Goal: Task Accomplishment & Management: Manage account settings

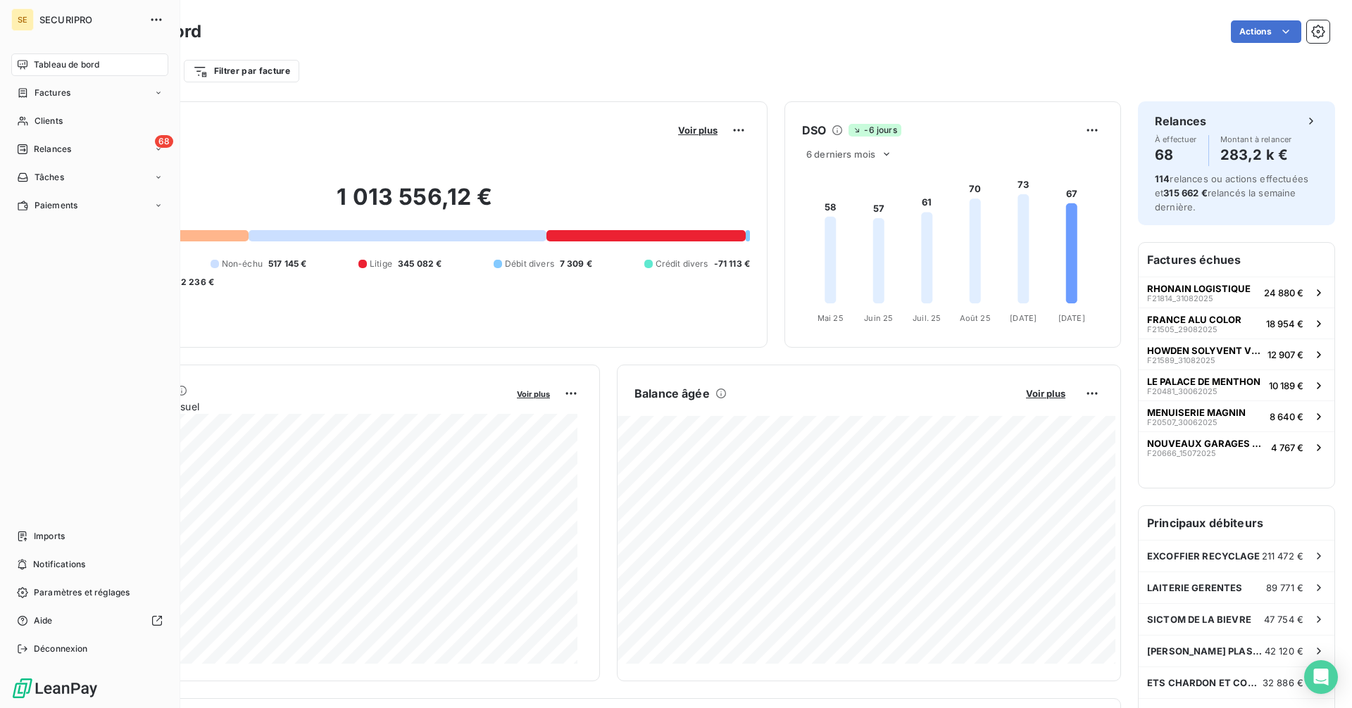
click at [23, 58] on div "Tableau de bord" at bounding box center [89, 65] width 157 height 23
click at [52, 145] on span "Relances" at bounding box center [52, 149] width 37 height 13
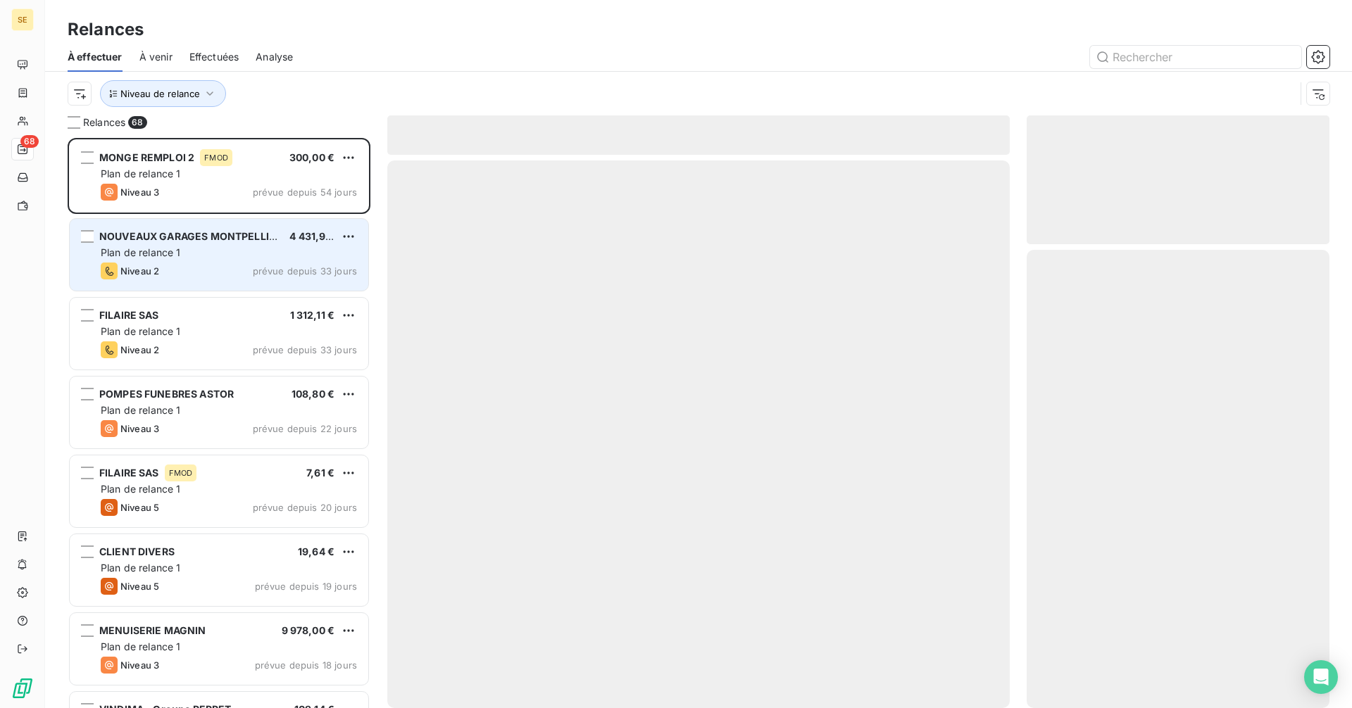
scroll to position [560, 292]
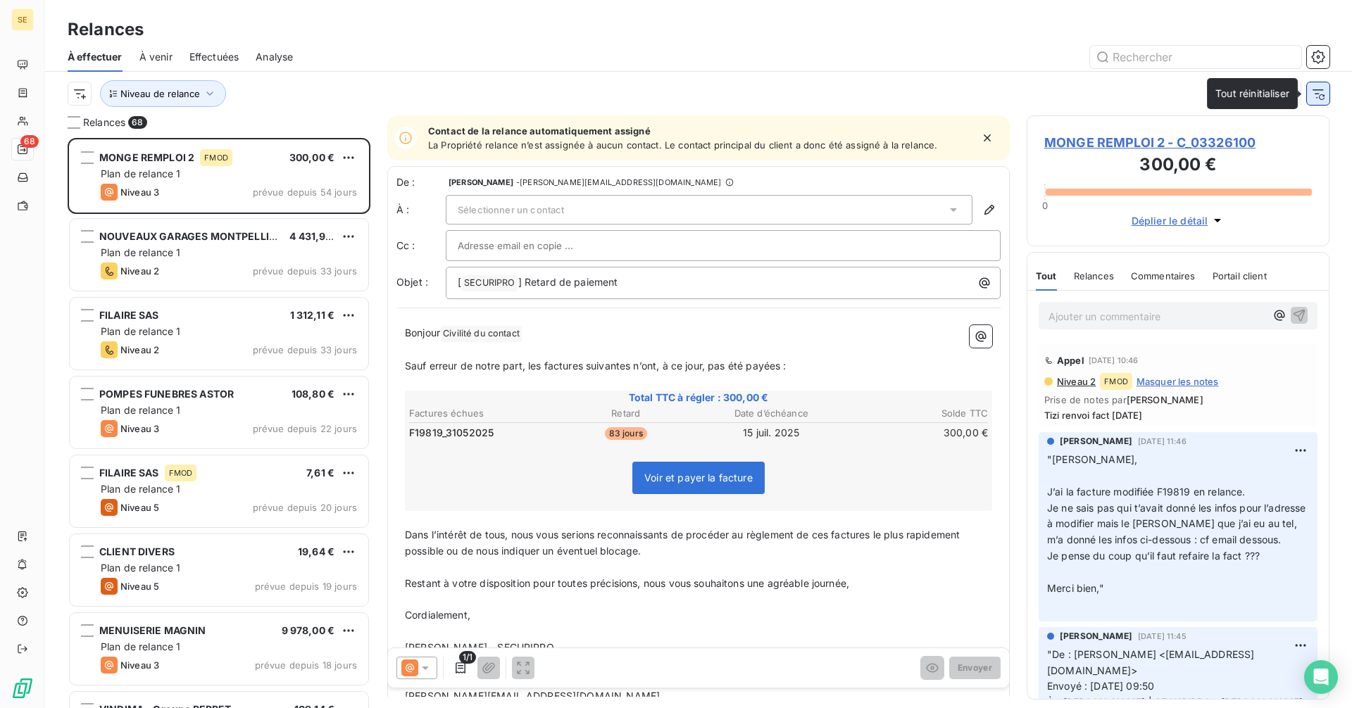
click at [1318, 96] on icon "button" at bounding box center [1318, 94] width 14 height 14
click at [114, 89] on html "SE 68 Relances À effectuer À venir Effectuées Analyse Filtrer Relances 68 MONGE…" at bounding box center [676, 354] width 1352 height 708
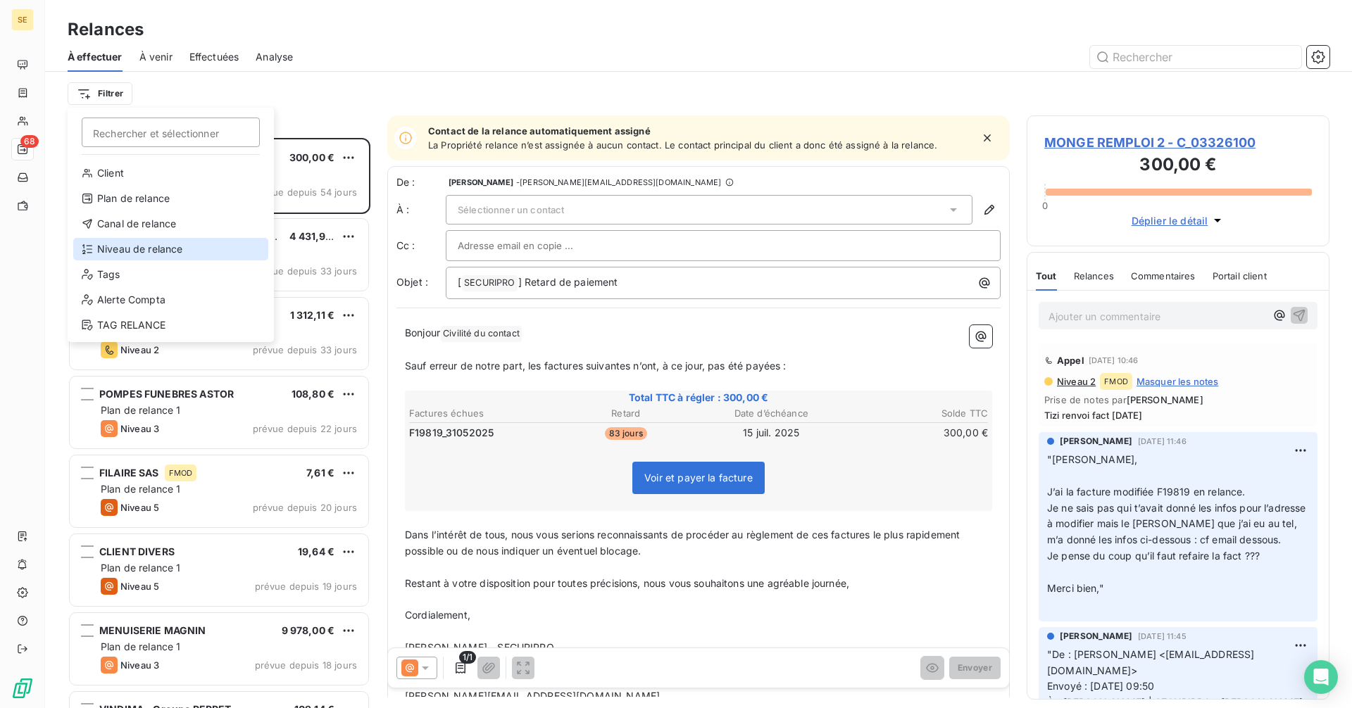
click at [127, 250] on div "Niveau de relance" at bounding box center [170, 249] width 195 height 23
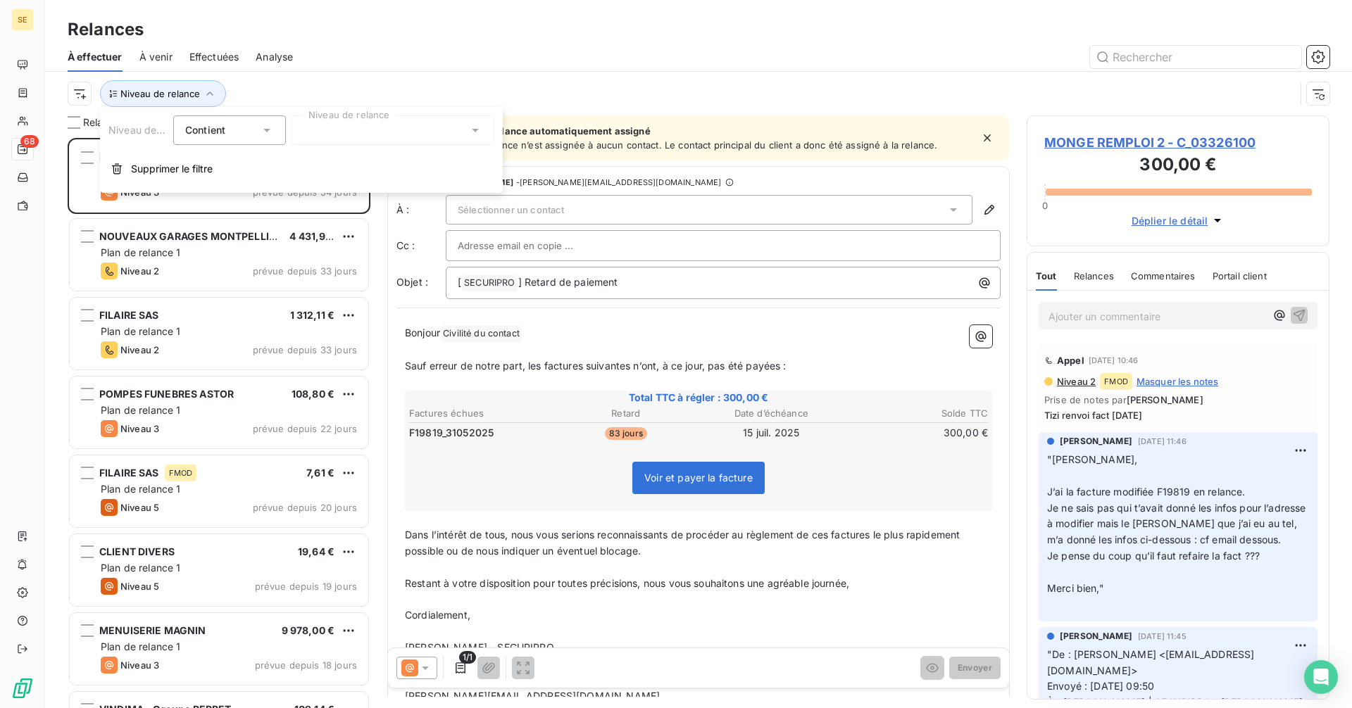
click at [308, 126] on div at bounding box center [393, 130] width 203 height 30
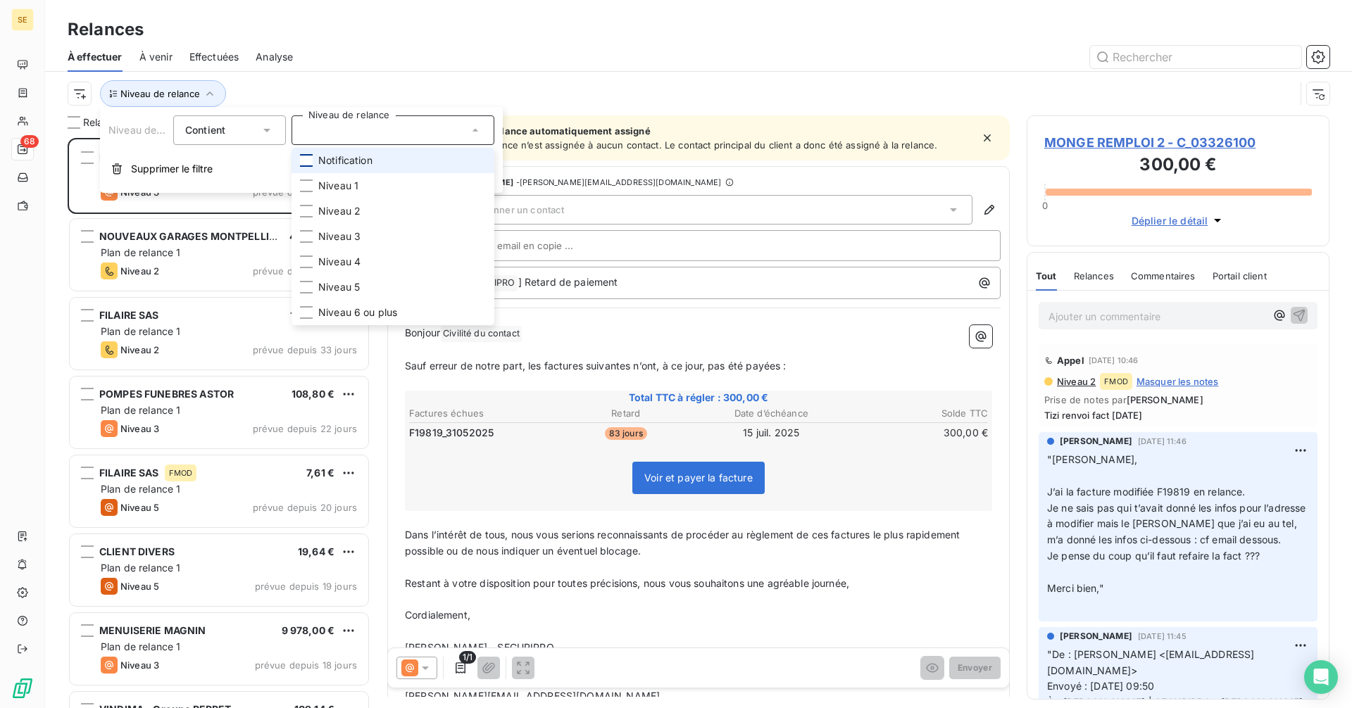
click at [304, 159] on div at bounding box center [306, 160] width 13 height 13
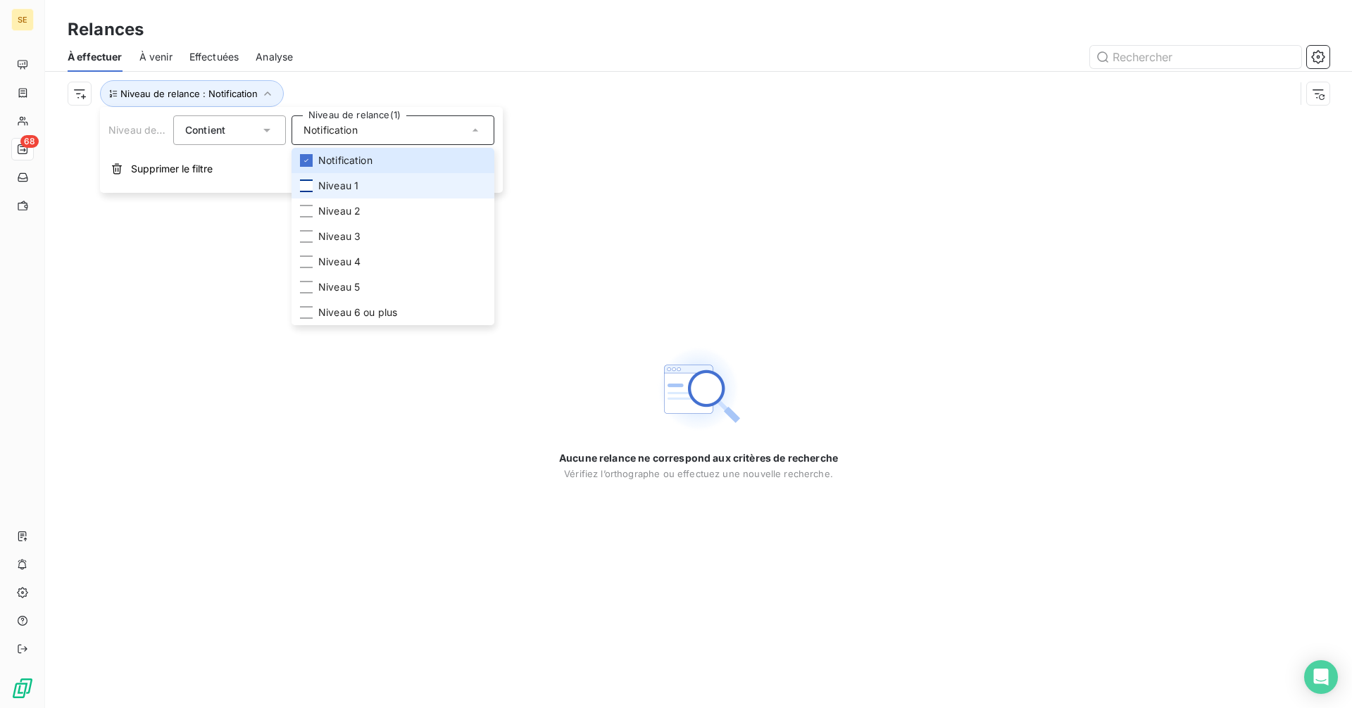
click at [305, 188] on div at bounding box center [306, 186] width 13 height 13
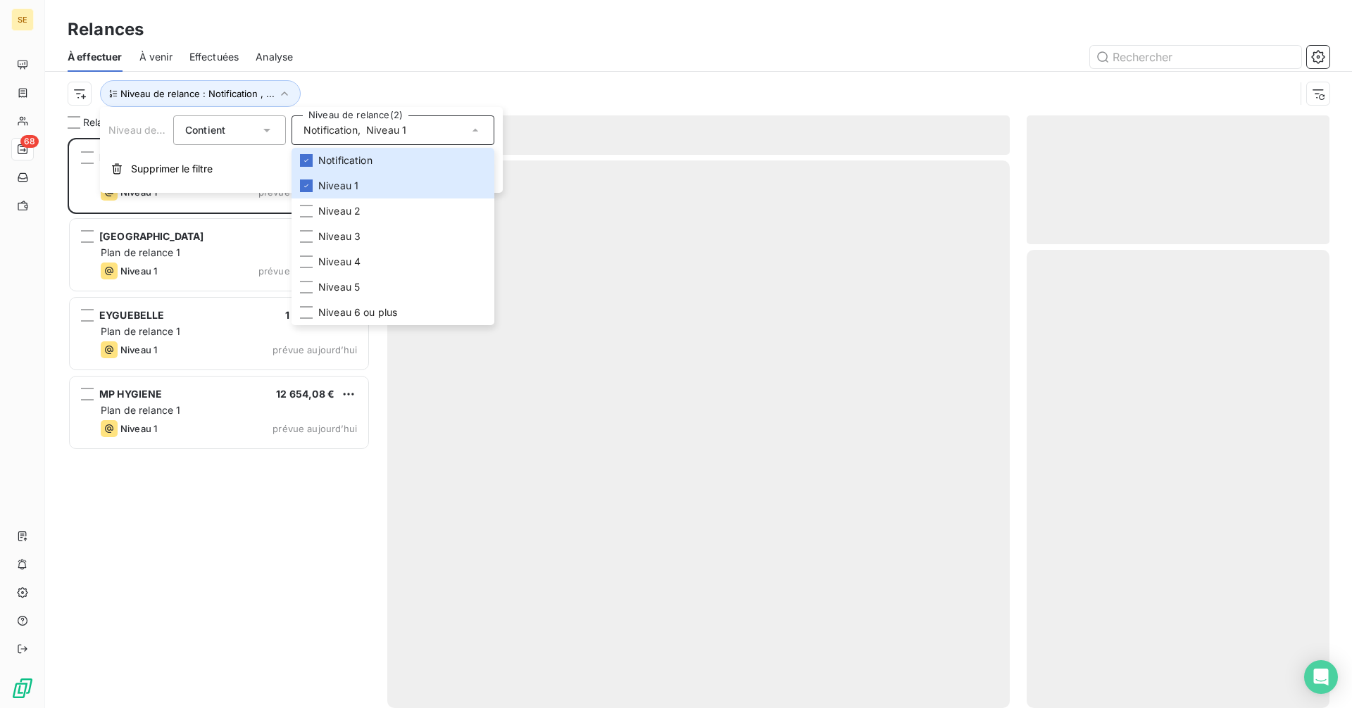
scroll to position [560, 292]
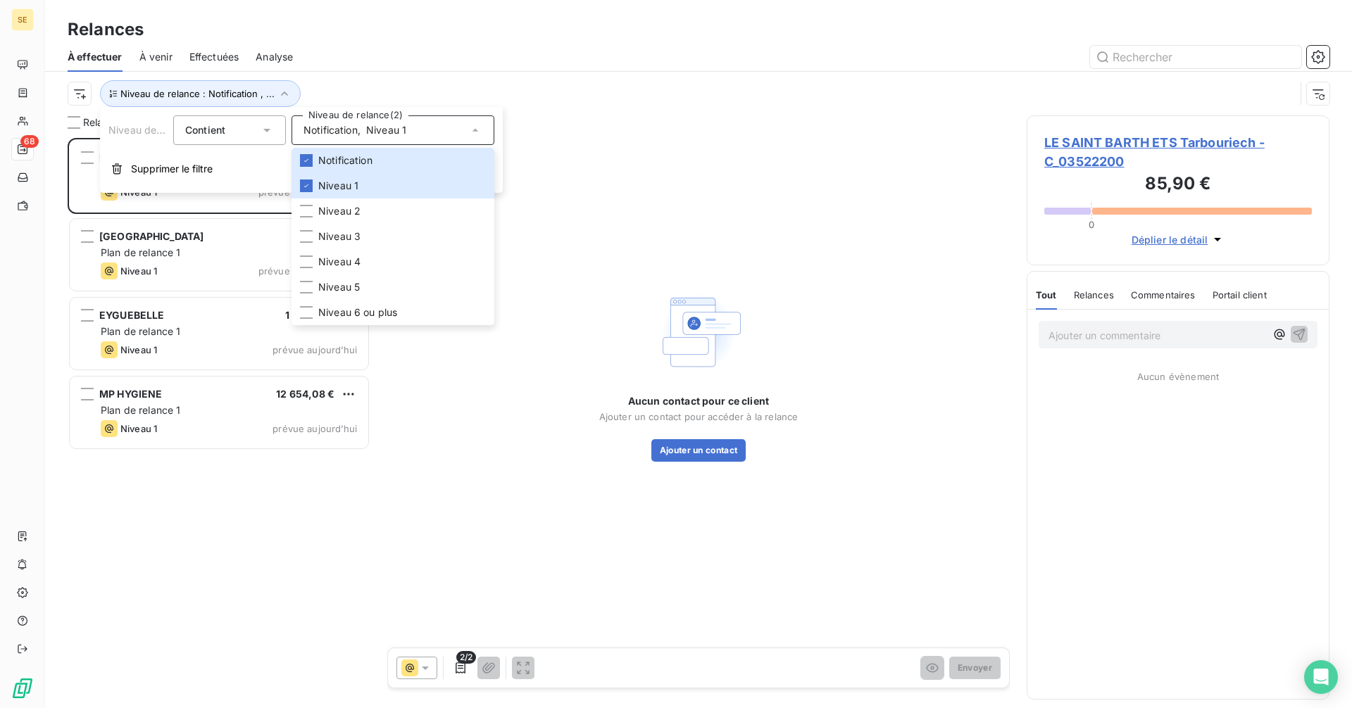
click at [531, 70] on div "À effectuer À venir Effectuées Analyse" at bounding box center [698, 57] width 1307 height 30
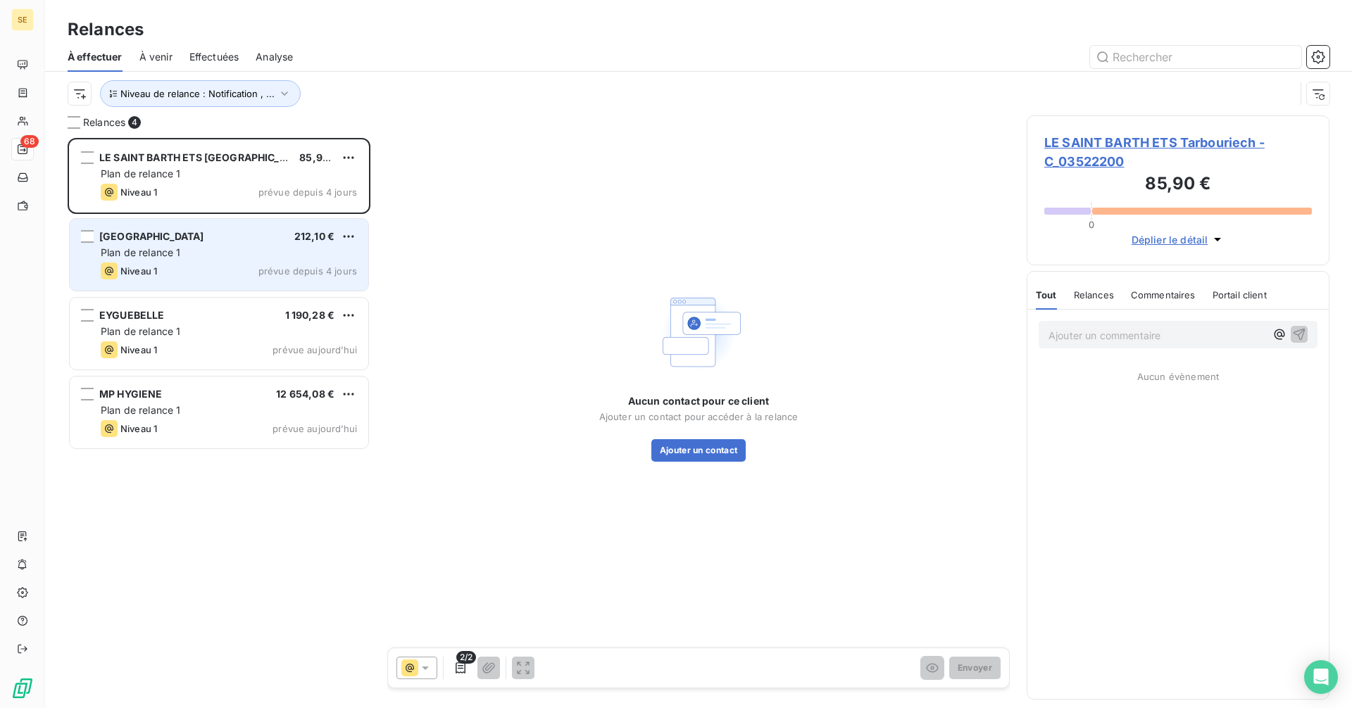
click at [206, 262] on div "[GEOGRAPHIC_DATA] 212,10 € Plan de relance 1 Niveau 1 prévue depuis 4 jours" at bounding box center [219, 255] width 299 height 72
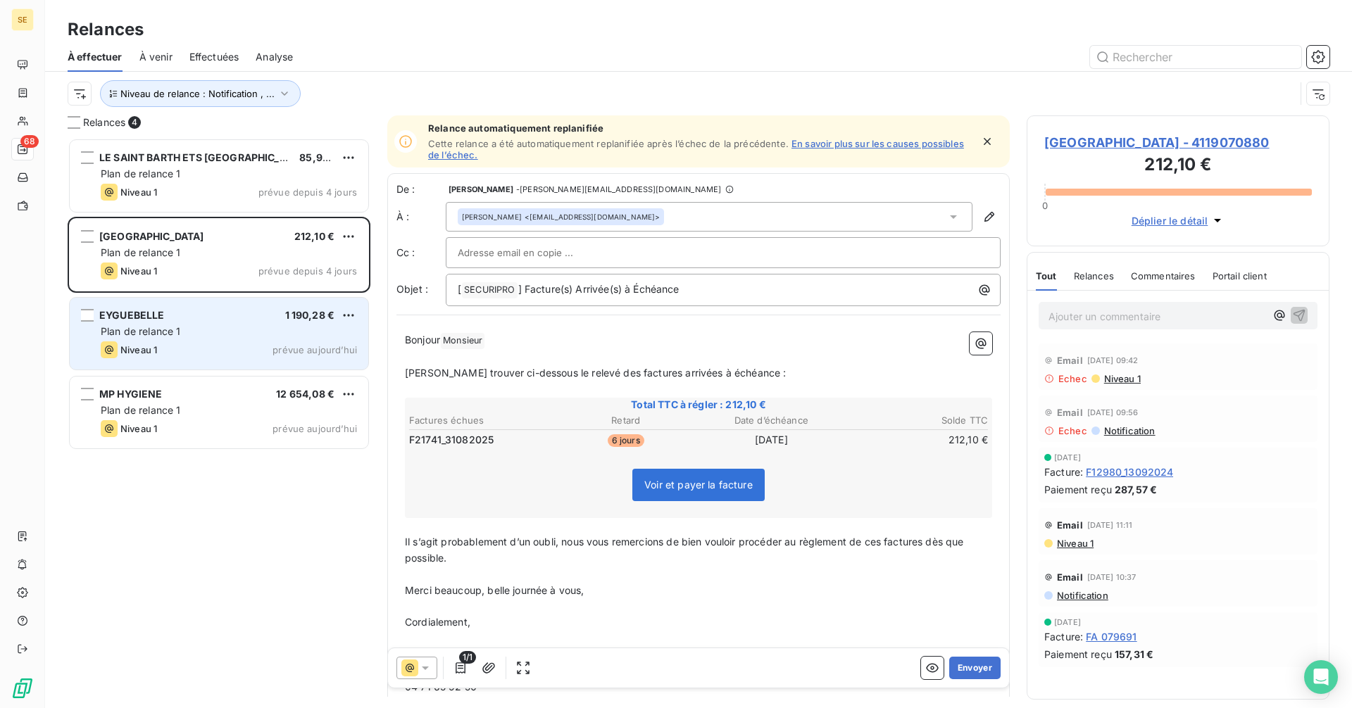
click at [204, 338] on div "Plan de relance 1" at bounding box center [229, 332] width 256 height 14
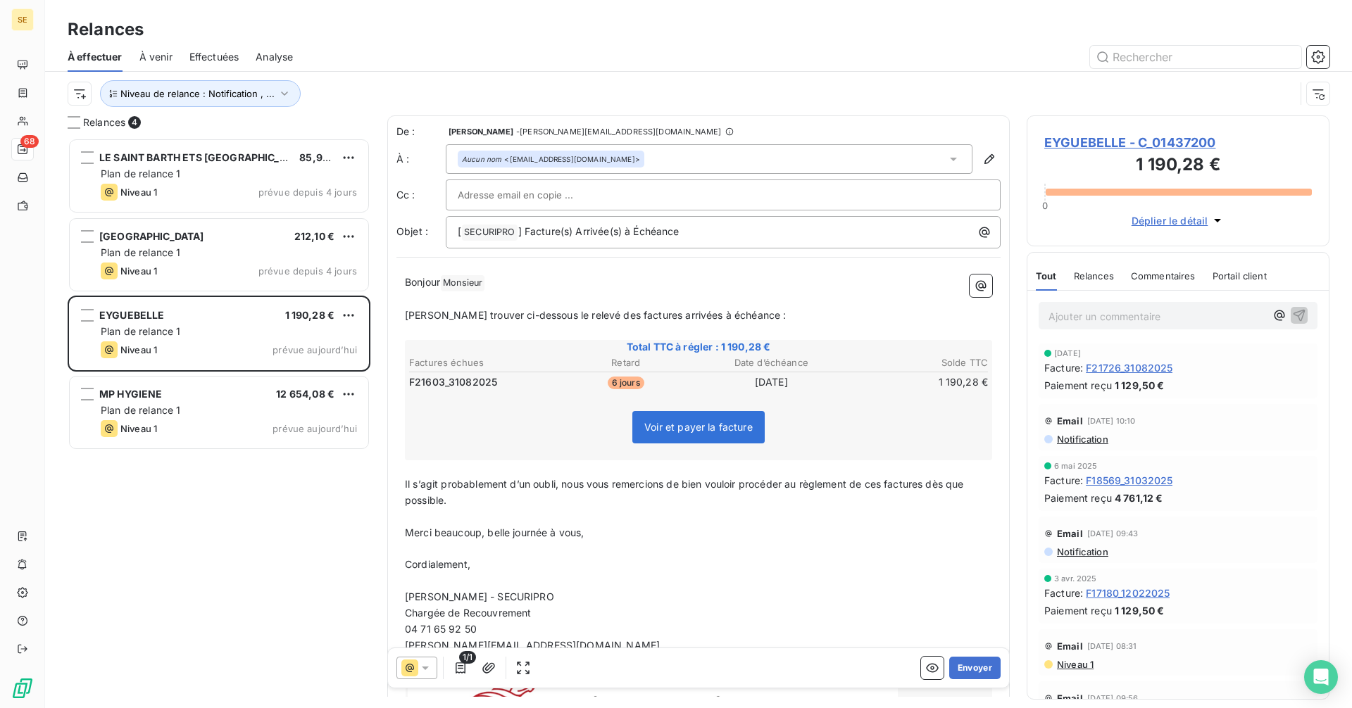
click at [660, 157] on div "Aucun nom <[EMAIL_ADDRESS][DOMAIN_NAME]>" at bounding box center [709, 159] width 527 height 30
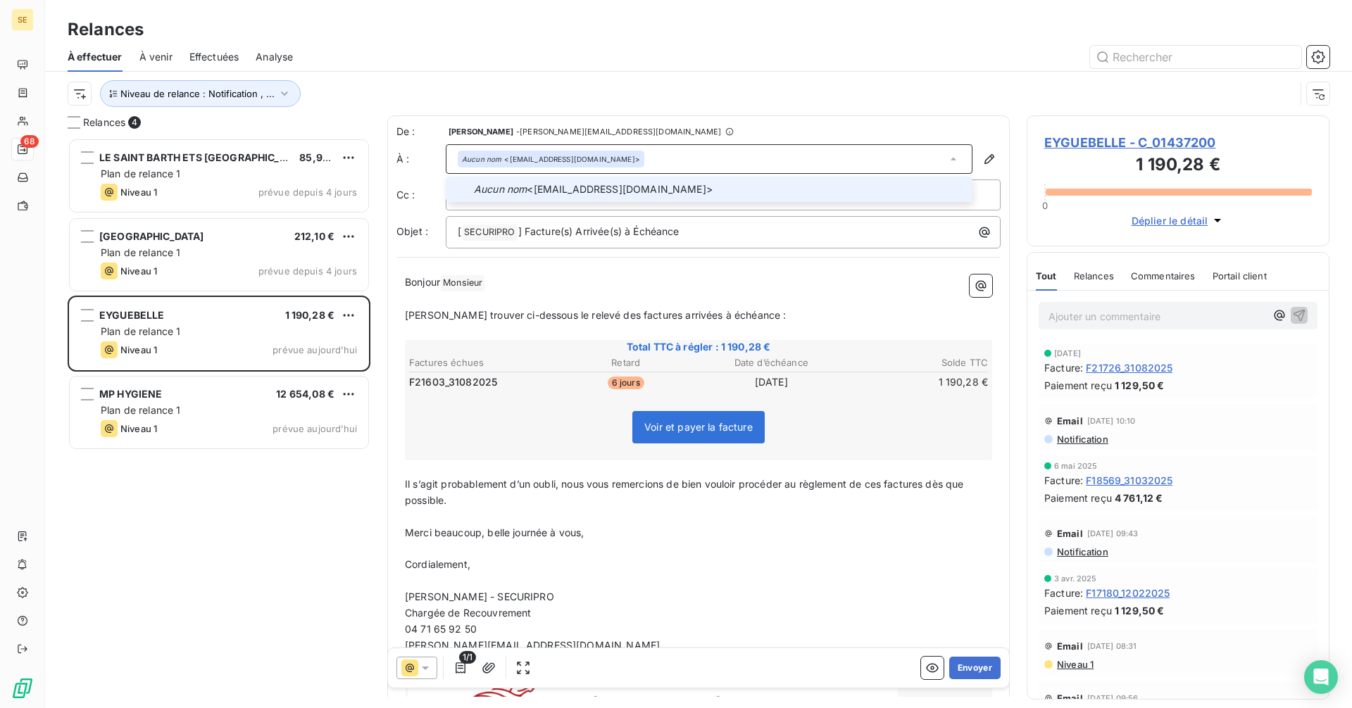
click at [660, 157] on div "Aucun nom <[EMAIL_ADDRESS][DOMAIN_NAME]>" at bounding box center [709, 159] width 527 height 30
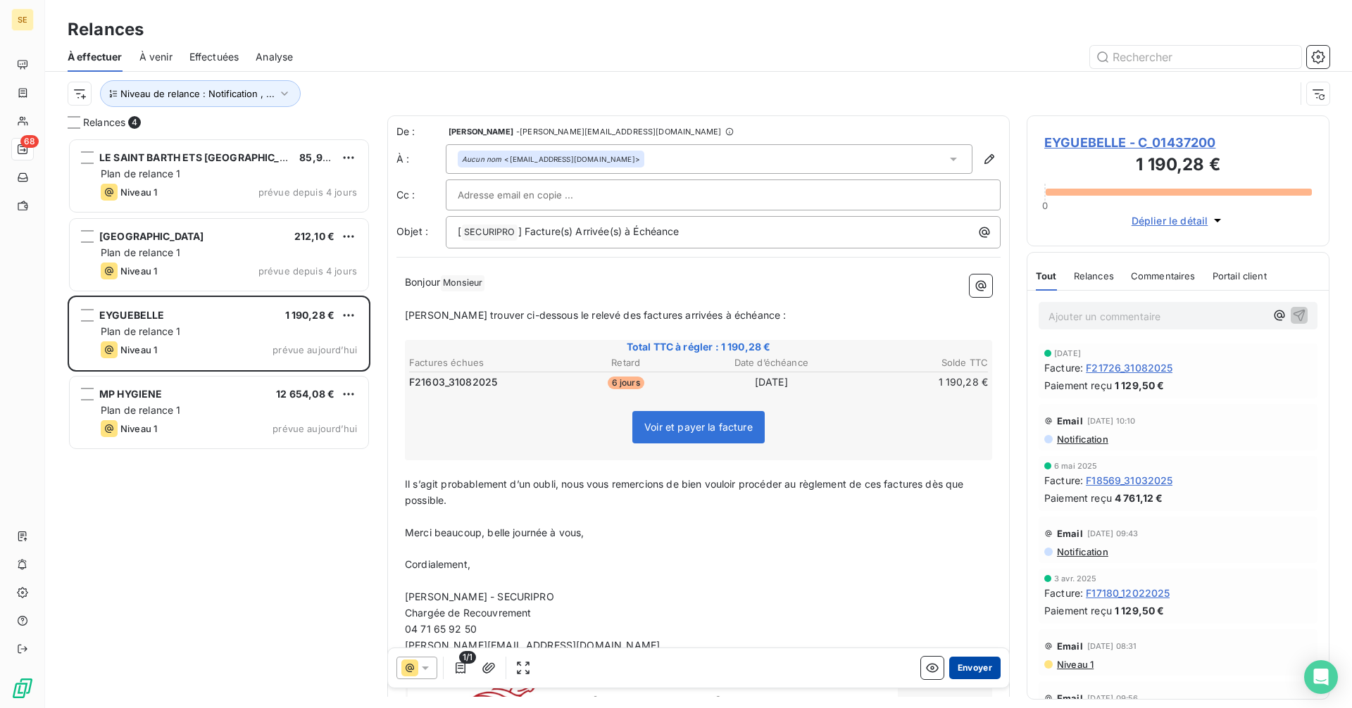
click at [966, 668] on button "Envoyer" at bounding box center [974, 668] width 51 height 23
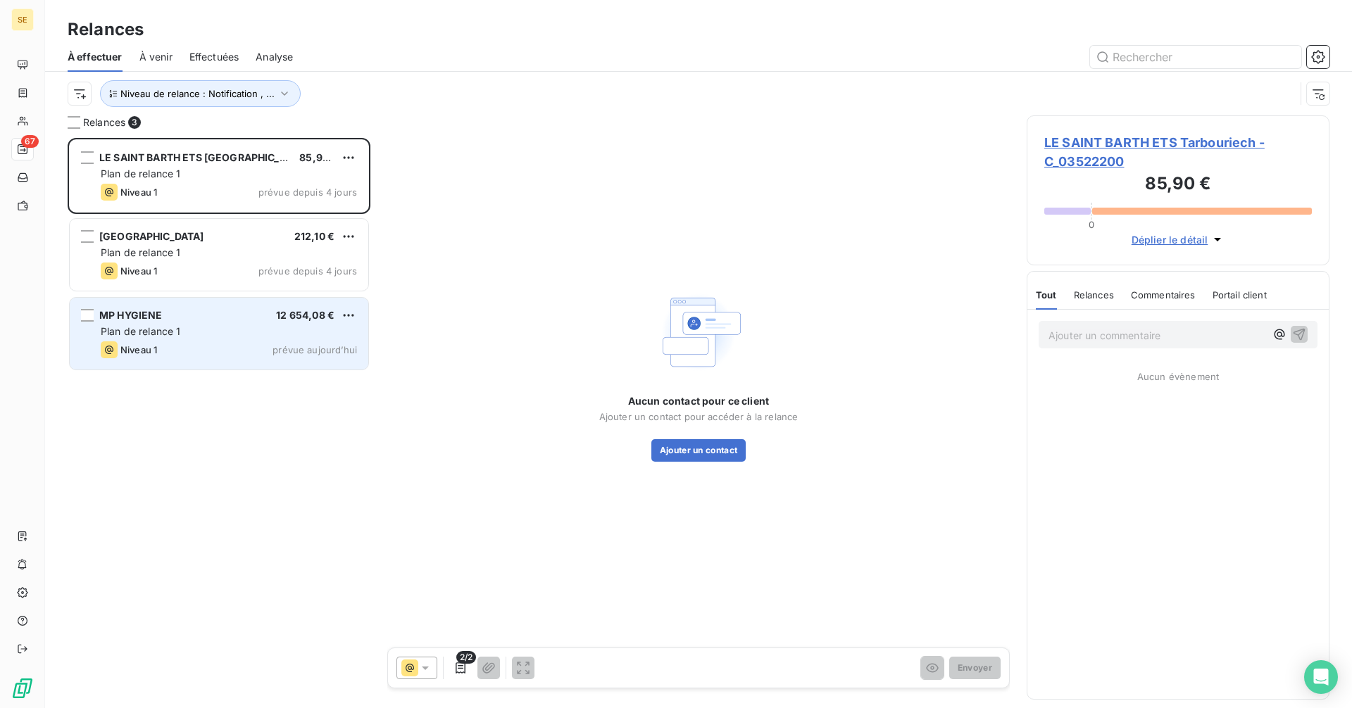
click at [239, 348] on div "Niveau 1 prévue aujourd’hui" at bounding box center [229, 350] width 256 height 17
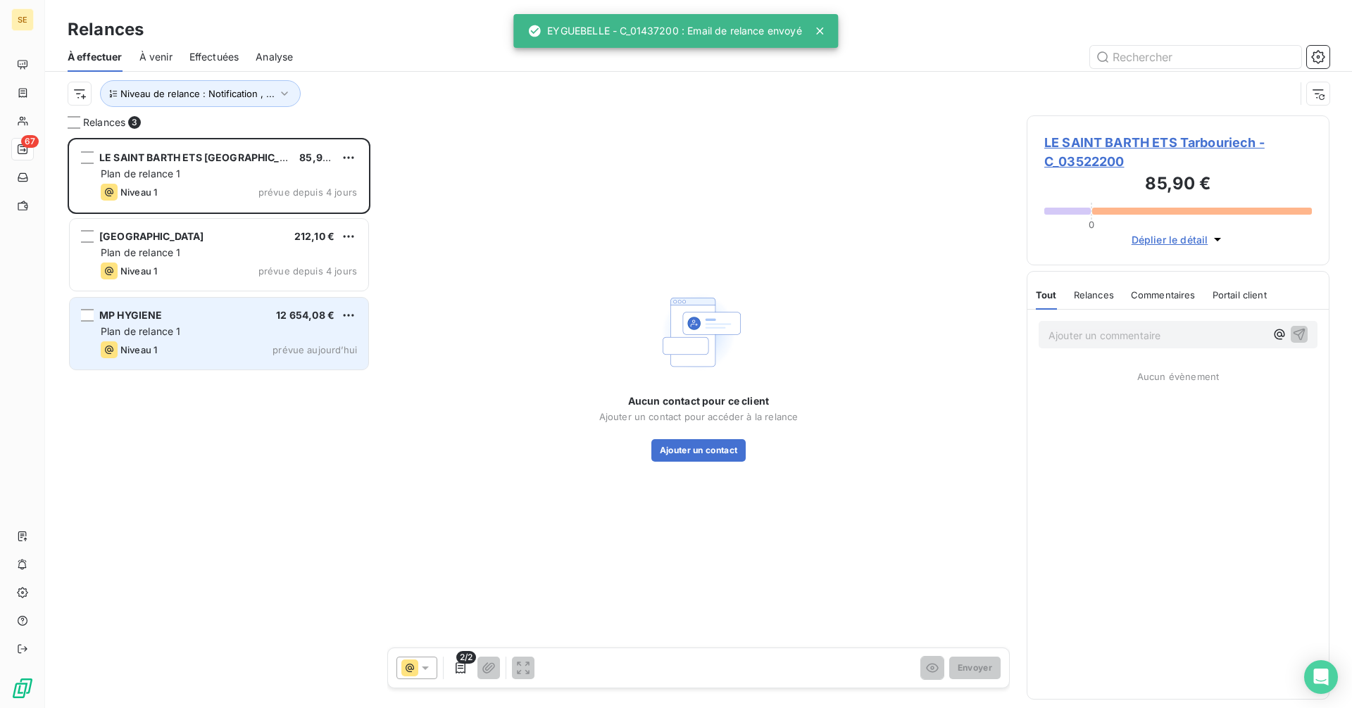
click at [219, 353] on div "Niveau 1 prévue aujourd’hui" at bounding box center [229, 350] width 256 height 17
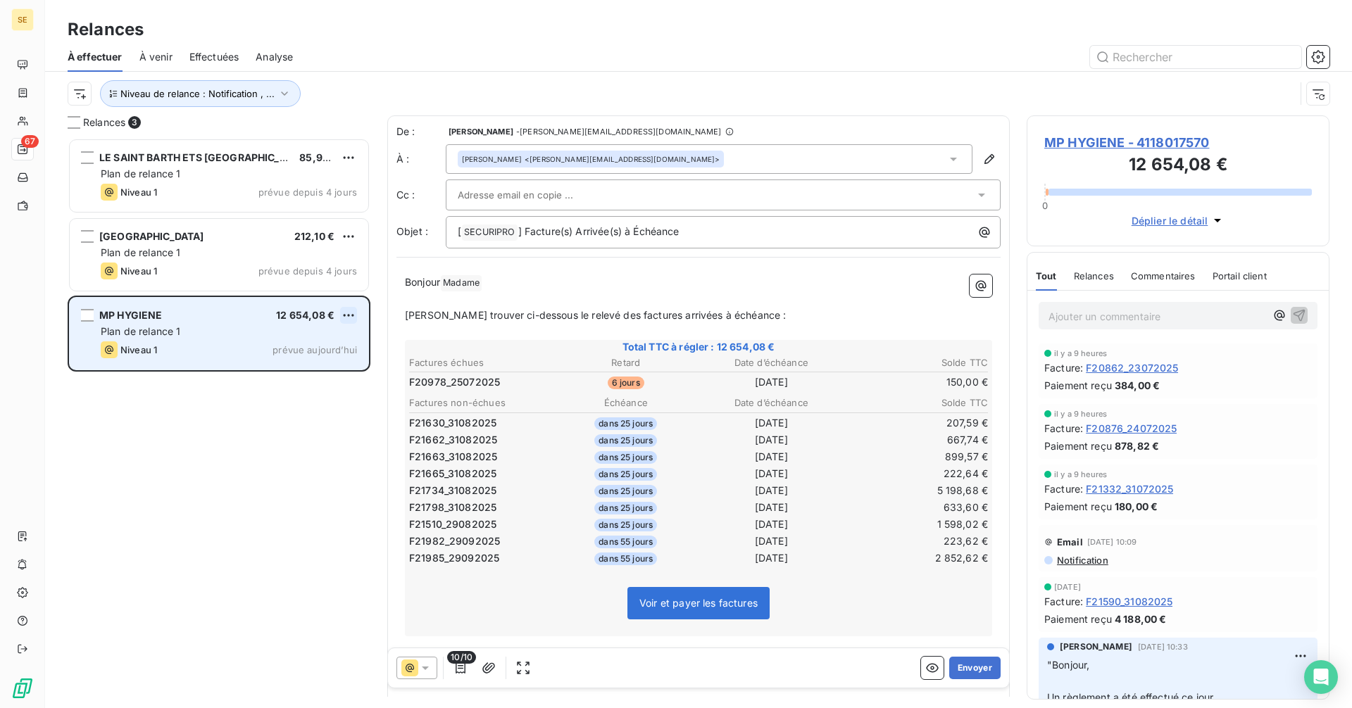
click at [346, 313] on html "SE 67 Relances À effectuer À venir Effectuées Analyse Niveau de relance : Notif…" at bounding box center [676, 354] width 1352 height 708
click at [289, 347] on div "Replanifier cette action" at bounding box center [288, 343] width 126 height 23
select select "9"
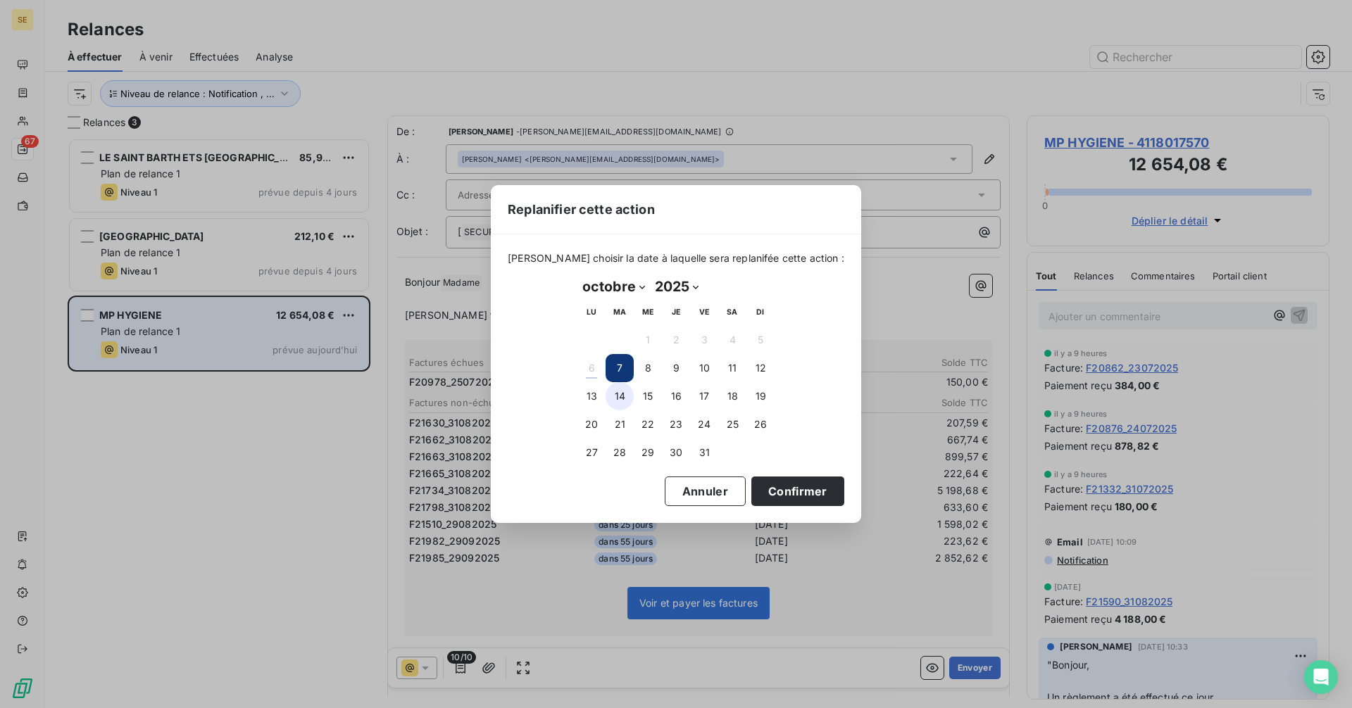
click at [622, 395] on button "14" at bounding box center [620, 396] width 28 height 28
click at [780, 496] on button "Confirmer" at bounding box center [797, 492] width 93 height 30
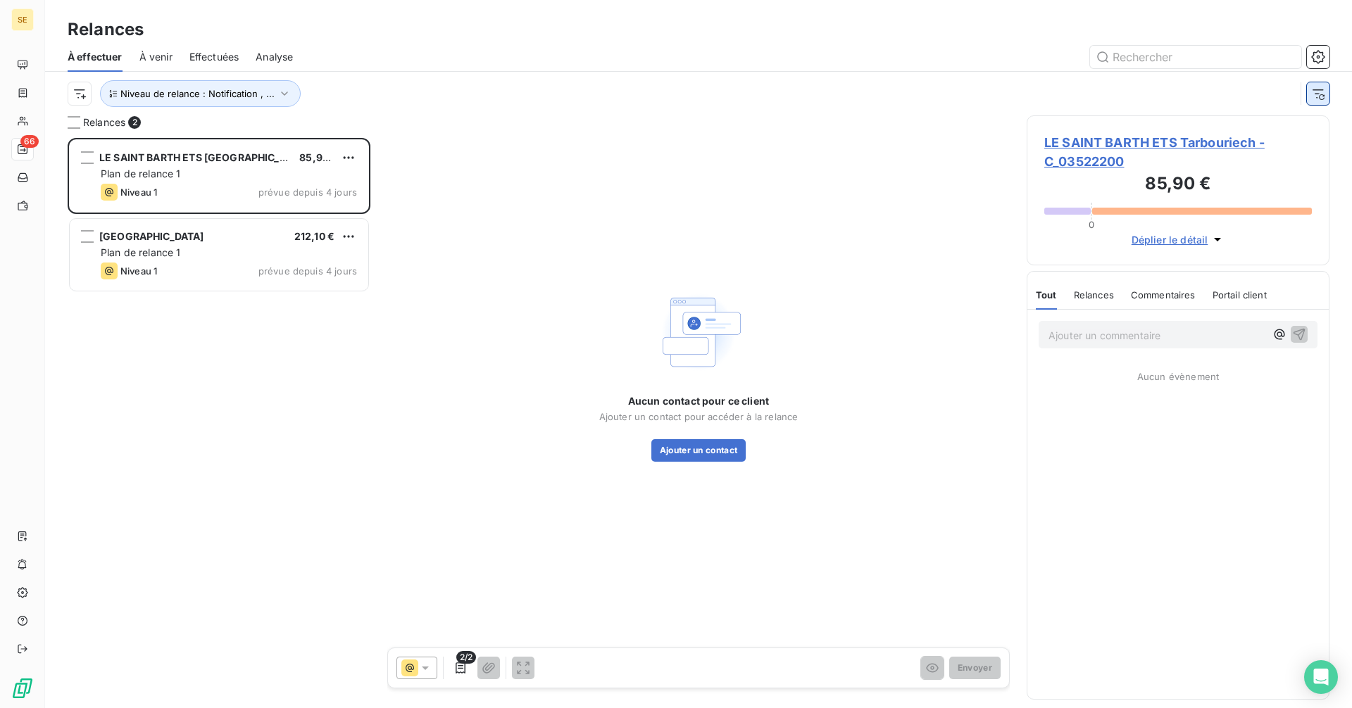
click at [1314, 92] on icon "button" at bounding box center [1318, 94] width 14 height 14
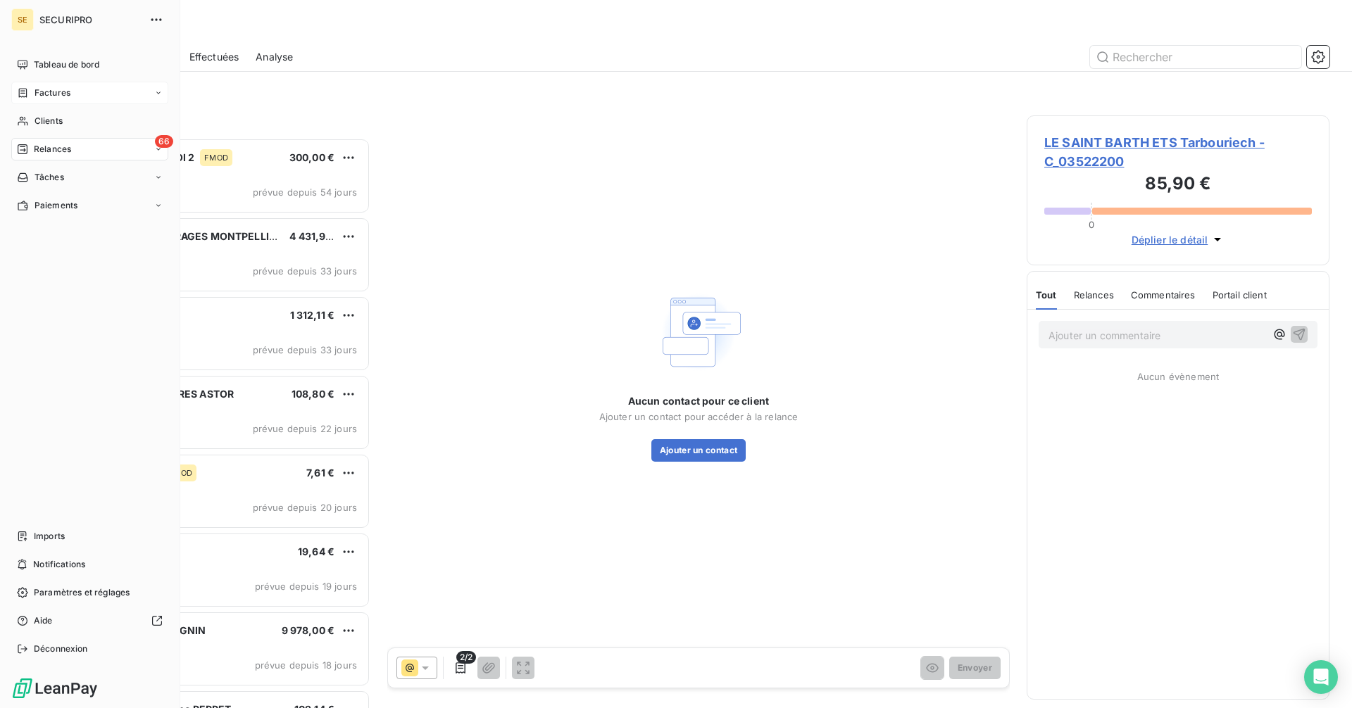
click at [52, 91] on span "Factures" at bounding box center [53, 93] width 36 height 13
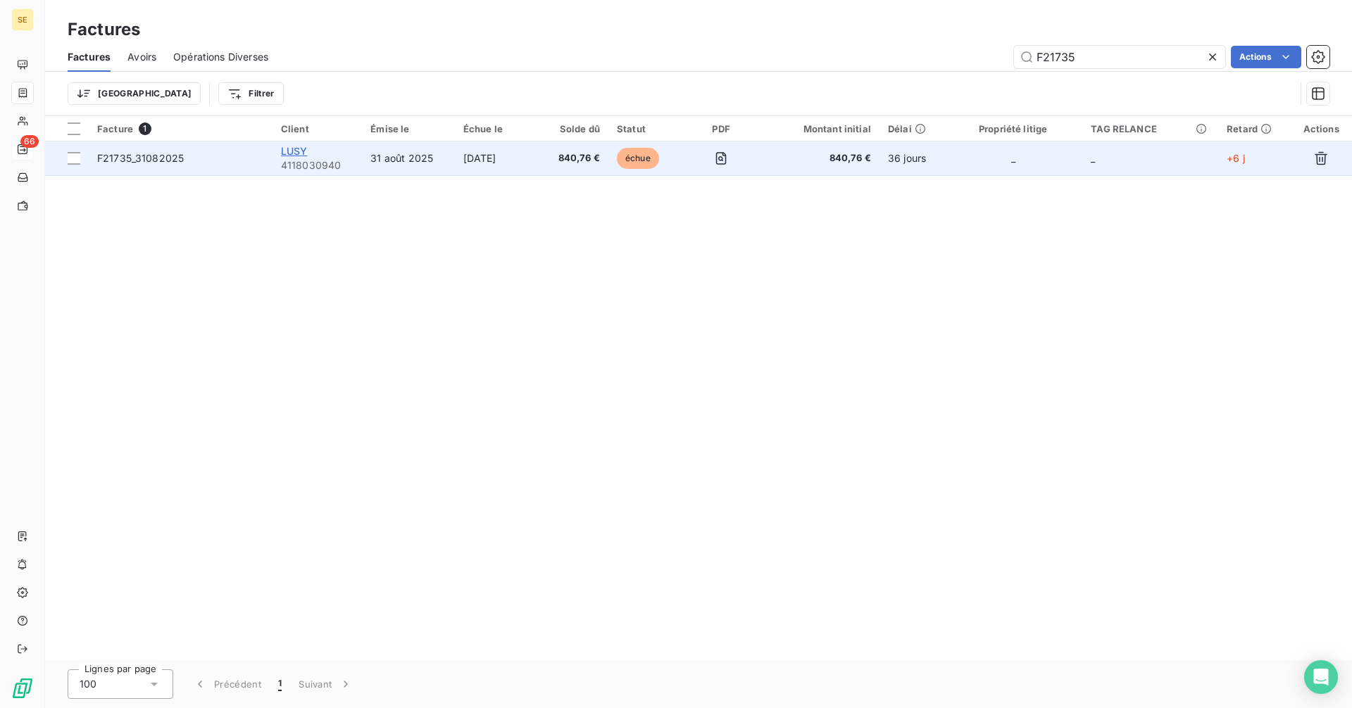
type input "F21735"
click at [289, 150] on span "LUSY" at bounding box center [294, 151] width 27 height 12
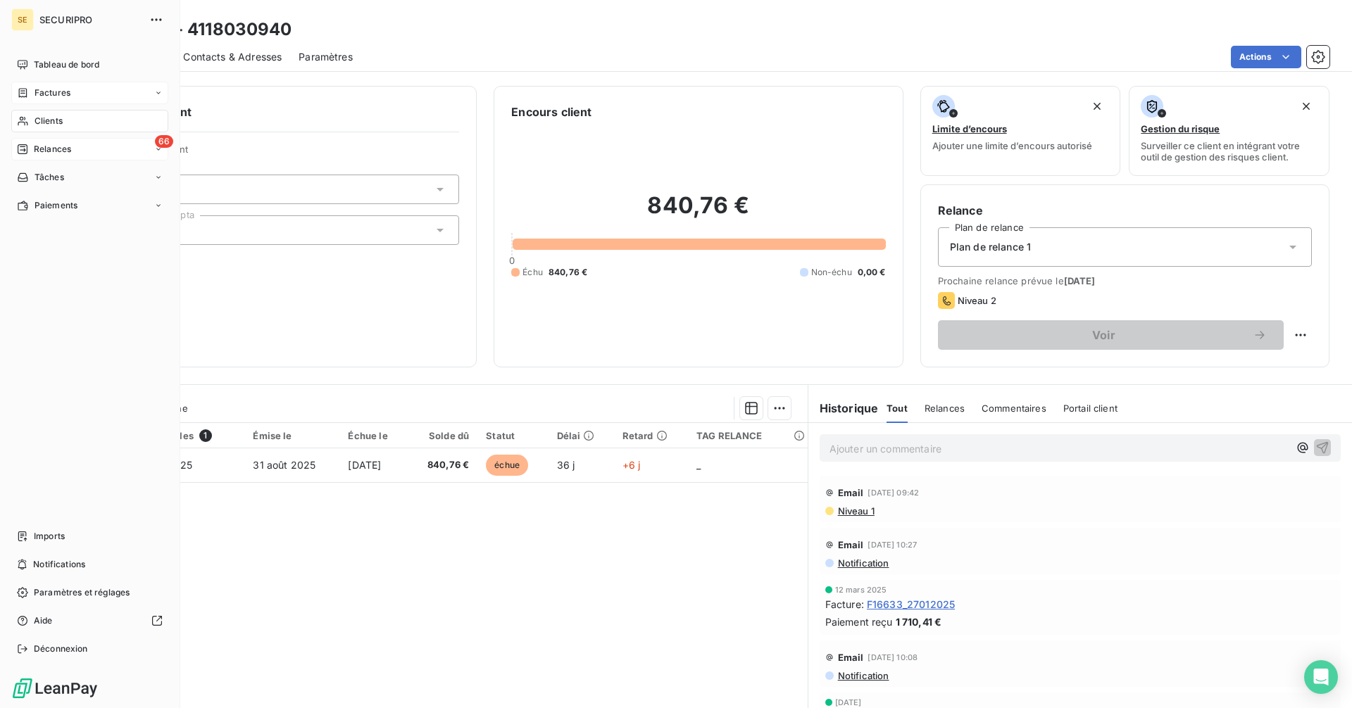
click at [55, 83] on div "Factures" at bounding box center [89, 93] width 157 height 23
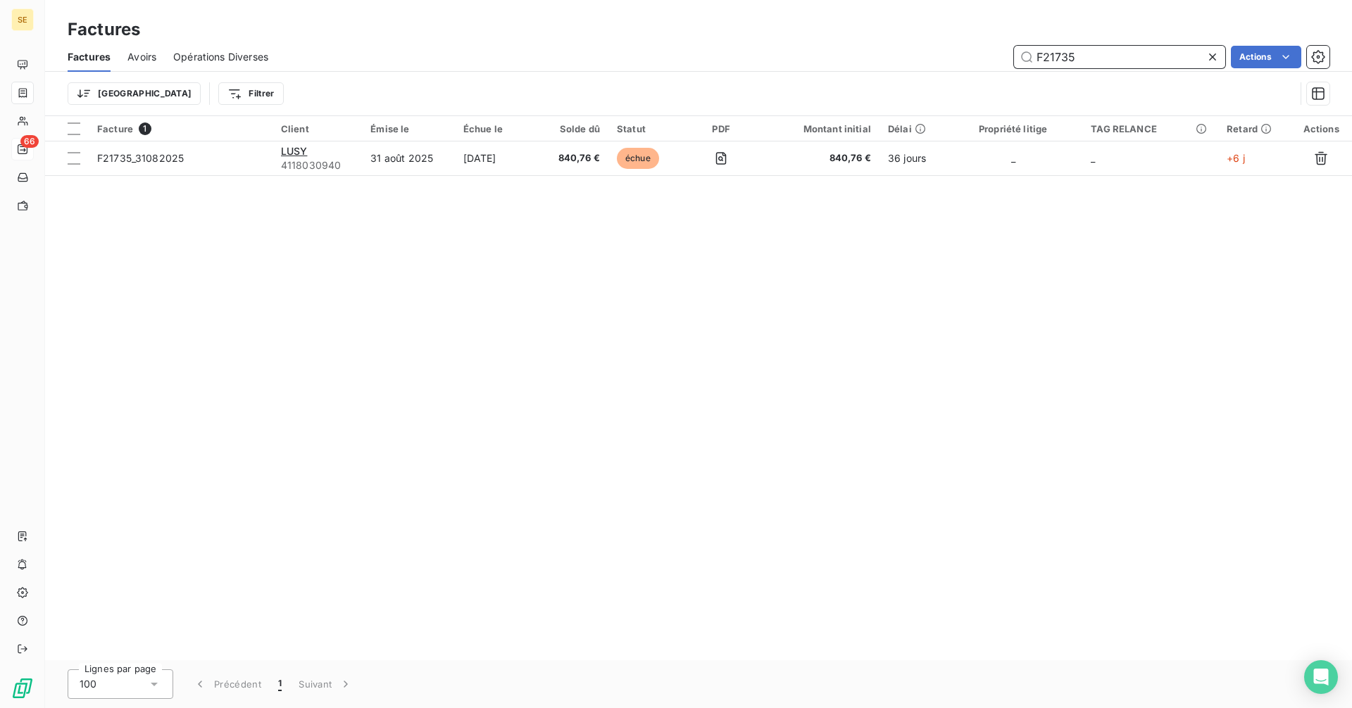
click at [1097, 56] on input "F21735" at bounding box center [1119, 57] width 211 height 23
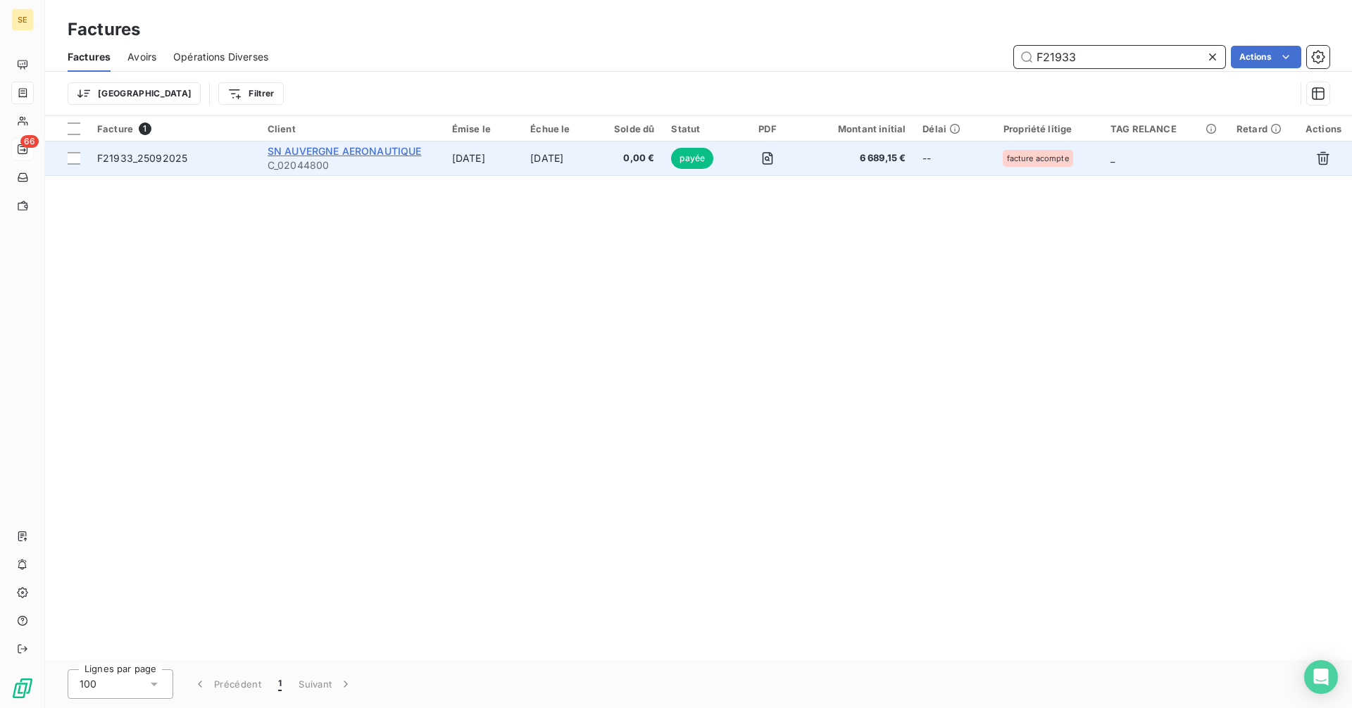
type input "F21933"
click at [320, 154] on span "SN AUVERGNE AERONAUTIQUE" at bounding box center [345, 151] width 154 height 12
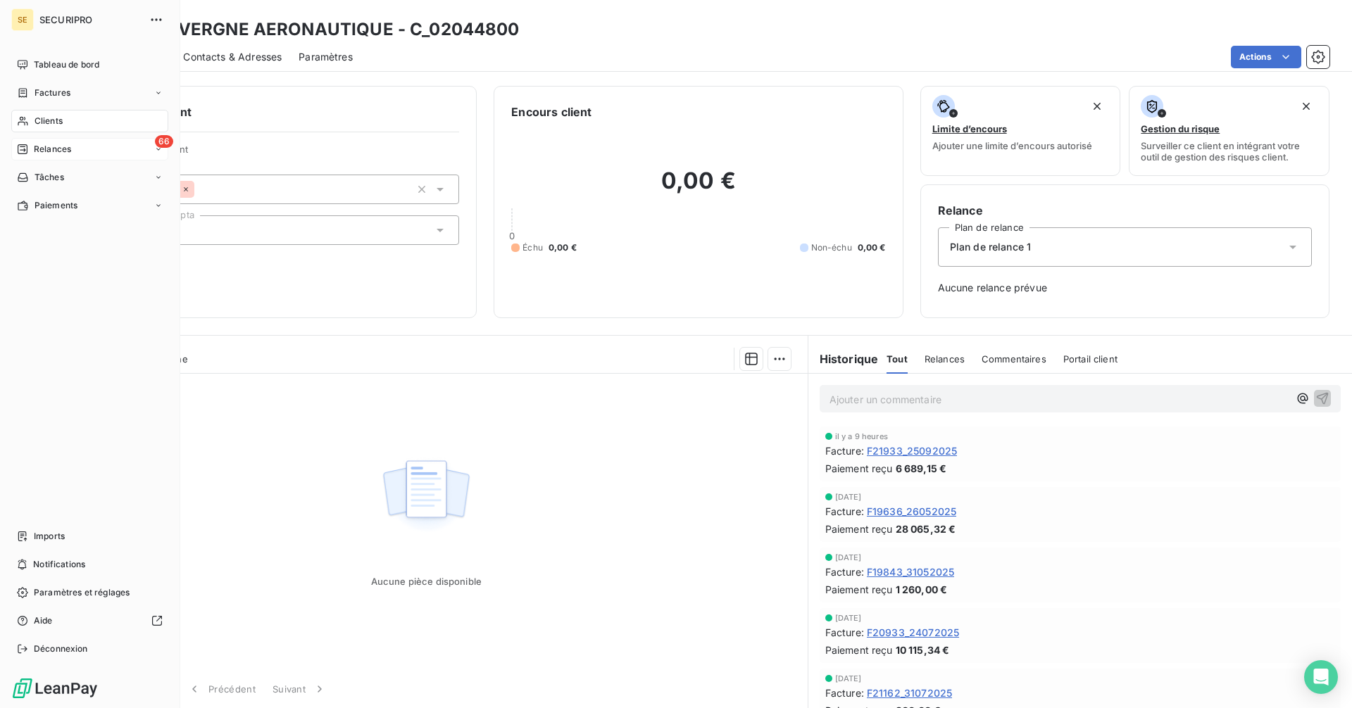
drag, startPoint x: 35, startPoint y: 89, endPoint x: 56, endPoint y: 93, distance: 21.5
click at [35, 89] on span "Factures" at bounding box center [53, 93] width 36 height 13
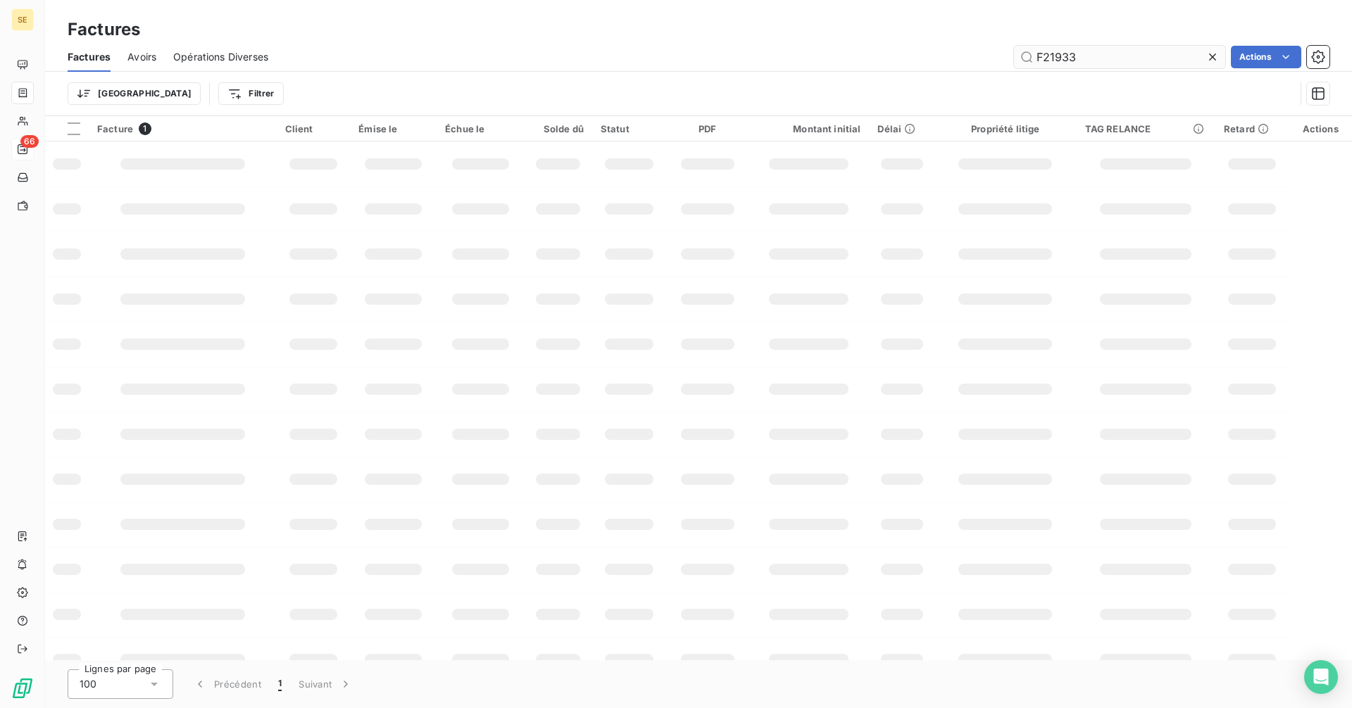
click at [1097, 61] on input "F21933" at bounding box center [1119, 57] width 211 height 23
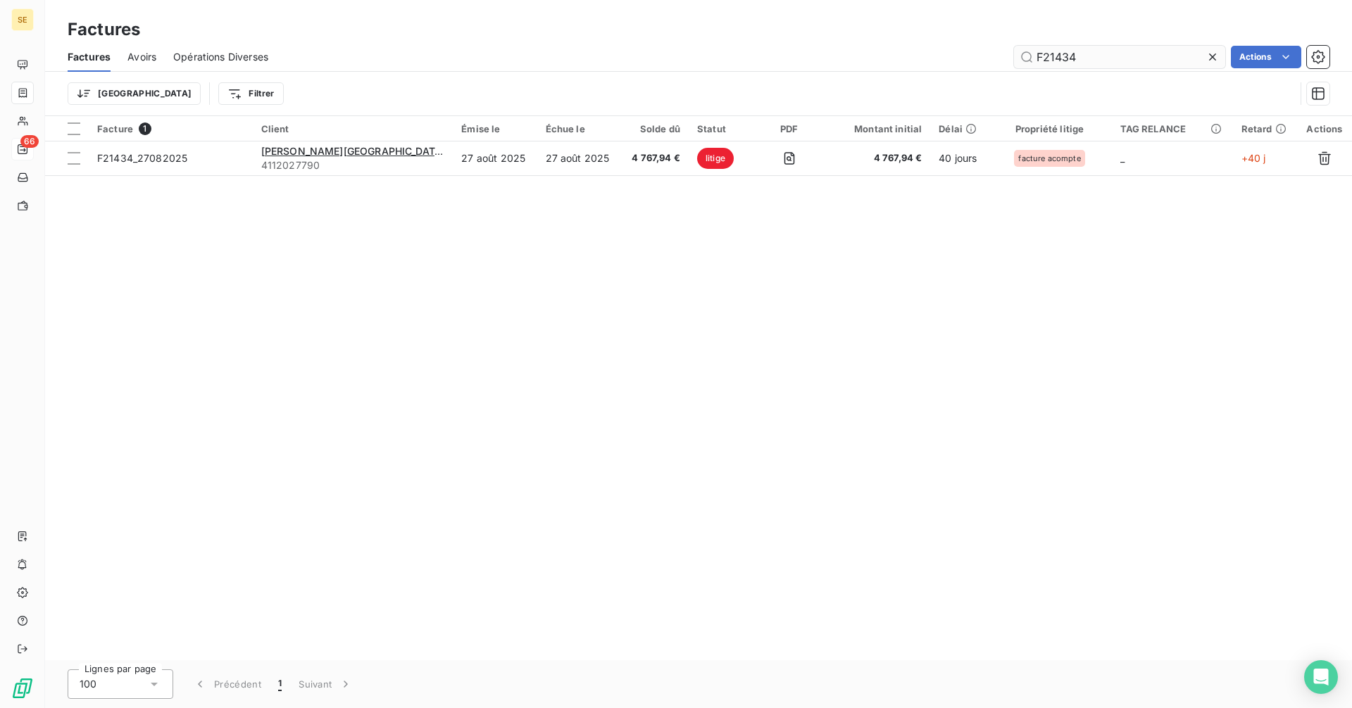
click at [1118, 55] on input "F21434" at bounding box center [1119, 57] width 211 height 23
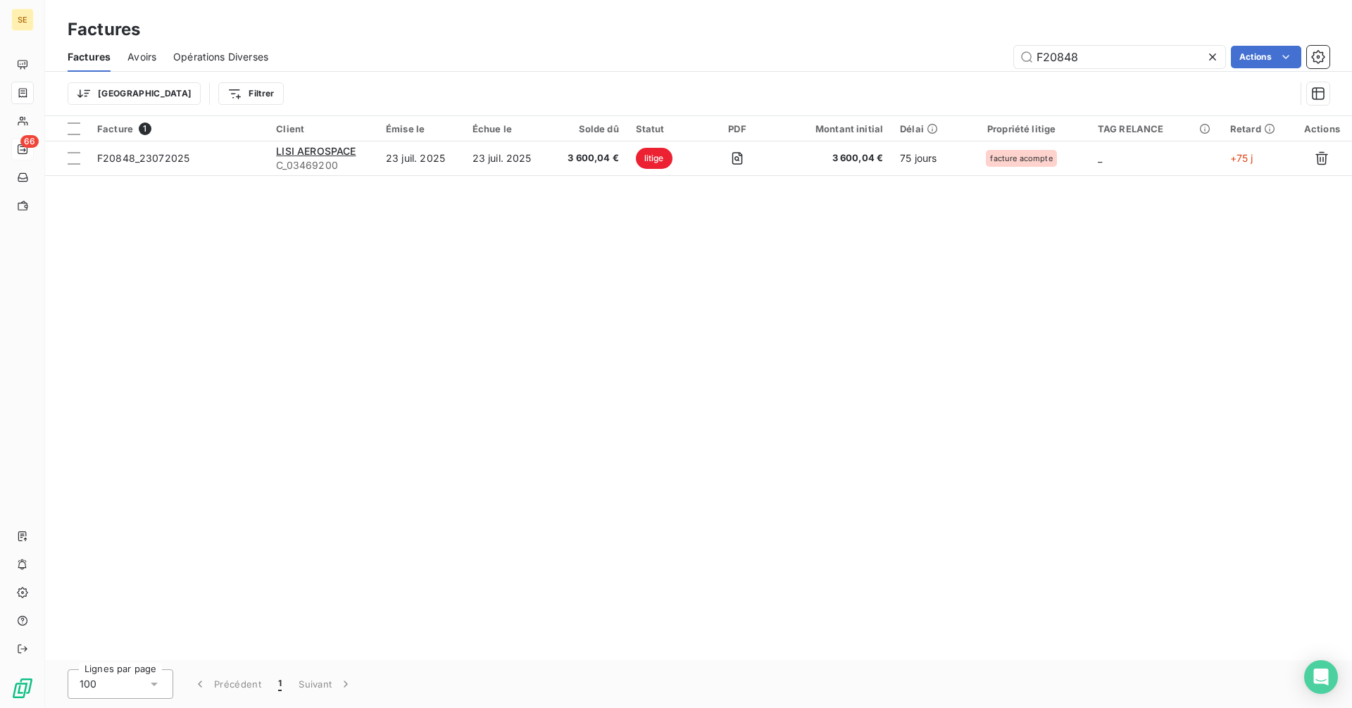
type input "F20848"
click at [1209, 54] on icon at bounding box center [1212, 57] width 7 height 7
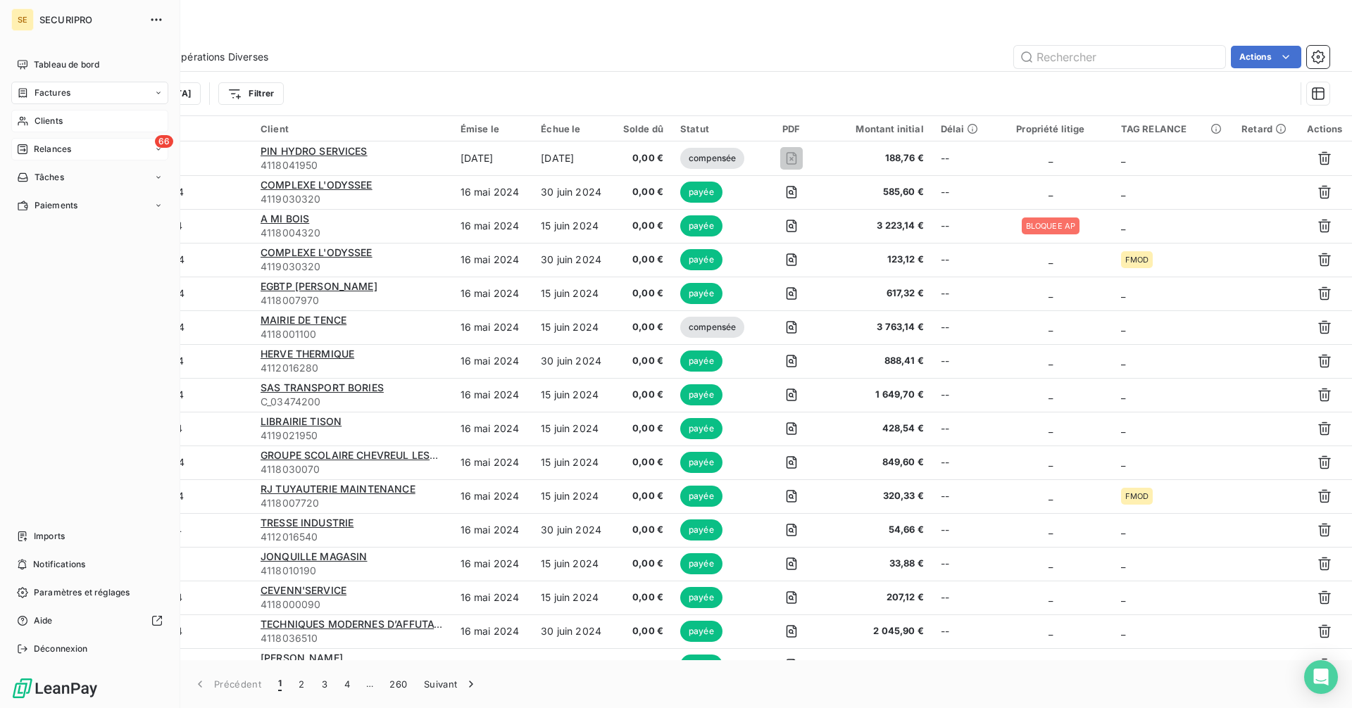
click at [35, 123] on span "Clients" at bounding box center [49, 121] width 28 height 13
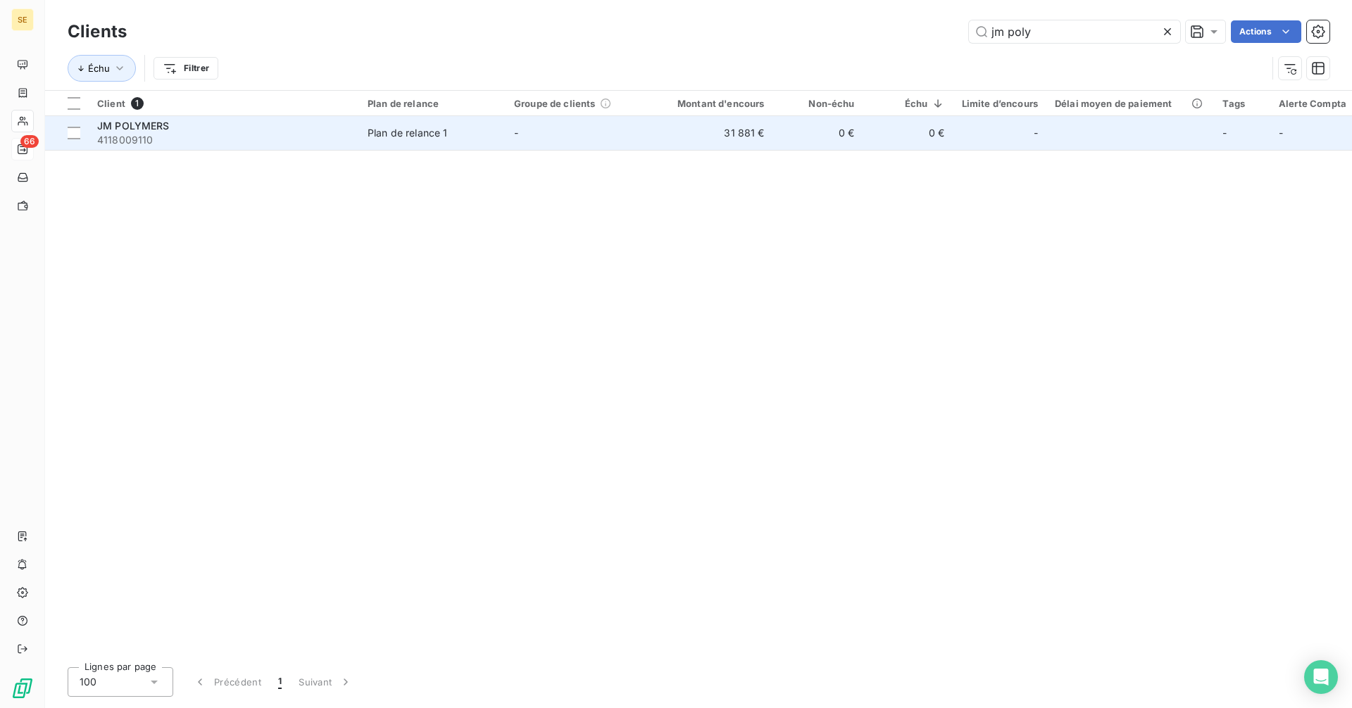
click at [718, 143] on td "31 881 €" at bounding box center [712, 133] width 121 height 34
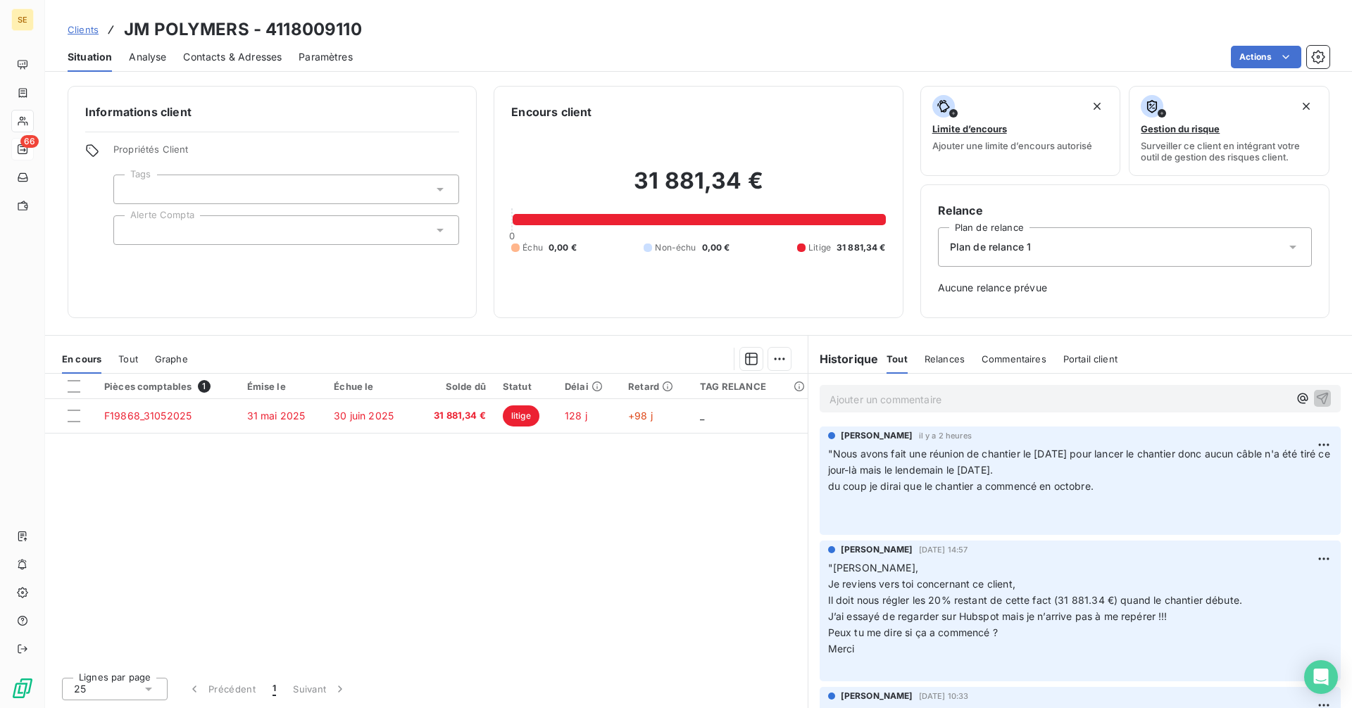
click at [867, 403] on p "Ajouter un commentaire ﻿" at bounding box center [1059, 400] width 459 height 18
click at [854, 396] on p "Ajouter un commentaire ﻿" at bounding box center [1059, 400] width 459 height 18
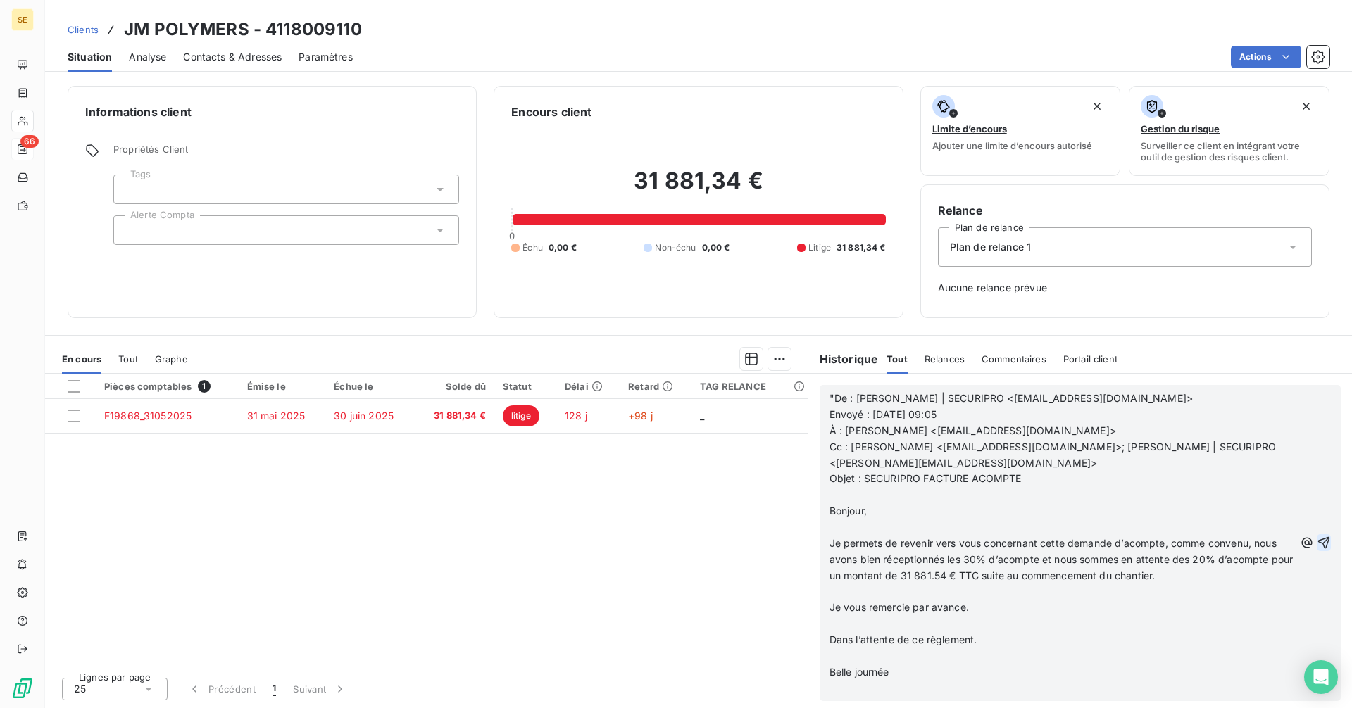
click at [1317, 542] on icon "button" at bounding box center [1324, 543] width 14 height 14
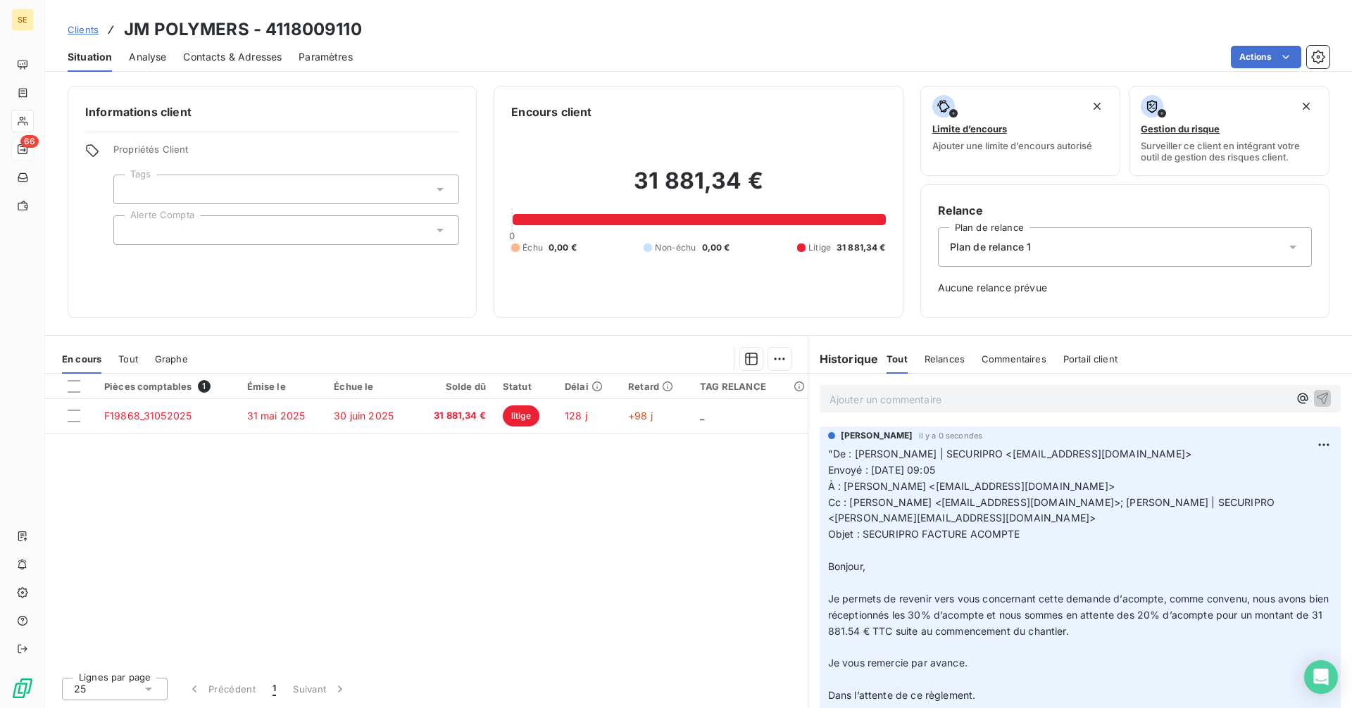
drag, startPoint x: 873, startPoint y: 401, endPoint x: 851, endPoint y: 405, distance: 21.4
click at [873, 401] on p "Ajouter un commentaire ﻿" at bounding box center [1059, 400] width 459 height 18
click at [883, 402] on p "Ajouter un commentaire ﻿" at bounding box center [1059, 400] width 459 height 18
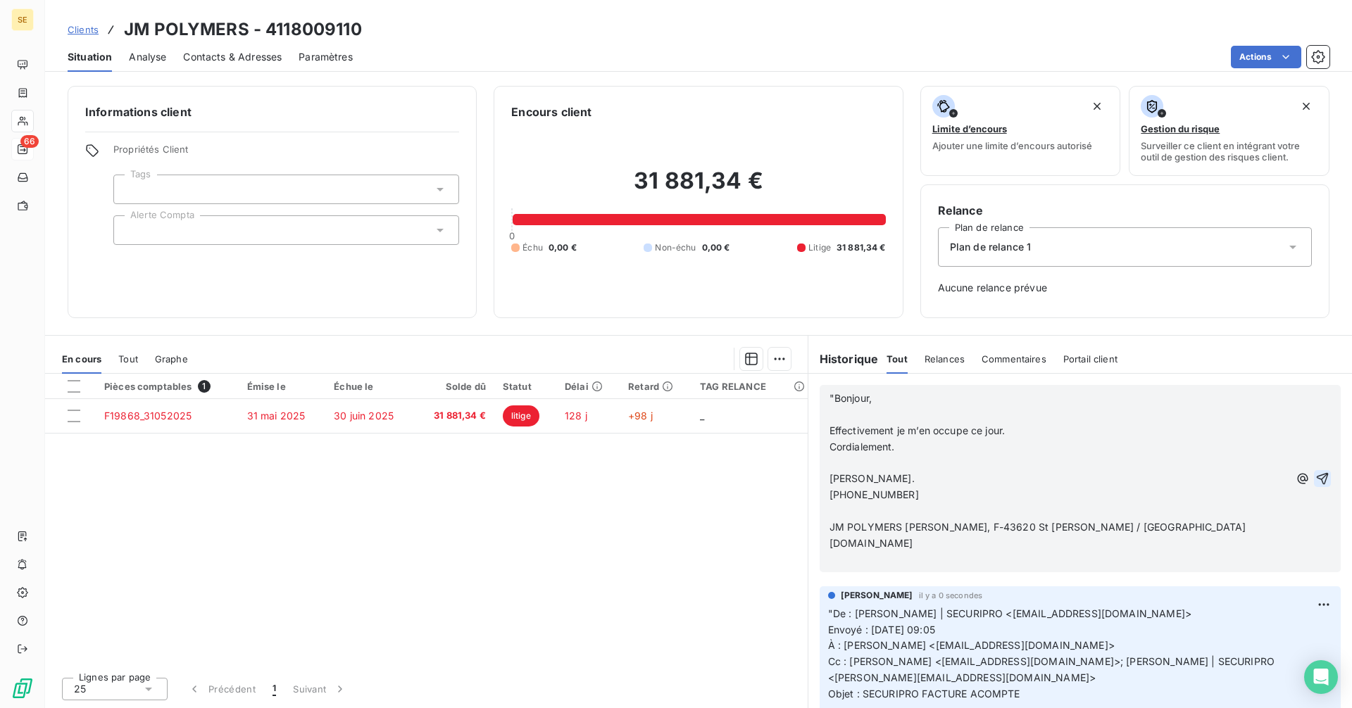
click at [1316, 476] on icon "button" at bounding box center [1323, 479] width 14 height 14
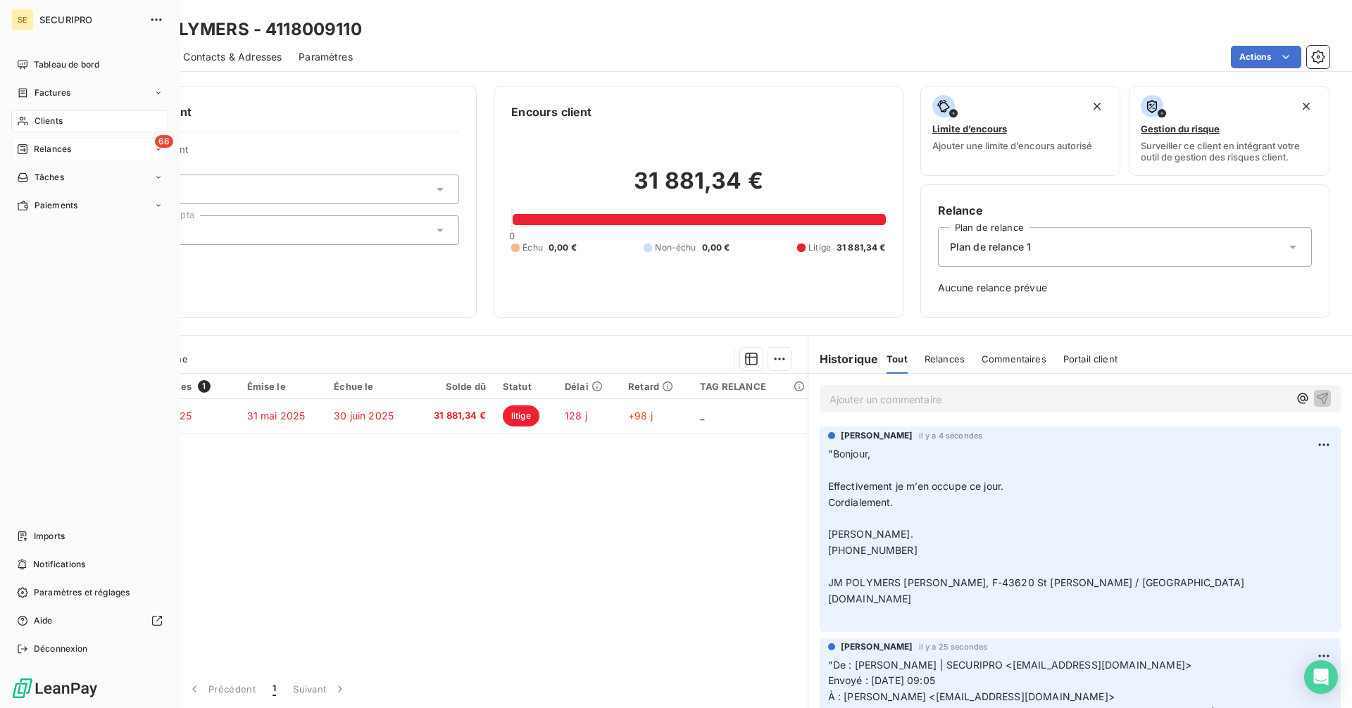
click at [23, 91] on icon at bounding box center [23, 92] width 8 height 9
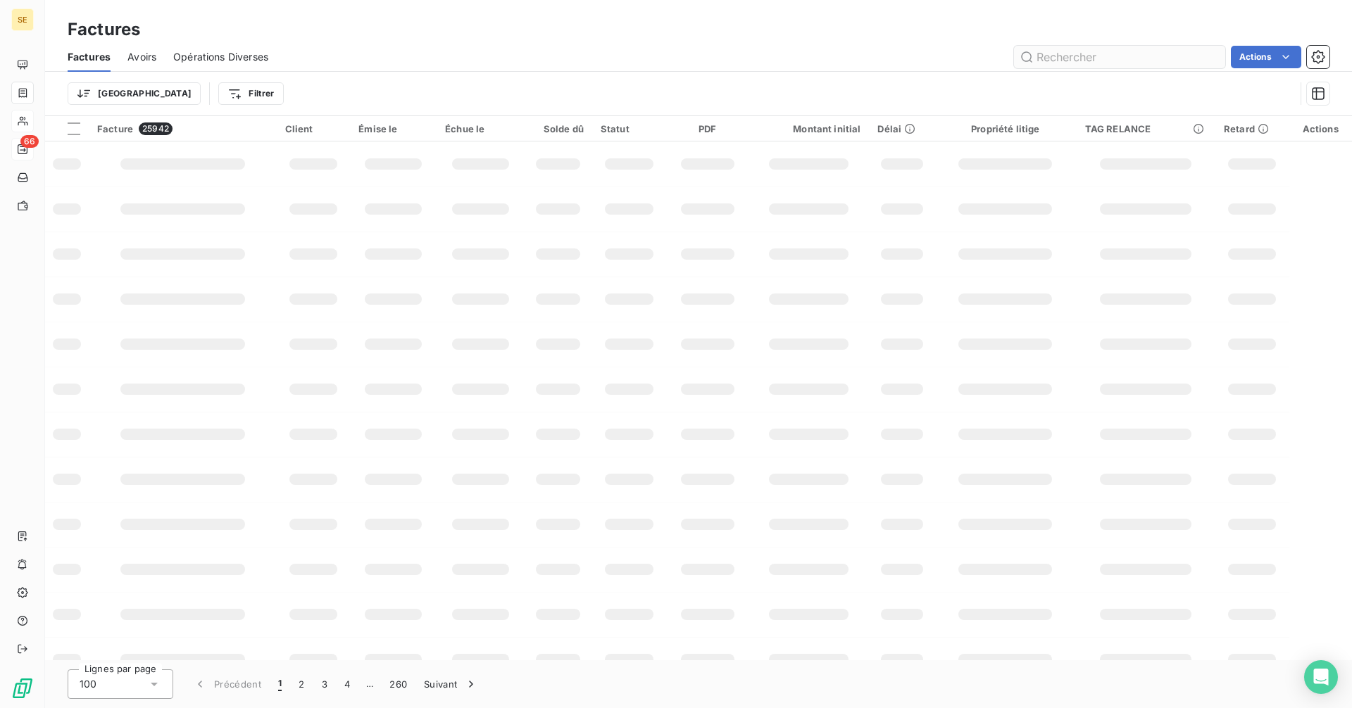
click at [1084, 58] on input "text" at bounding box center [1119, 57] width 211 height 23
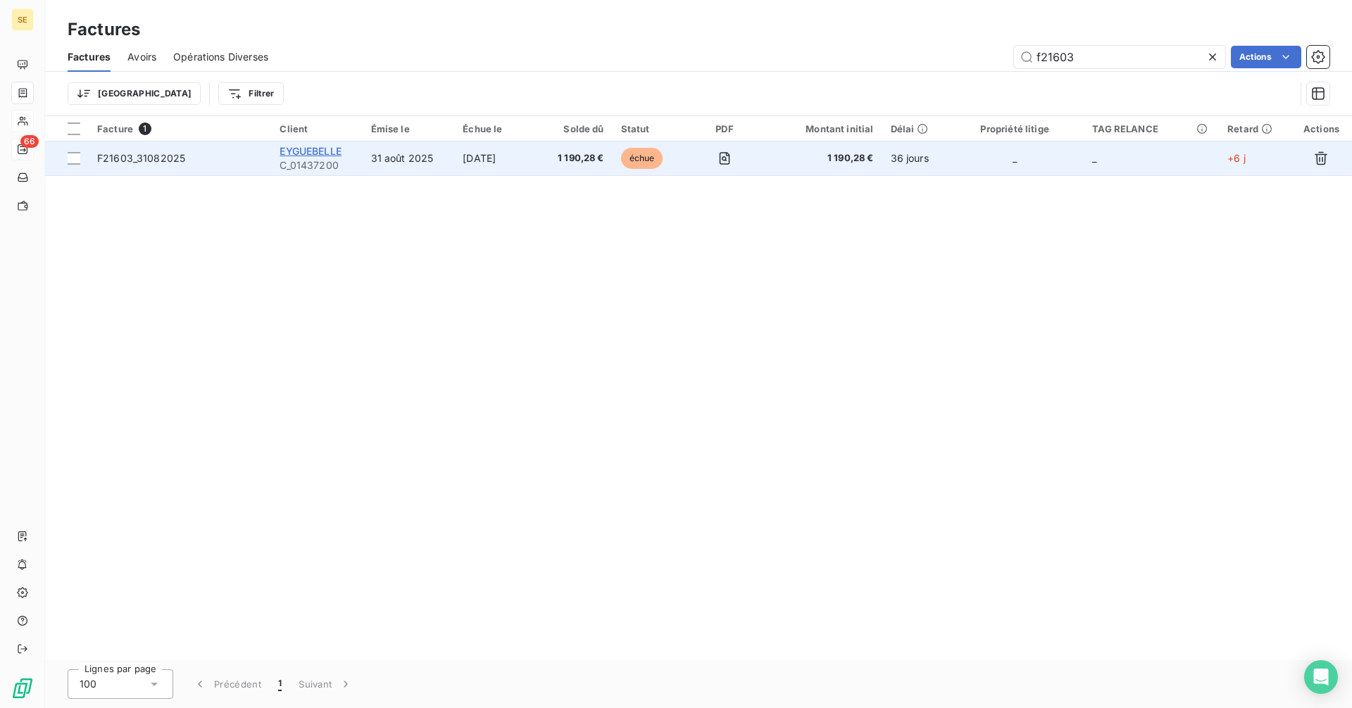
type input "f21603"
click at [314, 154] on span "EYGUEBELLE" at bounding box center [311, 151] width 62 height 12
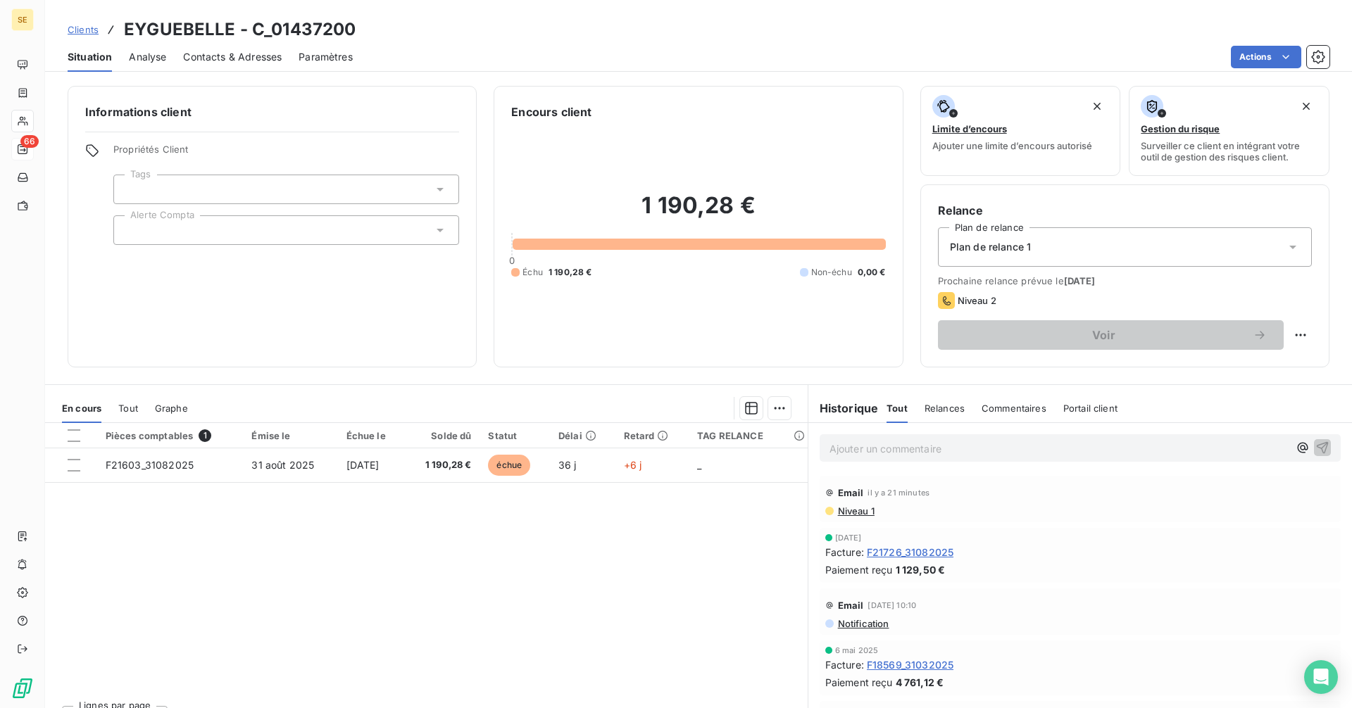
click at [854, 445] on p "Ajouter un commentaire ﻿" at bounding box center [1059, 449] width 459 height 18
click at [856, 446] on p "Ajouter un commentaire ﻿" at bounding box center [1059, 449] width 459 height 18
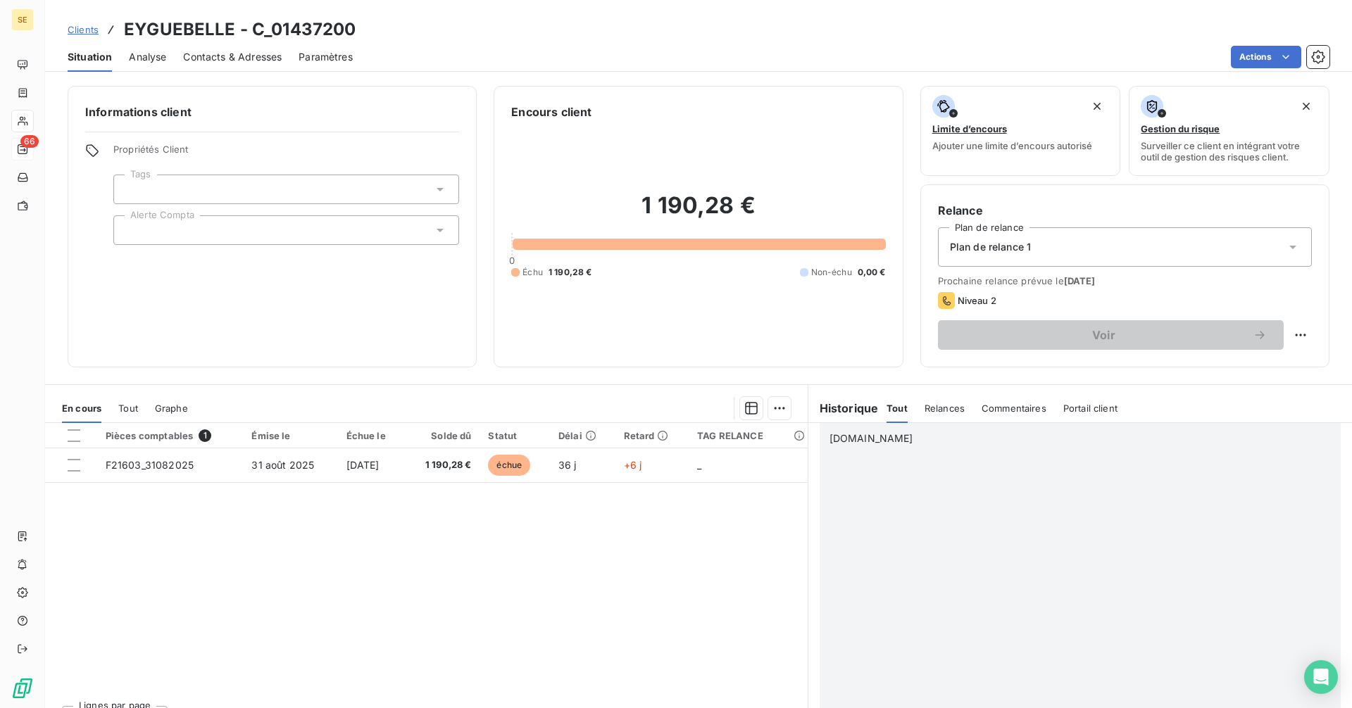
scroll to position [1663, 0]
click at [1317, 544] on icon "button" at bounding box center [1324, 545] width 14 height 14
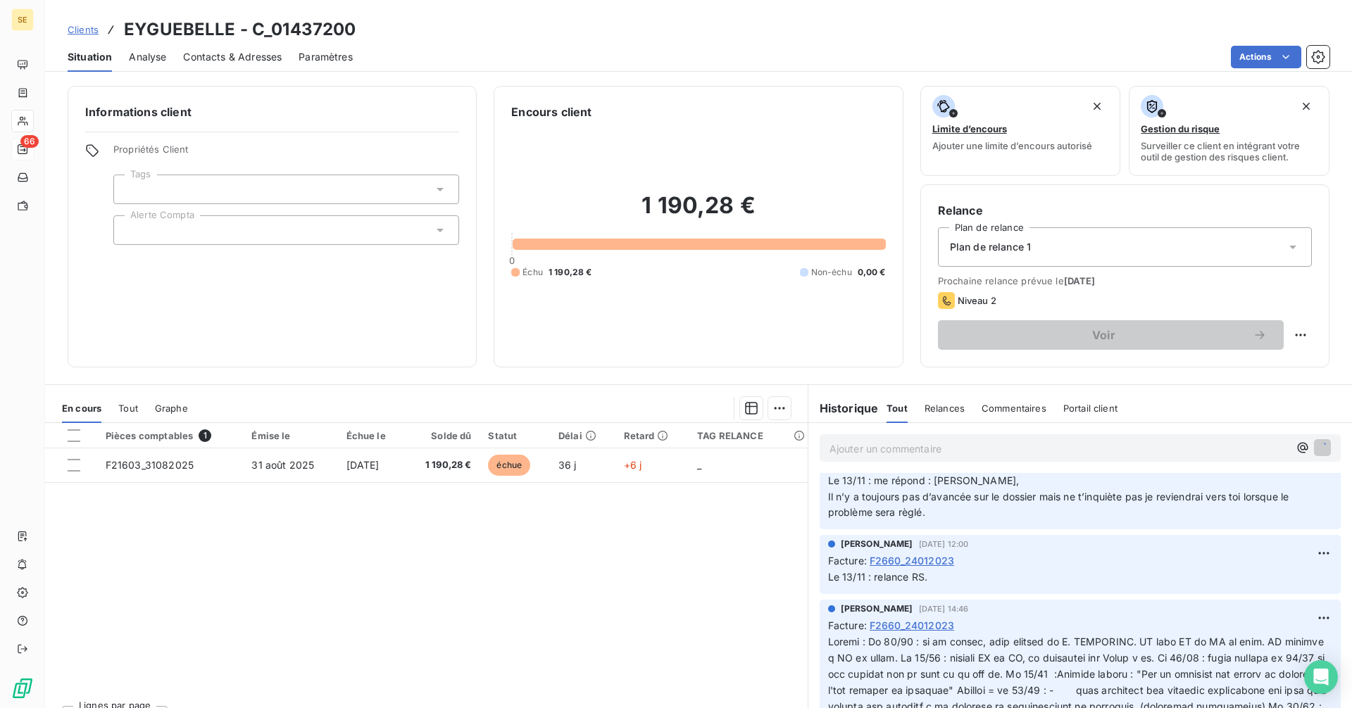
scroll to position [1699, 0]
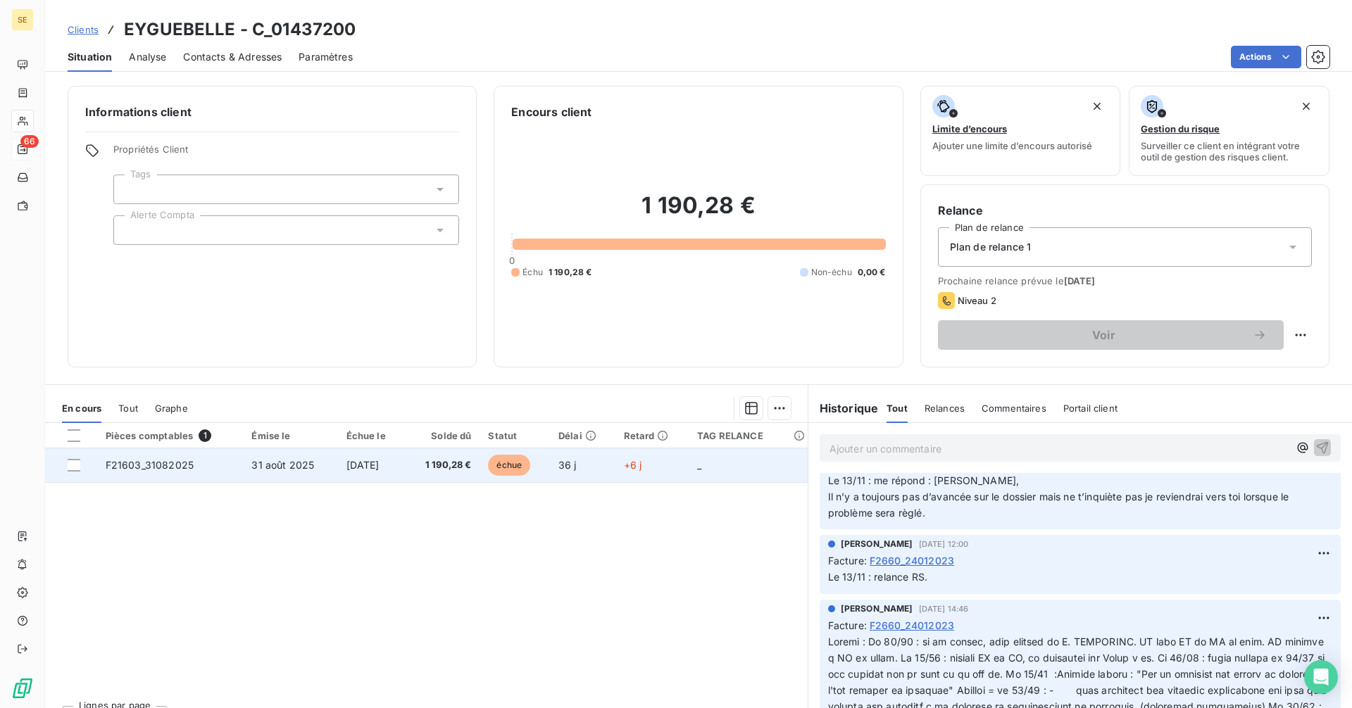
click at [380, 461] on span "[DATE]" at bounding box center [362, 465] width 33 height 12
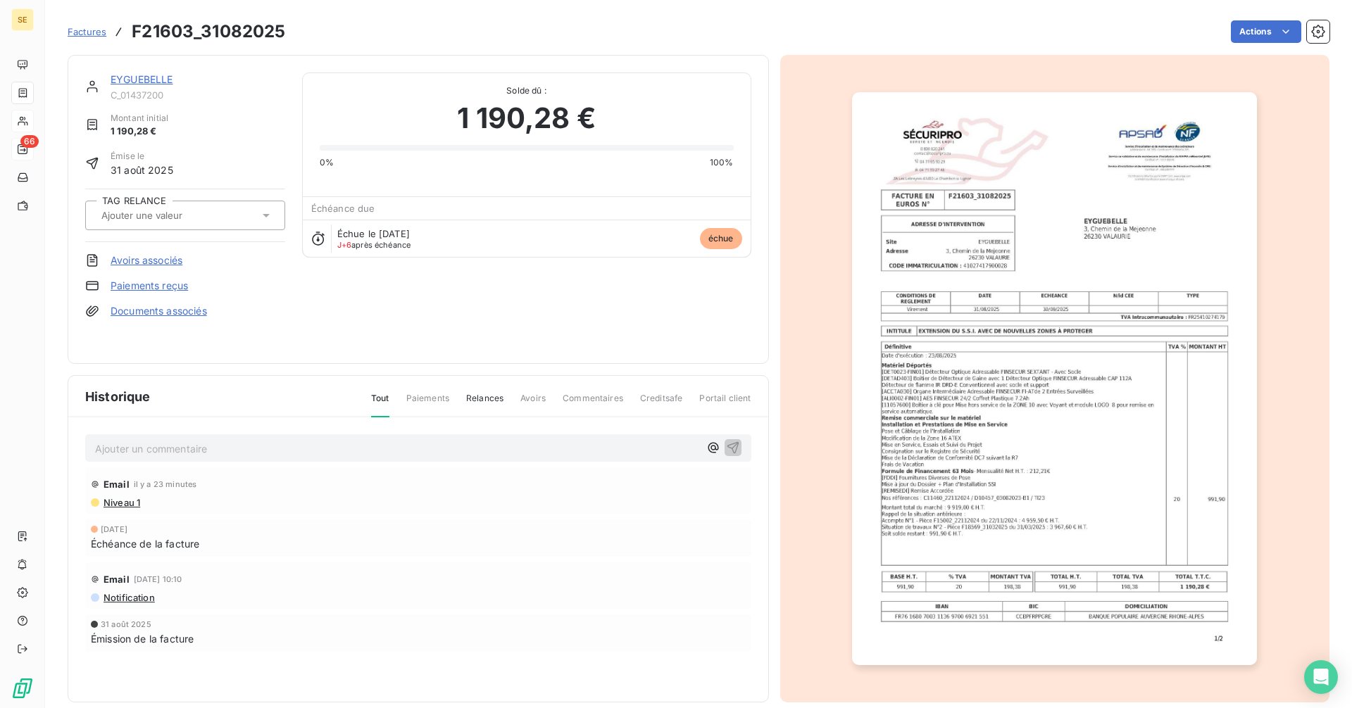
click at [139, 75] on link "EYGUEBELLE" at bounding box center [142, 79] width 63 height 12
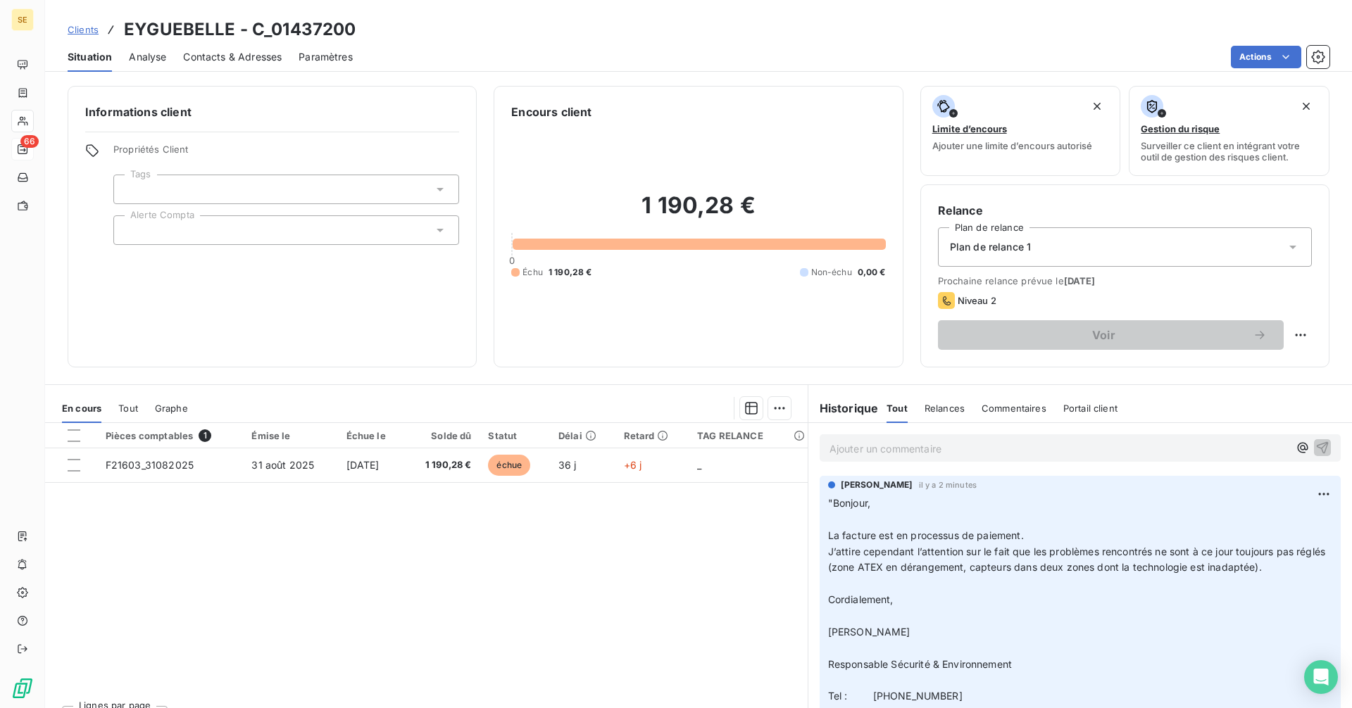
click at [849, 441] on p "Ajouter un commentaire ﻿" at bounding box center [1059, 449] width 459 height 18
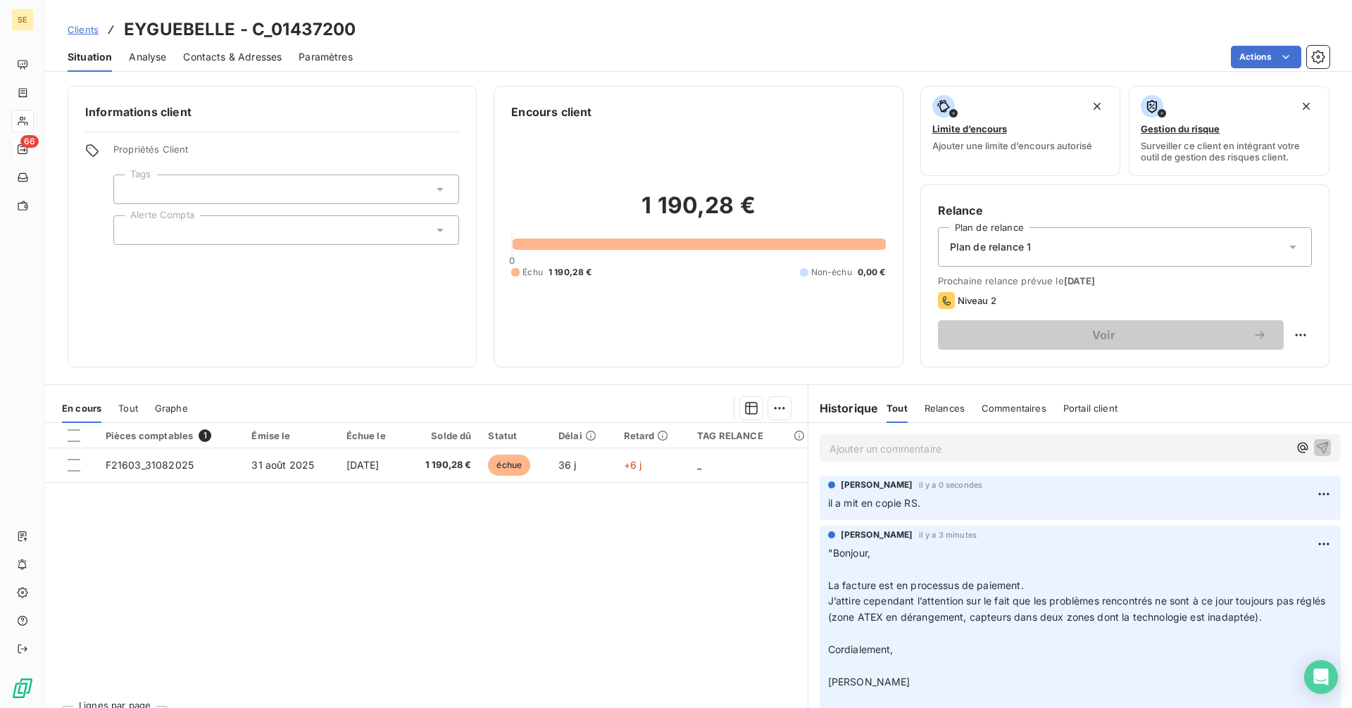
click at [861, 435] on div "Ajouter un commentaire ﻿" at bounding box center [1080, 448] width 521 height 27
click at [855, 452] on p "Ajouter un commentaire ﻿" at bounding box center [1059, 449] width 459 height 18
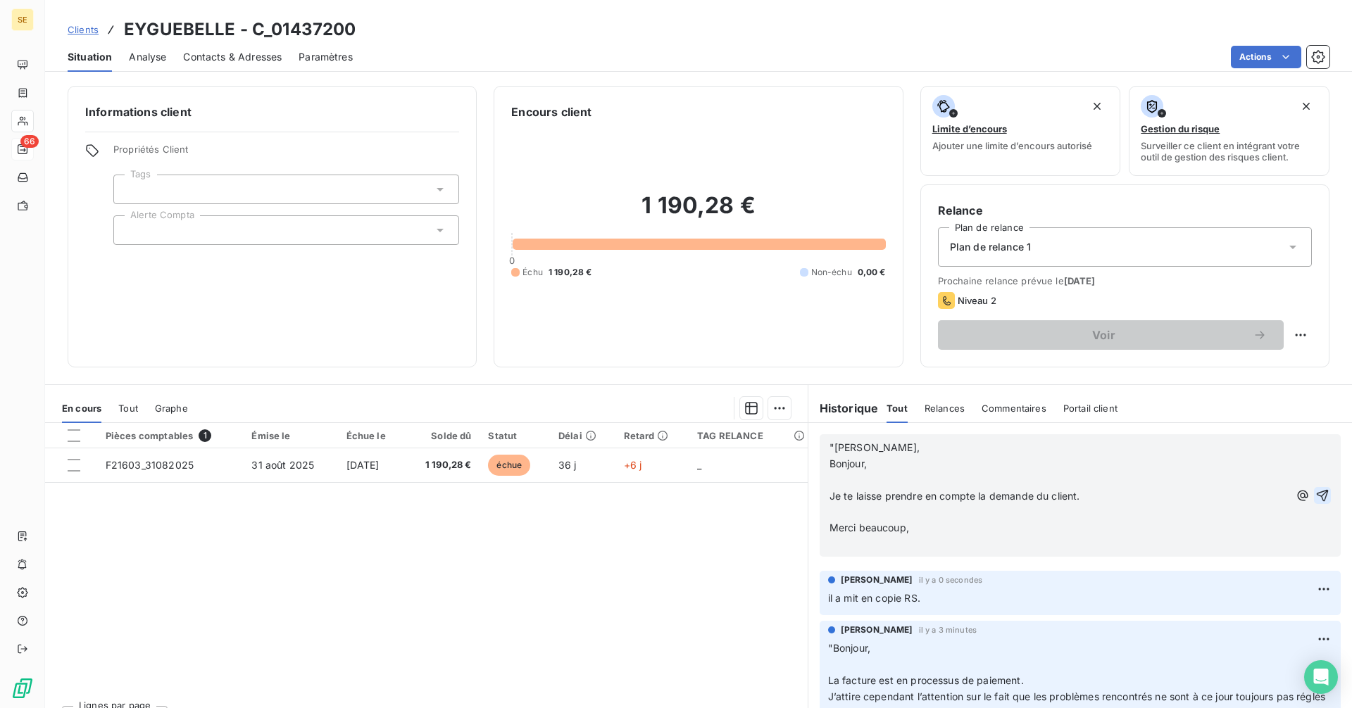
click at [1317, 492] on icon "button" at bounding box center [1323, 496] width 12 height 12
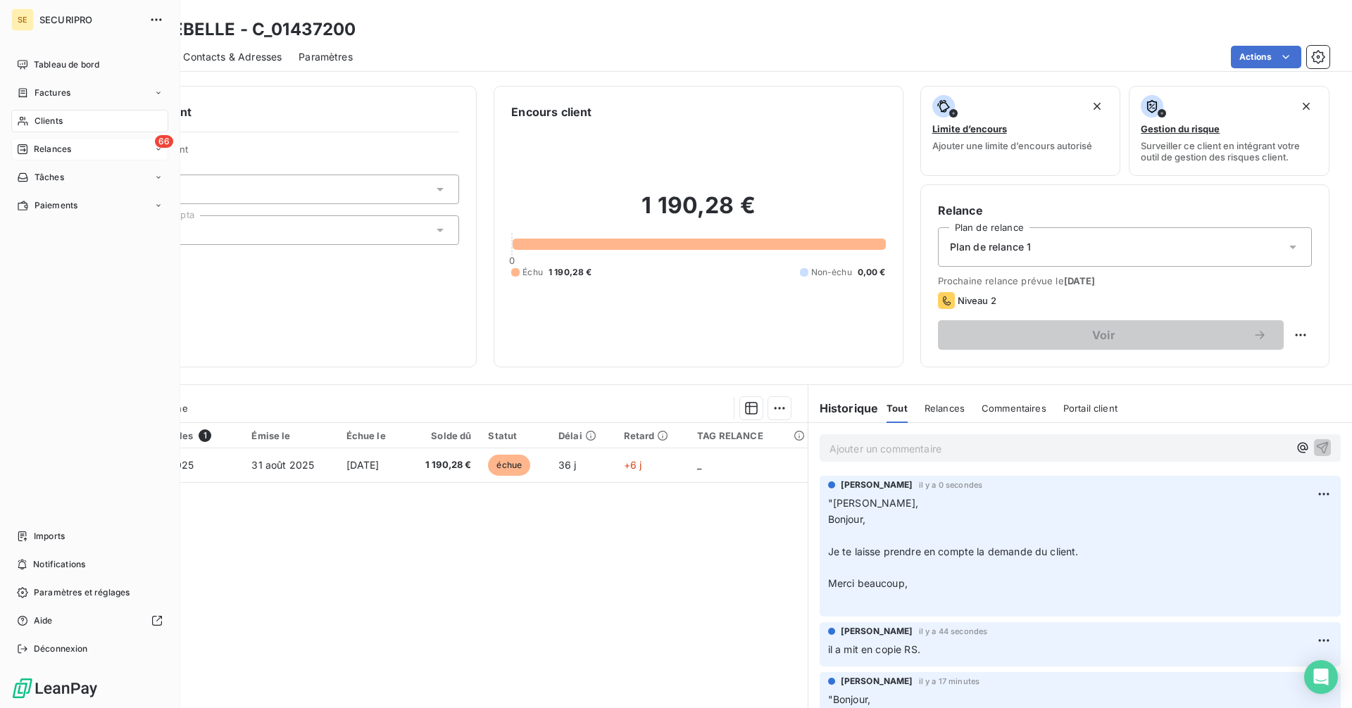
click at [19, 150] on icon at bounding box center [22, 149] width 11 height 11
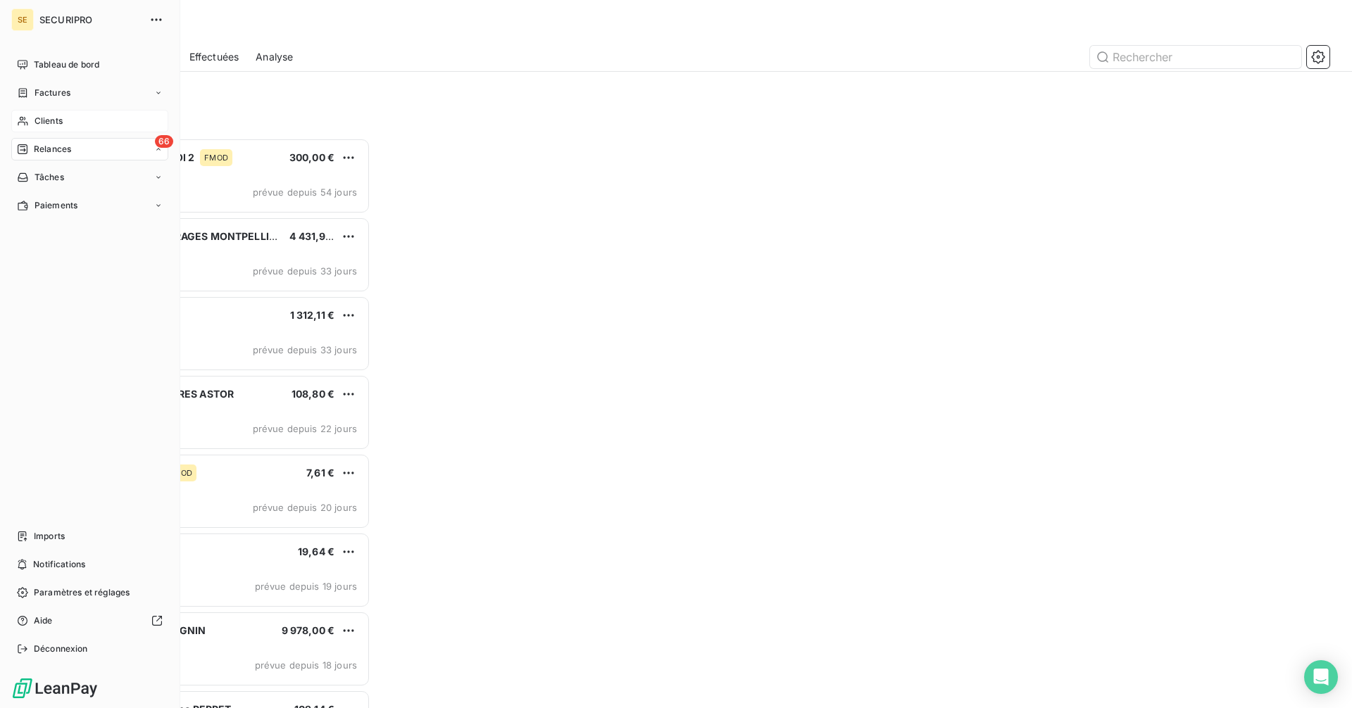
scroll to position [560, 292]
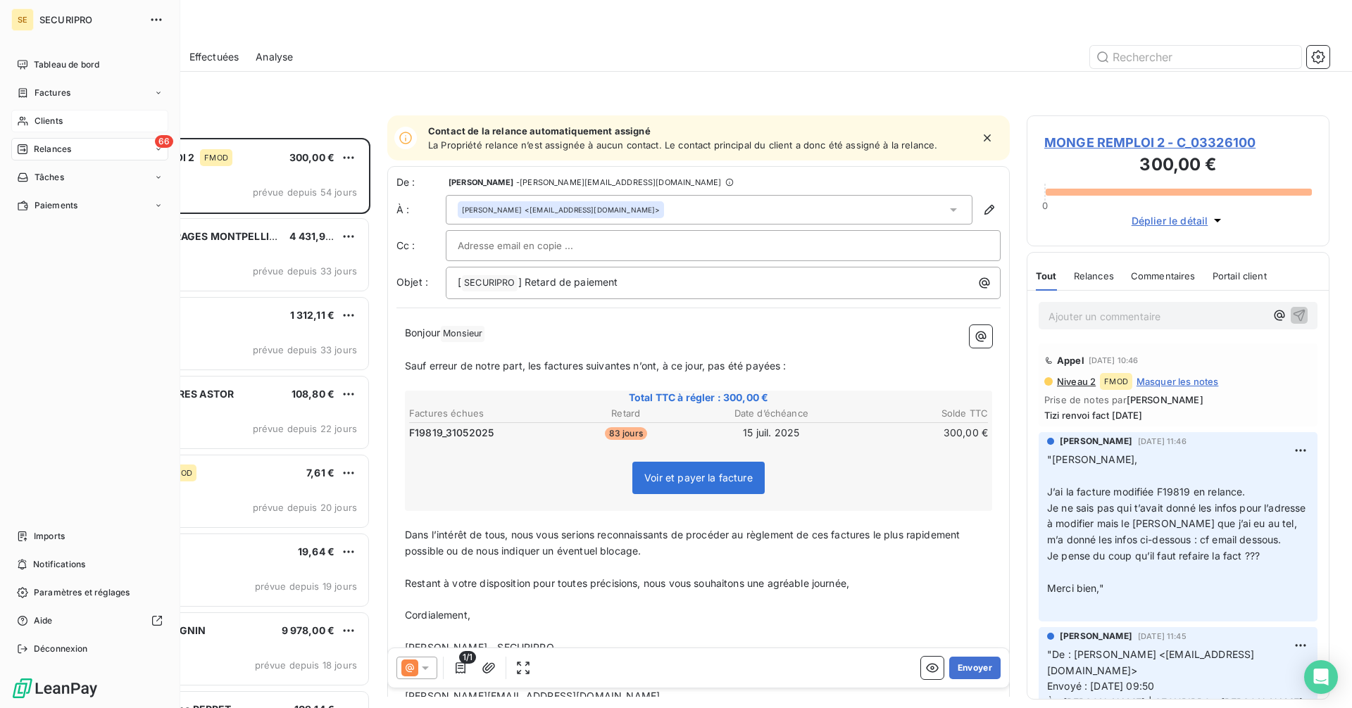
click at [28, 127] on div "Clients" at bounding box center [89, 121] width 157 height 23
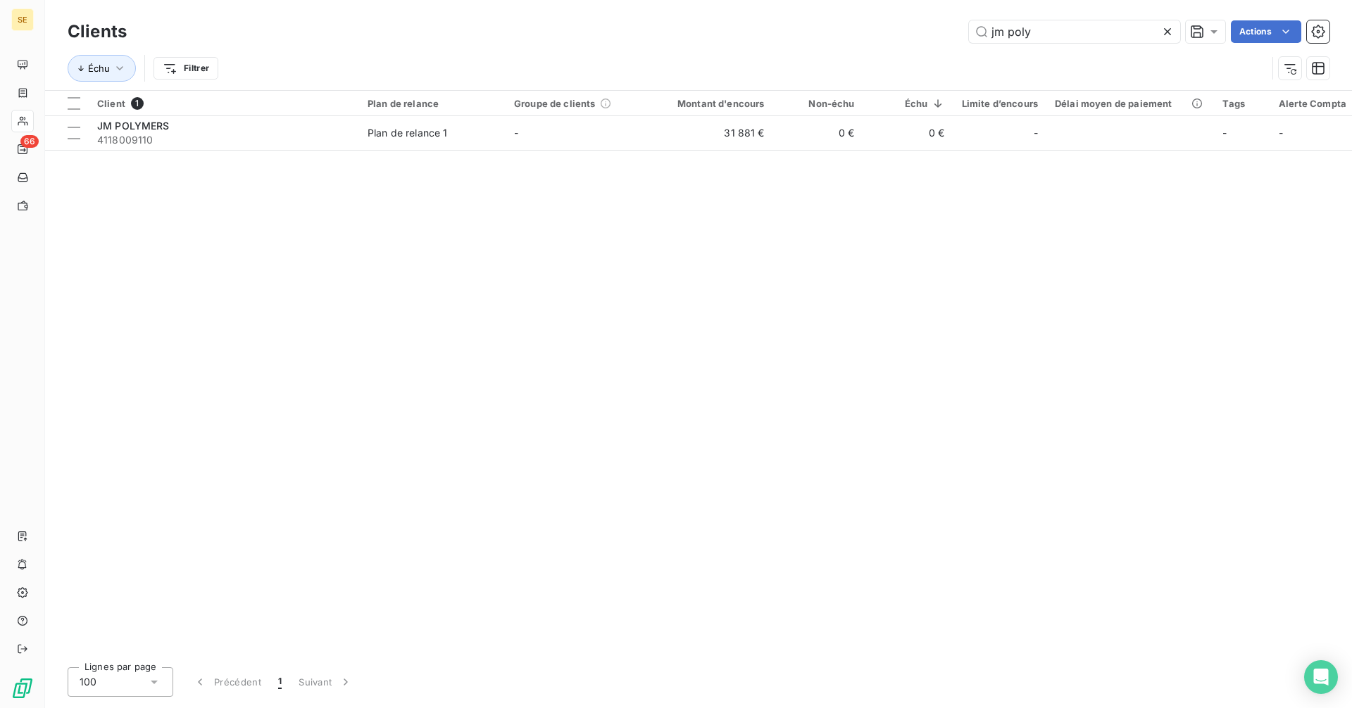
drag, startPoint x: 1088, startPoint y: 24, endPoint x: 880, endPoint y: 20, distance: 208.5
click at [880, 20] on div "jm poly Actions" at bounding box center [737, 31] width 1186 height 23
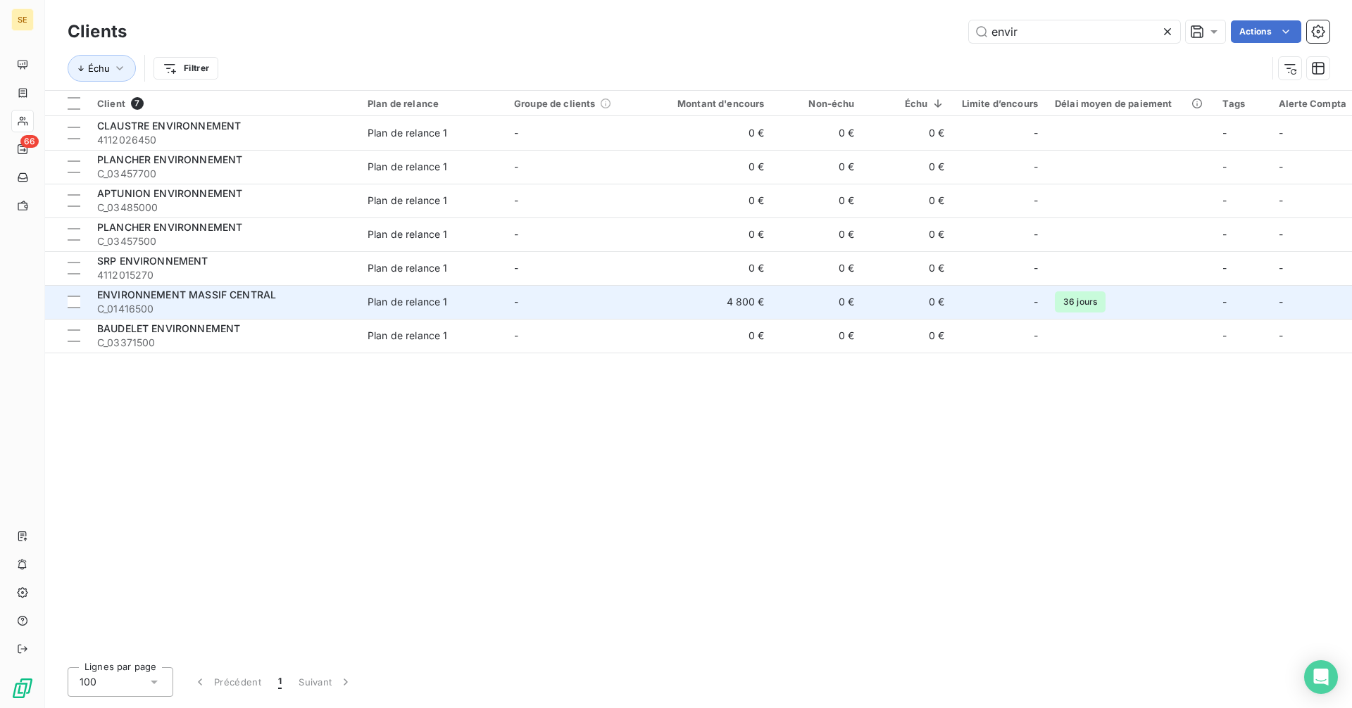
type input "envir"
click at [353, 296] on td "ENVIRONNEMENT MASSIF CENTRAL C_01416500" at bounding box center [224, 302] width 270 height 34
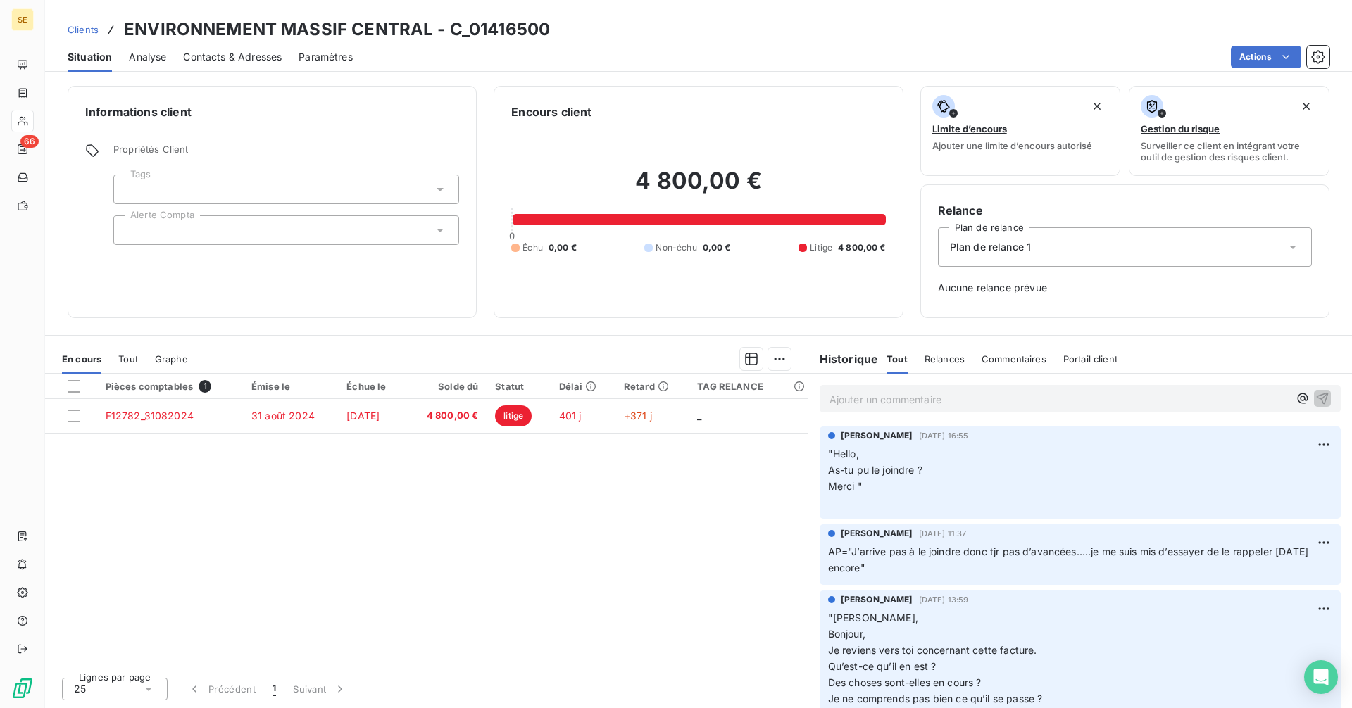
click at [77, 28] on span "Clients" at bounding box center [83, 29] width 31 height 11
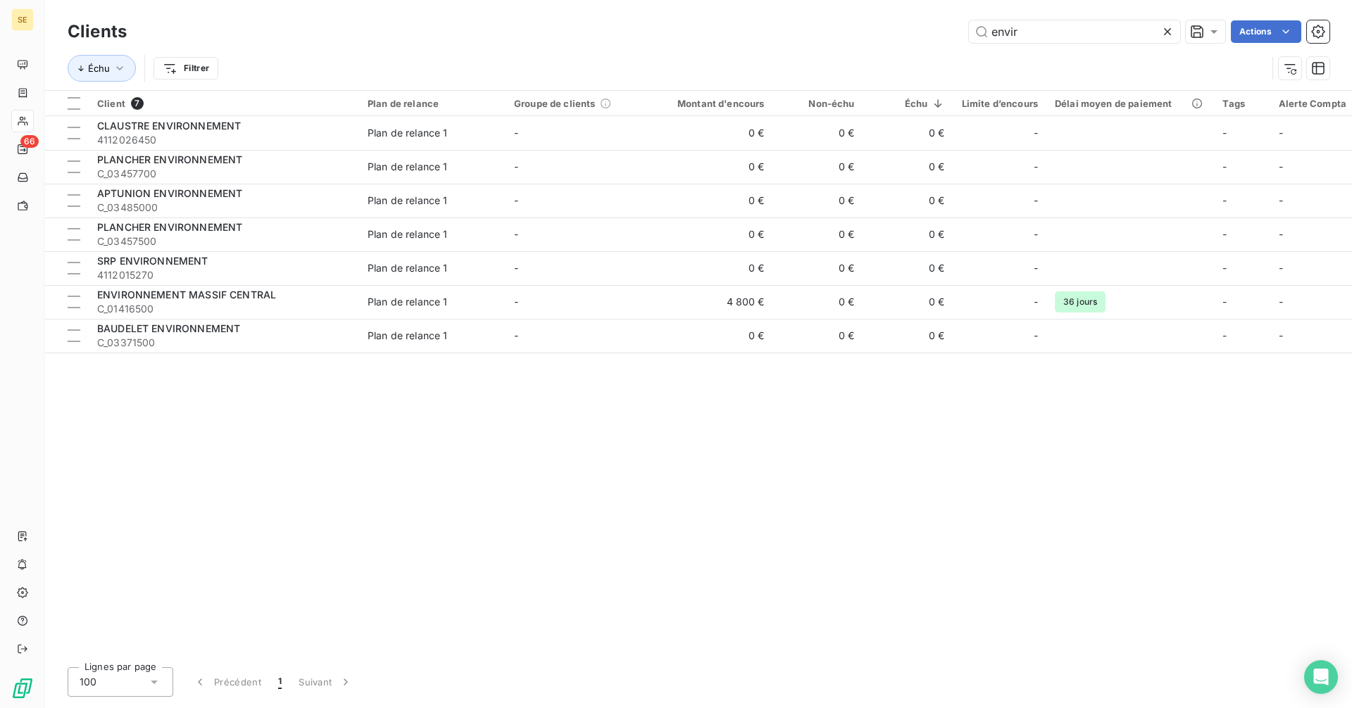
drag, startPoint x: 1037, startPoint y: 36, endPoint x: 880, endPoint y: 35, distance: 156.3
click at [880, 35] on div "envir Actions" at bounding box center [737, 31] width 1186 height 23
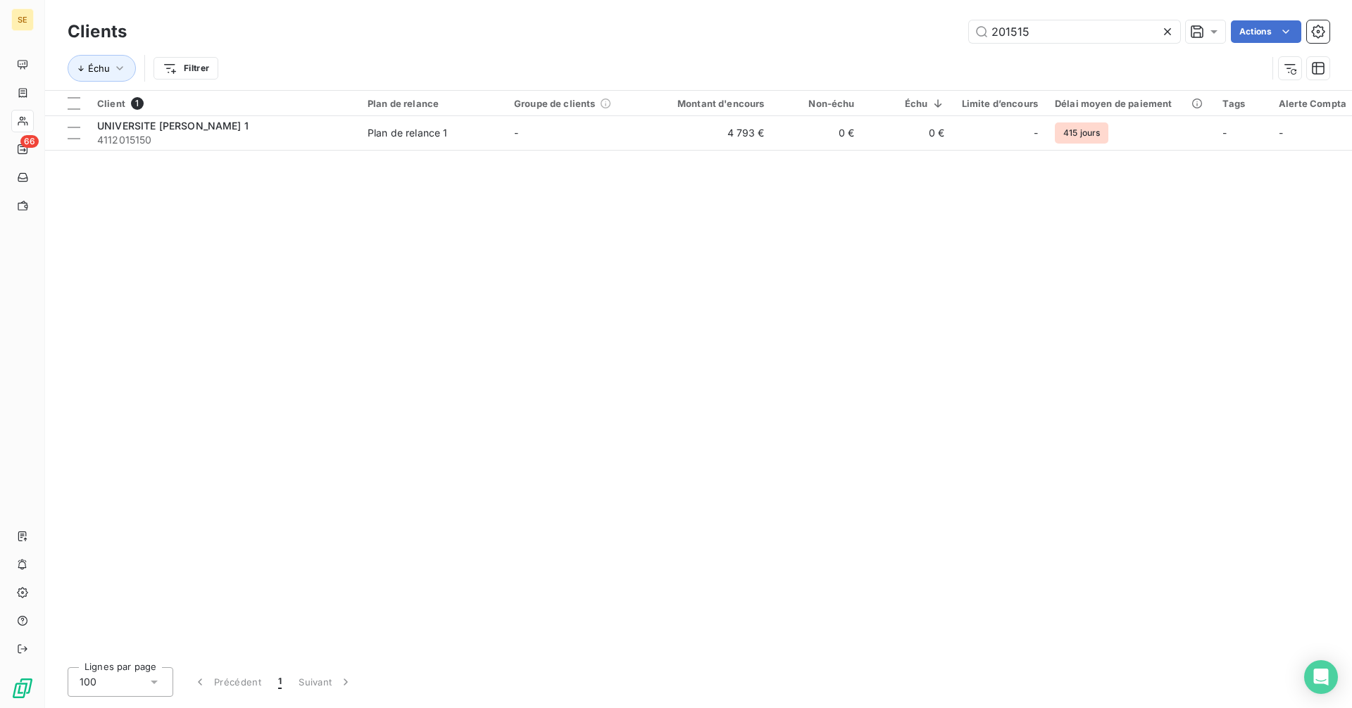
type input "201515"
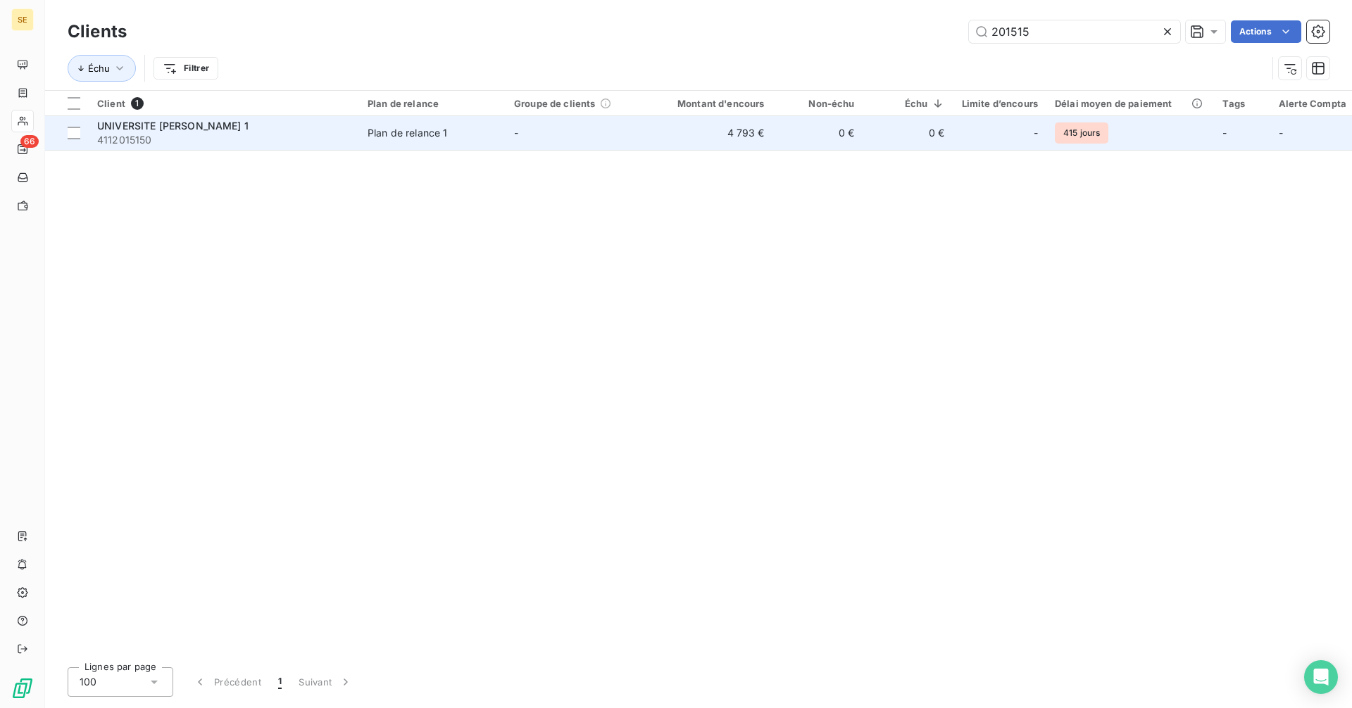
click at [404, 138] on div "Plan de relance 1" at bounding box center [408, 133] width 80 height 14
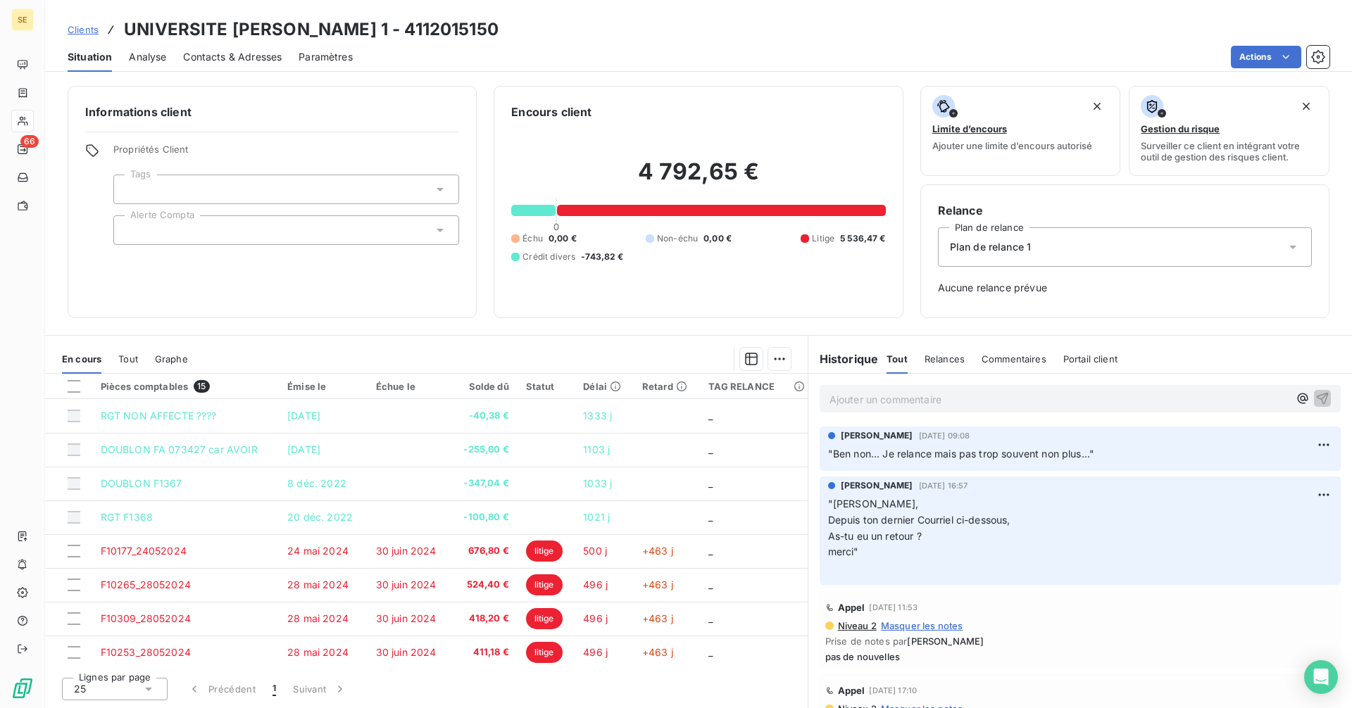
click at [82, 31] on span "Clients" at bounding box center [83, 29] width 31 height 11
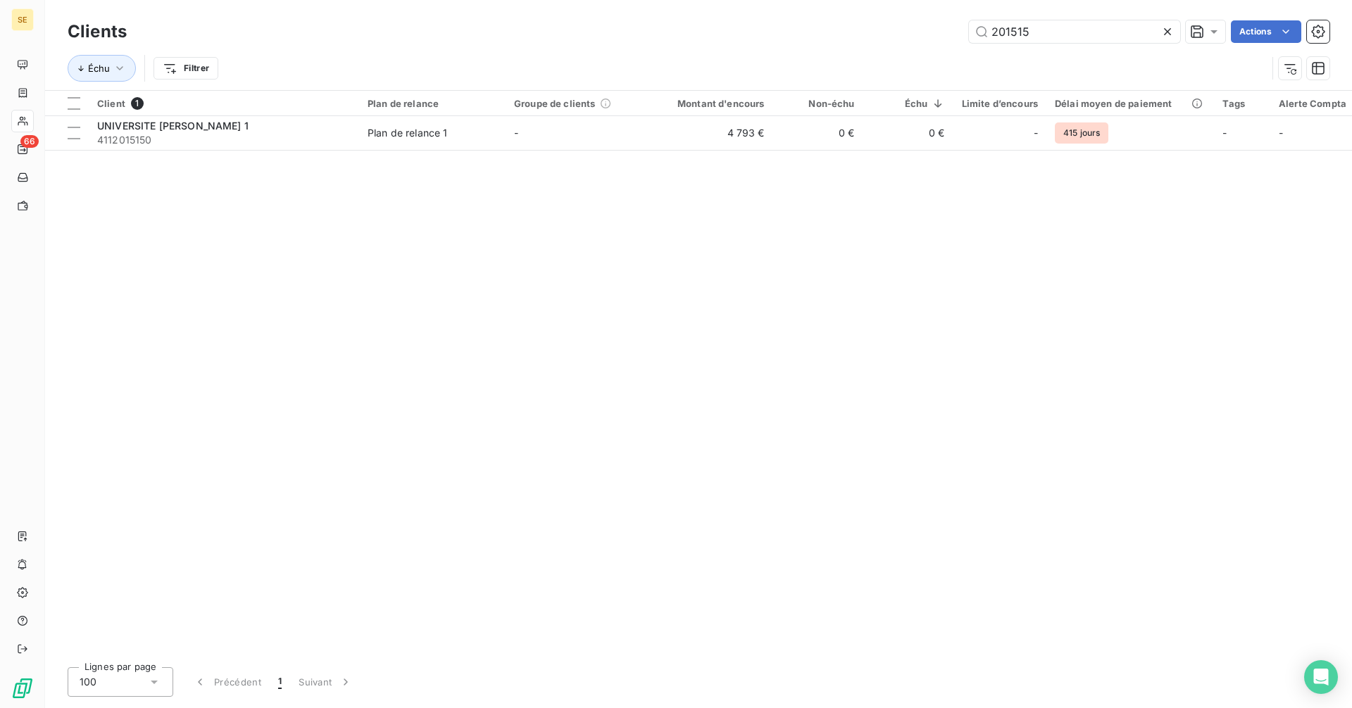
drag, startPoint x: 1044, startPoint y: 35, endPoint x: 903, endPoint y: 31, distance: 141.6
click at [903, 31] on div "201515 Actions" at bounding box center [737, 31] width 1186 height 23
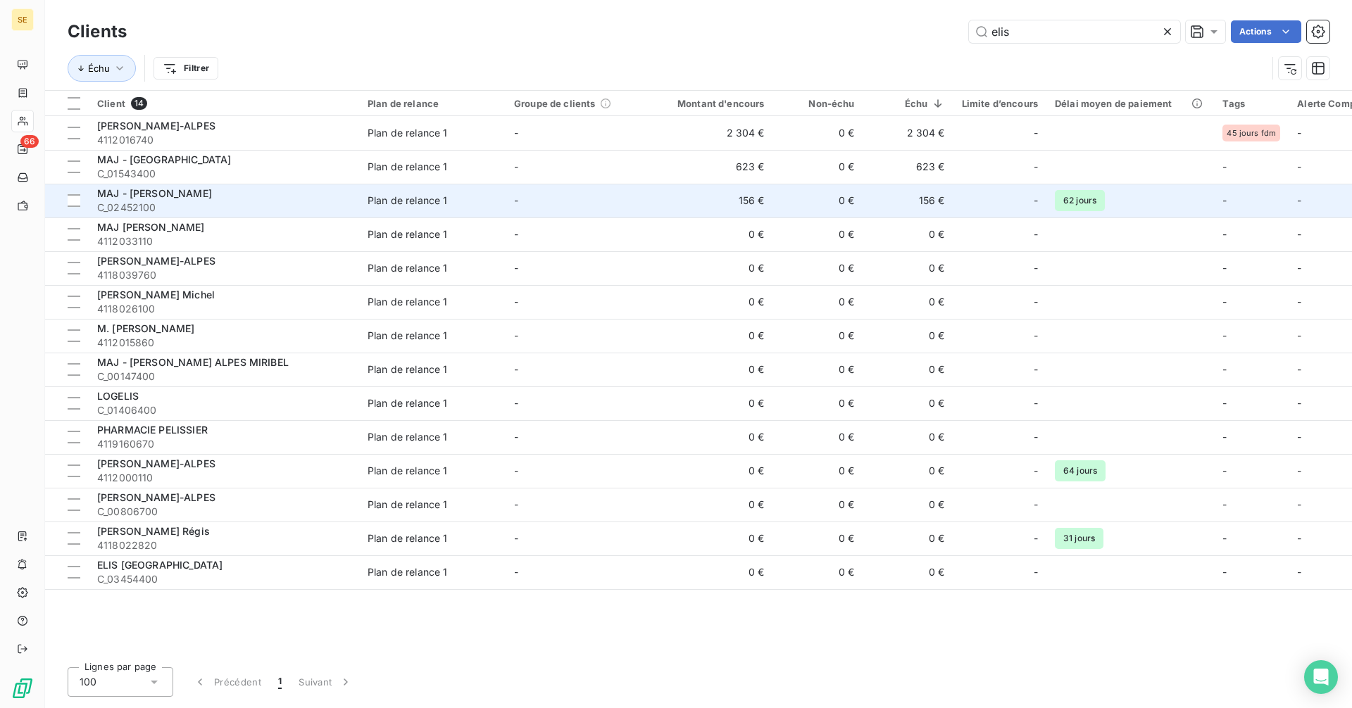
type input "elis"
click at [773, 191] on td "0 €" at bounding box center [818, 201] width 90 height 34
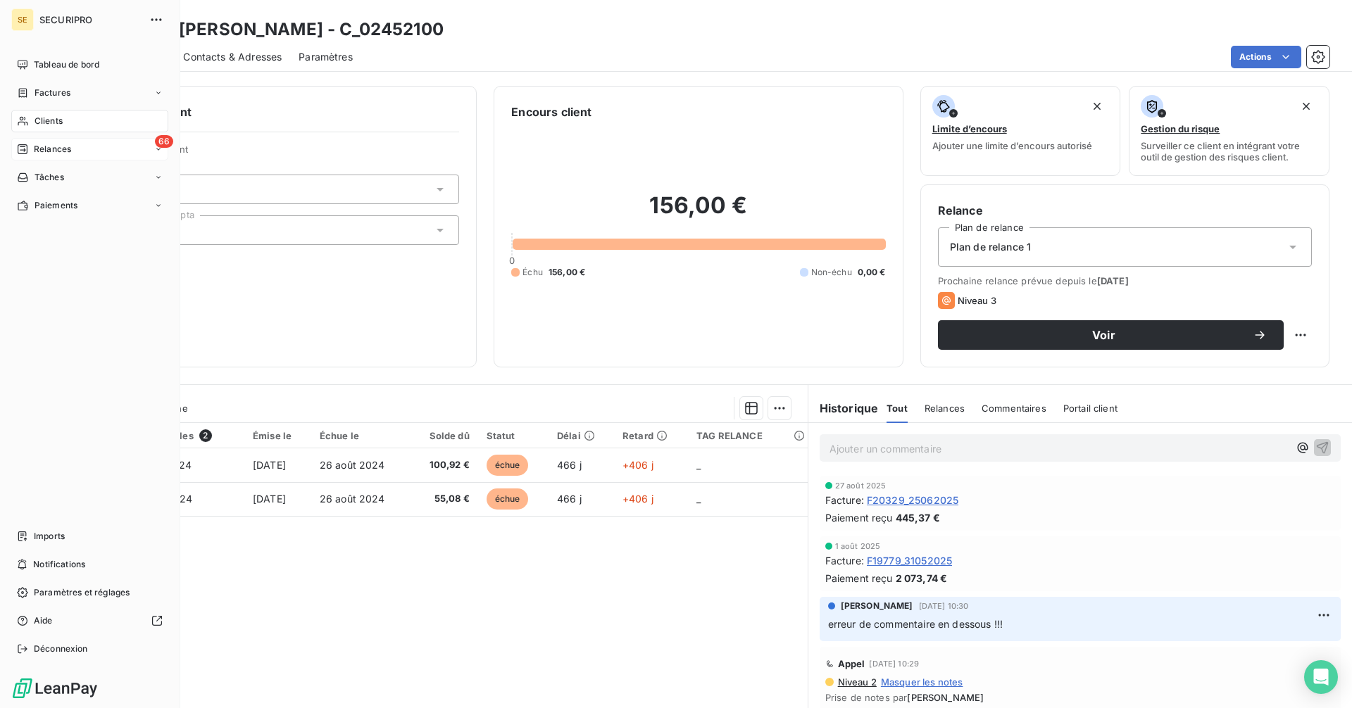
click at [30, 150] on div "Relances" at bounding box center [44, 149] width 54 height 13
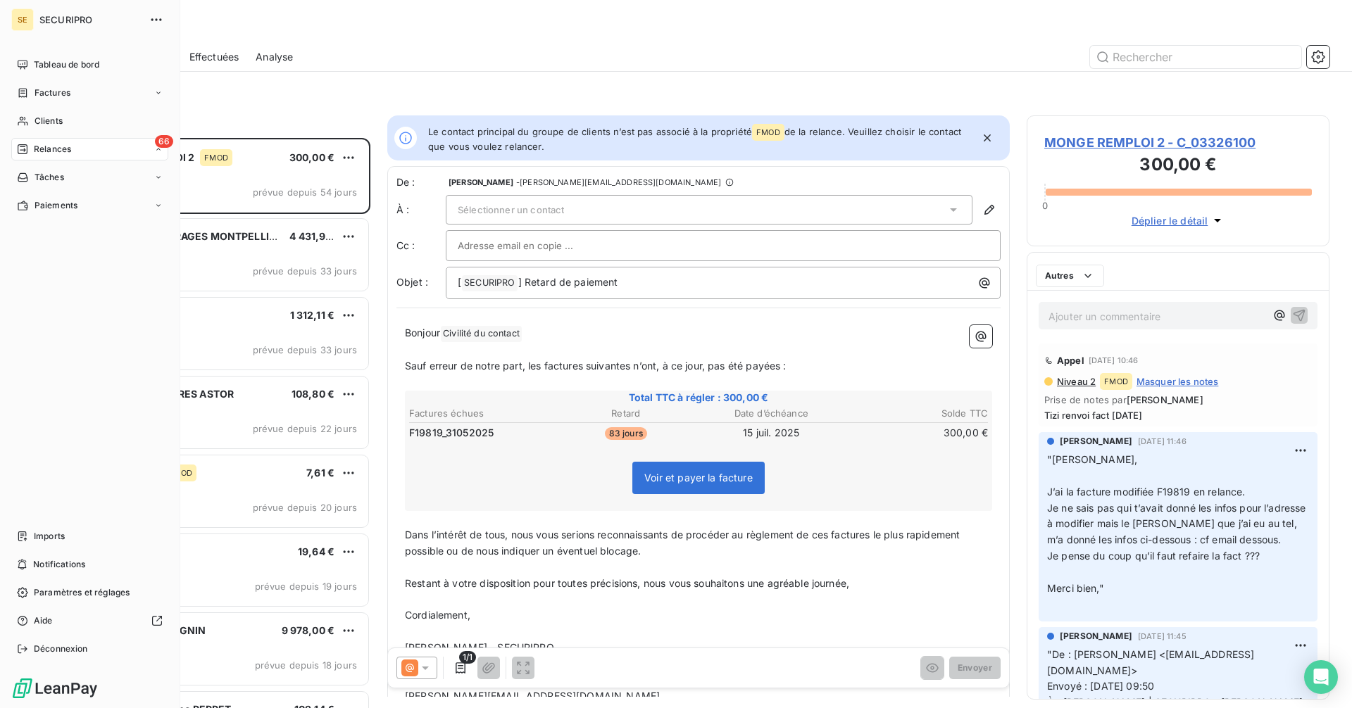
scroll to position [560, 292]
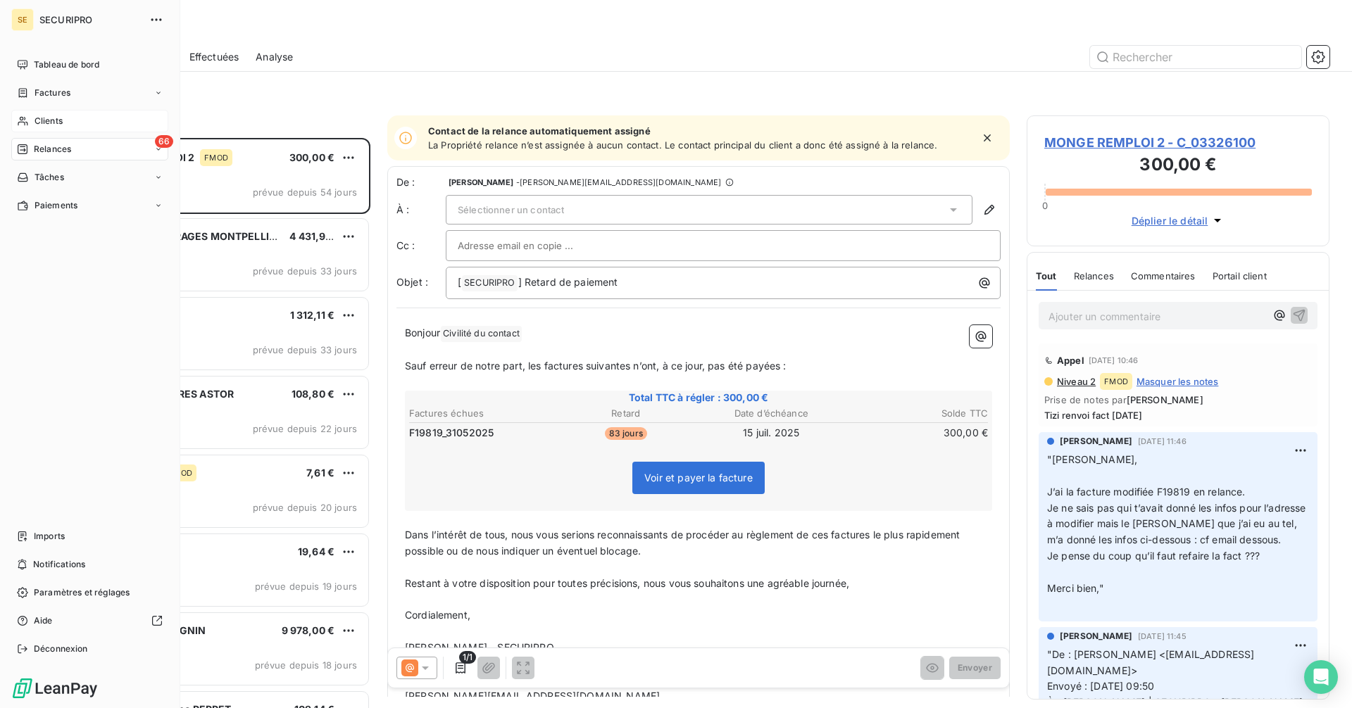
click at [28, 118] on icon at bounding box center [23, 120] width 12 height 11
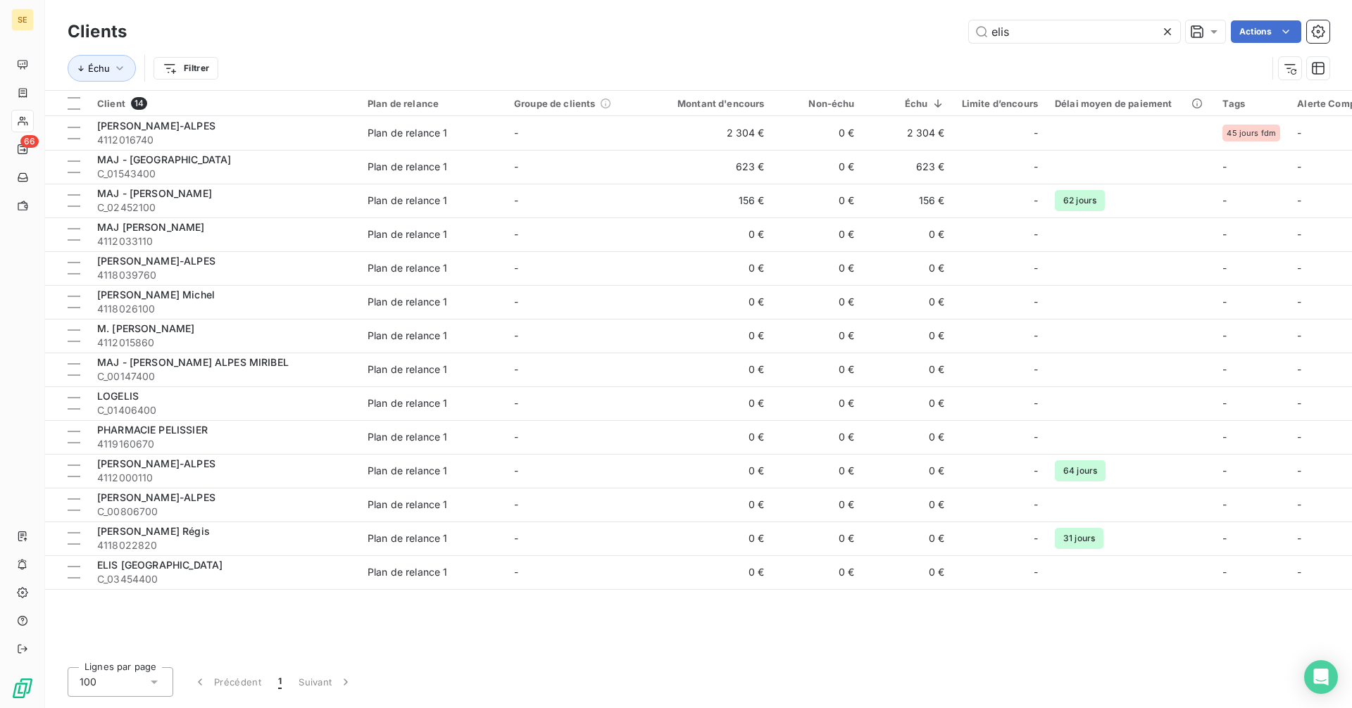
drag, startPoint x: 1047, startPoint y: 35, endPoint x: 923, endPoint y: 41, distance: 124.1
click at [923, 41] on div "elis Actions" at bounding box center [737, 31] width 1186 height 23
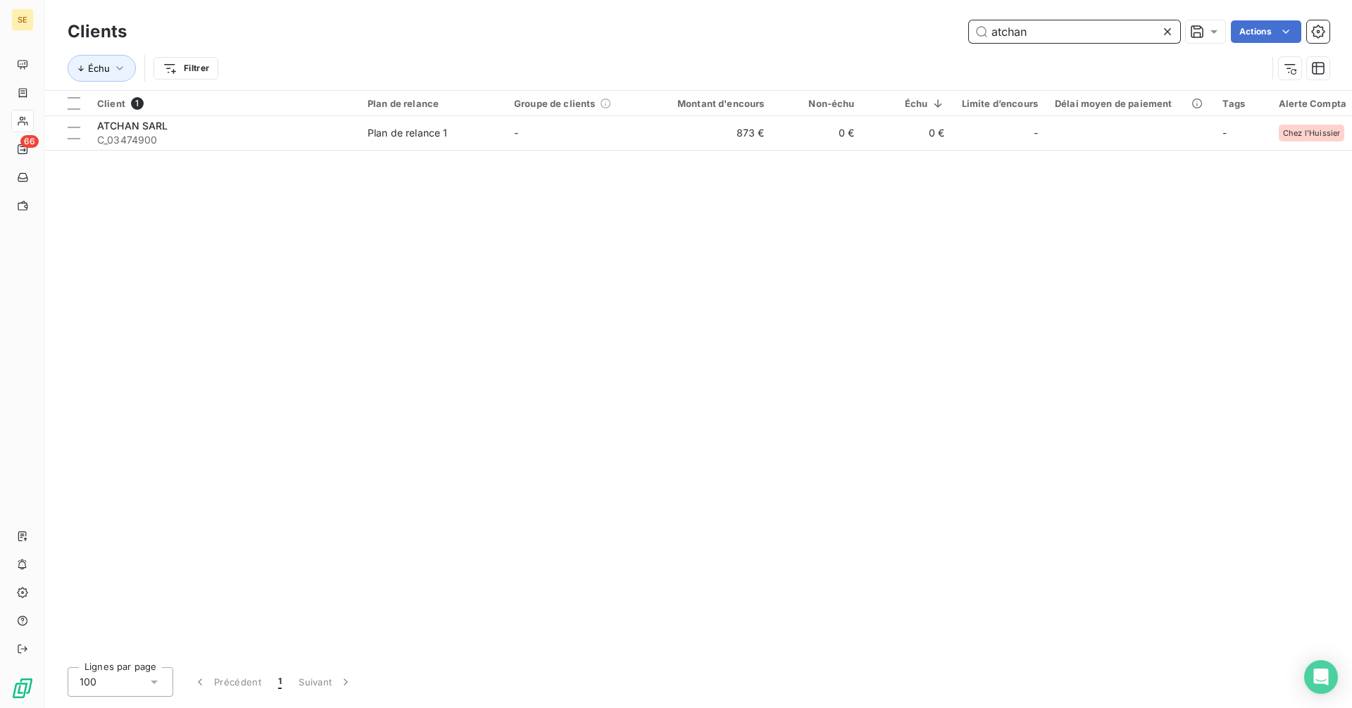
drag, startPoint x: 989, startPoint y: 35, endPoint x: 967, endPoint y: 37, distance: 21.9
click at [967, 37] on div "atchan Actions" at bounding box center [737, 31] width 1186 height 23
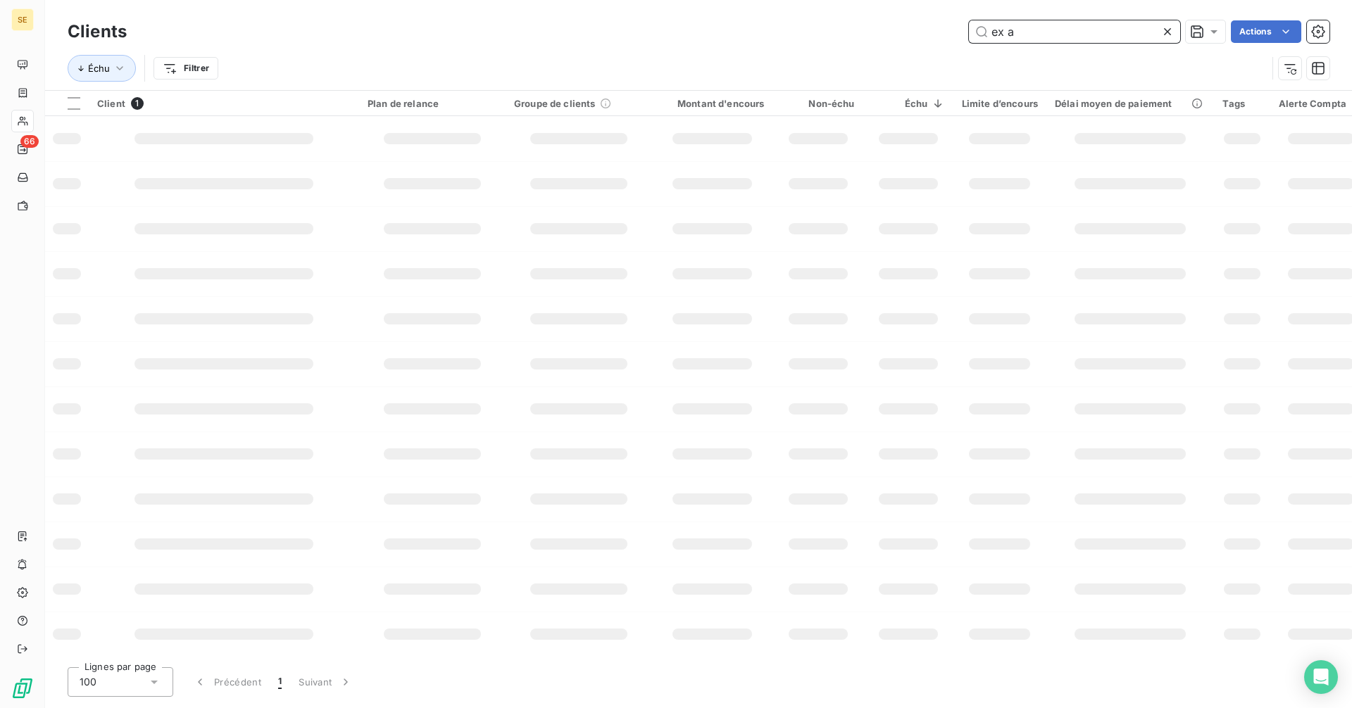
type input "ex ae"
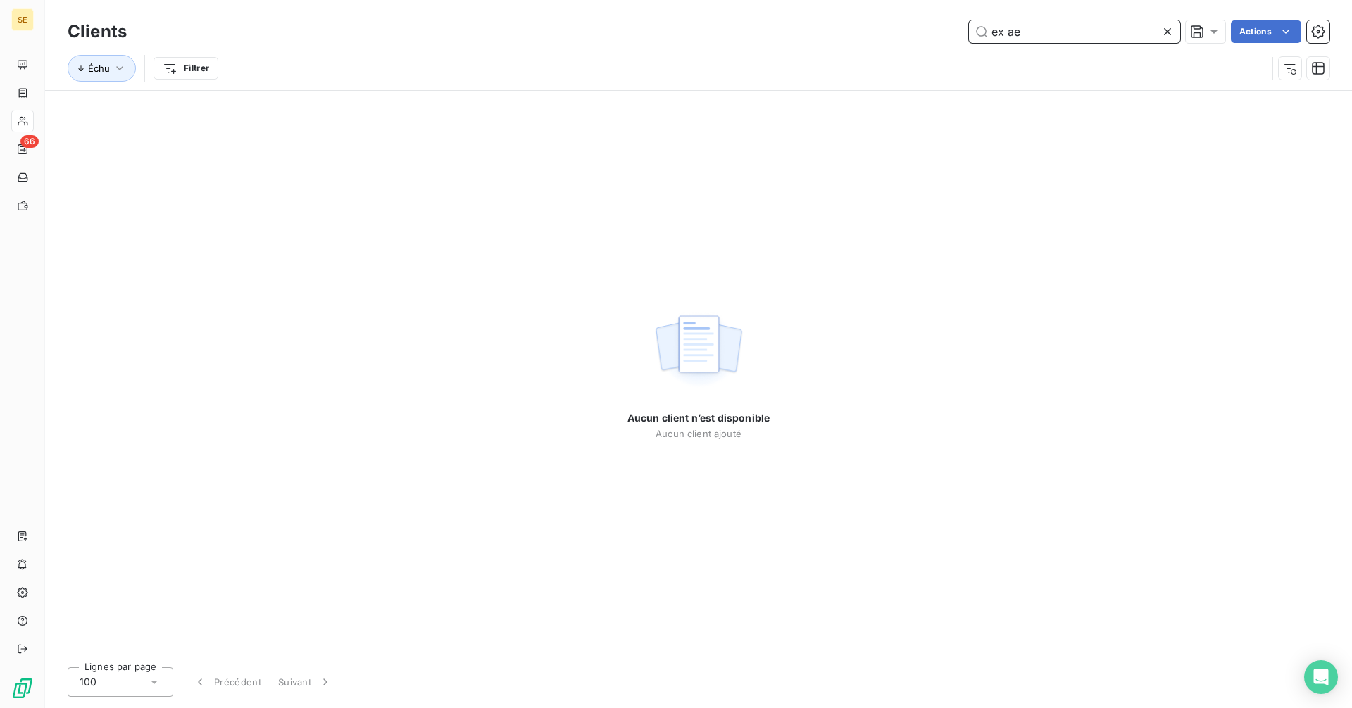
drag, startPoint x: 1051, startPoint y: 27, endPoint x: 951, endPoint y: 36, distance: 100.4
click at [951, 36] on div "ex ae Actions" at bounding box center [737, 31] width 1186 height 23
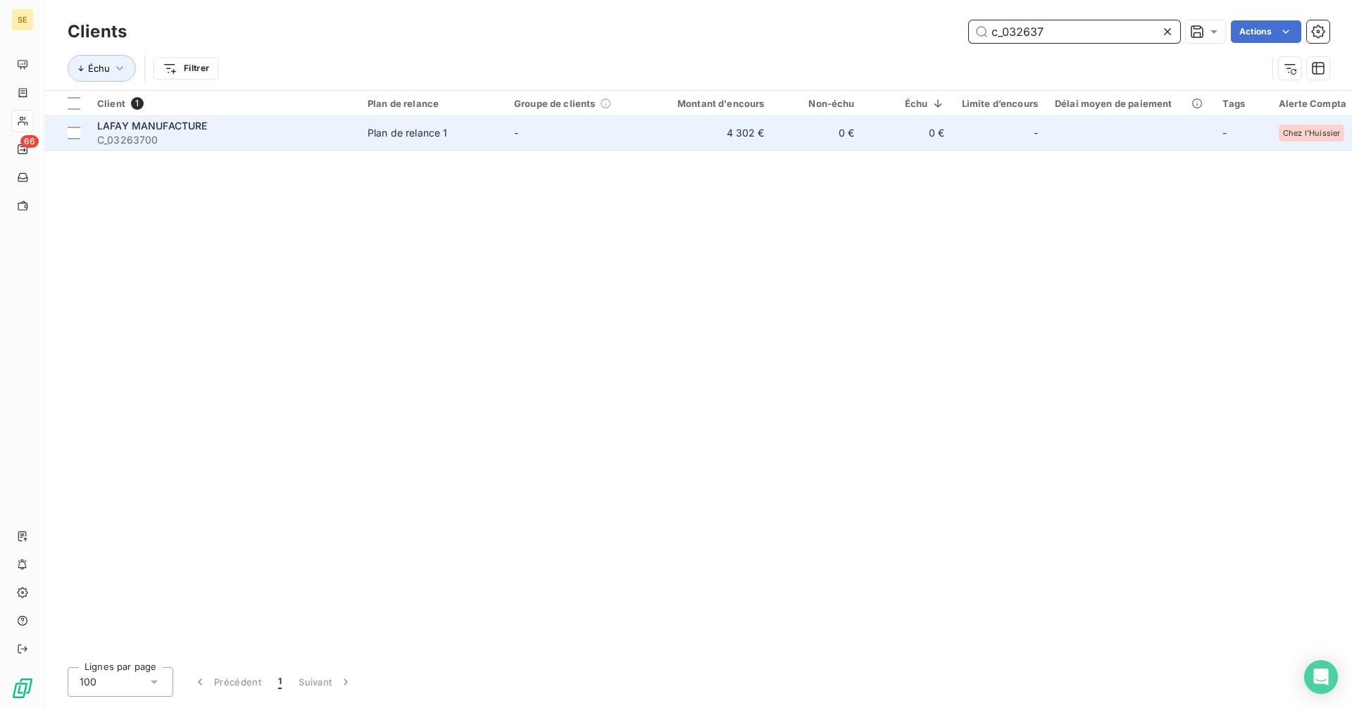
type input "c_032637"
click at [170, 133] on span "C_03263700" at bounding box center [224, 140] width 254 height 14
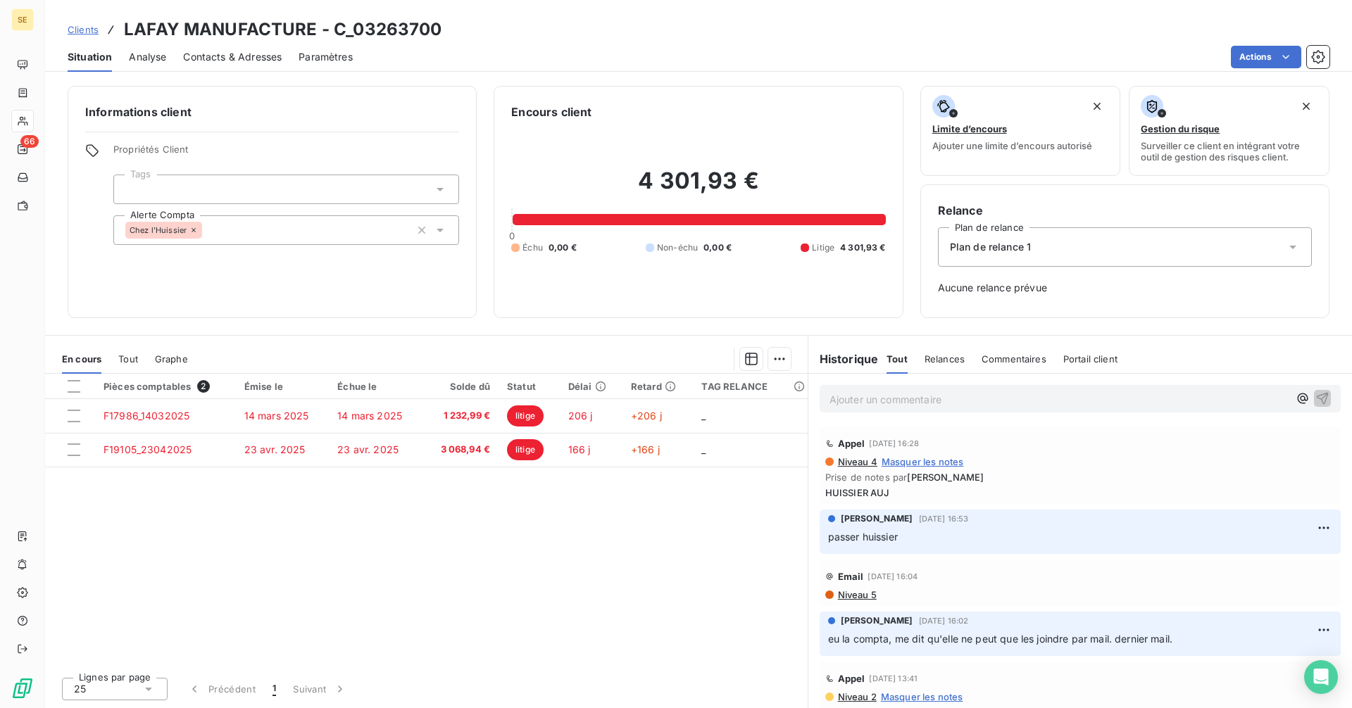
click at [91, 31] on span "Clients" at bounding box center [83, 29] width 31 height 11
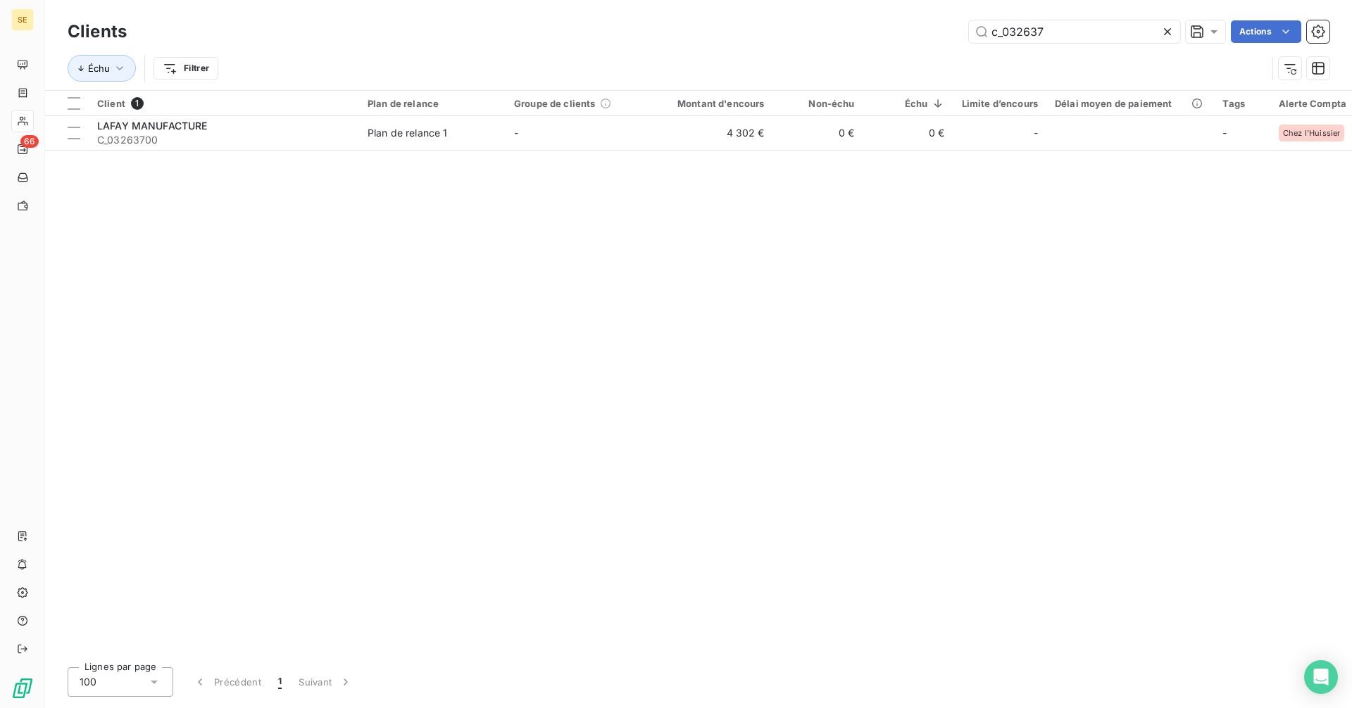
drag, startPoint x: 961, startPoint y: 32, endPoint x: 871, endPoint y: 25, distance: 90.4
click at [871, 25] on div "c_032637 Actions" at bounding box center [737, 31] width 1186 height 23
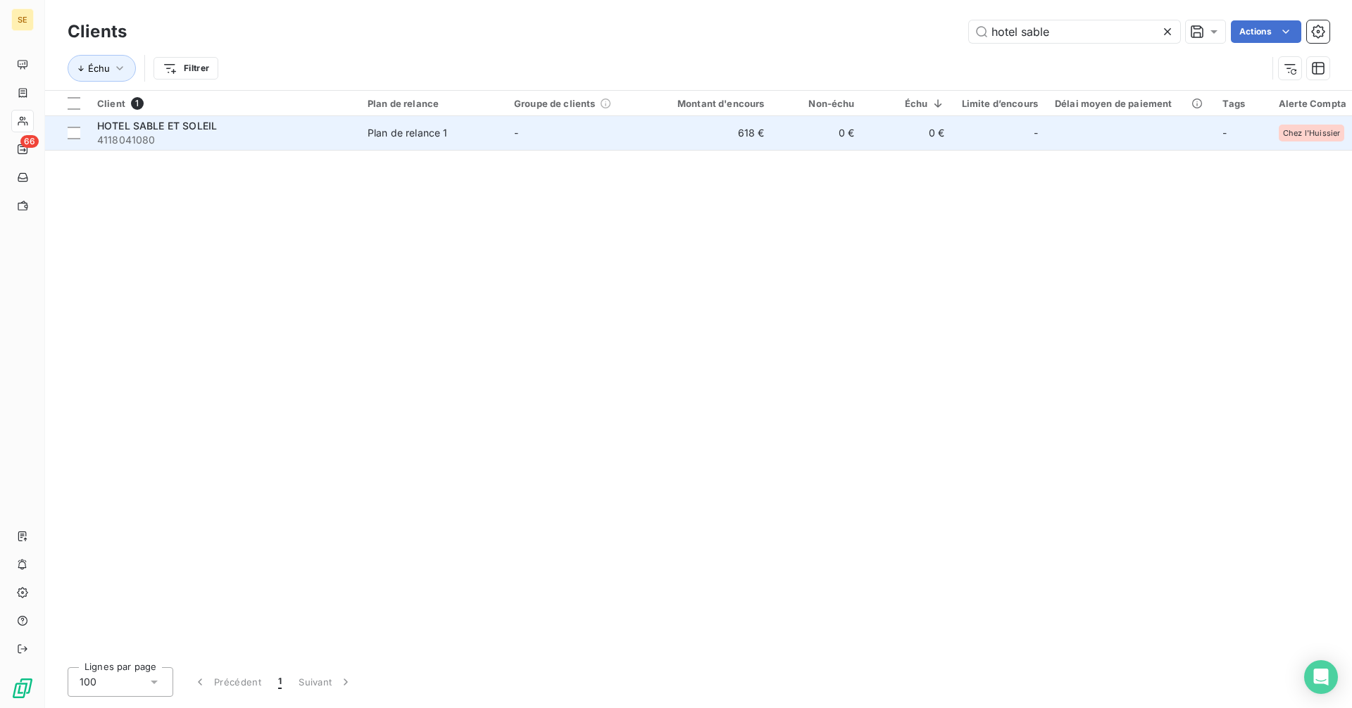
type input "hotel sable"
click at [182, 133] on span "4118041080" at bounding box center [224, 140] width 254 height 14
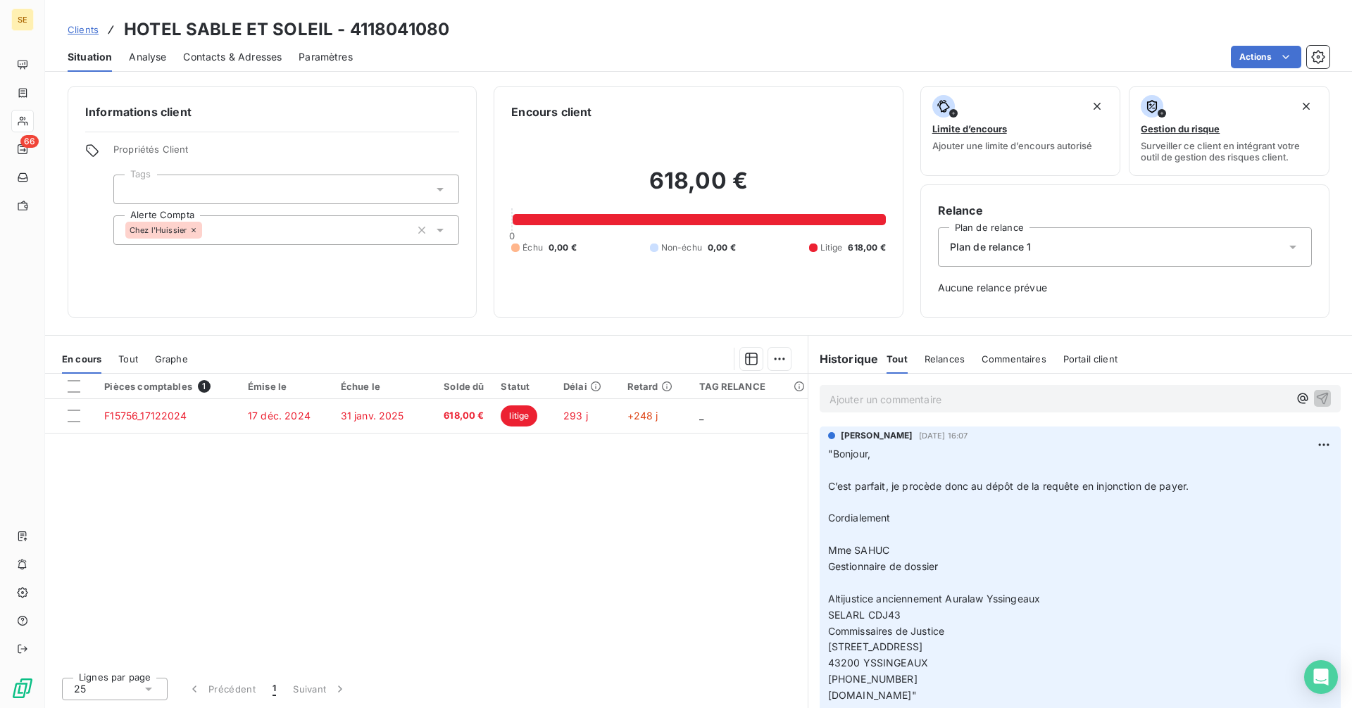
click at [80, 31] on span "Clients" at bounding box center [83, 29] width 31 height 11
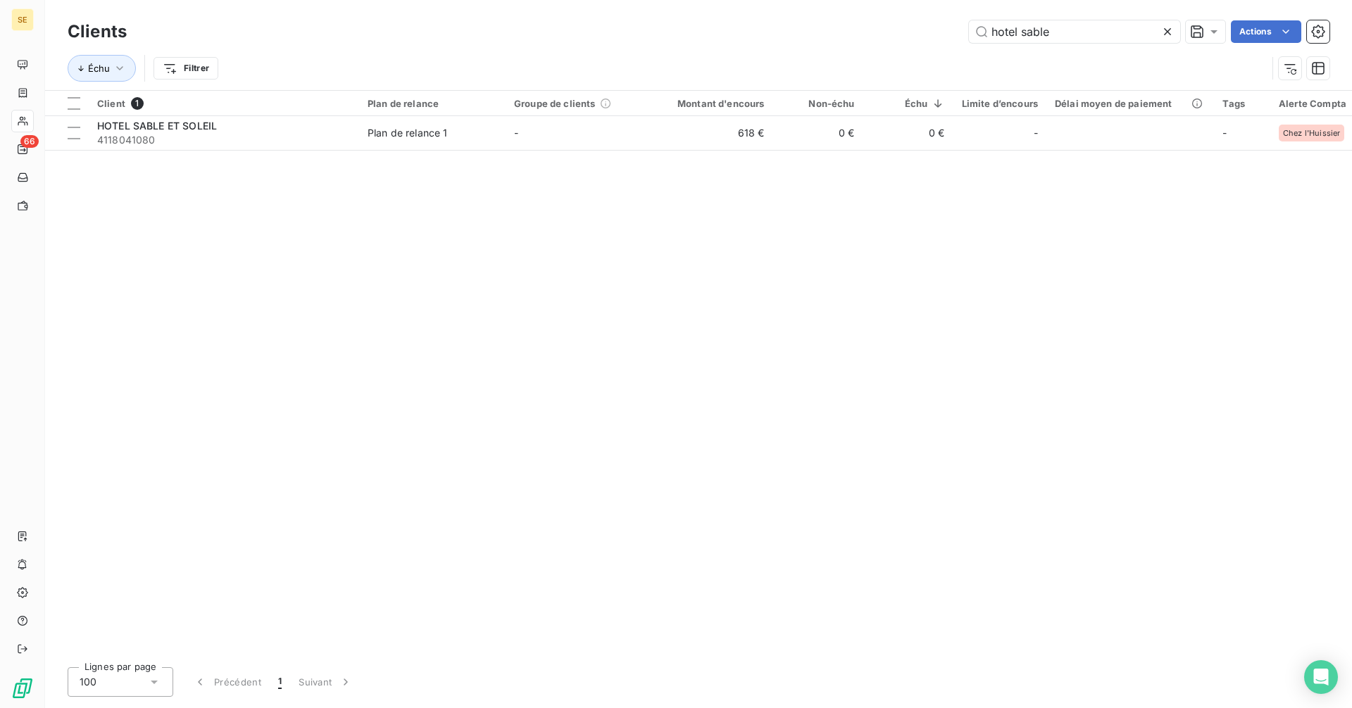
drag, startPoint x: 1047, startPoint y: 42, endPoint x: 858, endPoint y: 28, distance: 190.0
click at [866, 39] on div "hotel sable Actions" at bounding box center [737, 31] width 1186 height 23
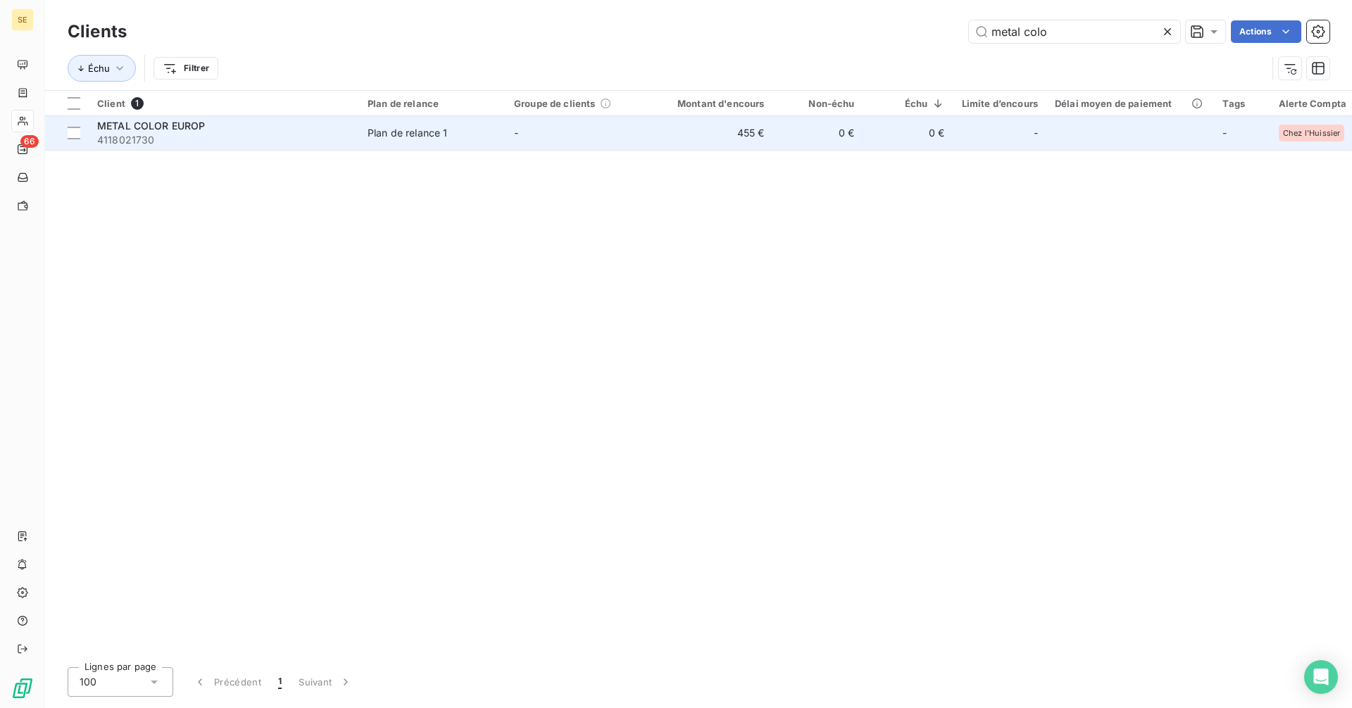
type input "metal colo"
click at [208, 142] on span "4118021730" at bounding box center [224, 140] width 254 height 14
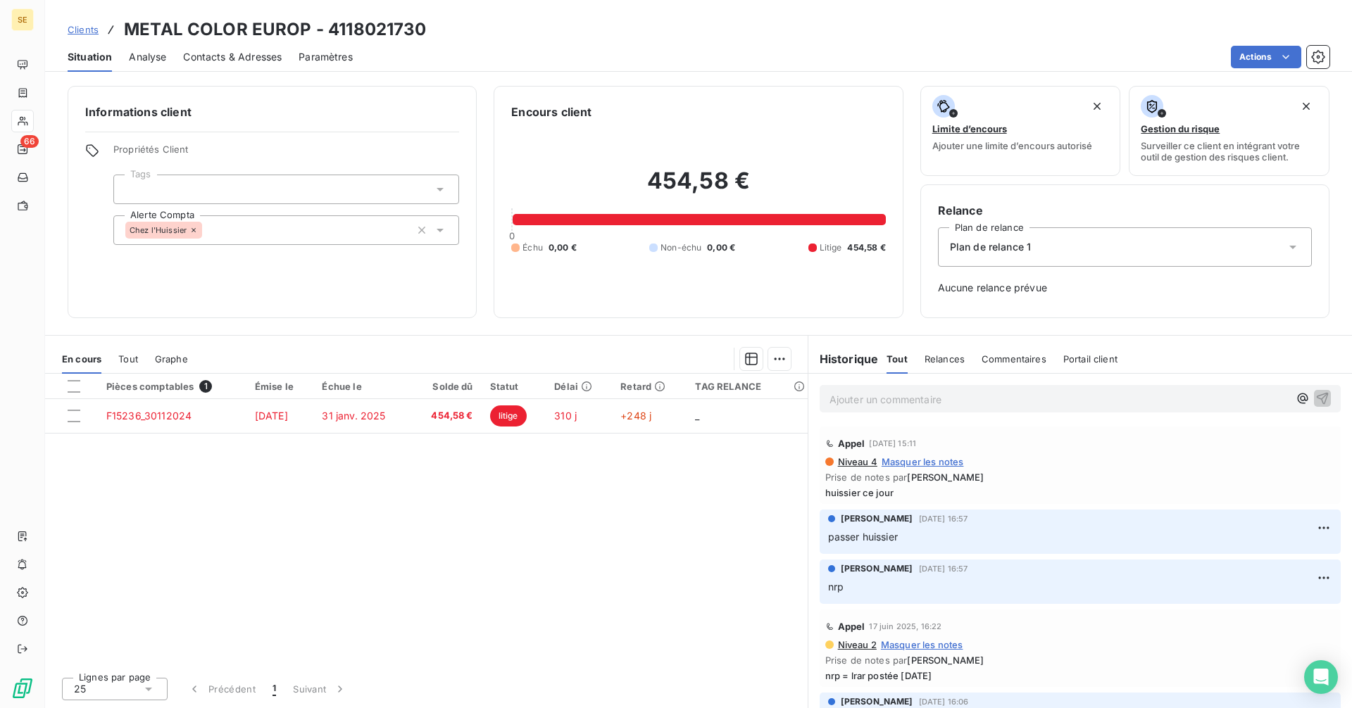
click at [86, 27] on span "Clients" at bounding box center [83, 29] width 31 height 11
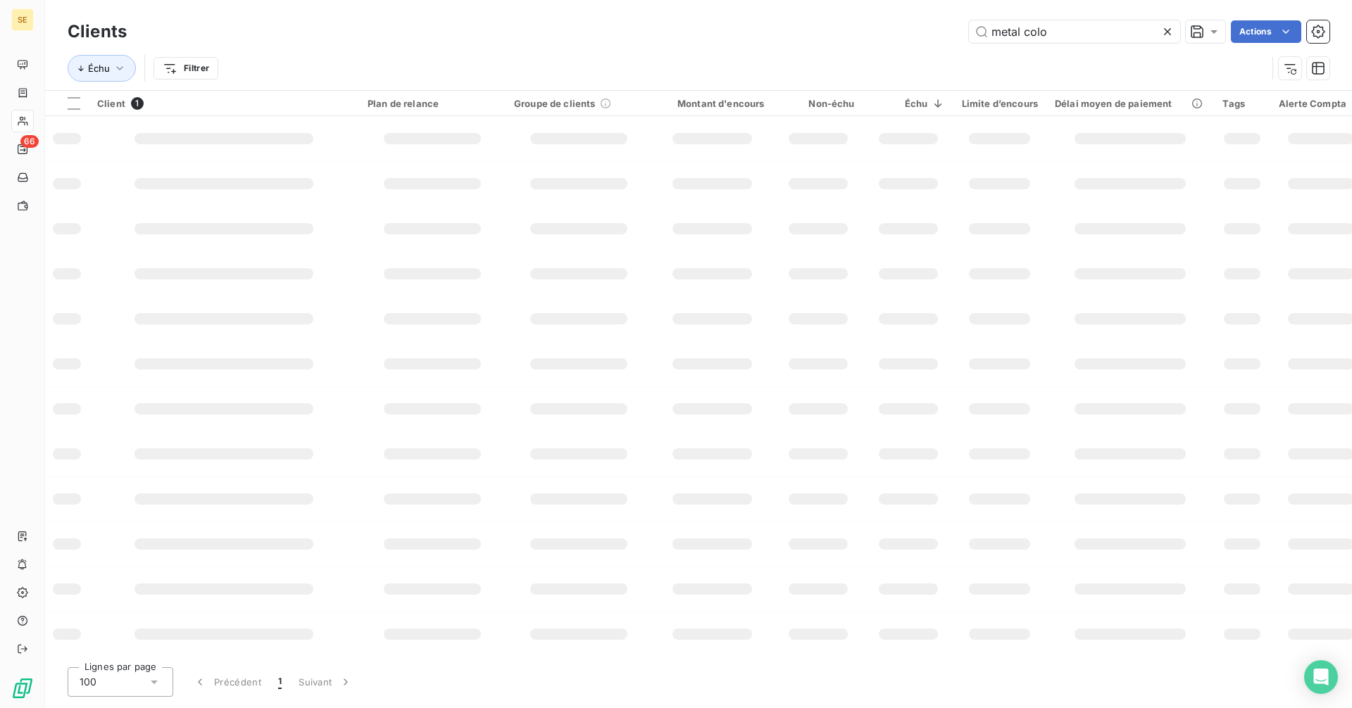
drag, startPoint x: 1056, startPoint y: 25, endPoint x: 844, endPoint y: 27, distance: 212.0
click at [851, 30] on div "metal colo Actions" at bounding box center [737, 31] width 1186 height 23
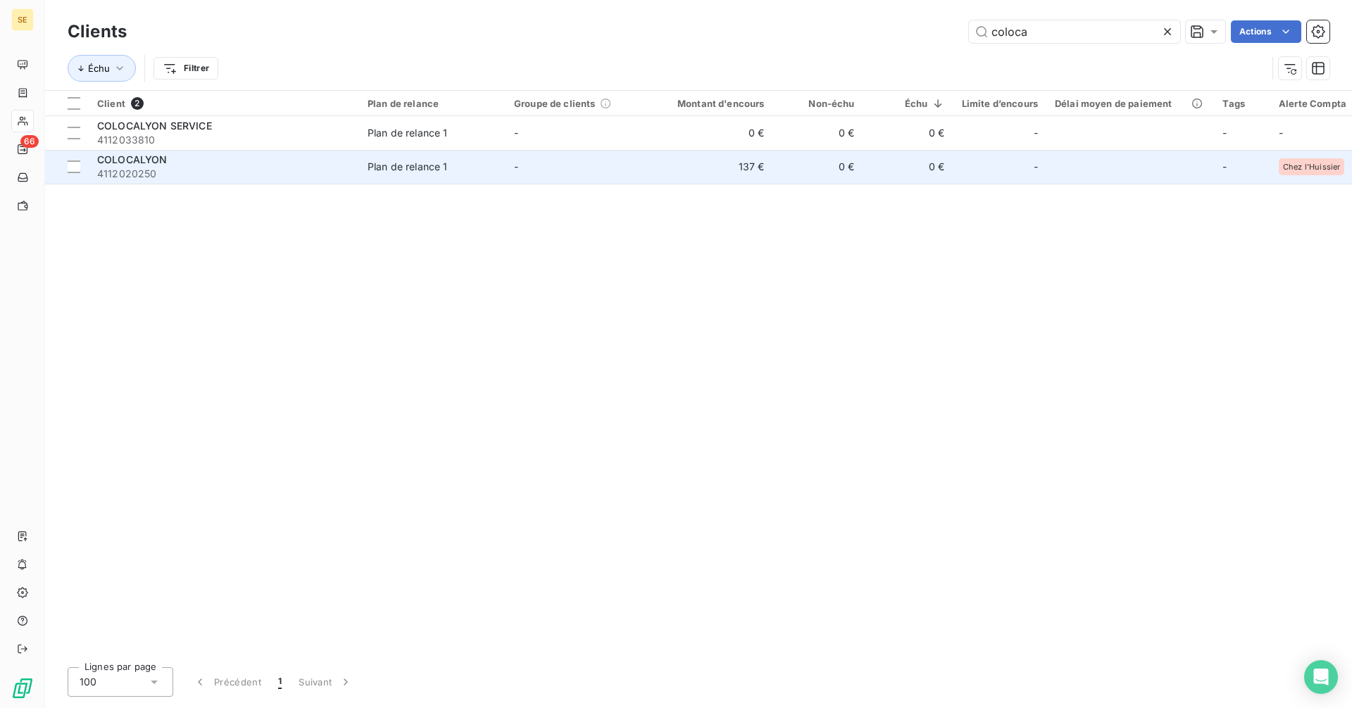
type input "coloca"
click at [699, 171] on td "137 €" at bounding box center [712, 167] width 121 height 34
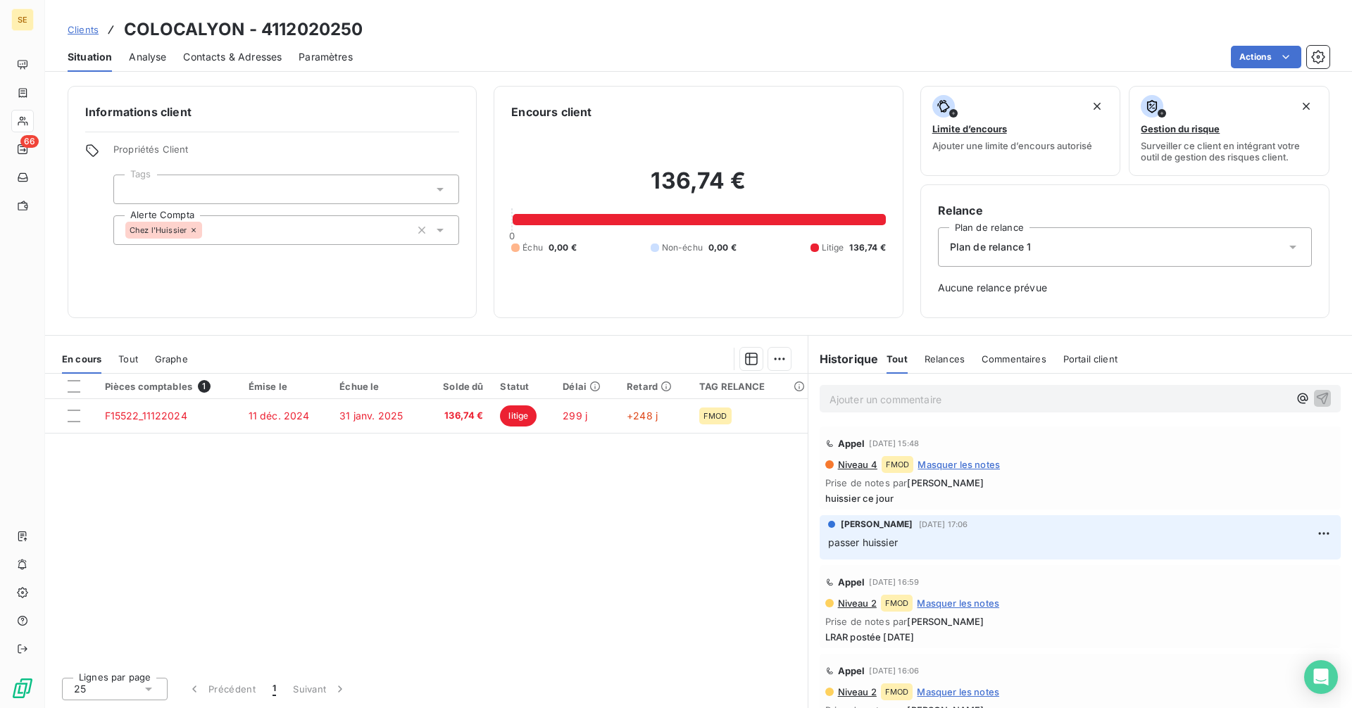
click at [89, 31] on span "Clients" at bounding box center [83, 29] width 31 height 11
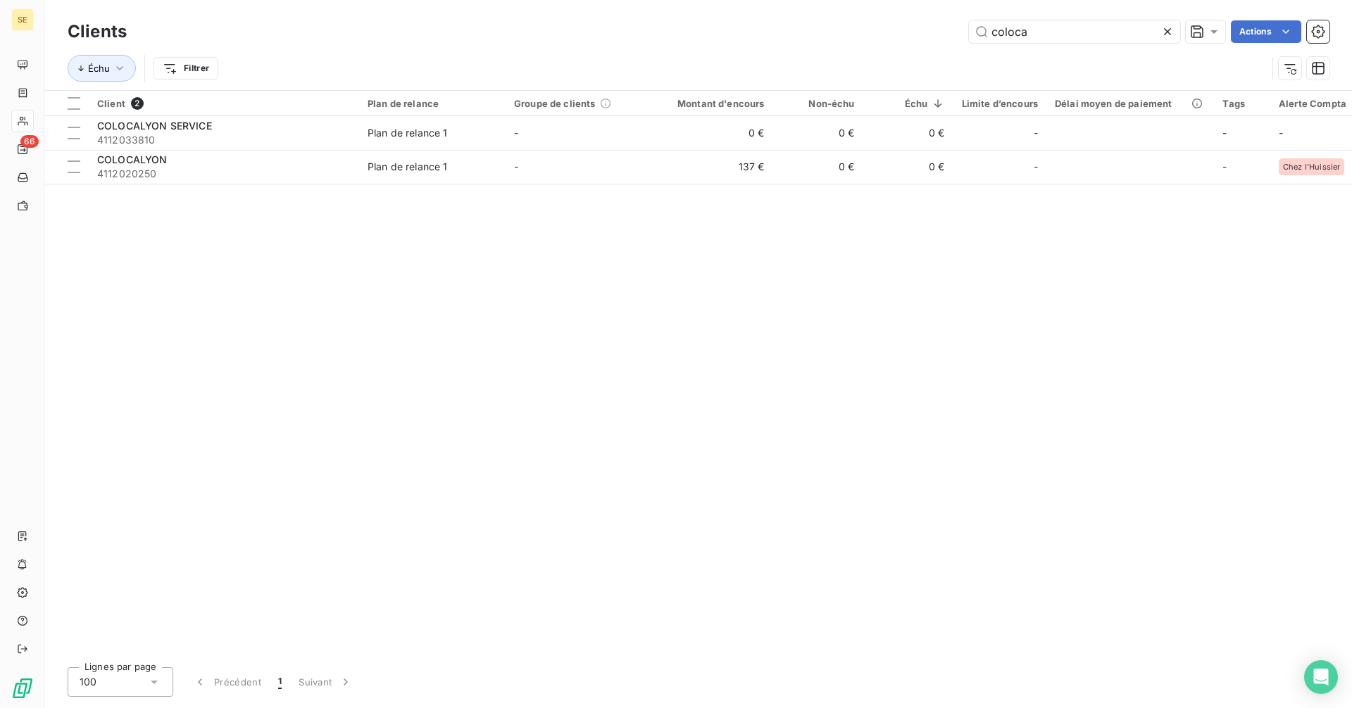
drag, startPoint x: 1063, startPoint y: 32, endPoint x: 902, endPoint y: 34, distance: 160.6
click at [902, 34] on div "coloca Actions" at bounding box center [737, 31] width 1186 height 23
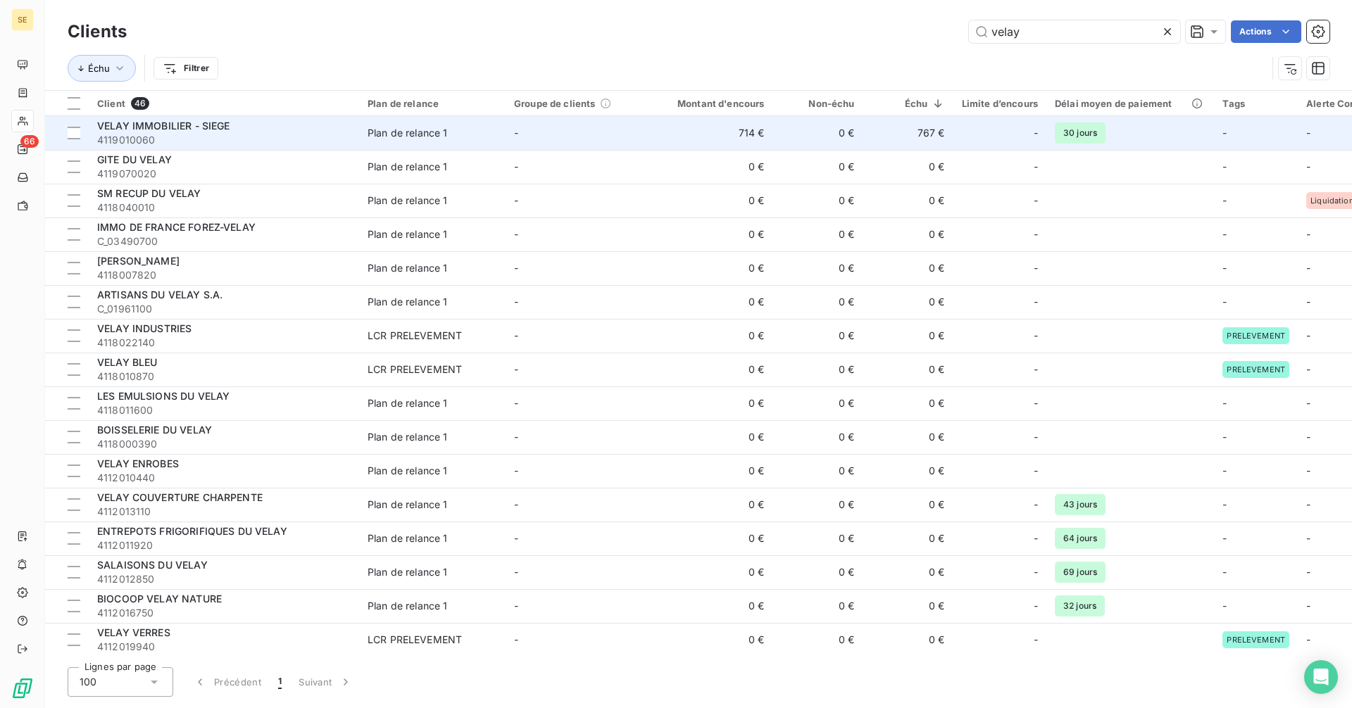
type input "velay"
click at [873, 135] on td "767 €" at bounding box center [908, 133] width 90 height 34
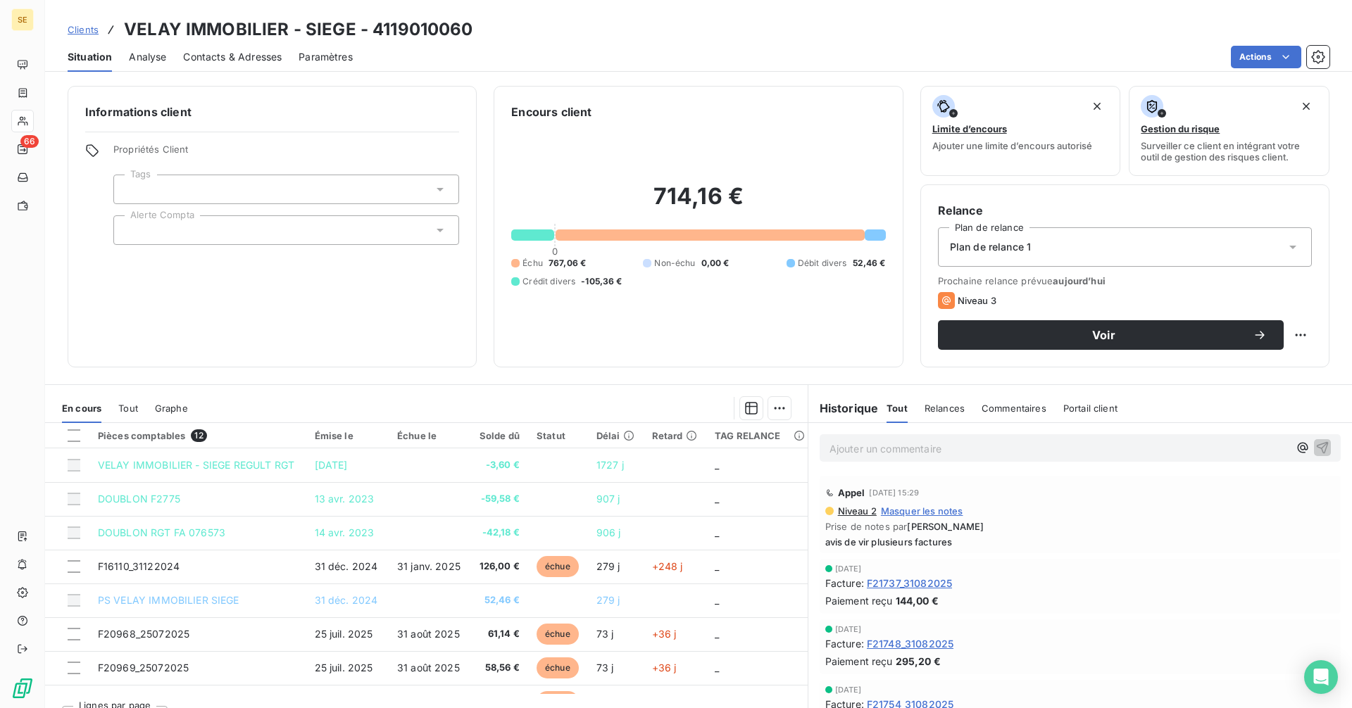
click at [74, 30] on span "Clients" at bounding box center [83, 29] width 31 height 11
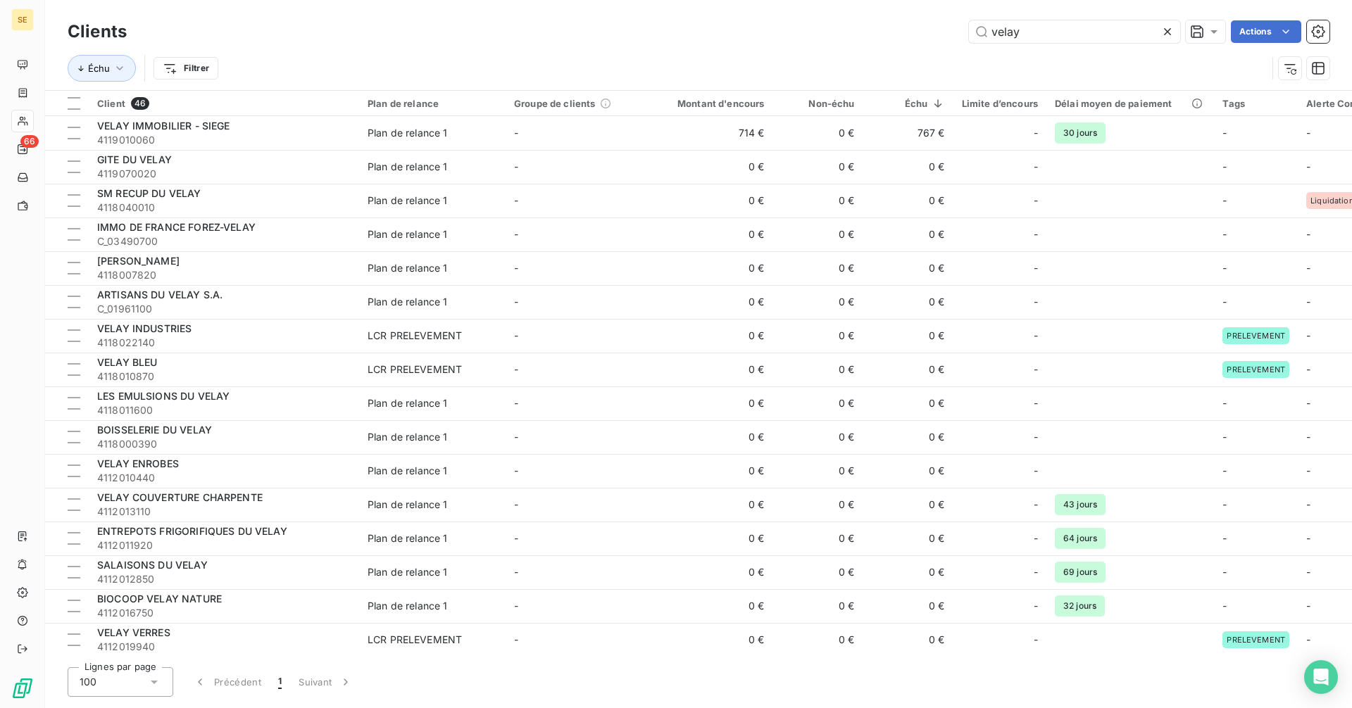
drag, startPoint x: 1047, startPoint y: 40, endPoint x: 903, endPoint y: 36, distance: 144.4
click at [914, 37] on div "velay Actions" at bounding box center [737, 31] width 1186 height 23
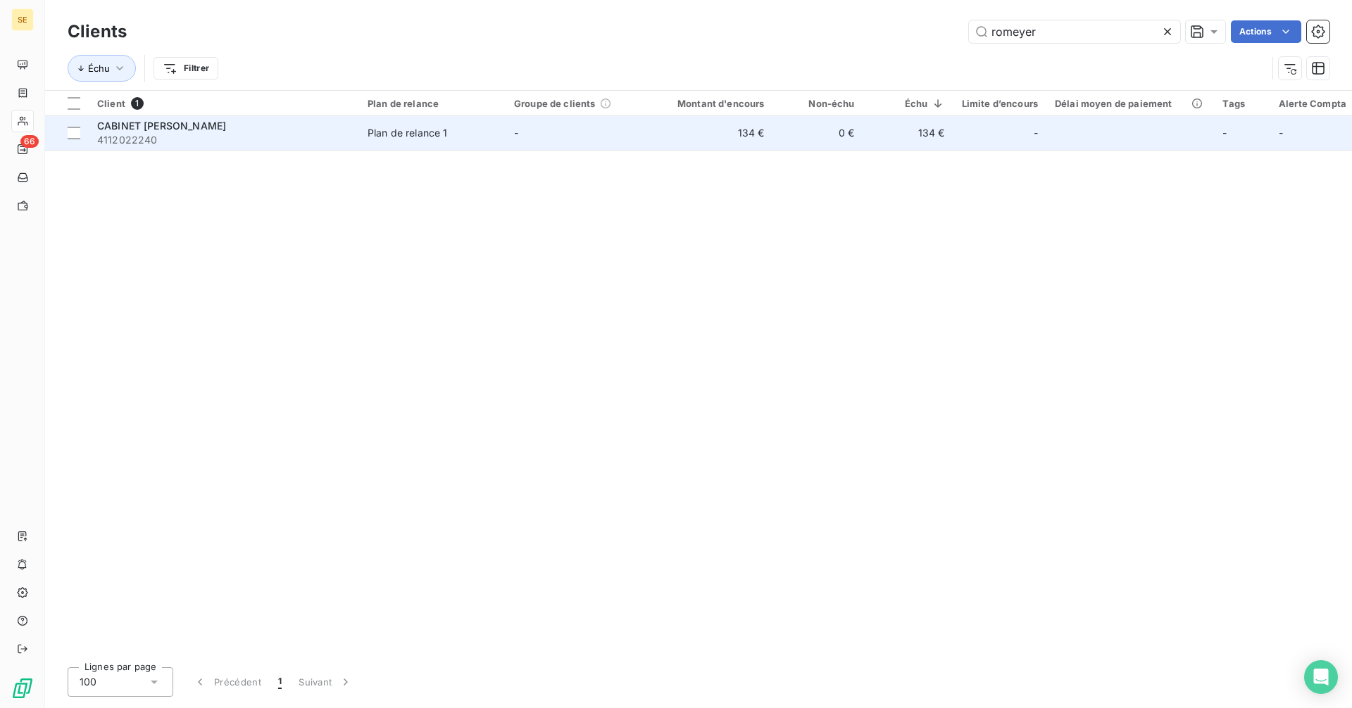
type input "romeyer"
click at [354, 128] on td "CABINET ROMEYER 4112022240" at bounding box center [224, 133] width 270 height 34
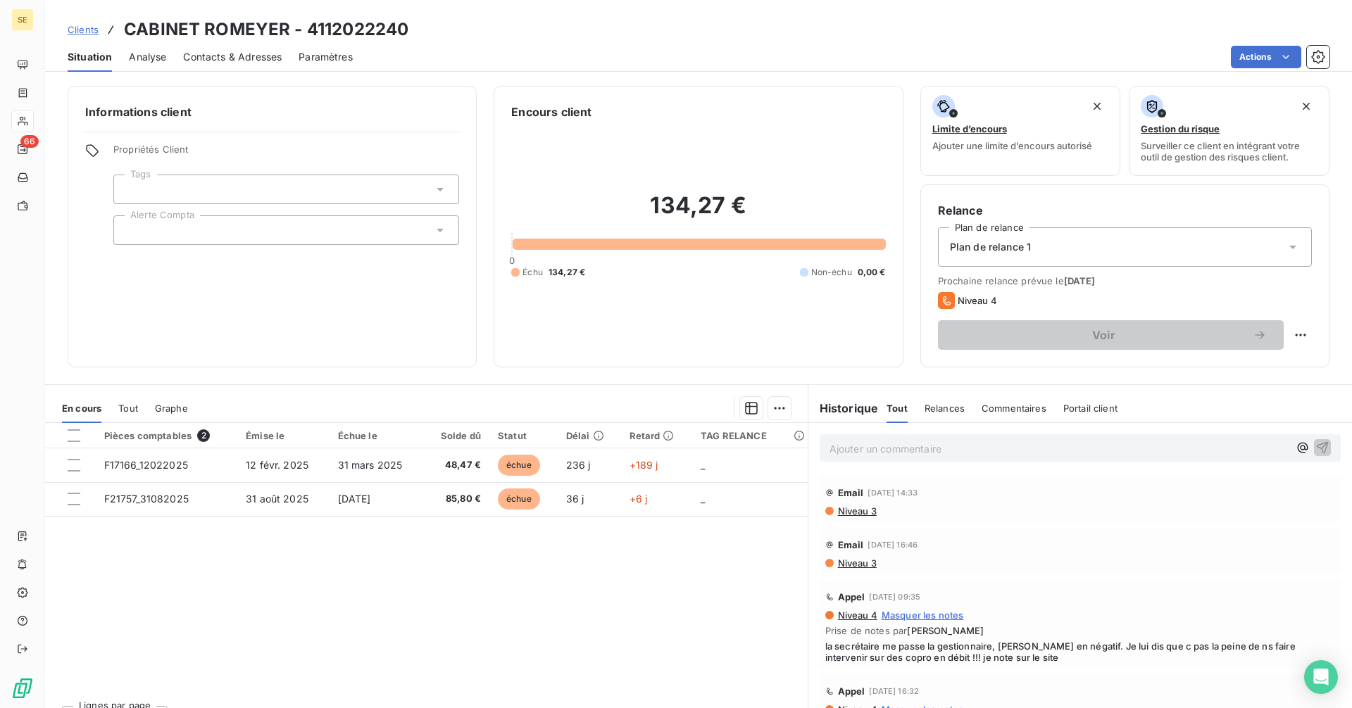
click at [88, 30] on span "Clients" at bounding box center [83, 29] width 31 height 11
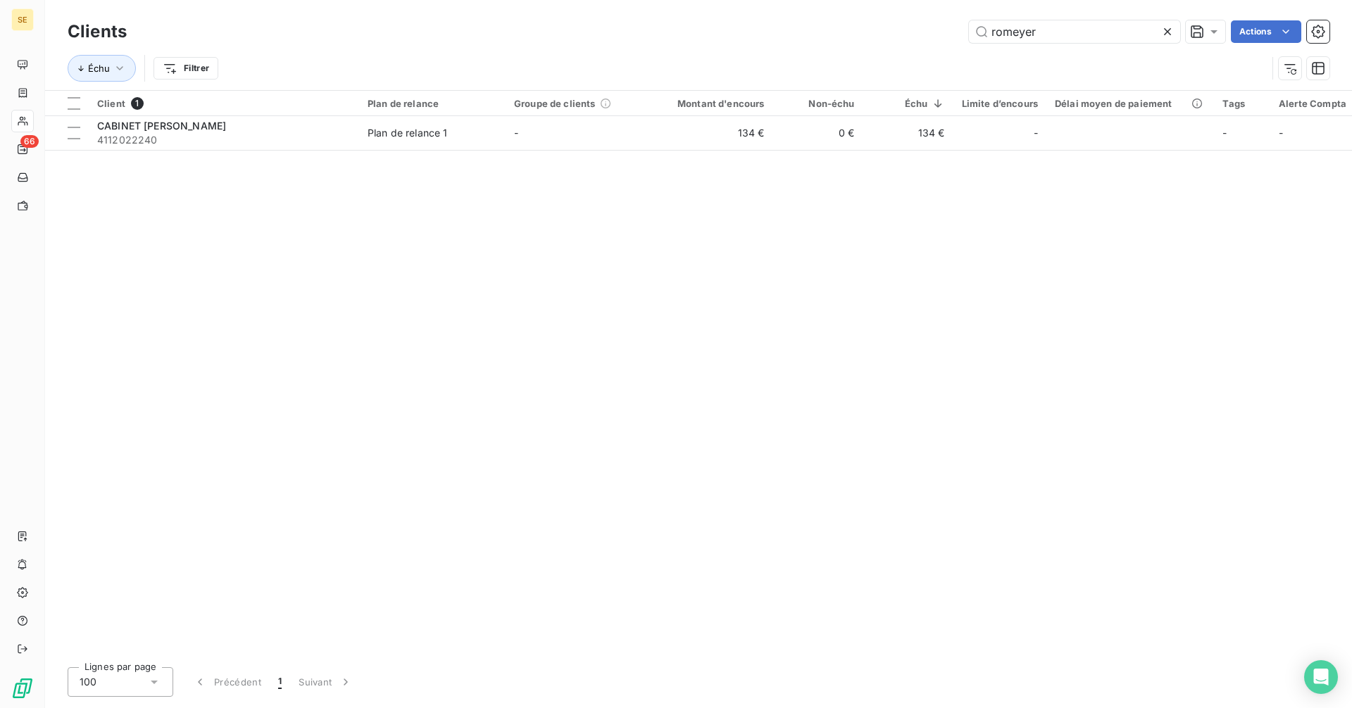
drag, startPoint x: 1047, startPoint y: 30, endPoint x: 906, endPoint y: 45, distance: 141.6
click at [906, 45] on div "Clients romeyer Actions" at bounding box center [699, 32] width 1262 height 30
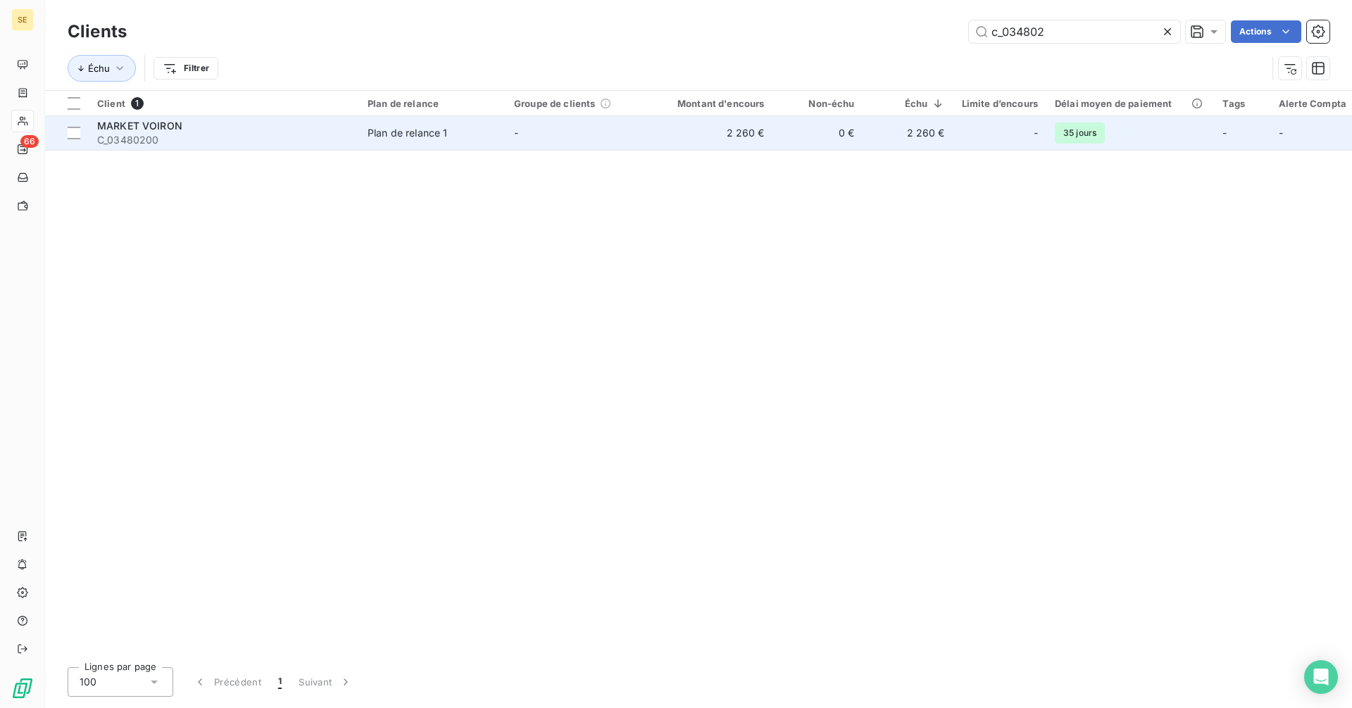
type input "c_034802"
click at [306, 137] on span "C_03480200" at bounding box center [224, 140] width 254 height 14
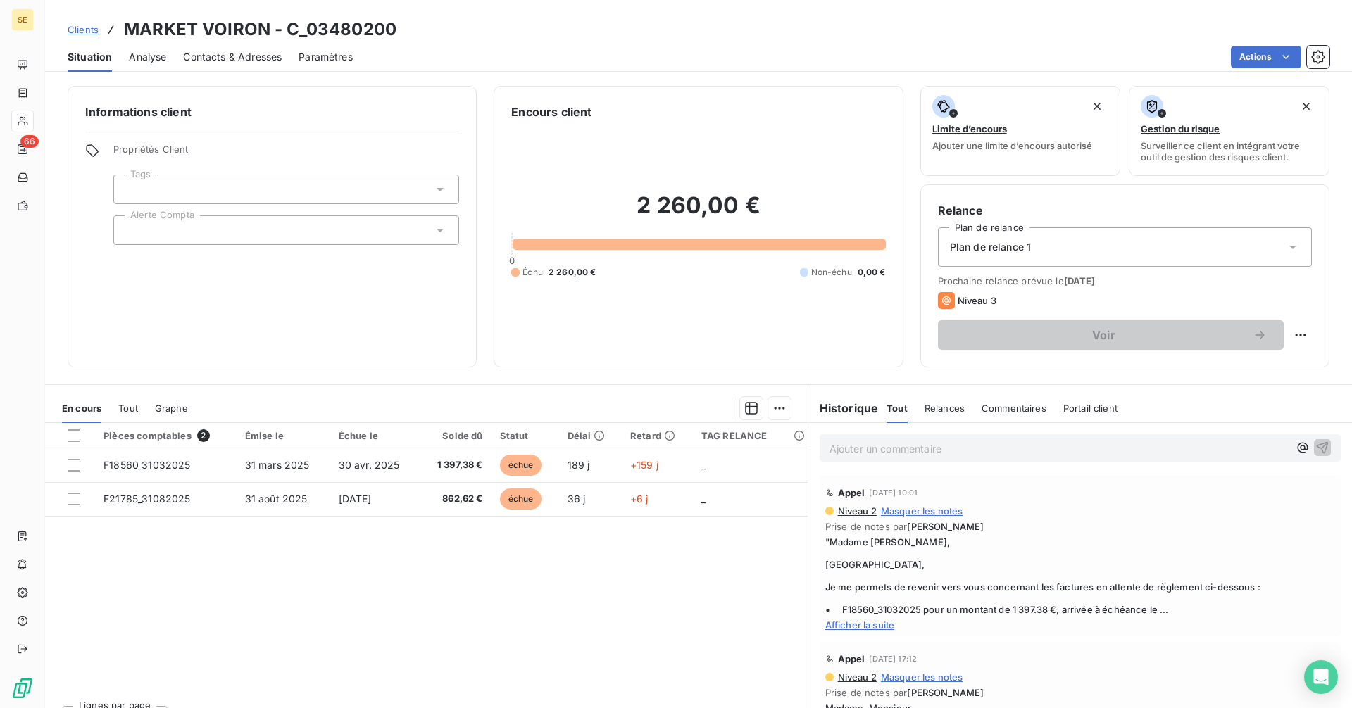
click at [73, 32] on span "Clients" at bounding box center [83, 29] width 31 height 11
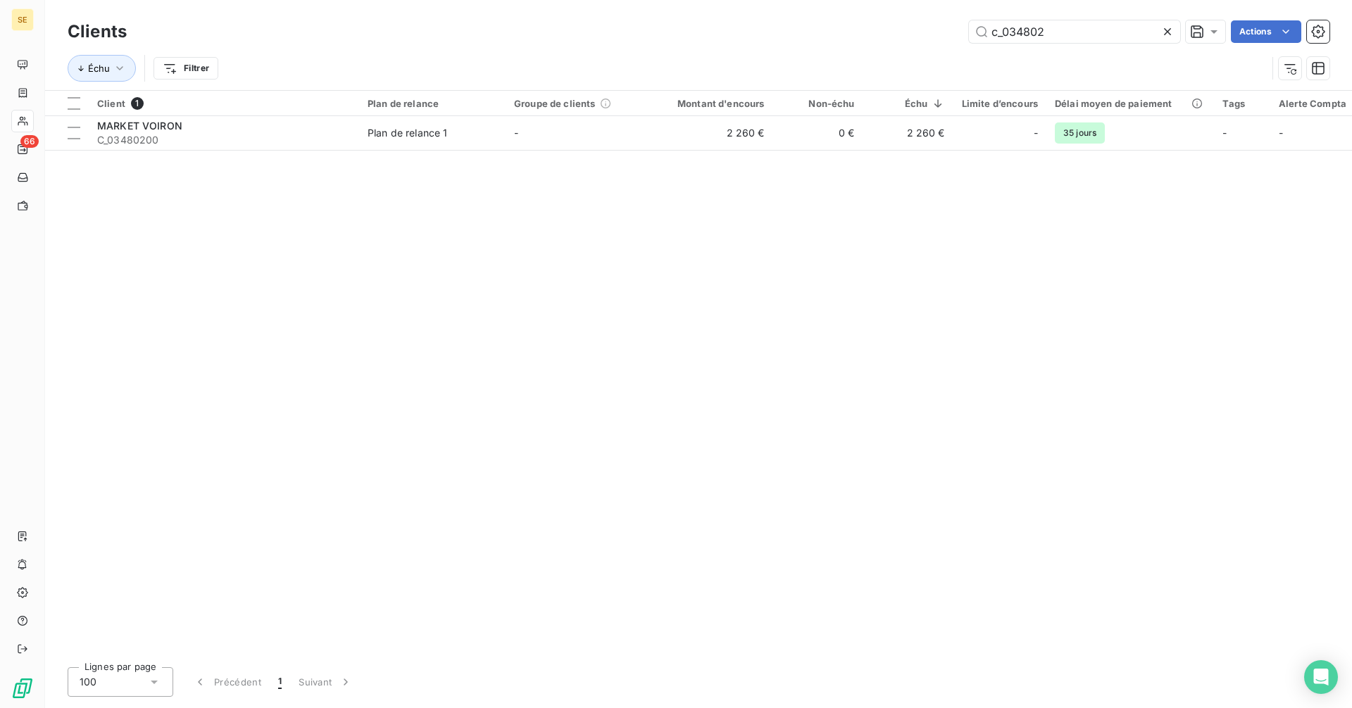
drag, startPoint x: 1068, startPoint y: 38, endPoint x: 870, endPoint y: 37, distance: 197.9
click at [870, 37] on div "c_034802 Actions" at bounding box center [737, 31] width 1186 height 23
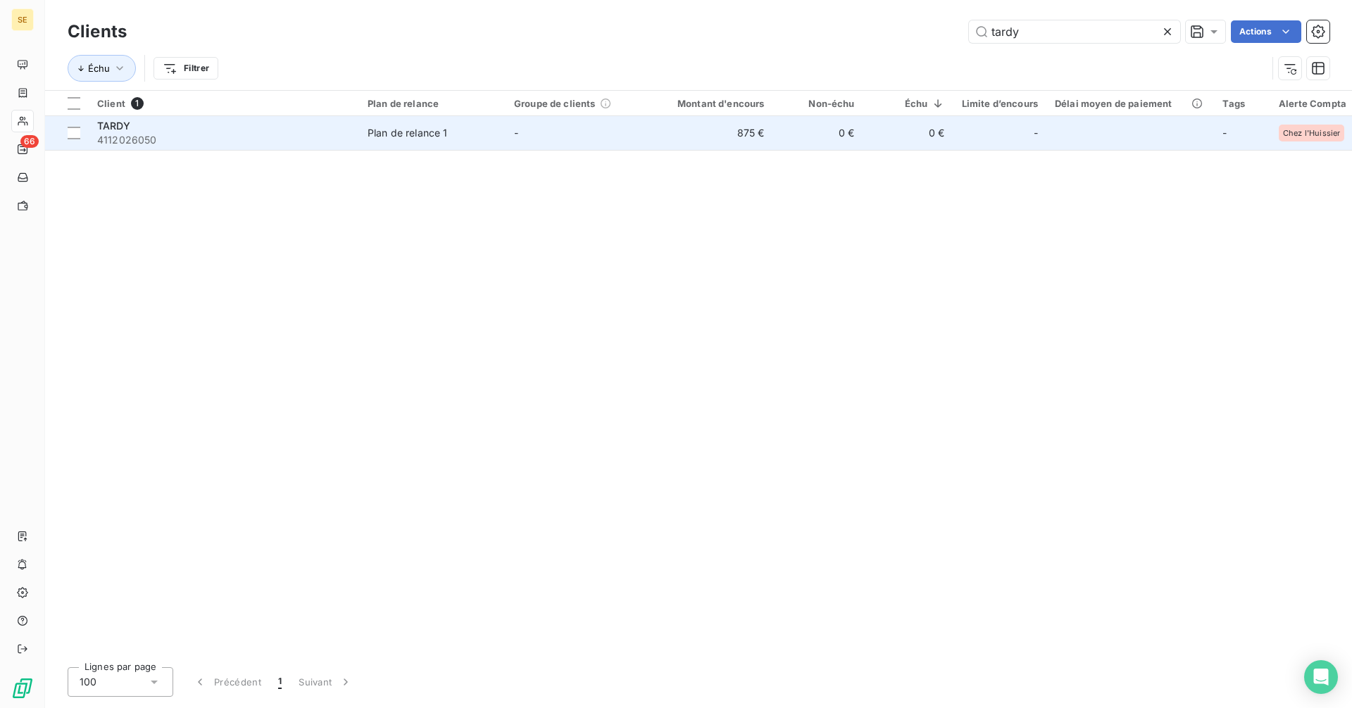
type input "tardy"
click at [556, 143] on td "-" at bounding box center [579, 133] width 146 height 34
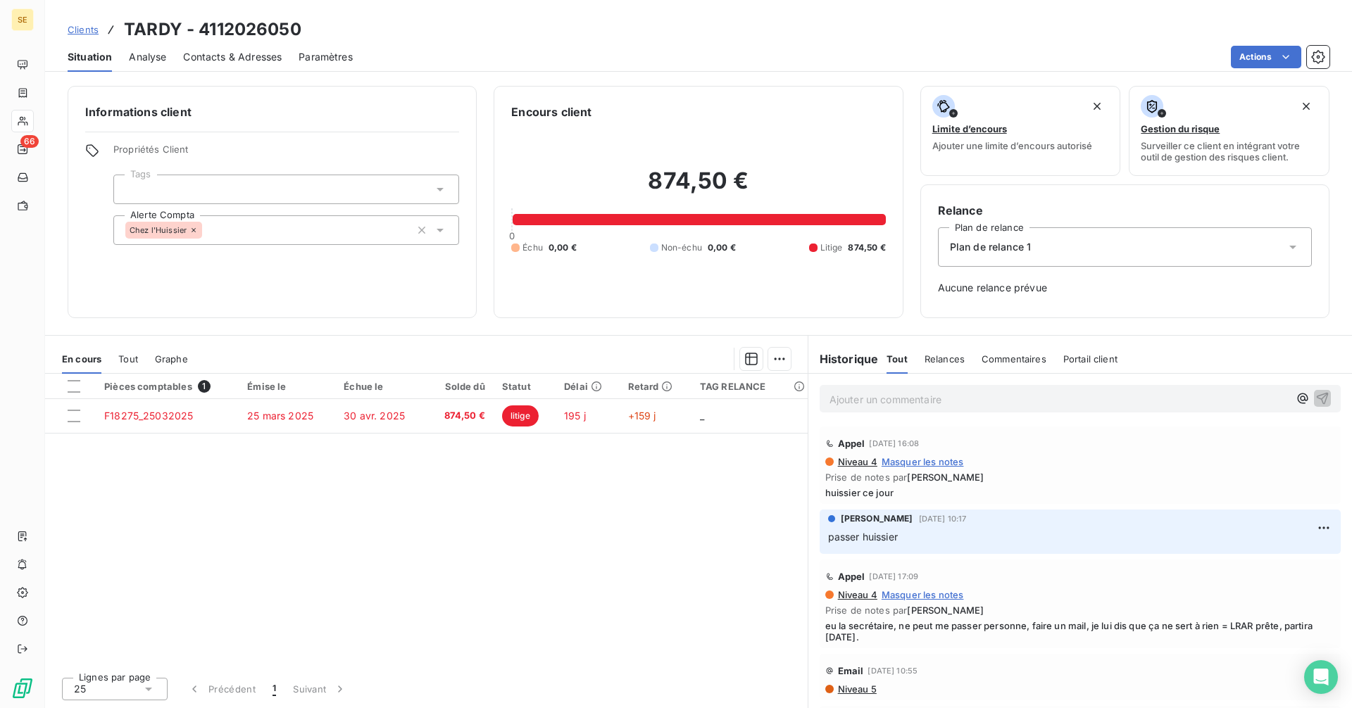
click at [70, 26] on span "Clients" at bounding box center [83, 29] width 31 height 11
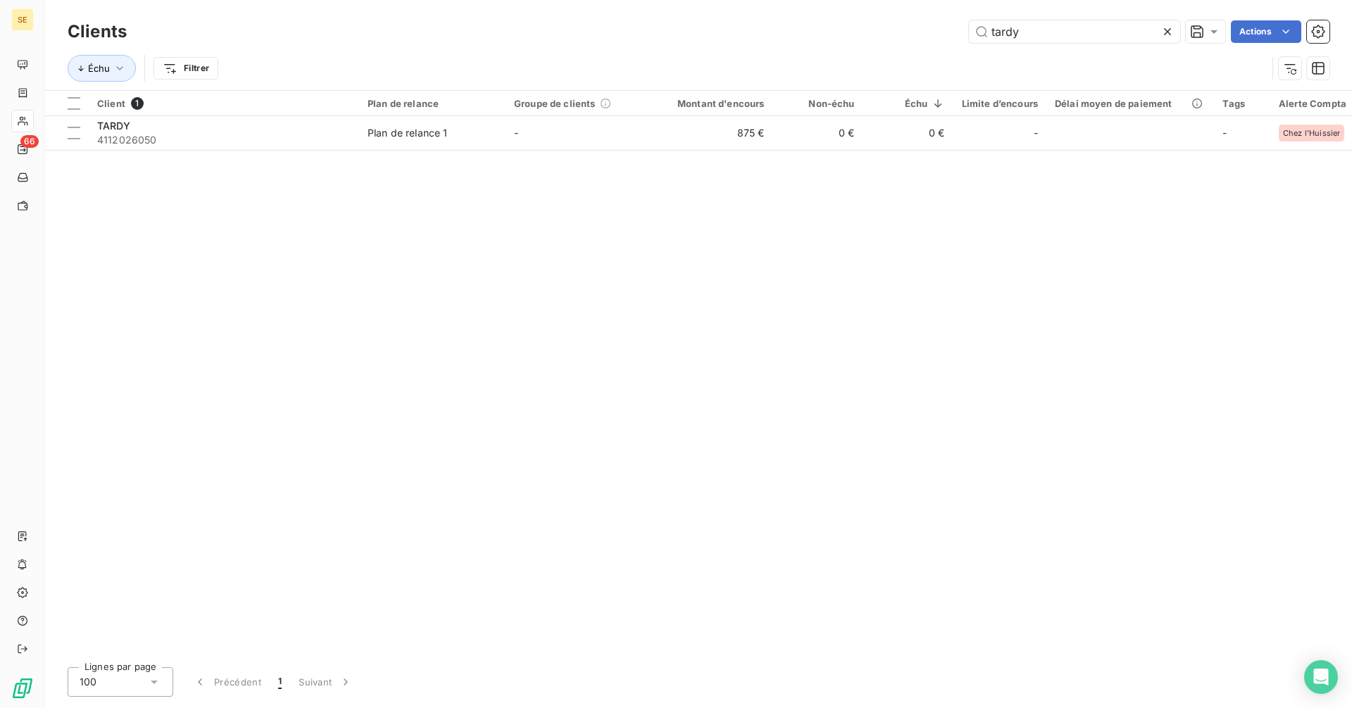
drag, startPoint x: 1046, startPoint y: 36, endPoint x: 923, endPoint y: 31, distance: 123.3
click at [923, 31] on div "tardy Actions" at bounding box center [737, 31] width 1186 height 23
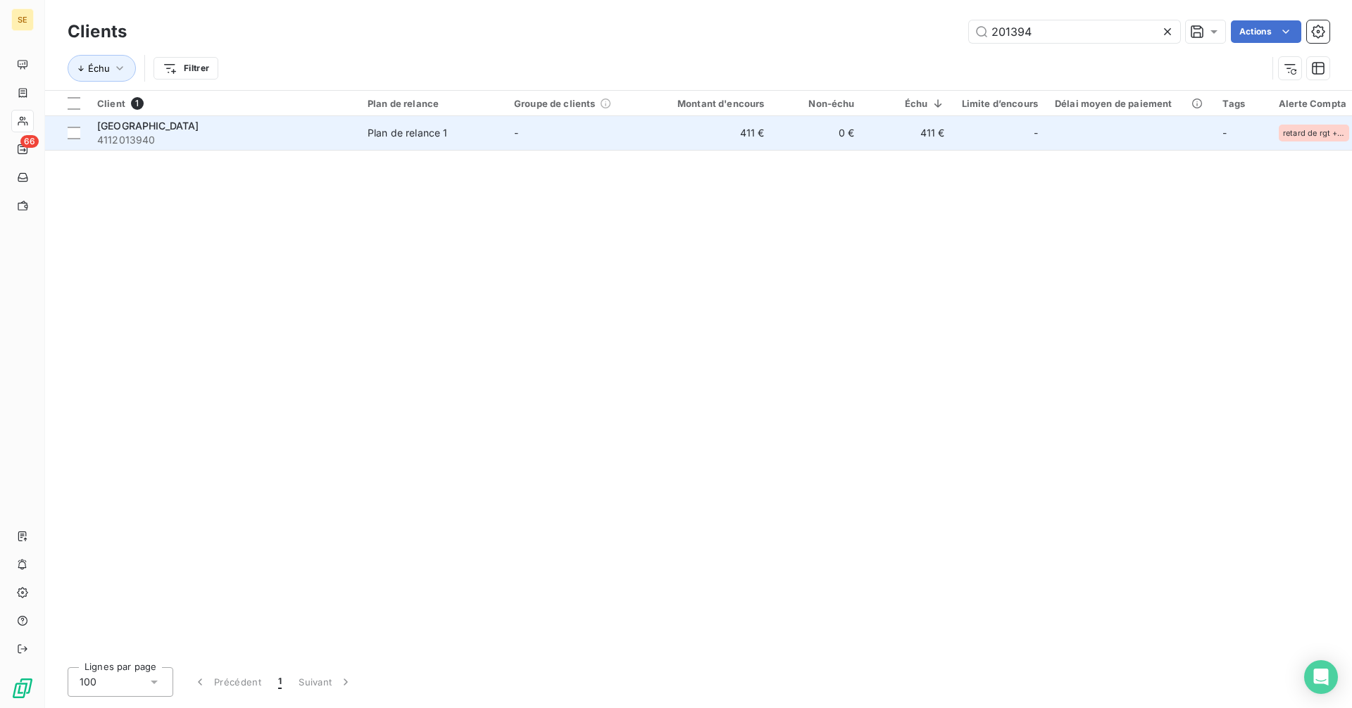
type input "201394"
click at [450, 137] on span "Plan de relance 1" at bounding box center [433, 133] width 130 height 14
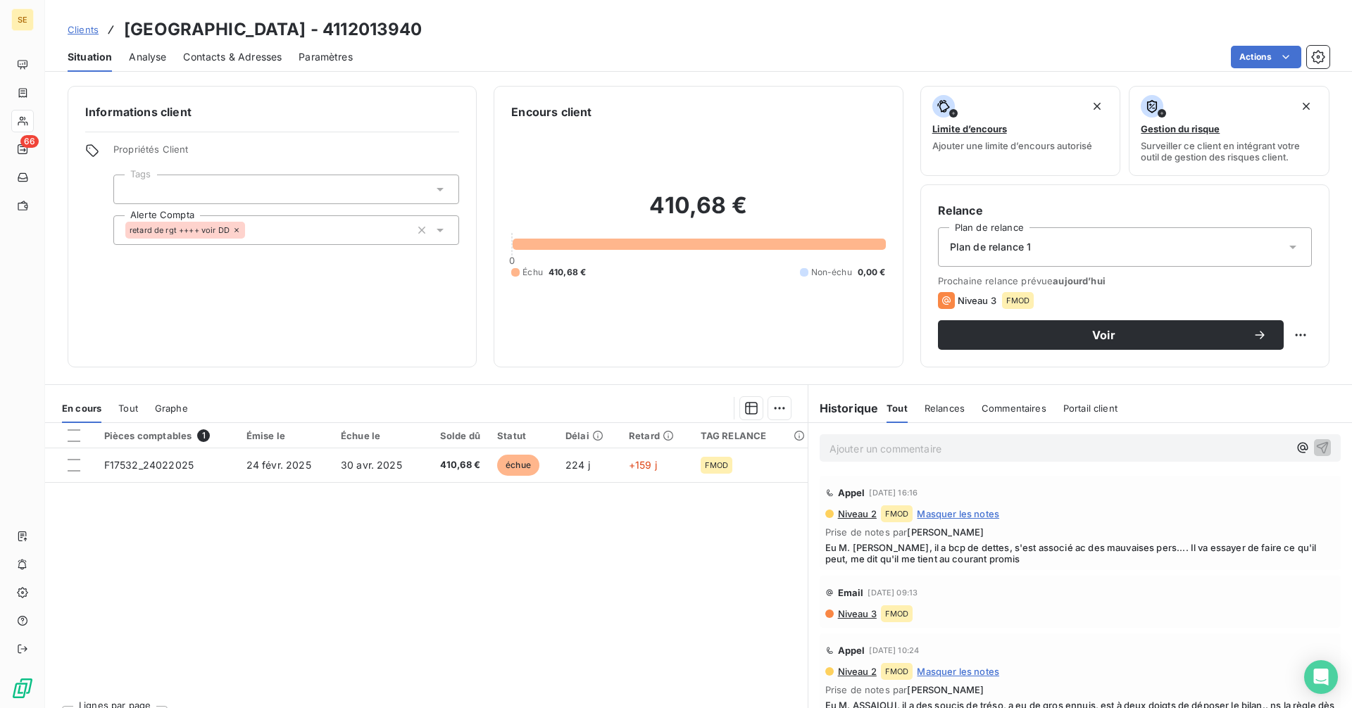
click at [87, 27] on span "Clients" at bounding box center [83, 29] width 31 height 11
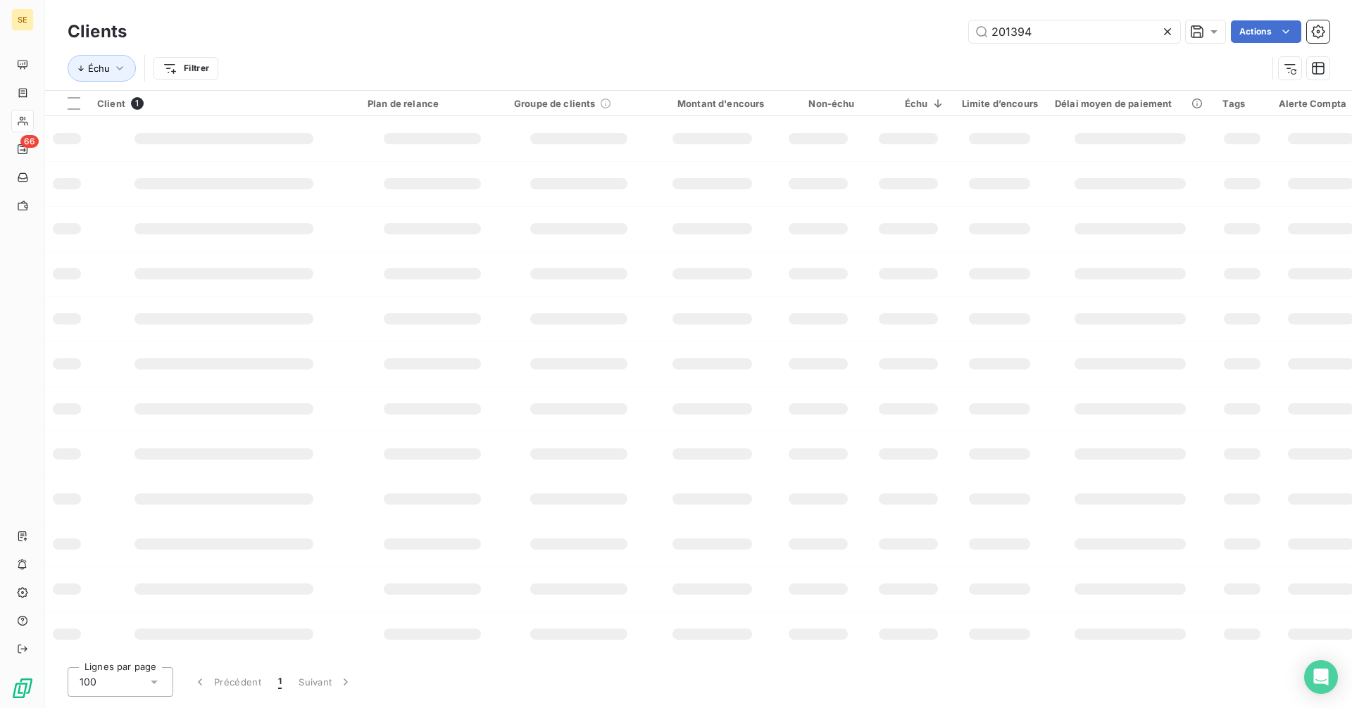
drag, startPoint x: 1088, startPoint y: 29, endPoint x: 911, endPoint y: 29, distance: 177.5
click at [911, 29] on div "201394 Actions" at bounding box center [737, 31] width 1186 height 23
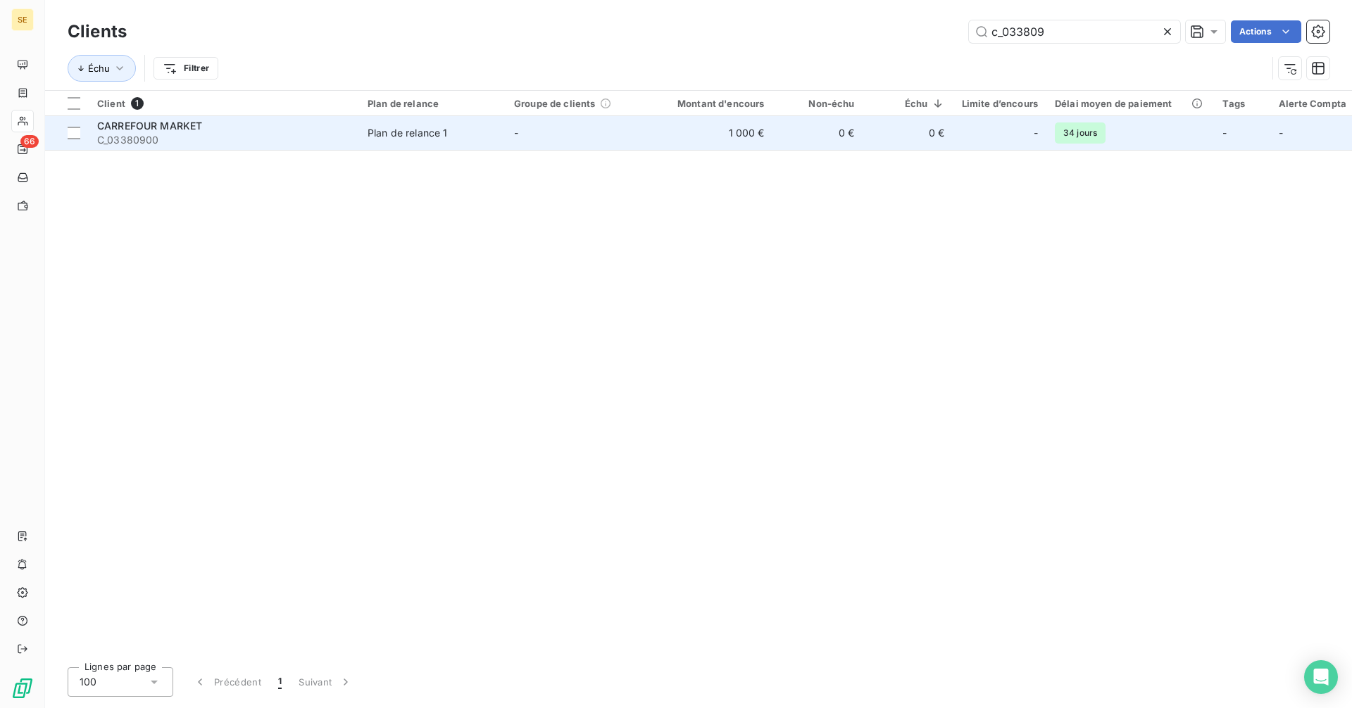
type input "c_033809"
click at [346, 130] on div "CARREFOUR MARKET" at bounding box center [224, 126] width 254 height 14
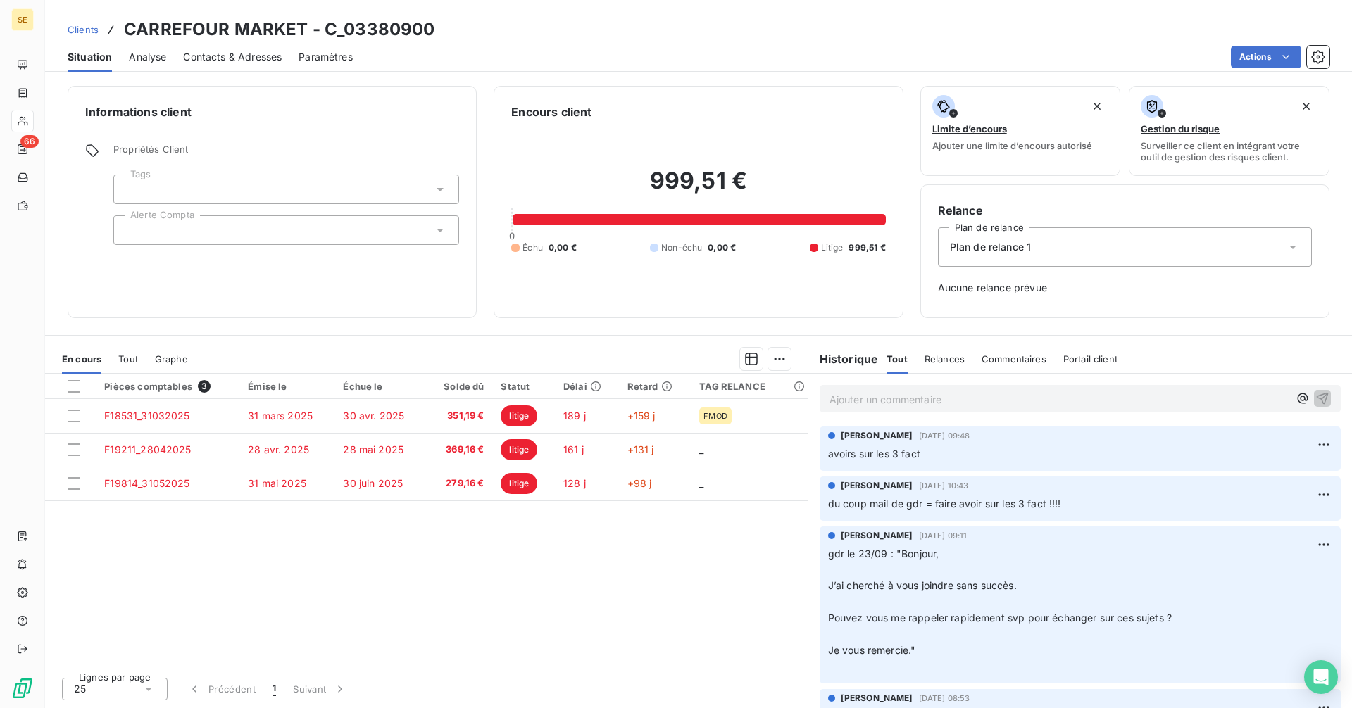
click at [85, 35] on link "Clients" at bounding box center [83, 30] width 31 height 14
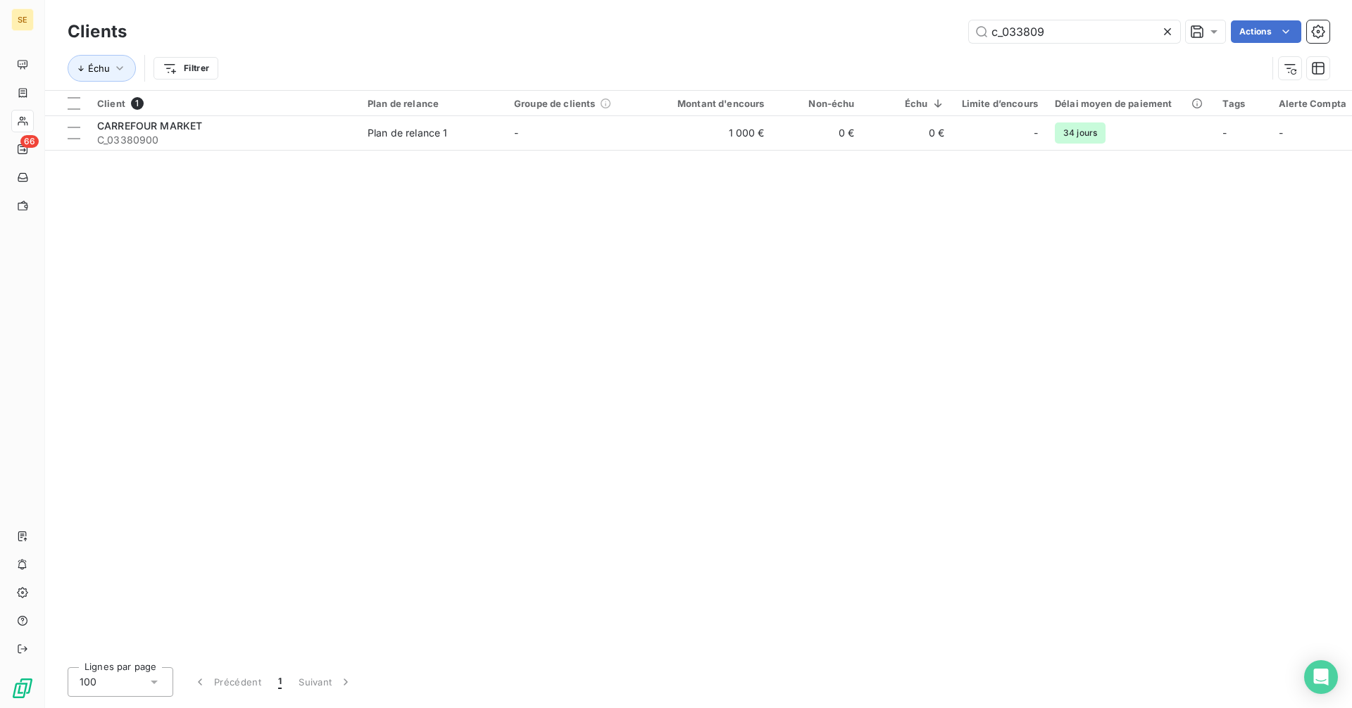
drag, startPoint x: 1070, startPoint y: 36, endPoint x: 877, endPoint y: 42, distance: 193.0
click at [877, 42] on div "c_033809 Actions" at bounding box center [737, 31] width 1186 height 23
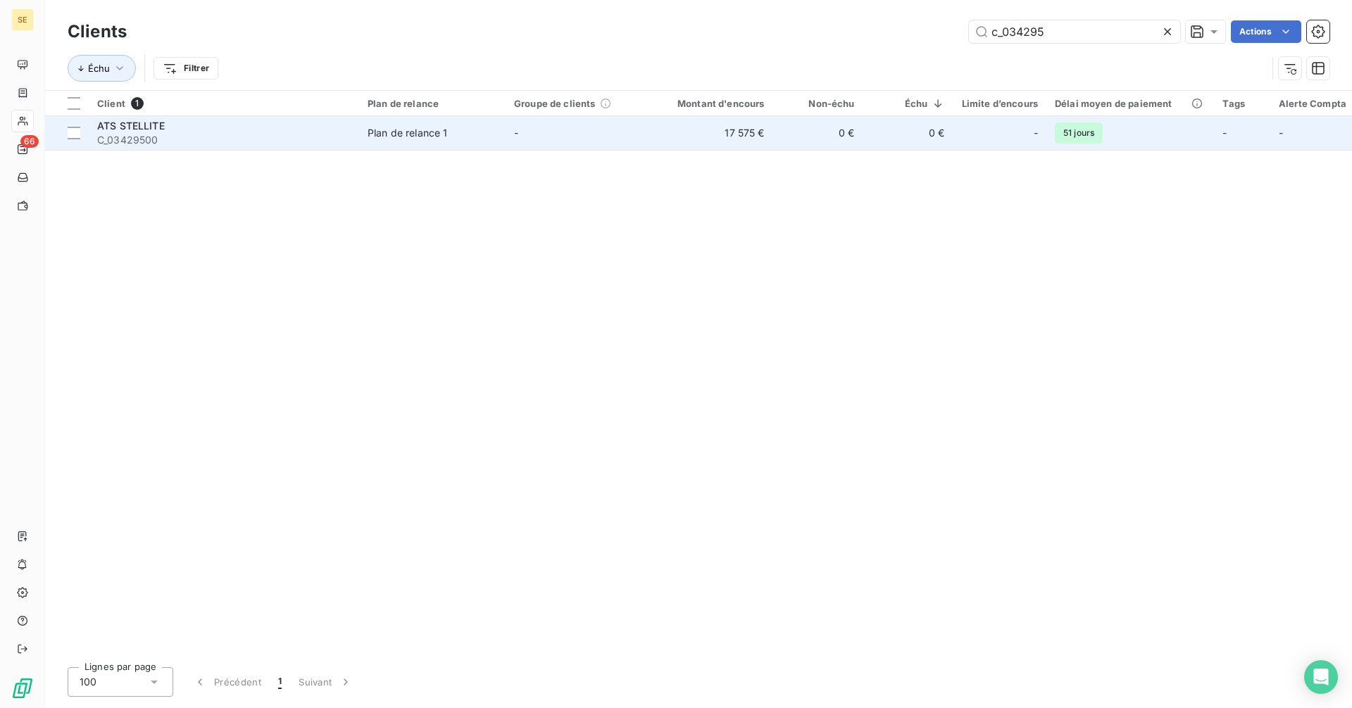
type input "c_034295"
click at [208, 125] on div "ATS STELLITE" at bounding box center [224, 126] width 254 height 14
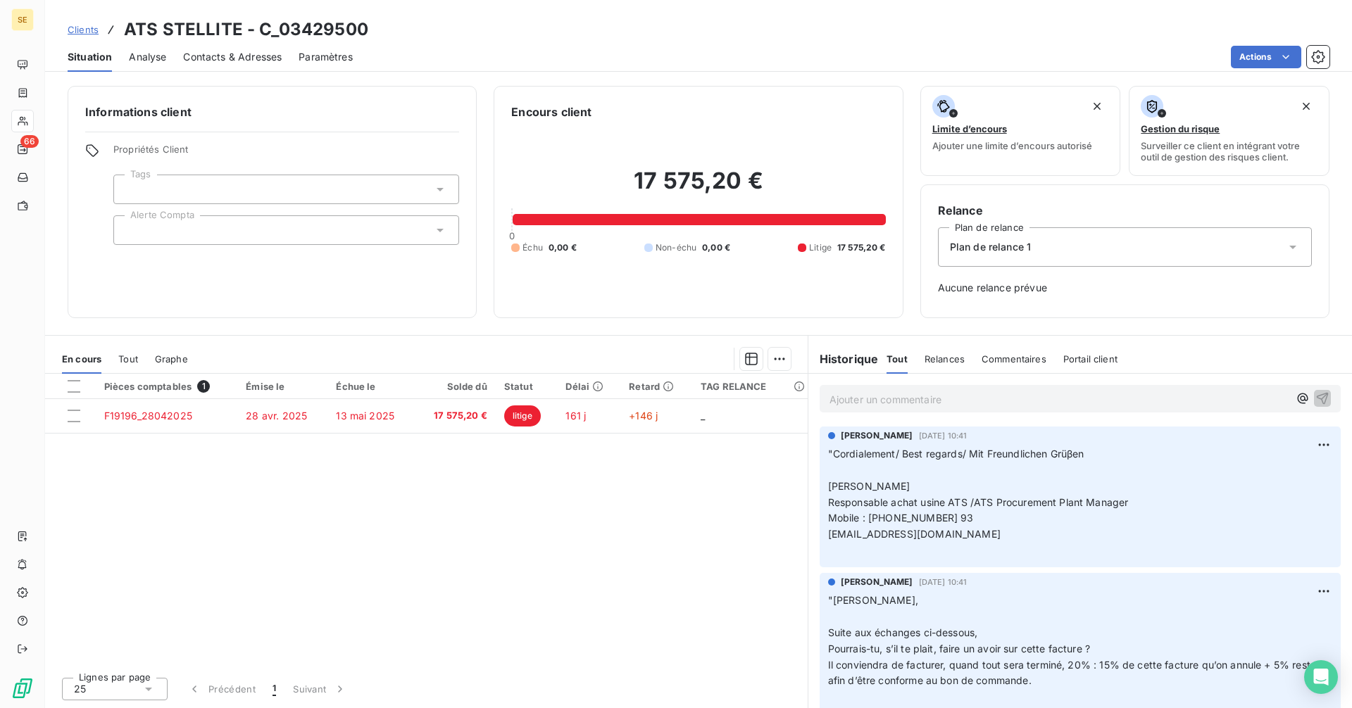
click at [79, 32] on span "Clients" at bounding box center [83, 29] width 31 height 11
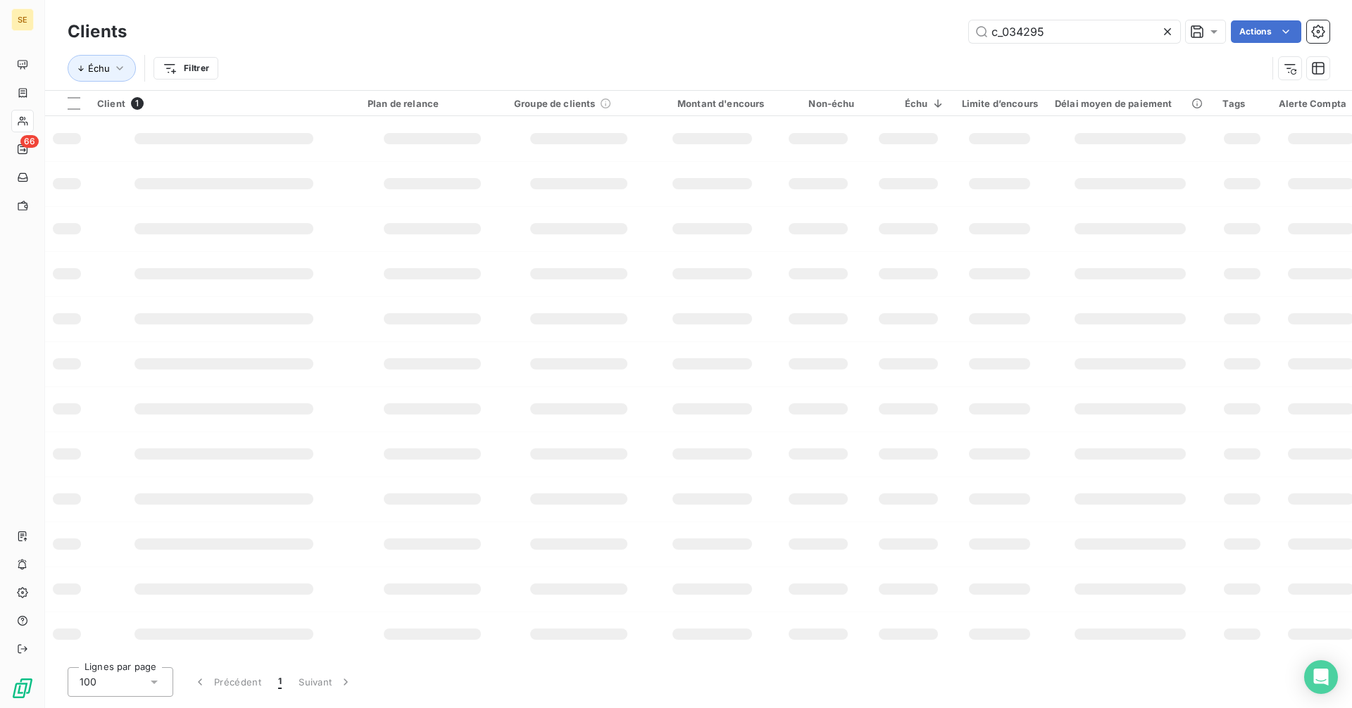
drag, startPoint x: 1073, startPoint y: 28, endPoint x: 913, endPoint y: 25, distance: 159.9
click at [913, 25] on div "c_034295 Actions" at bounding box center [737, 31] width 1186 height 23
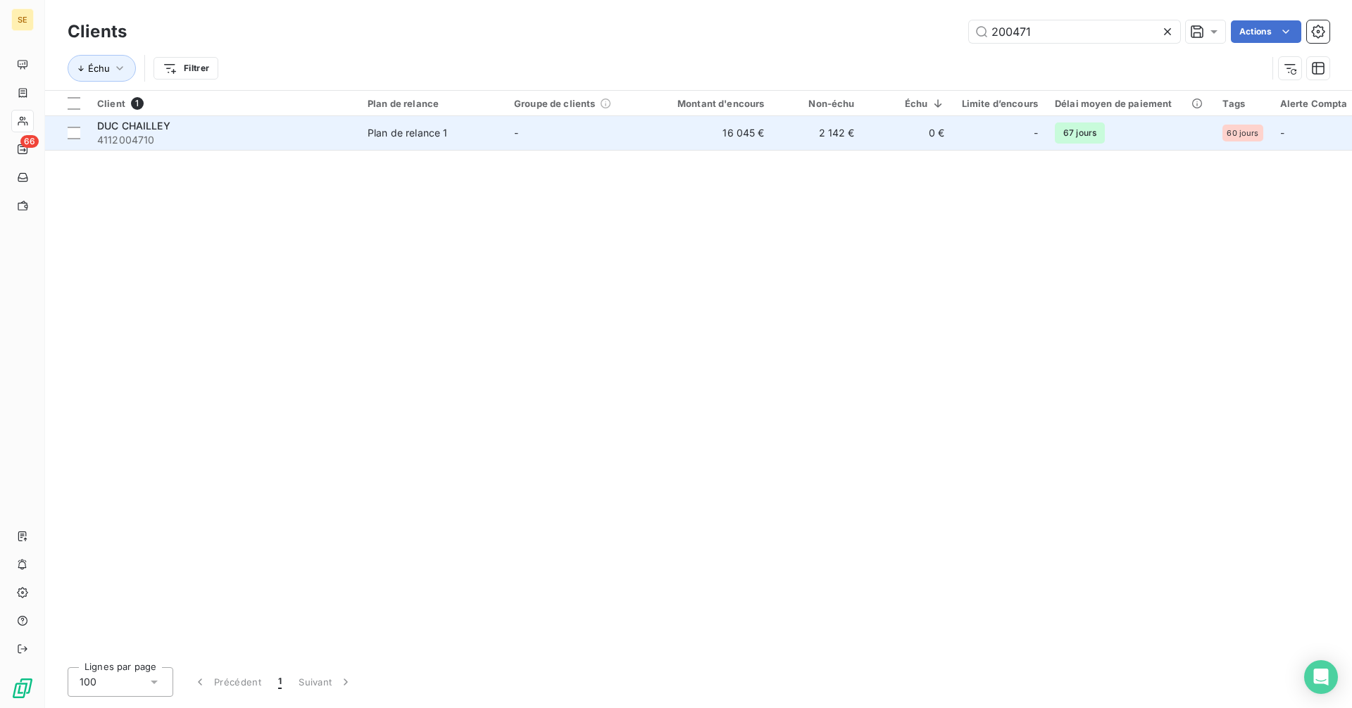
type input "200471"
click at [165, 139] on span "4112004710" at bounding box center [224, 140] width 254 height 14
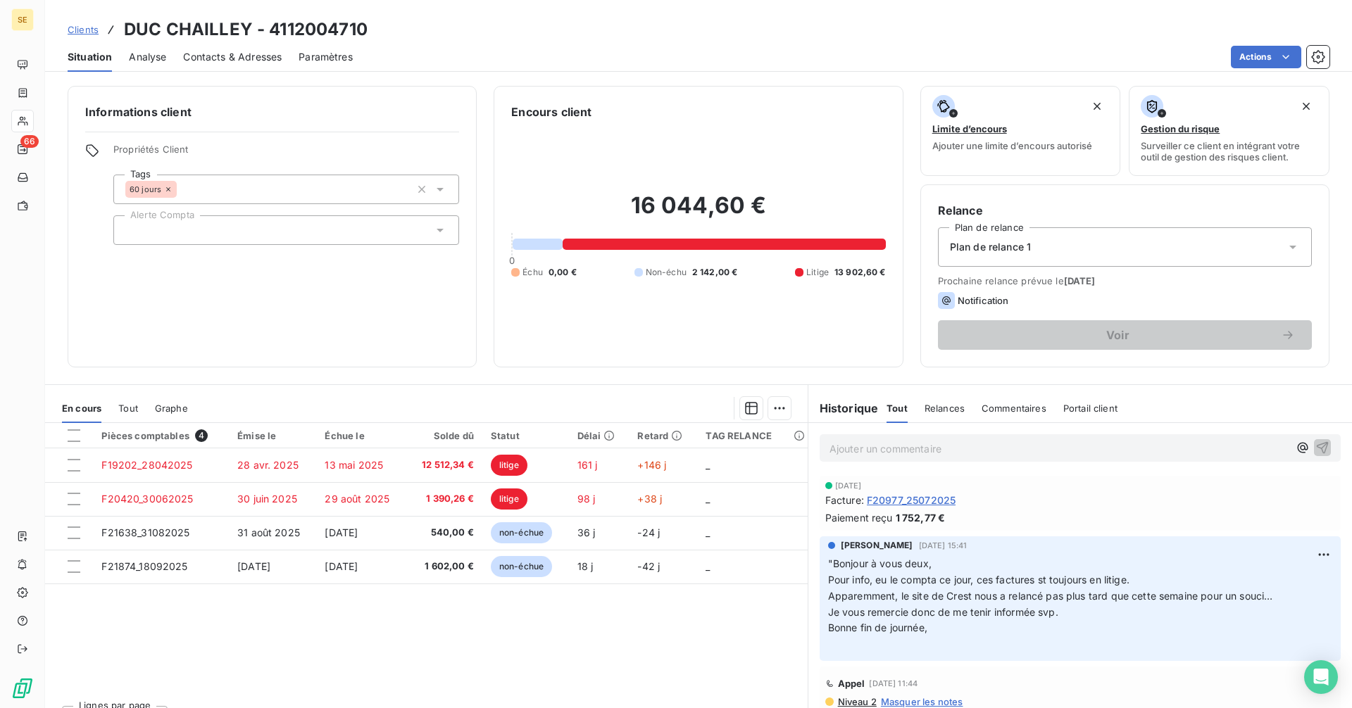
click at [73, 29] on span "Clients" at bounding box center [83, 29] width 31 height 11
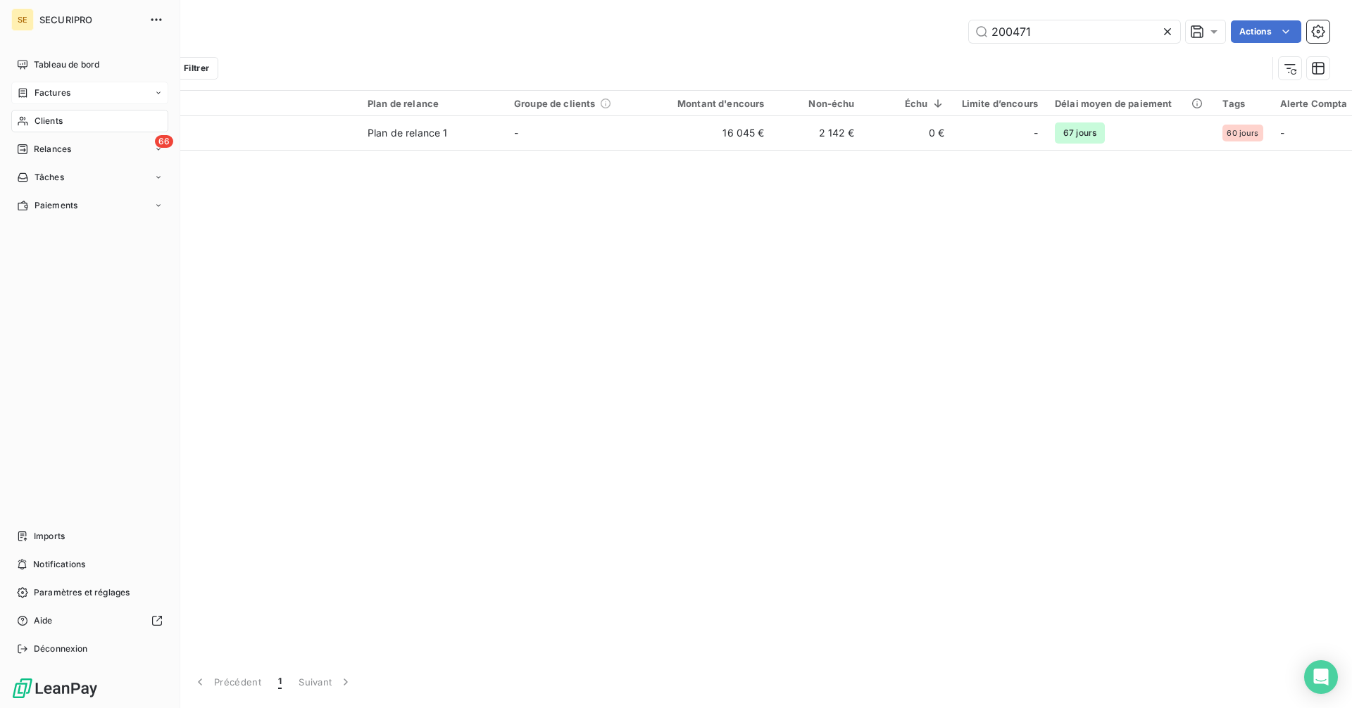
click at [39, 94] on span "Factures" at bounding box center [53, 93] width 36 height 13
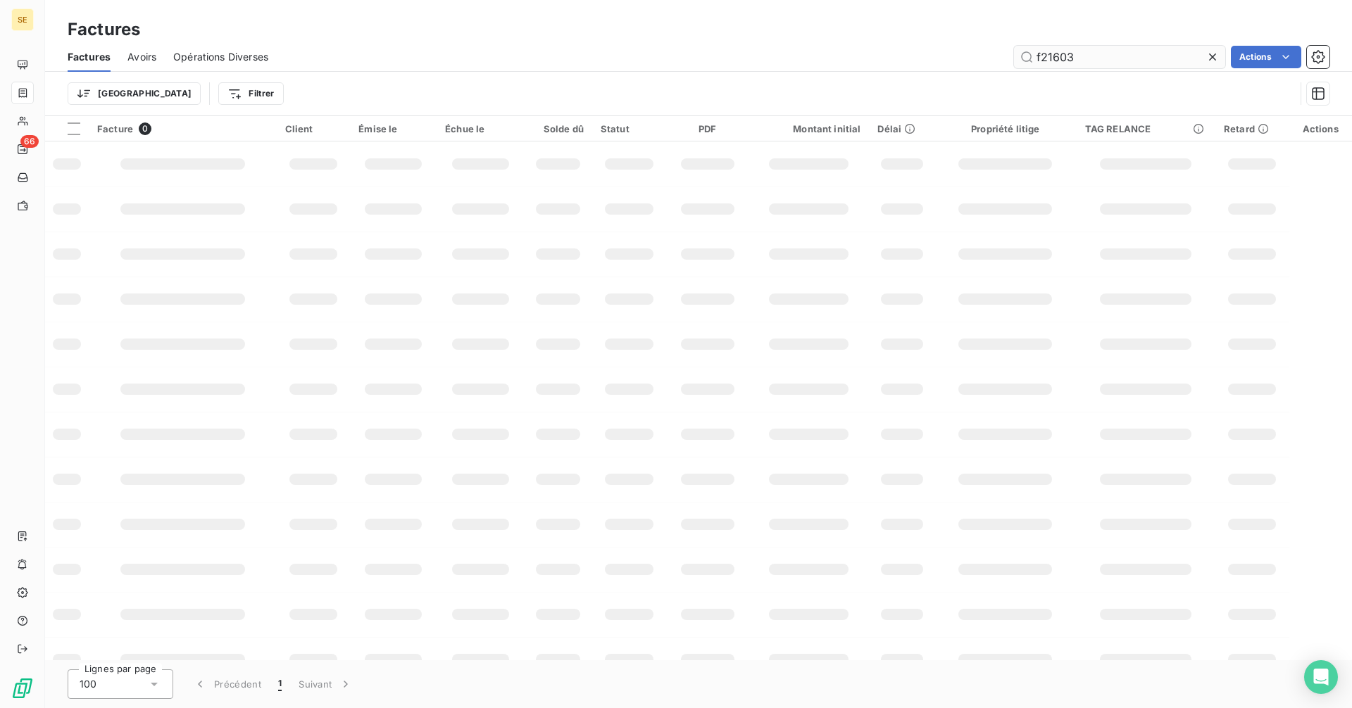
click at [1102, 54] on input "f21603" at bounding box center [1119, 57] width 211 height 23
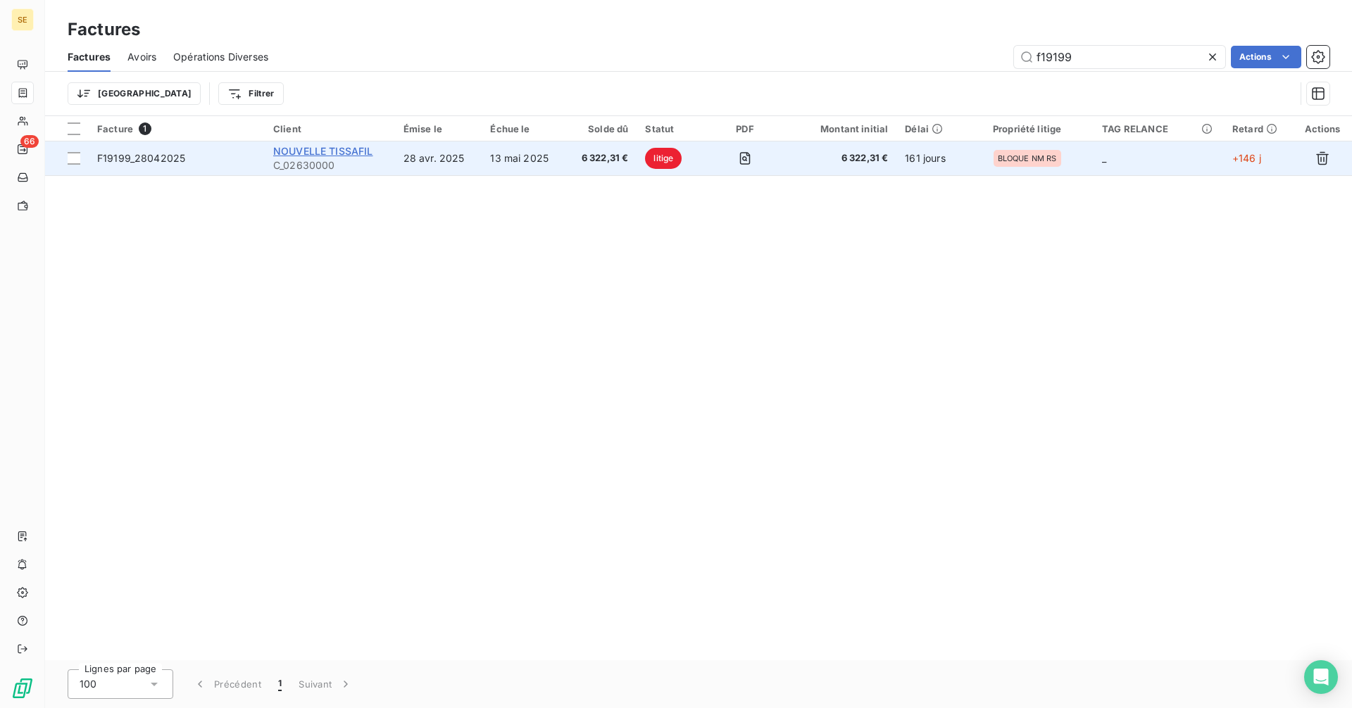
type input "f19199"
click at [370, 154] on span "NOUVELLE TISSAFIL" at bounding box center [323, 151] width 100 height 12
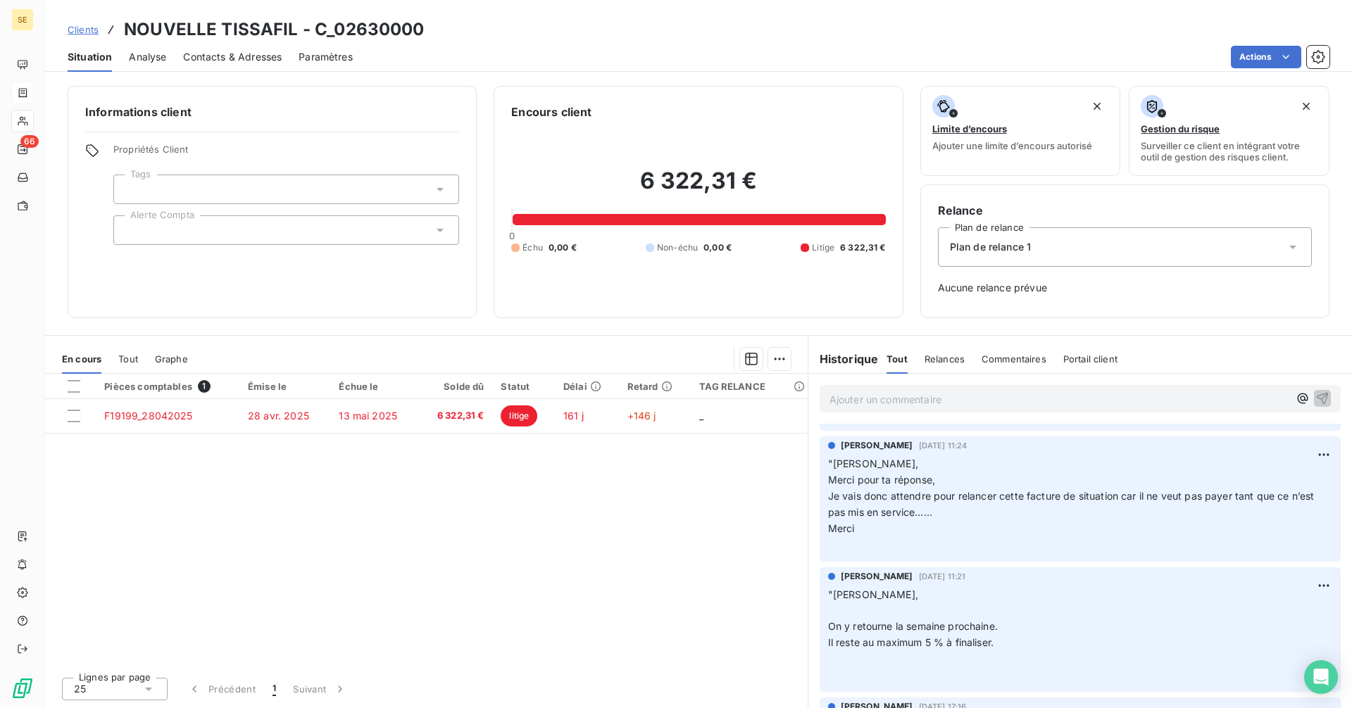
scroll to position [70, 0]
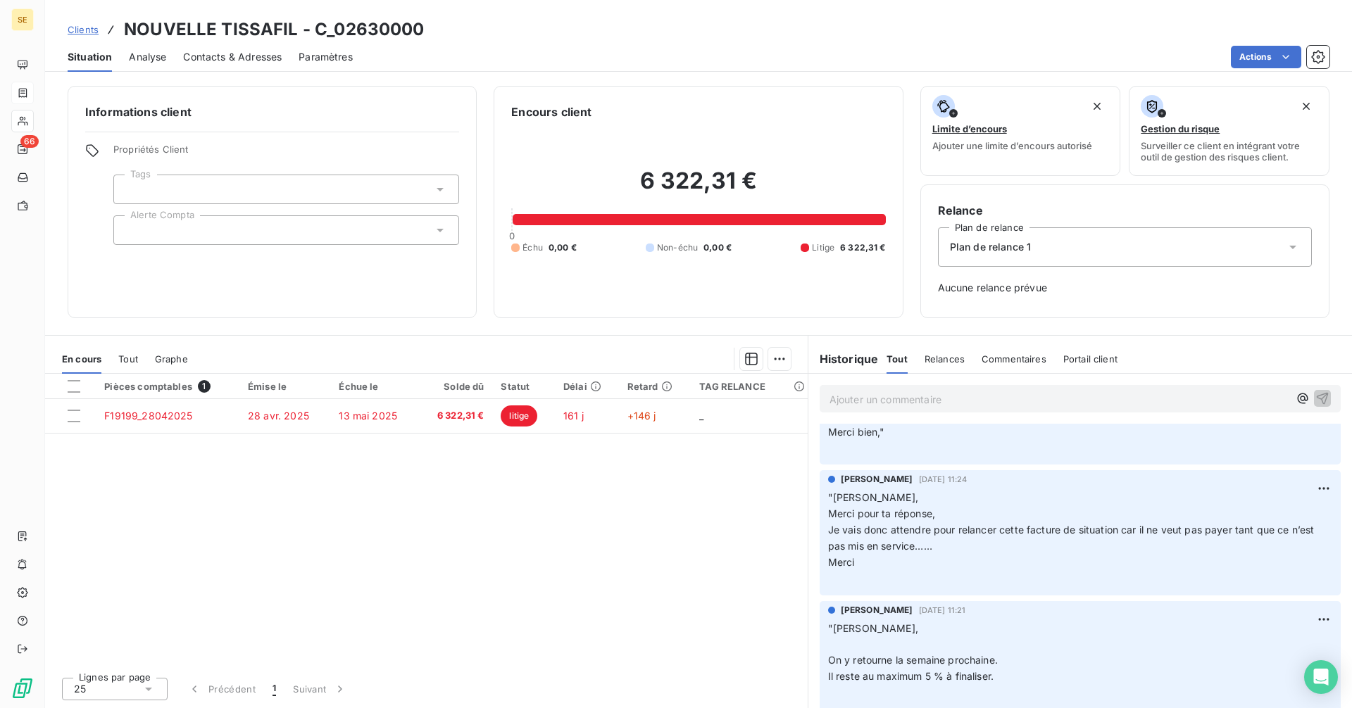
click at [72, 32] on span "Clients" at bounding box center [83, 29] width 31 height 11
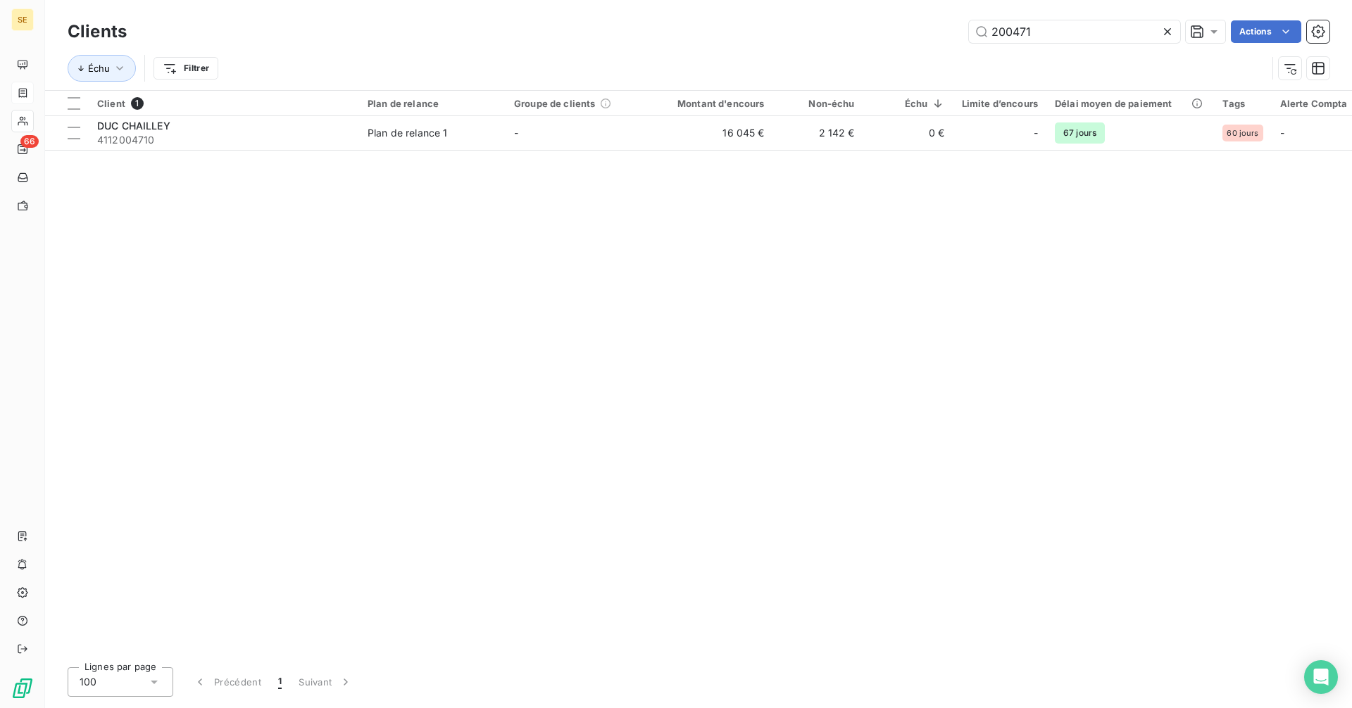
drag, startPoint x: 1056, startPoint y: 31, endPoint x: 939, endPoint y: 27, distance: 117.0
click at [939, 27] on div "200471 Actions" at bounding box center [737, 31] width 1186 height 23
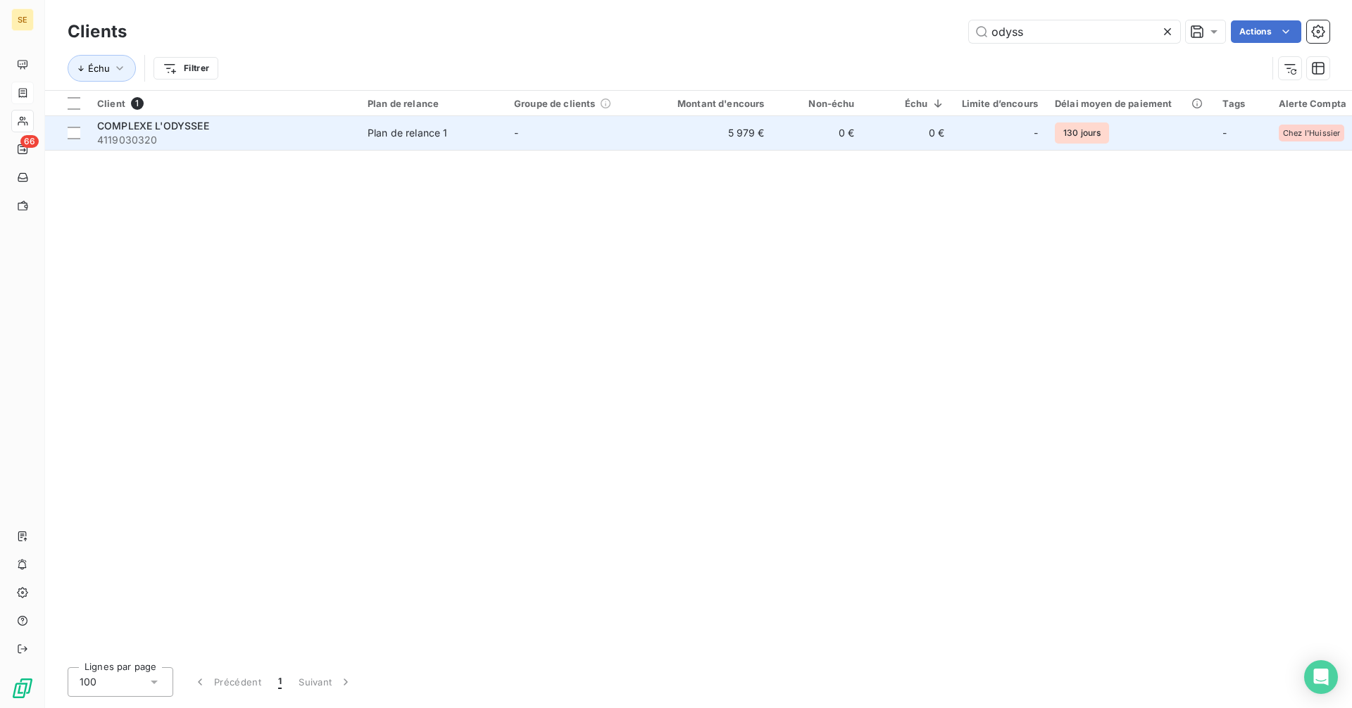
type input "odyss"
click at [294, 136] on span "4119030320" at bounding box center [224, 140] width 254 height 14
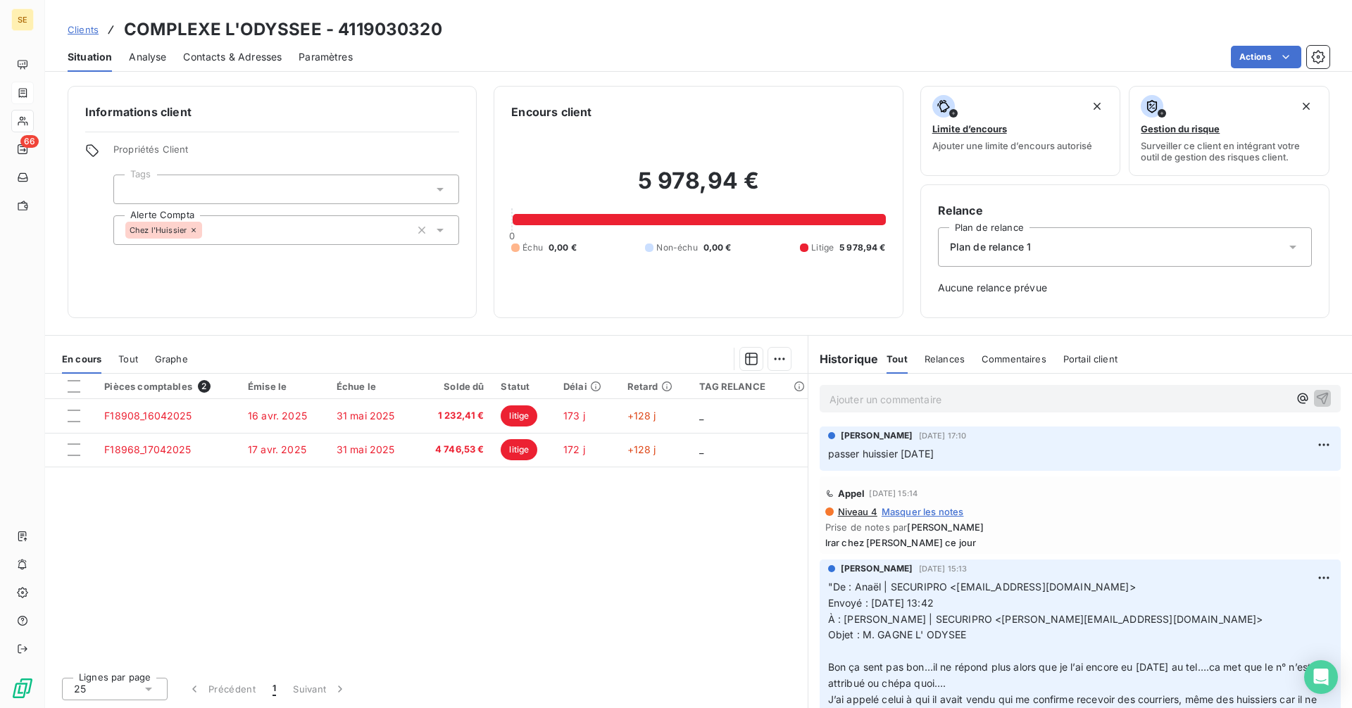
click at [80, 33] on span "Clients" at bounding box center [83, 29] width 31 height 11
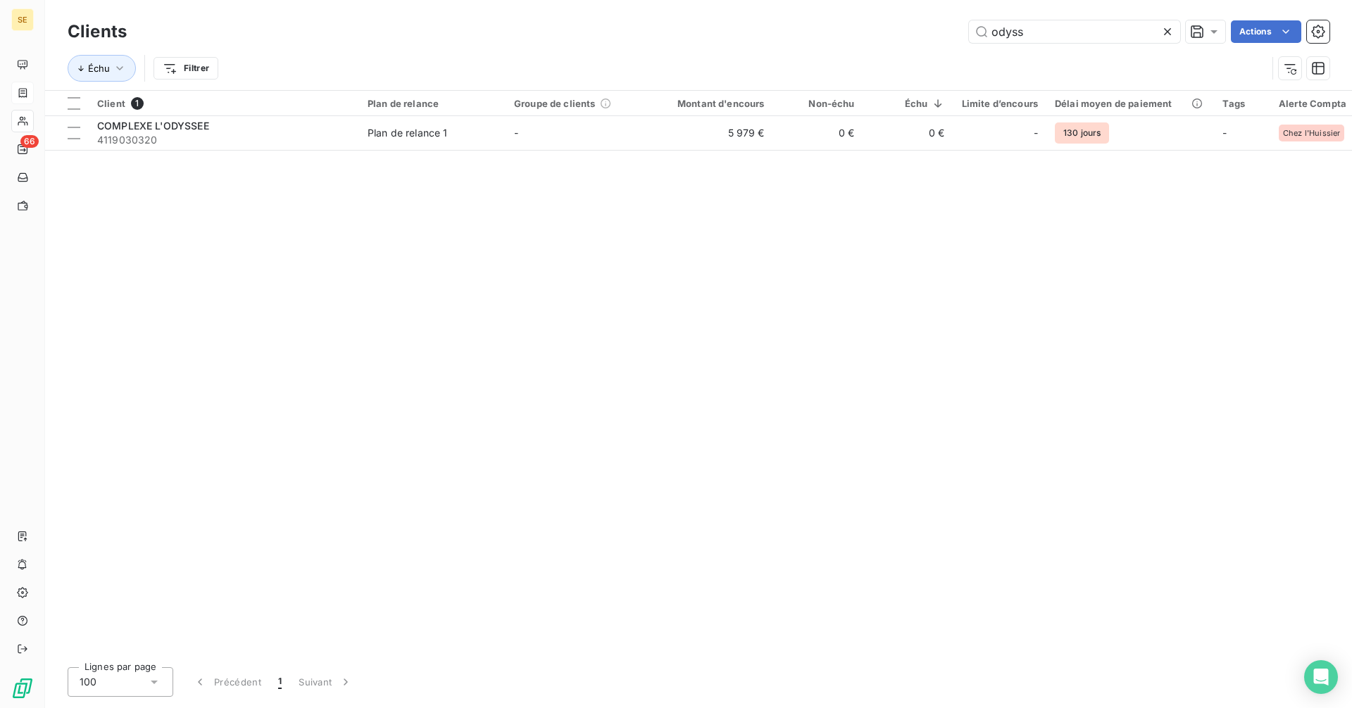
drag, startPoint x: 1061, startPoint y: 25, endPoint x: 842, endPoint y: 28, distance: 219.8
click at [842, 32] on div "odyss Actions" at bounding box center [737, 31] width 1186 height 23
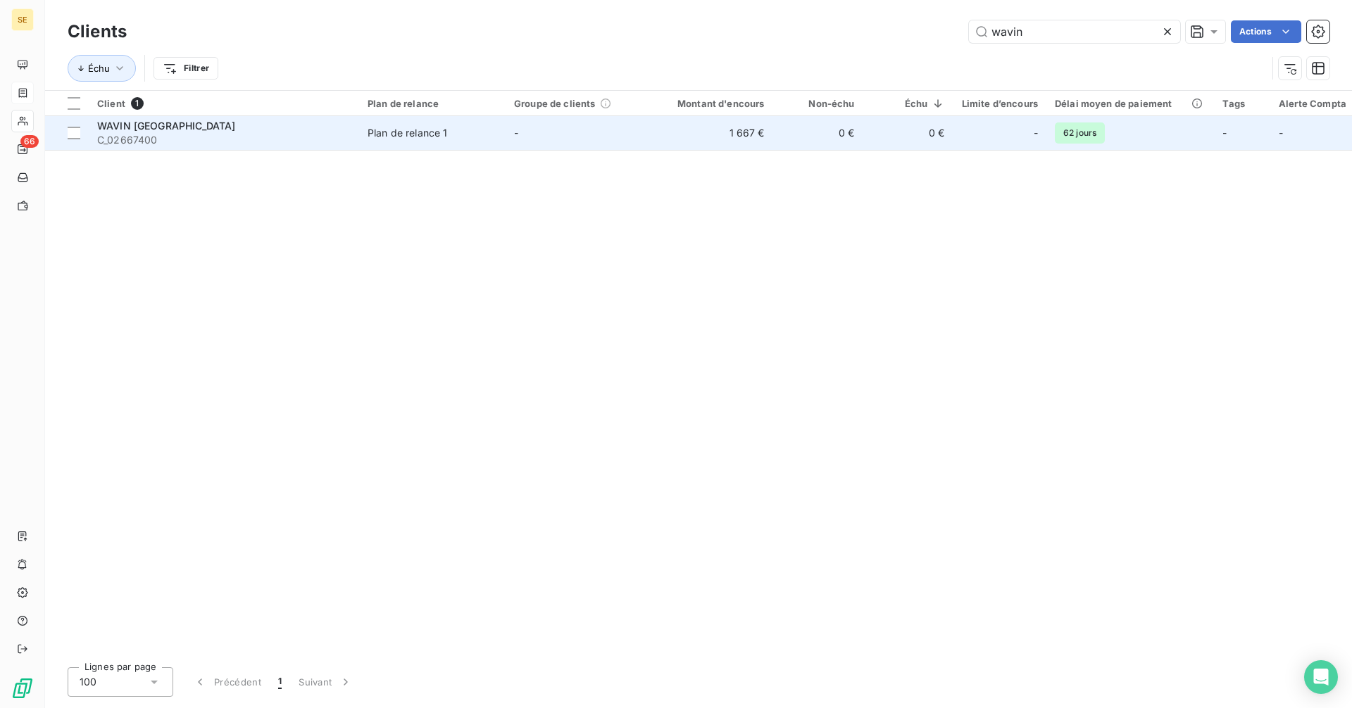
type input "wavin"
click at [682, 141] on td "1 667 €" at bounding box center [712, 133] width 121 height 34
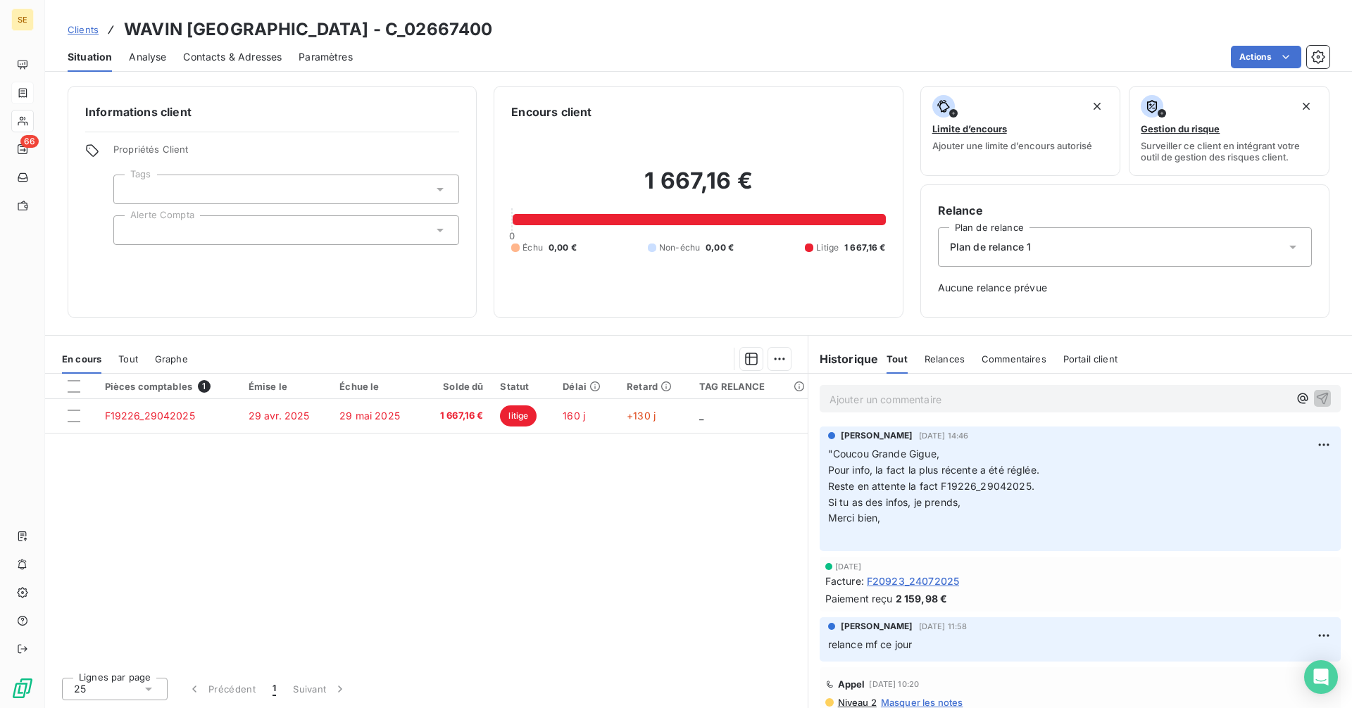
click at [97, 32] on span "Clients" at bounding box center [83, 29] width 31 height 11
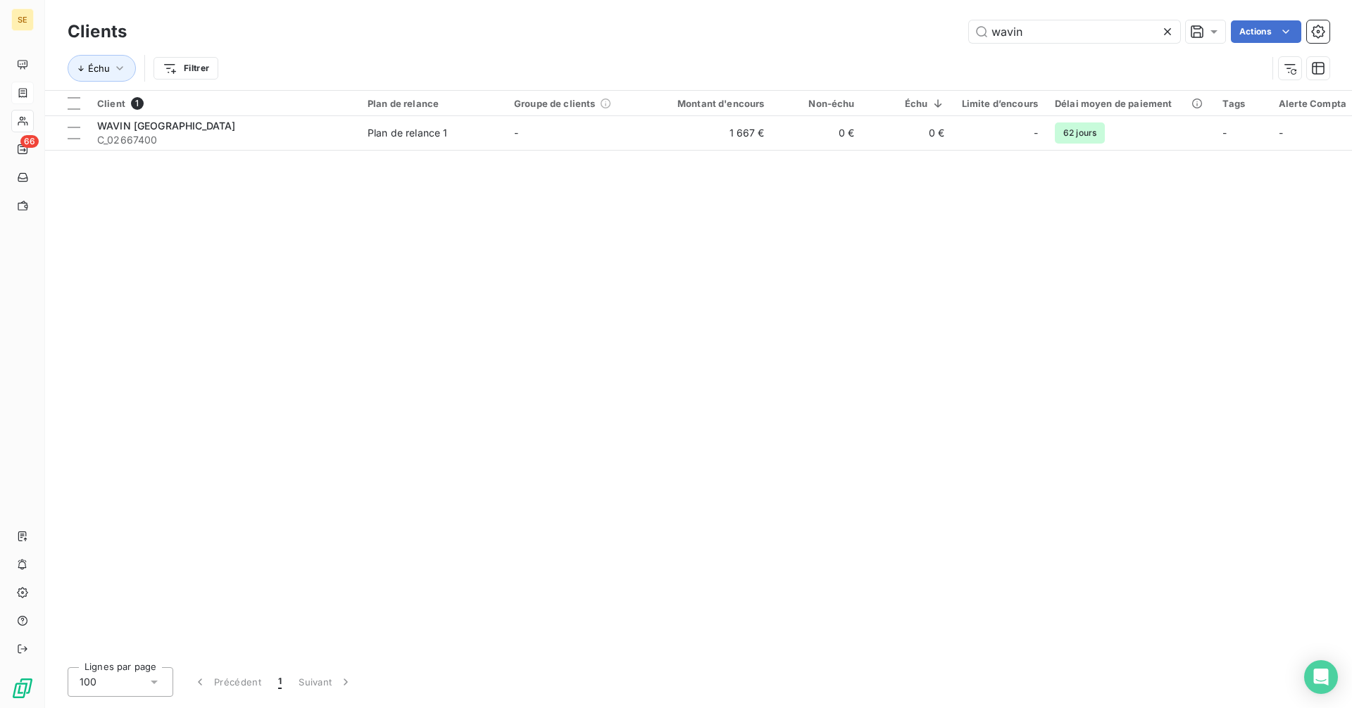
drag, startPoint x: 1089, startPoint y: 31, endPoint x: 897, endPoint y: 31, distance: 193.0
click at [897, 31] on div "wavin Actions" at bounding box center [737, 31] width 1186 height 23
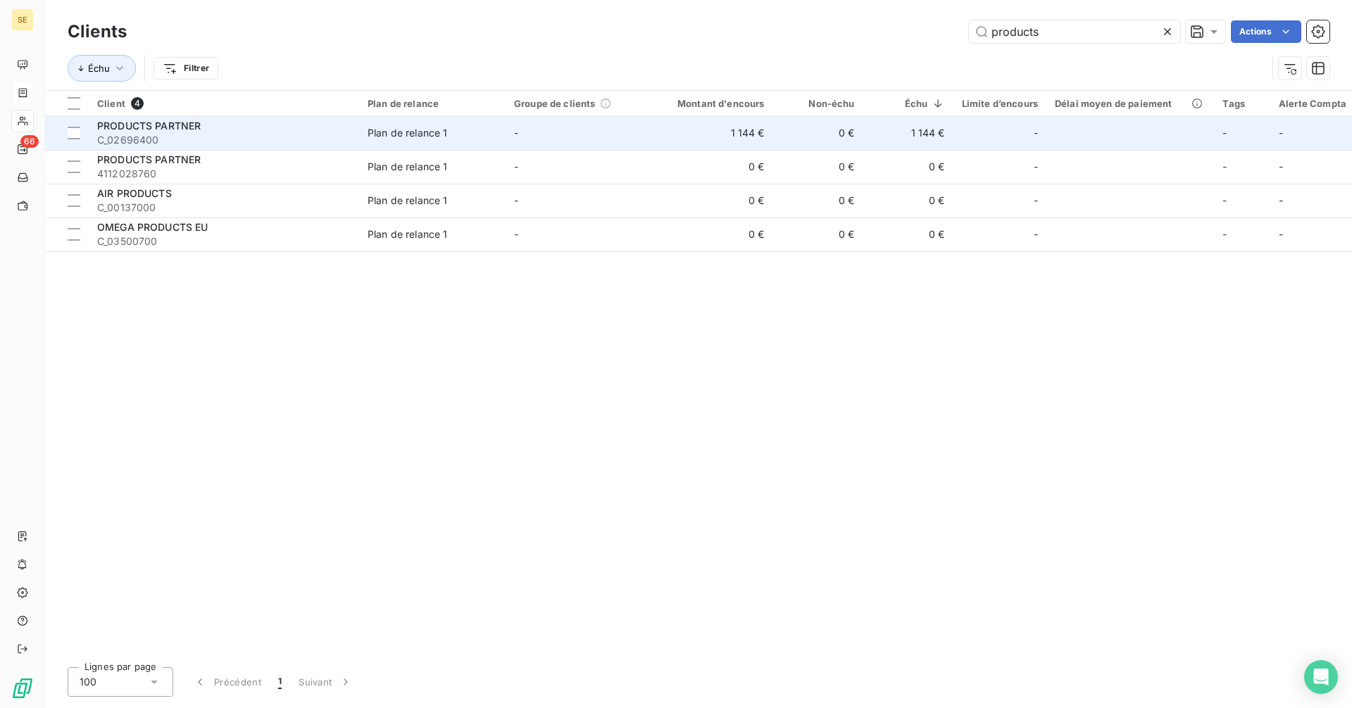
type input "products"
click at [701, 143] on td "1 144 €" at bounding box center [712, 133] width 121 height 34
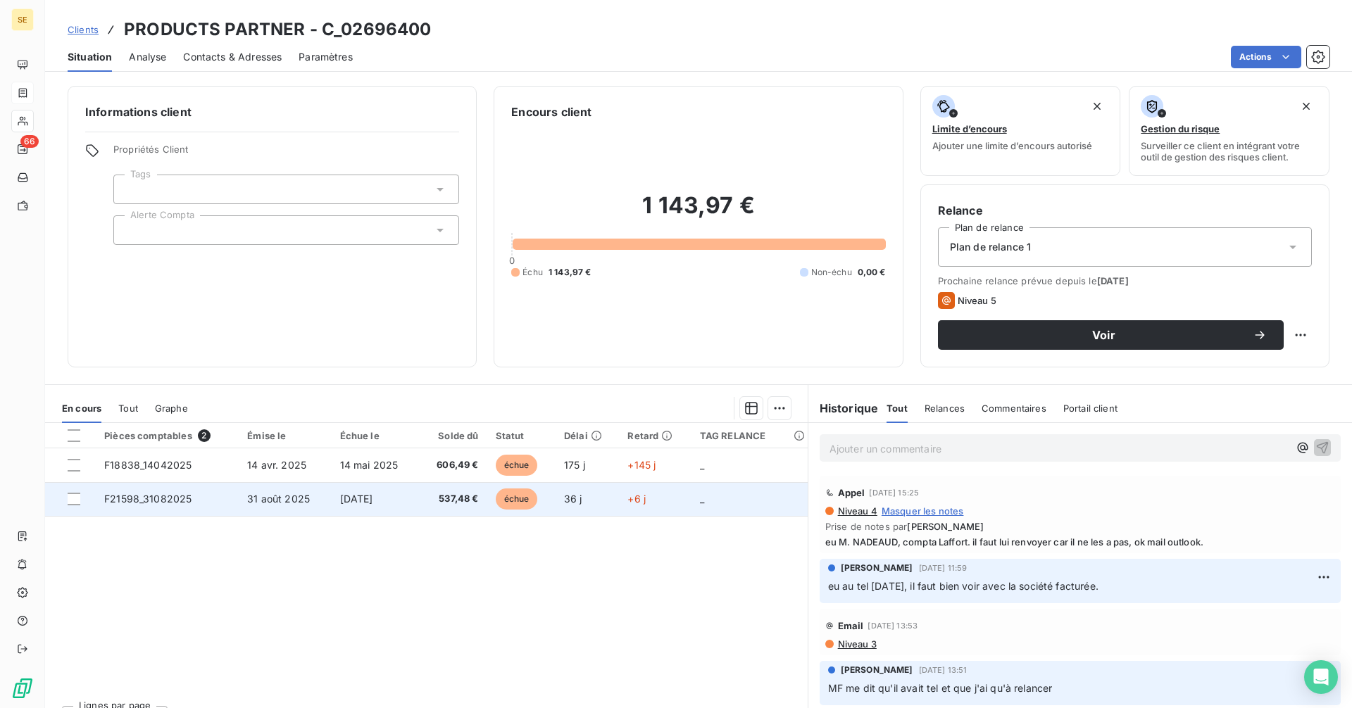
click at [456, 500] on span "537,48 €" at bounding box center [452, 499] width 51 height 14
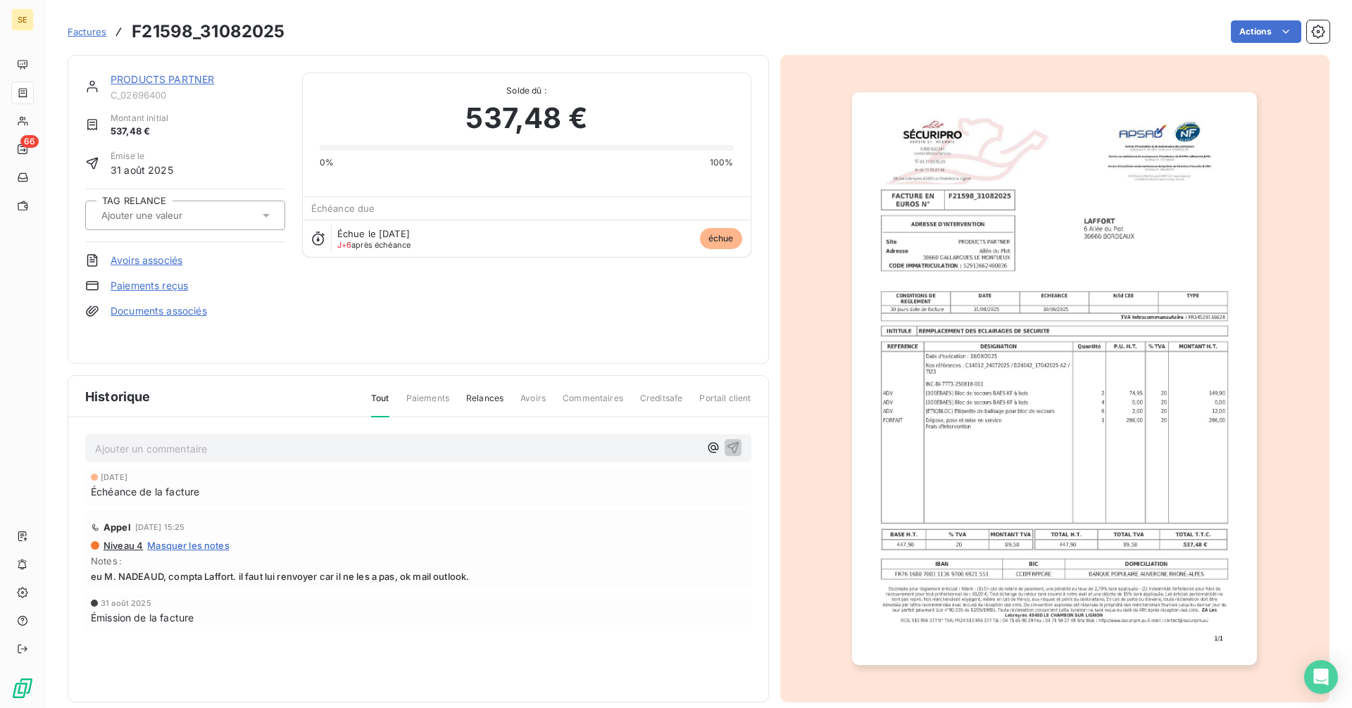
click at [164, 80] on link "PRODUCTS PARTNER" at bounding box center [163, 79] width 104 height 12
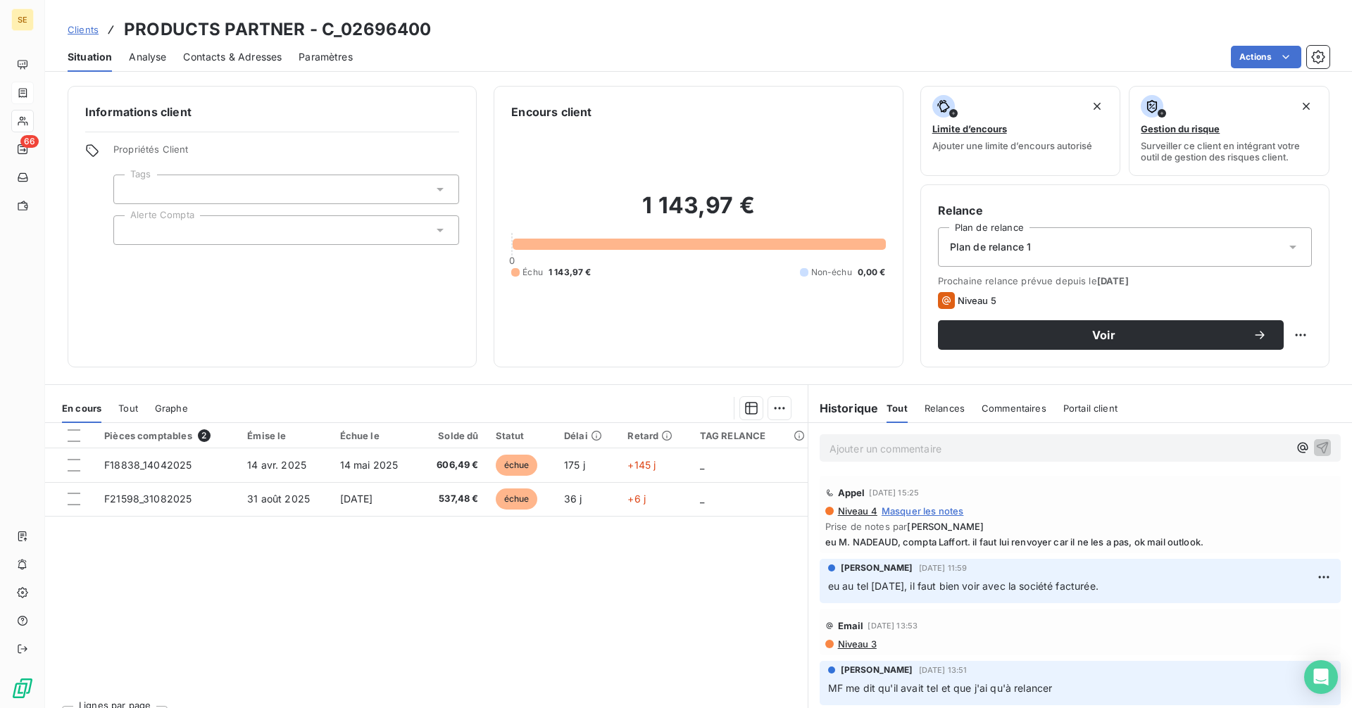
click at [231, 62] on span "Contacts & Adresses" at bounding box center [232, 57] width 99 height 14
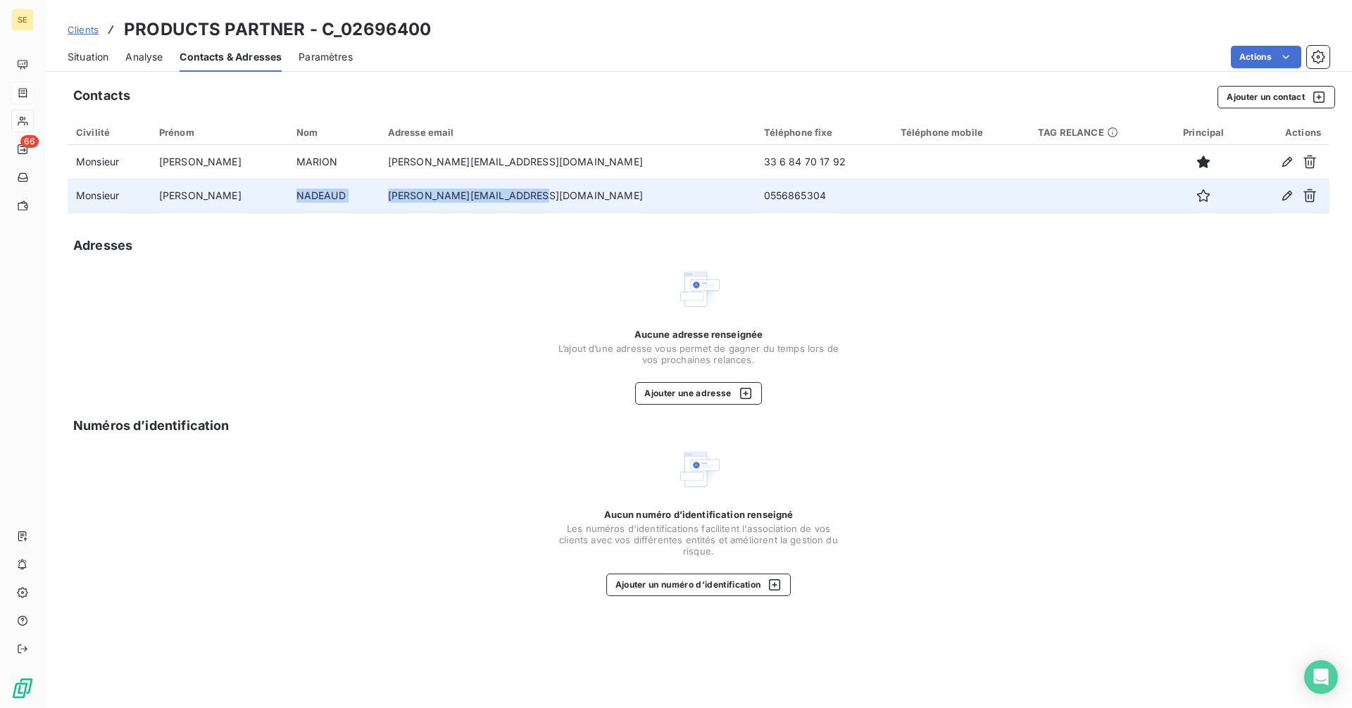
drag, startPoint x: 457, startPoint y: 204, endPoint x: 286, endPoint y: 201, distance: 171.1
click at [286, 201] on tr "Monsieur [PERSON_NAME] [PERSON_NAME][EMAIL_ADDRESS][DOMAIN_NAME] 0556865304" at bounding box center [699, 196] width 1262 height 34
click at [582, 206] on td "[PERSON_NAME][EMAIL_ADDRESS][DOMAIN_NAME]" at bounding box center [568, 196] width 376 height 34
drag, startPoint x: 575, startPoint y: 202, endPoint x: 394, endPoint y: 199, distance: 181.0
click at [394, 199] on td "[PERSON_NAME][EMAIL_ADDRESS][DOMAIN_NAME]" at bounding box center [568, 196] width 376 height 34
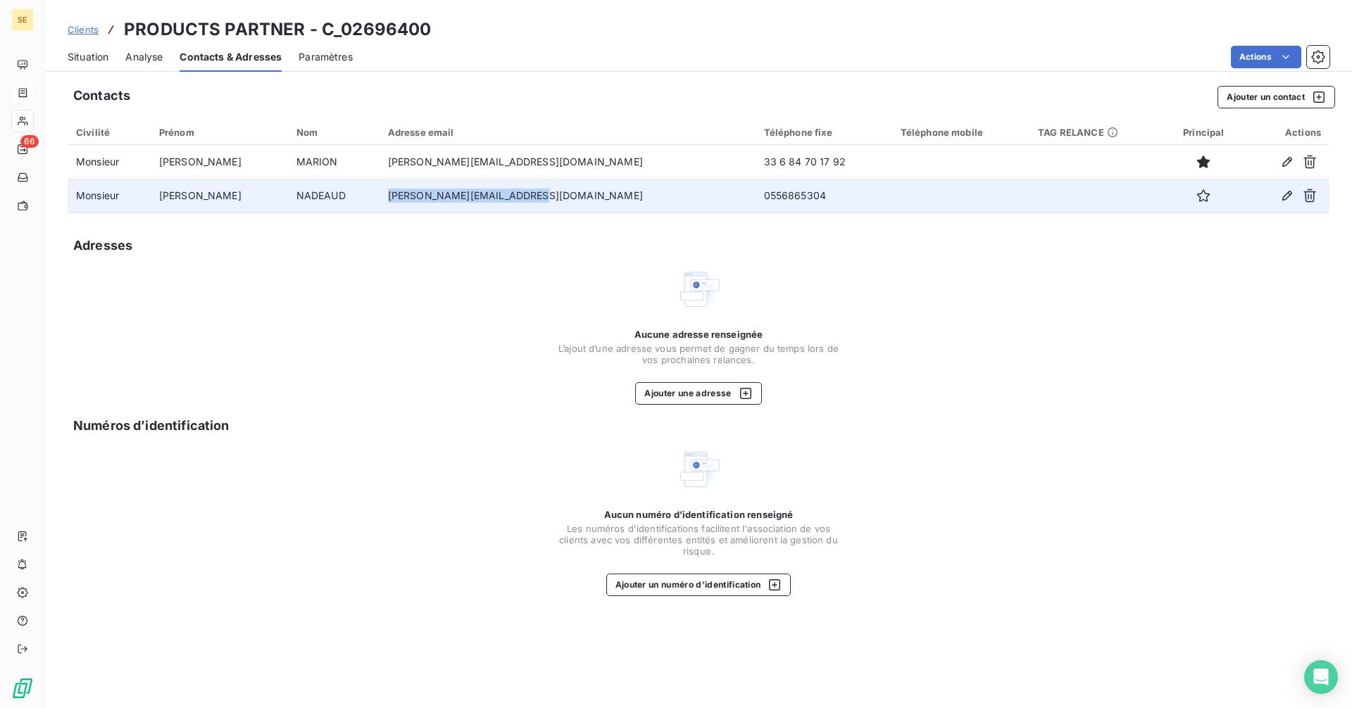
copy td "[PERSON_NAME][EMAIL_ADDRESS][DOMAIN_NAME]"
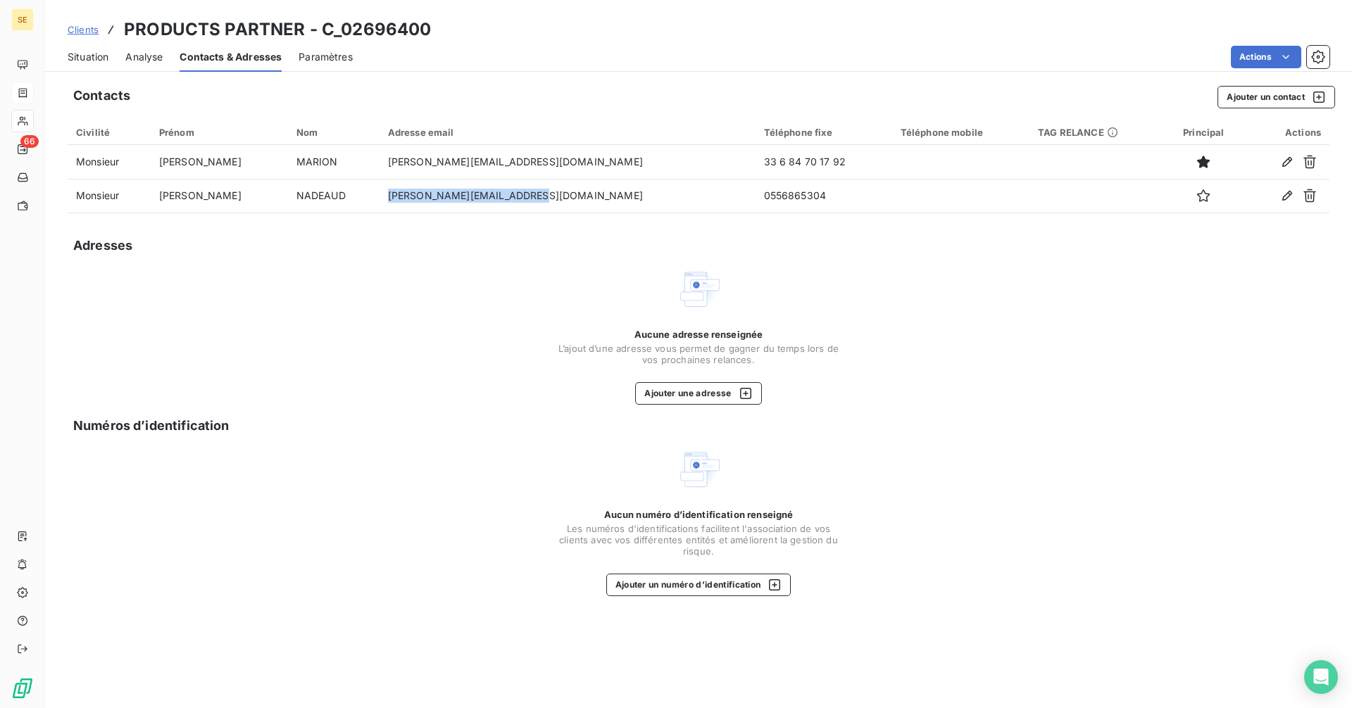
click at [92, 51] on span "Situation" at bounding box center [88, 57] width 41 height 14
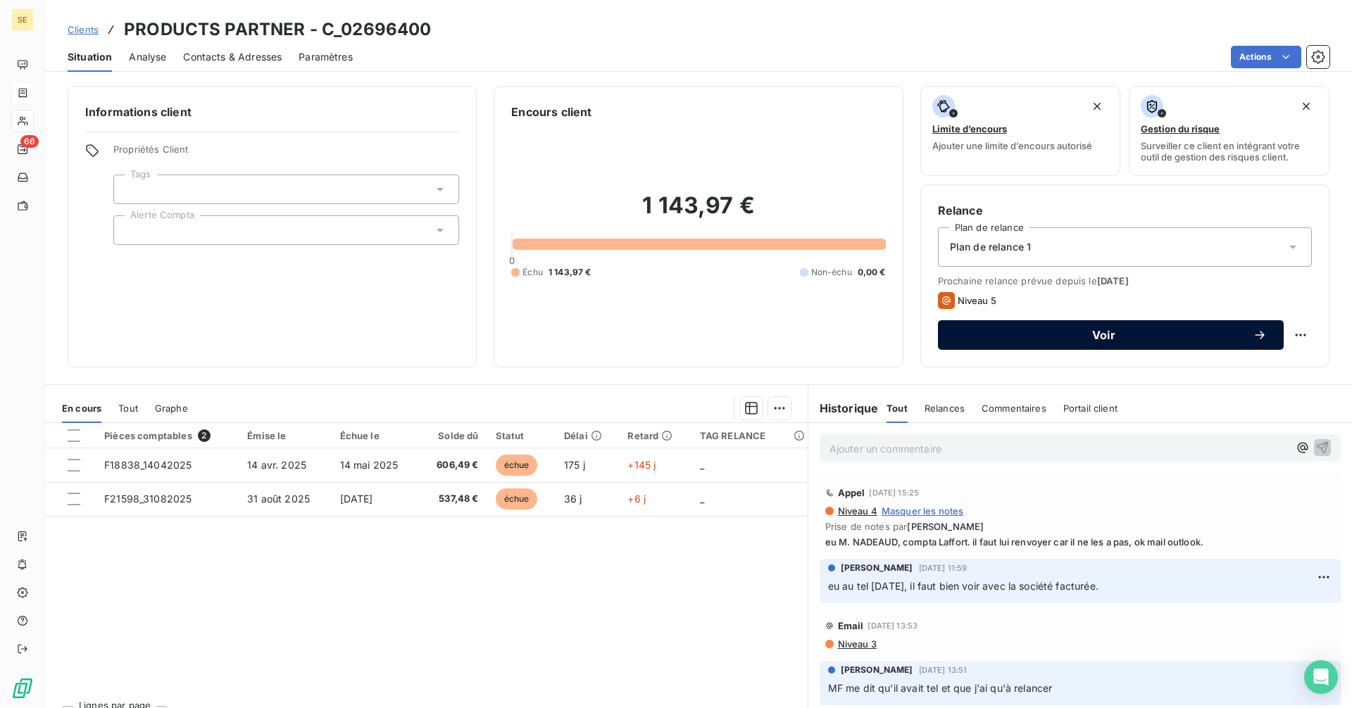
click at [1068, 330] on span "Voir" at bounding box center [1104, 335] width 298 height 11
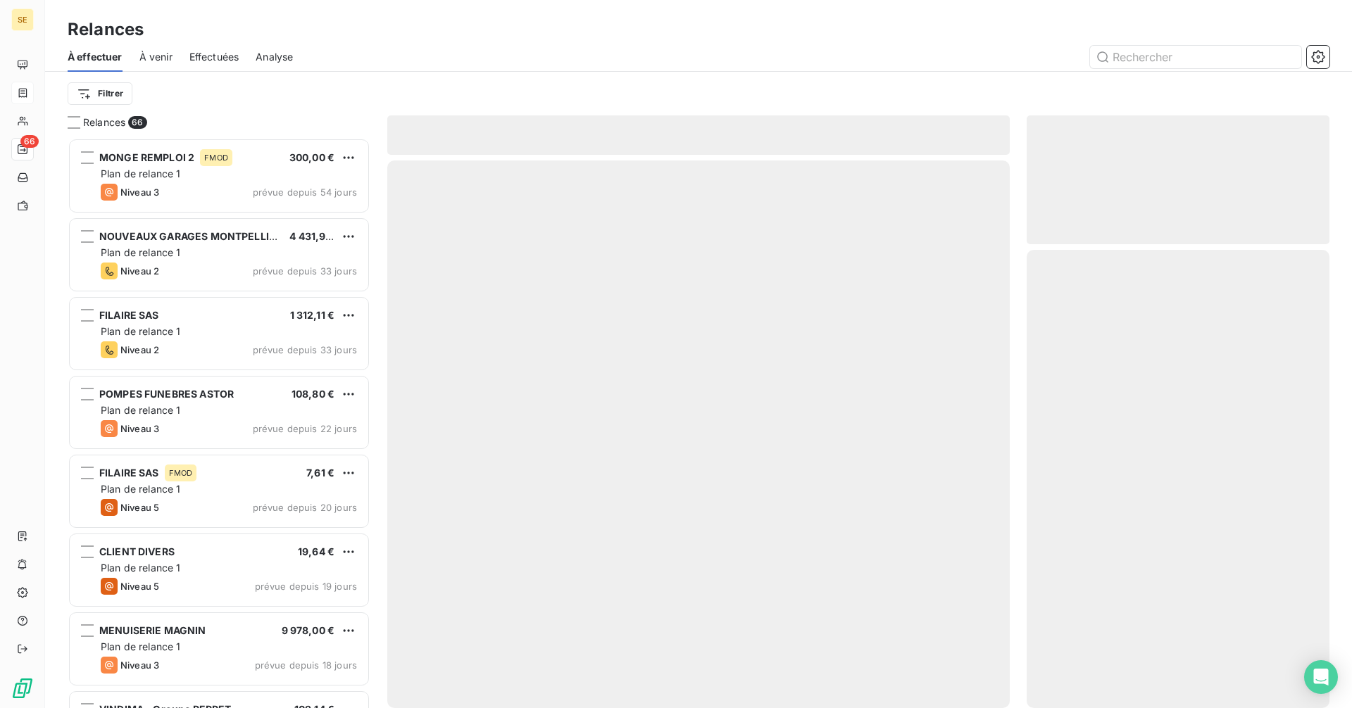
scroll to position [560, 292]
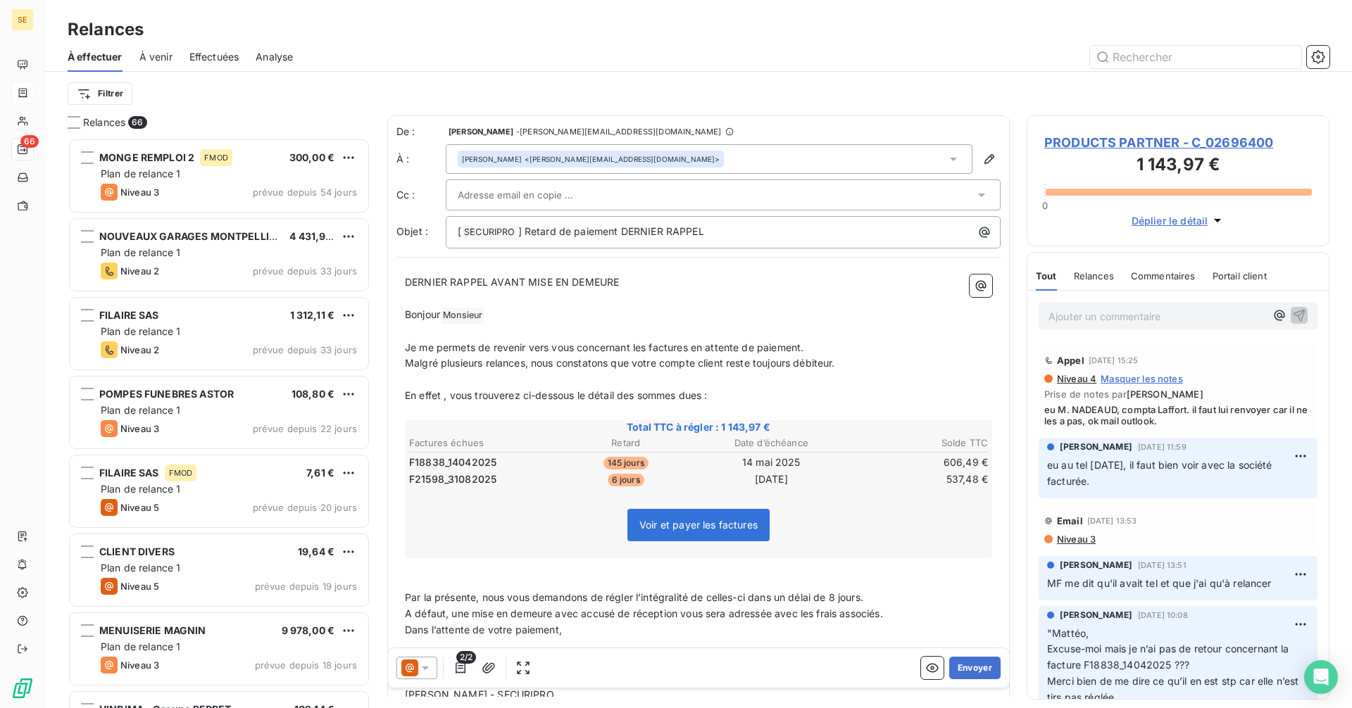
click at [425, 670] on icon at bounding box center [425, 669] width 7 height 4
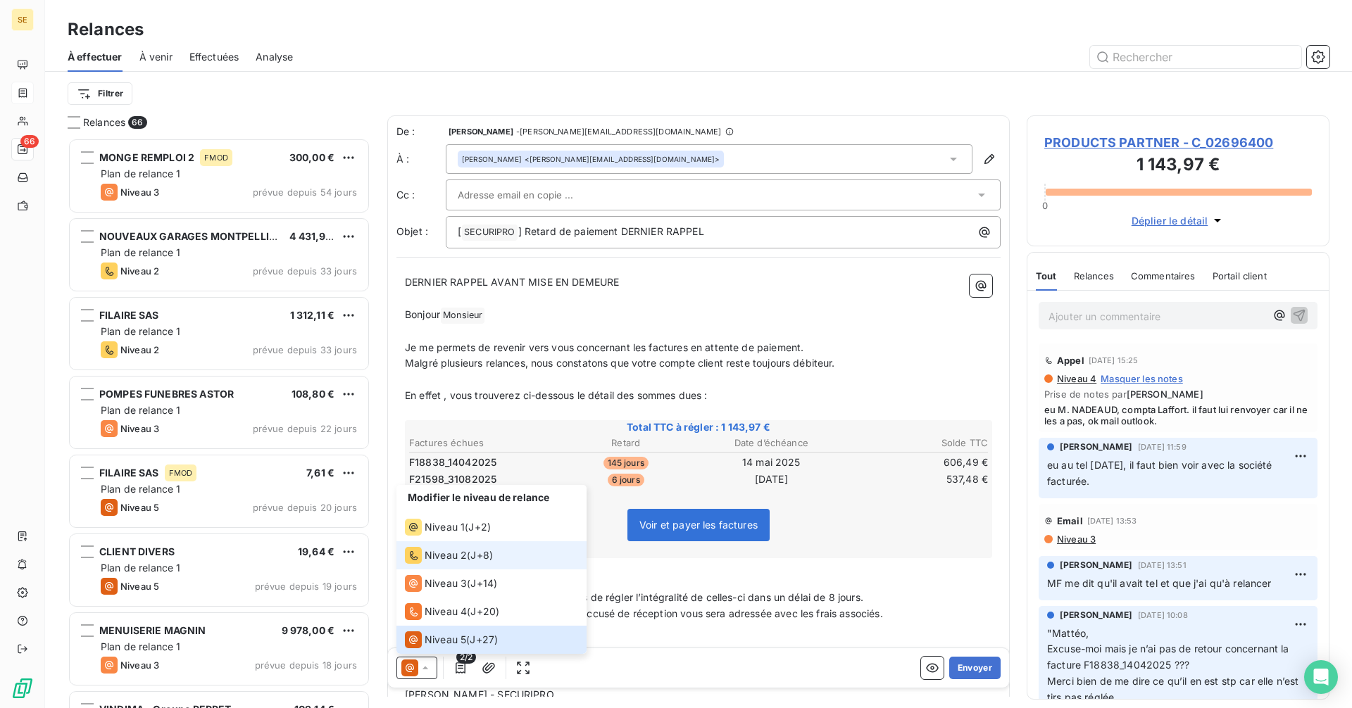
click at [435, 552] on span "Niveau 2" at bounding box center [446, 556] width 42 height 14
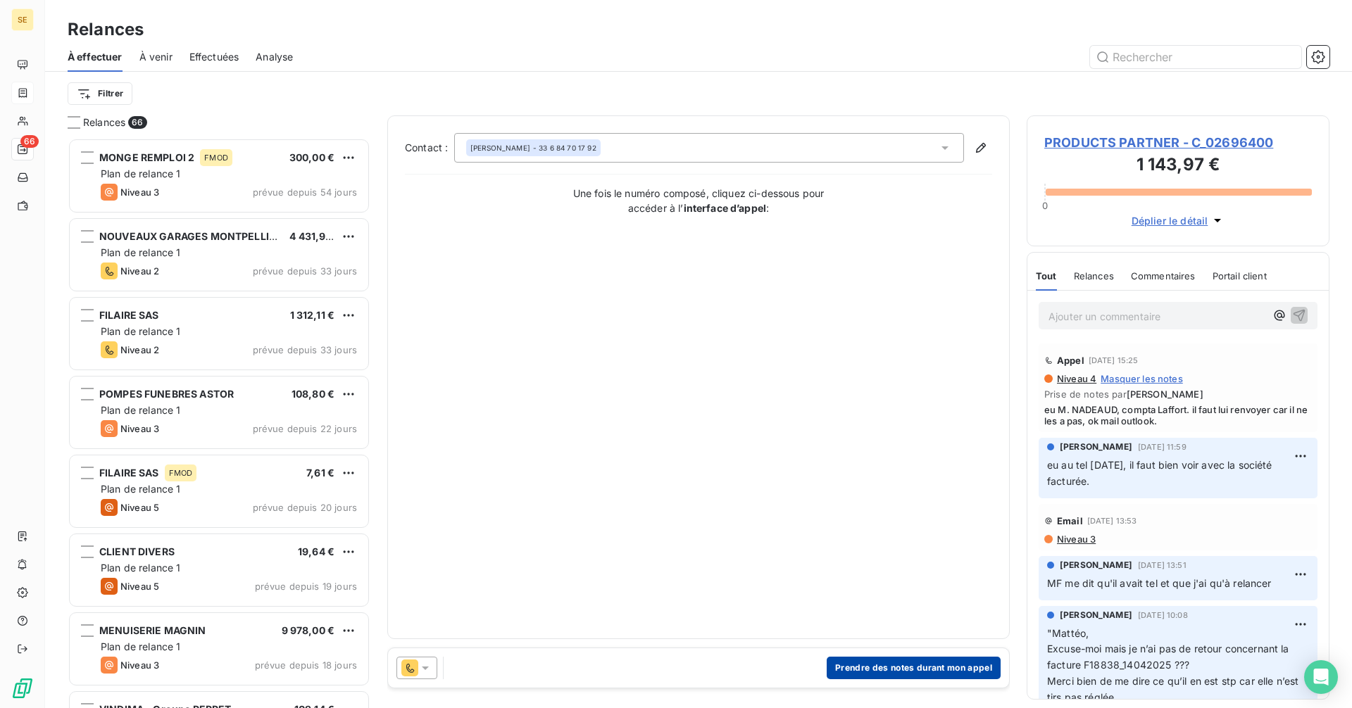
click at [930, 668] on button "Prendre des notes durant mon appel" at bounding box center [914, 668] width 174 height 23
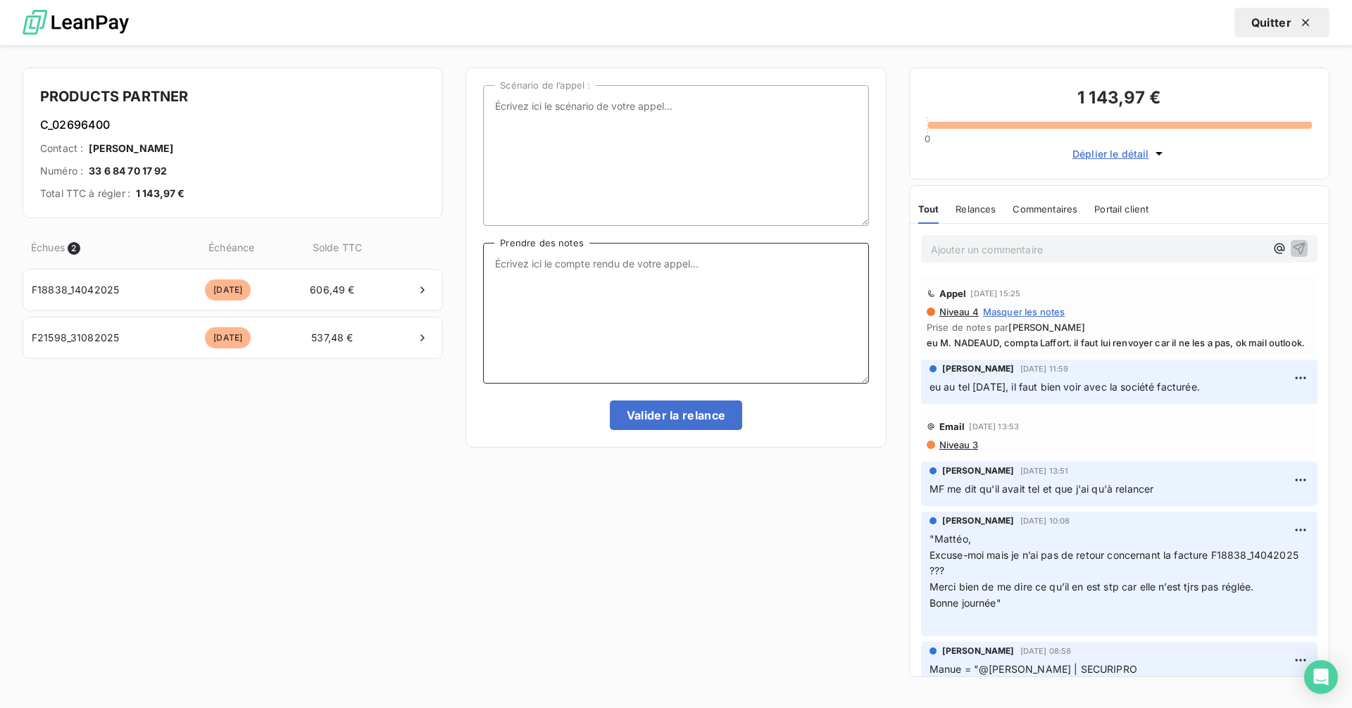
click at [553, 260] on textarea "Prendre des notes" at bounding box center [675, 313] width 385 height 141
click at [1285, 20] on button "Quitter" at bounding box center [1282, 23] width 95 height 30
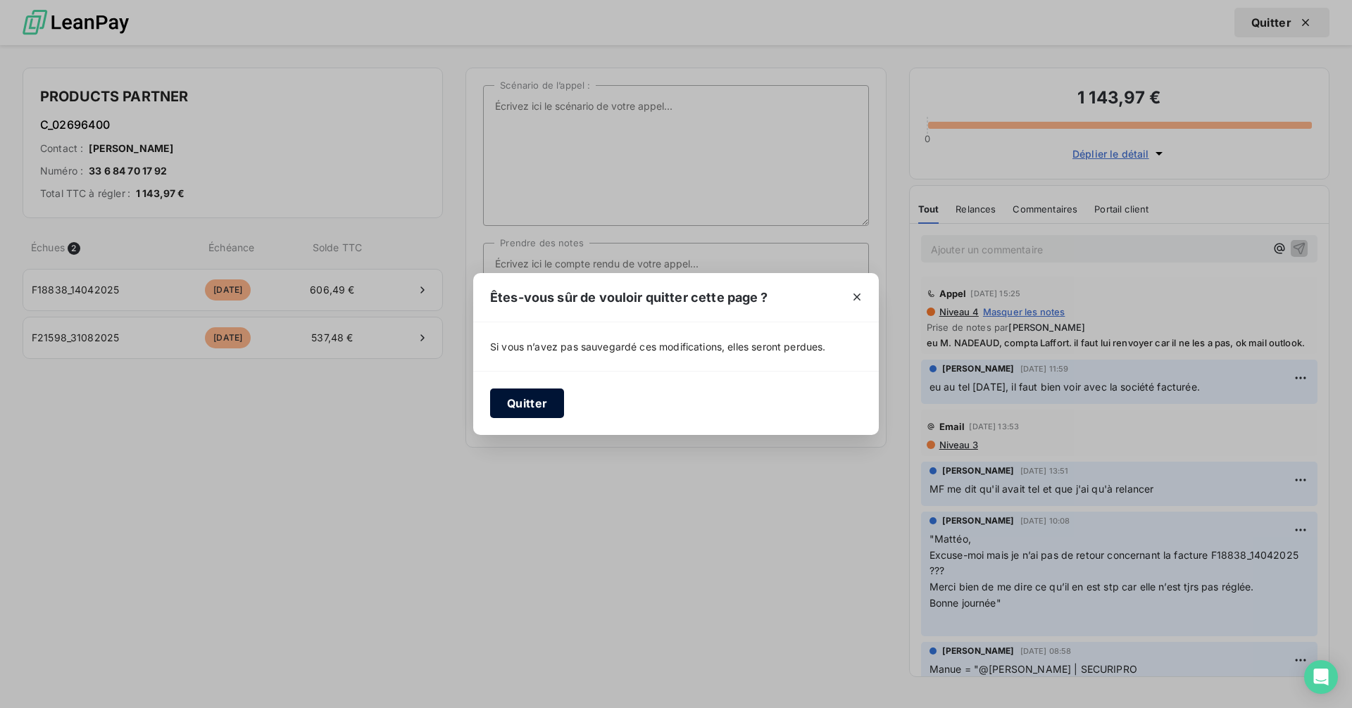
click at [543, 413] on button "Quitter" at bounding box center [527, 404] width 74 height 30
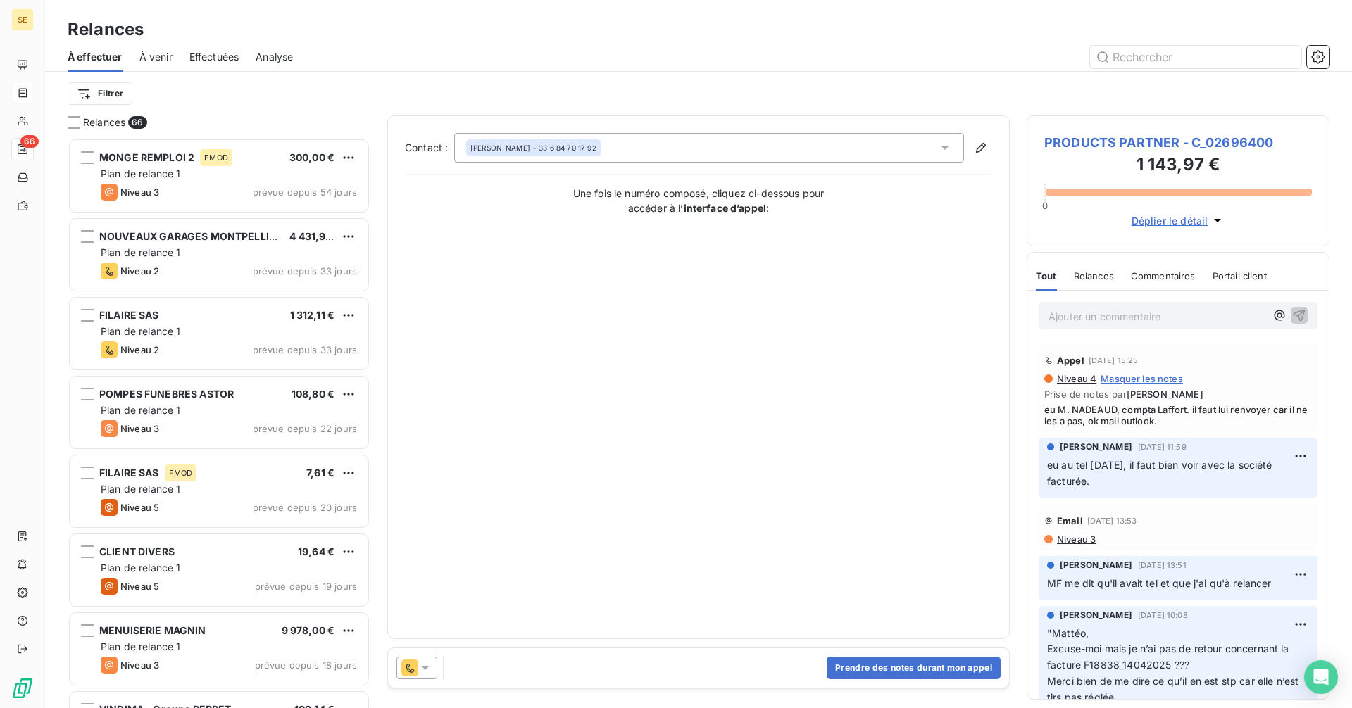
click at [701, 144] on div "[PERSON_NAME] - 33 6 84 70 17 92" at bounding box center [709, 148] width 510 height 30
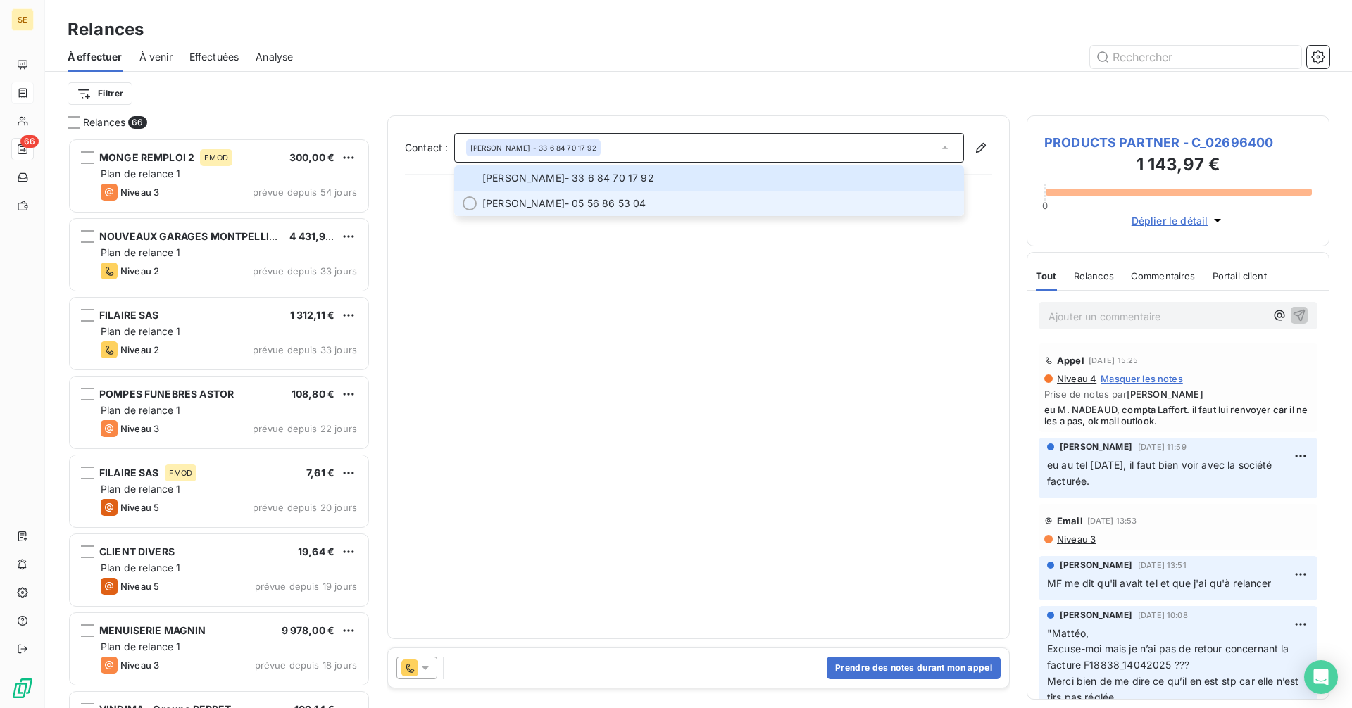
click at [582, 204] on span "[PERSON_NAME] - 05 56 86 53 04" at bounding box center [718, 203] width 473 height 14
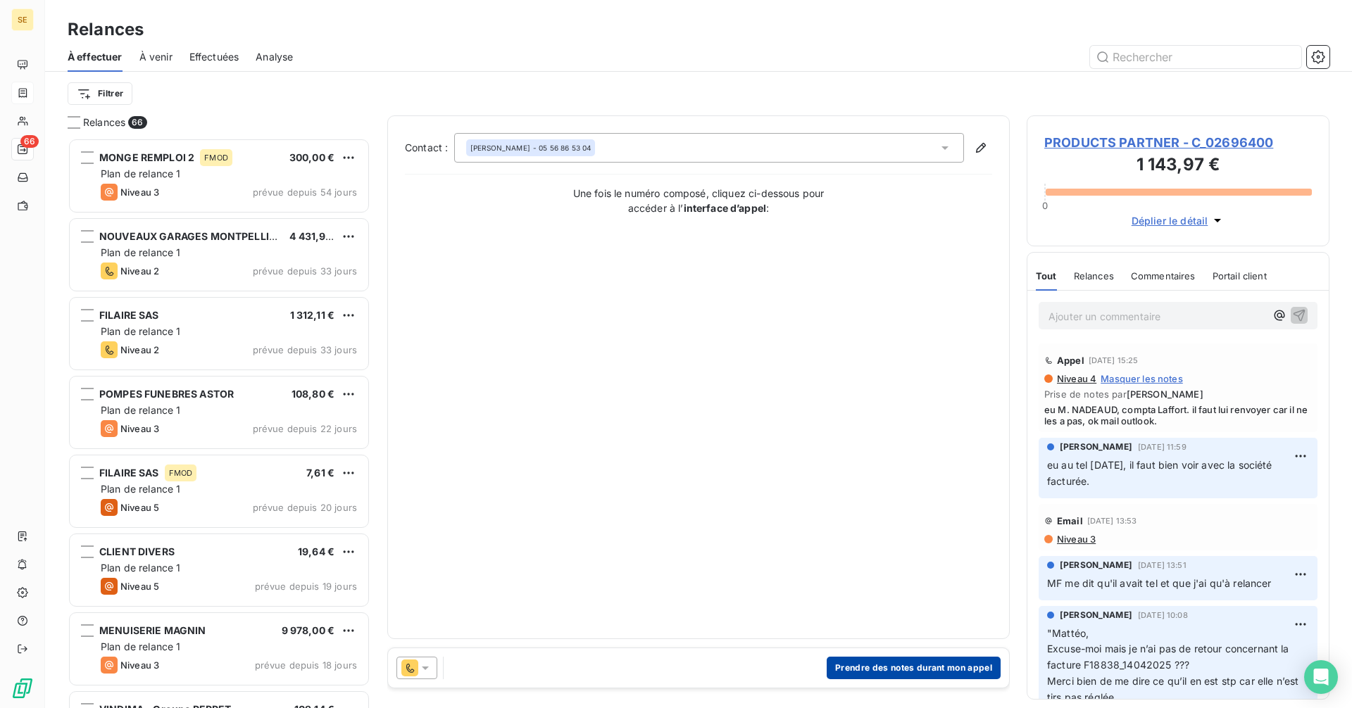
click at [911, 673] on button "Prendre des notes durant mon appel" at bounding box center [914, 668] width 174 height 23
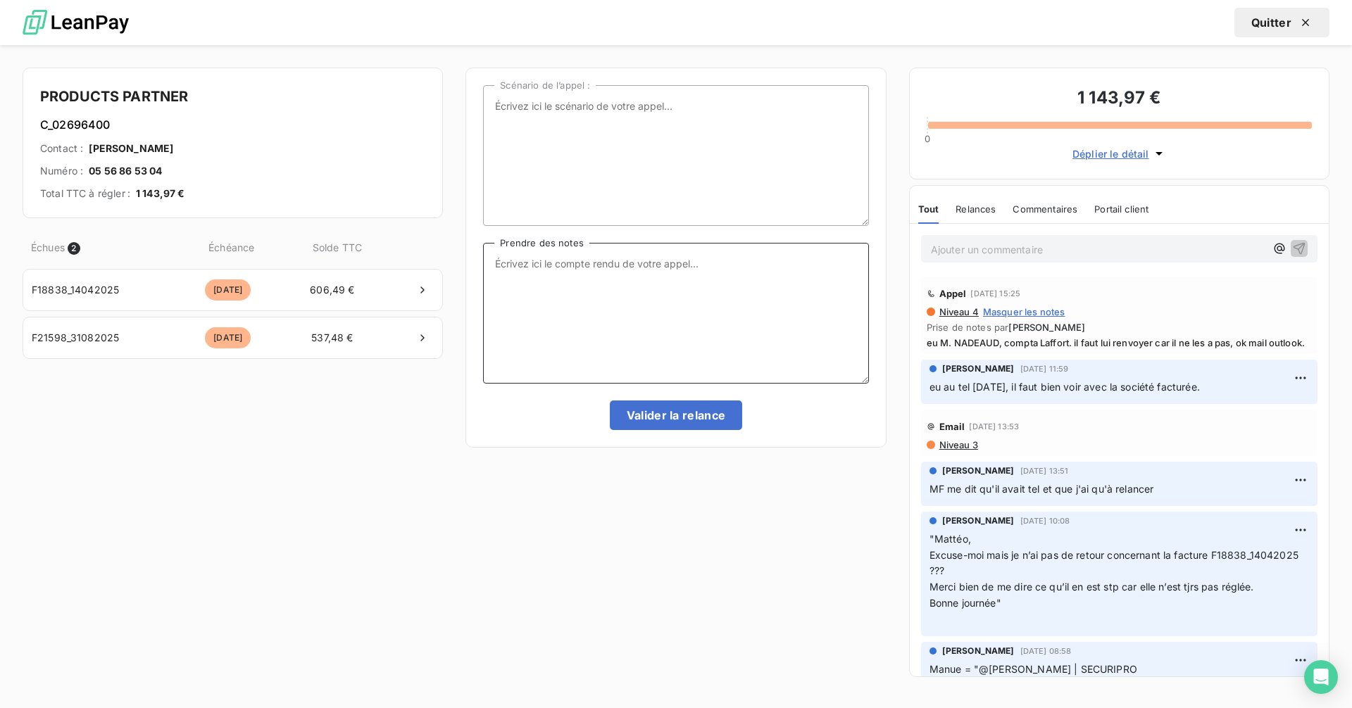
click at [538, 267] on textarea "Prendre des notes" at bounding box center [675, 313] width 385 height 141
paste textarea "Monsieur [PERSON_NAME], [GEOGRAPHIC_DATA], Suite à notre échange ainsi qu’à mon…"
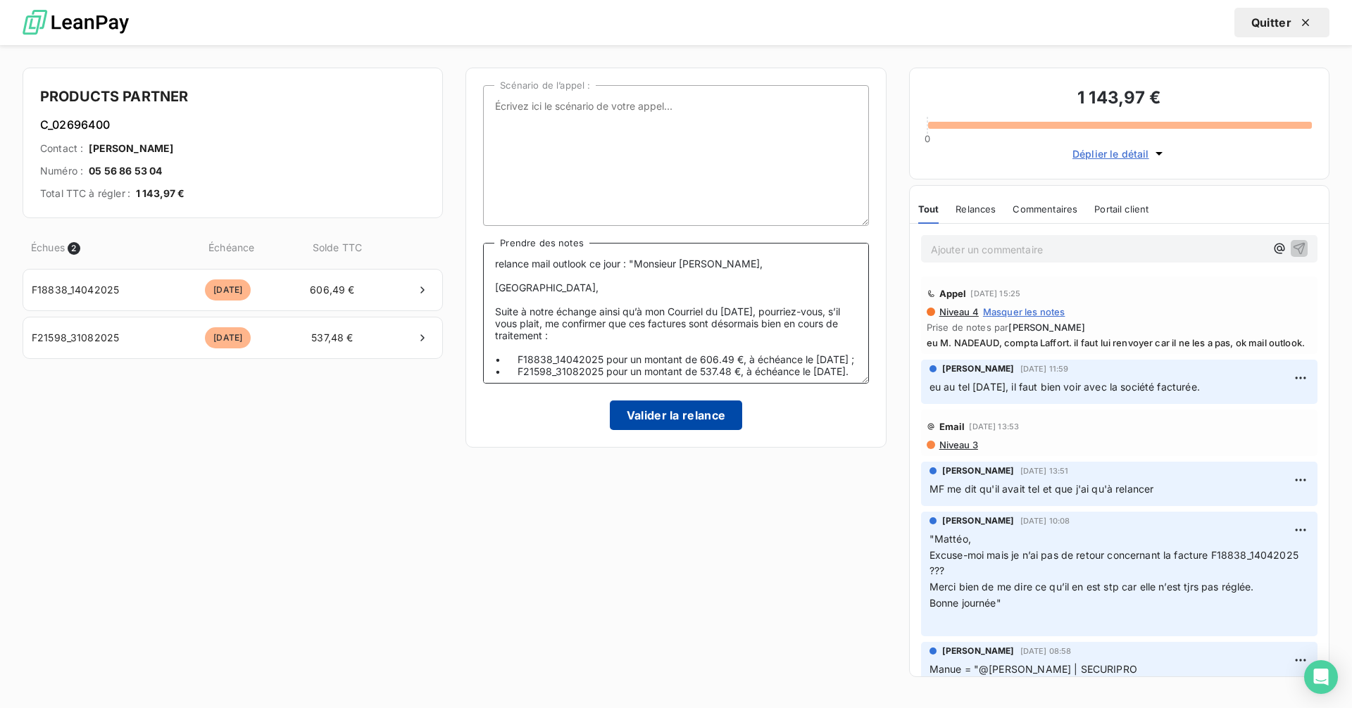
scroll to position [78, 0]
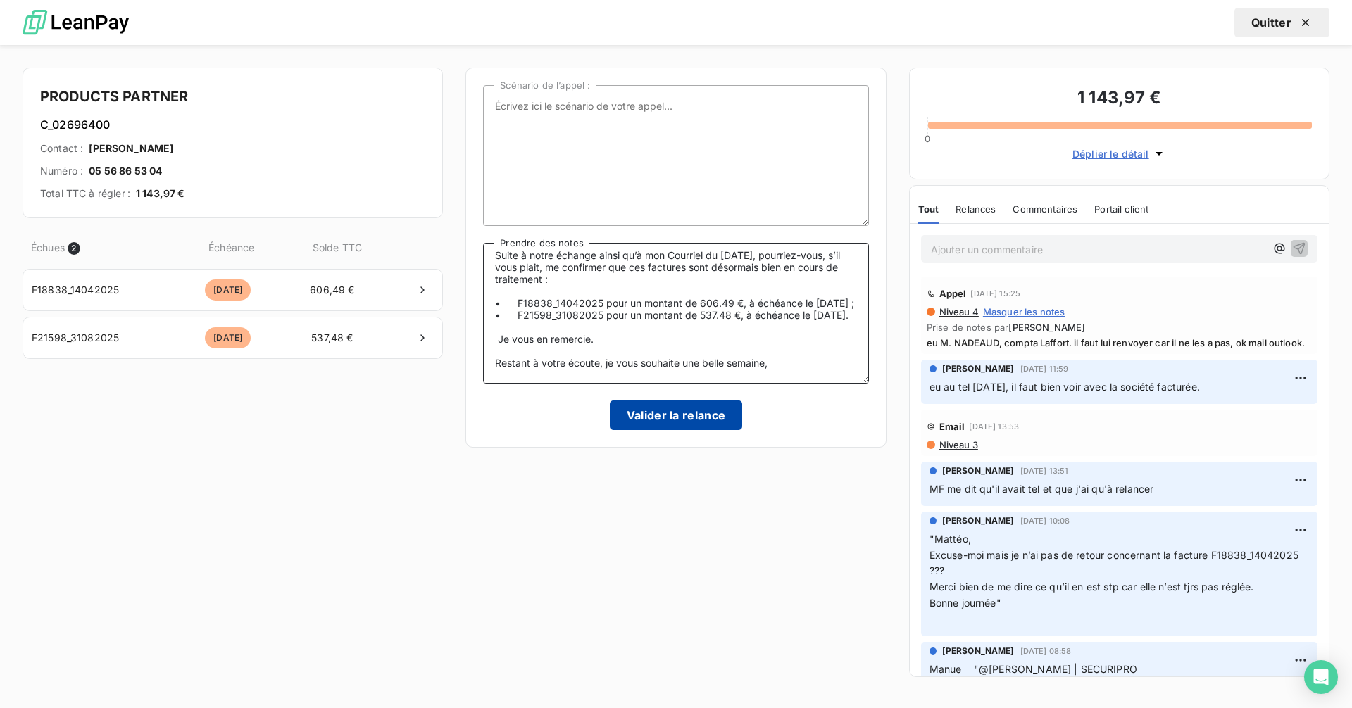
type textarea "relance mail outlook ce jour : "Monsieur [PERSON_NAME], [GEOGRAPHIC_DATA], Suit…"
click at [657, 423] on button "Valider la relance" at bounding box center [676, 416] width 133 height 30
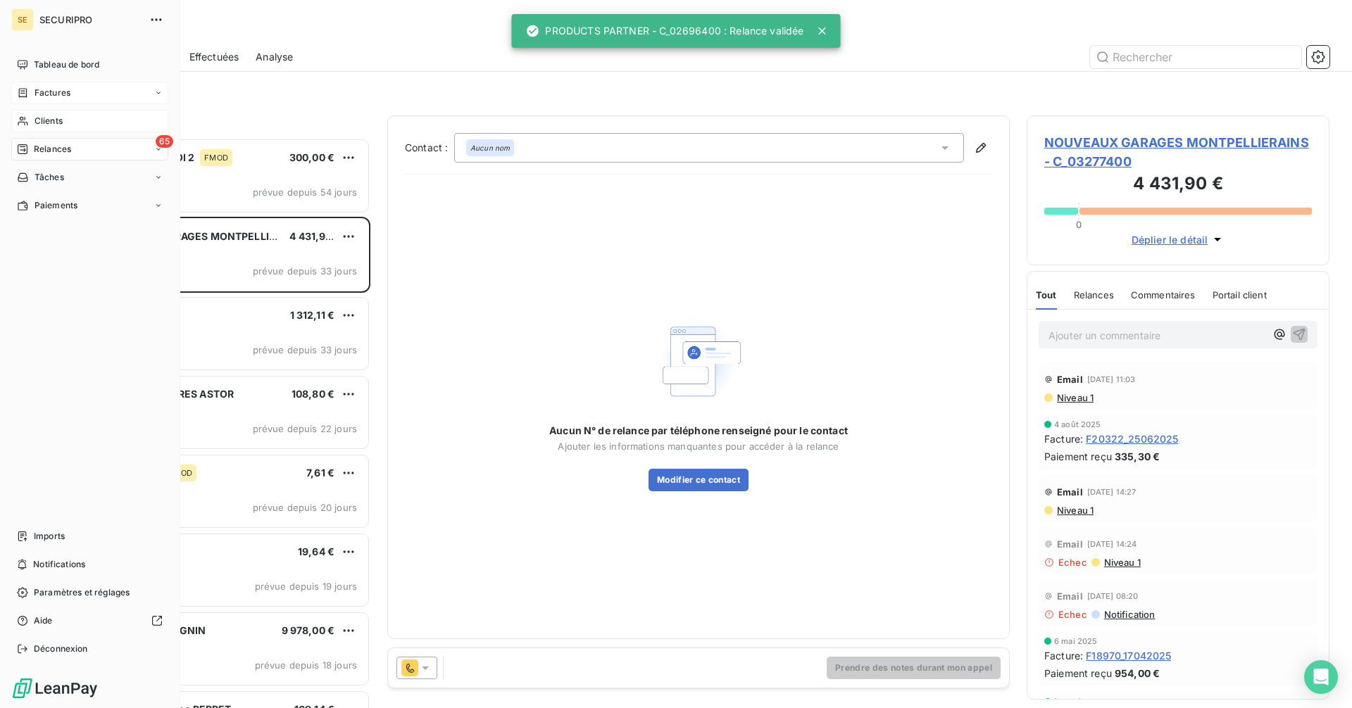
click at [54, 123] on span "Clients" at bounding box center [49, 121] width 28 height 13
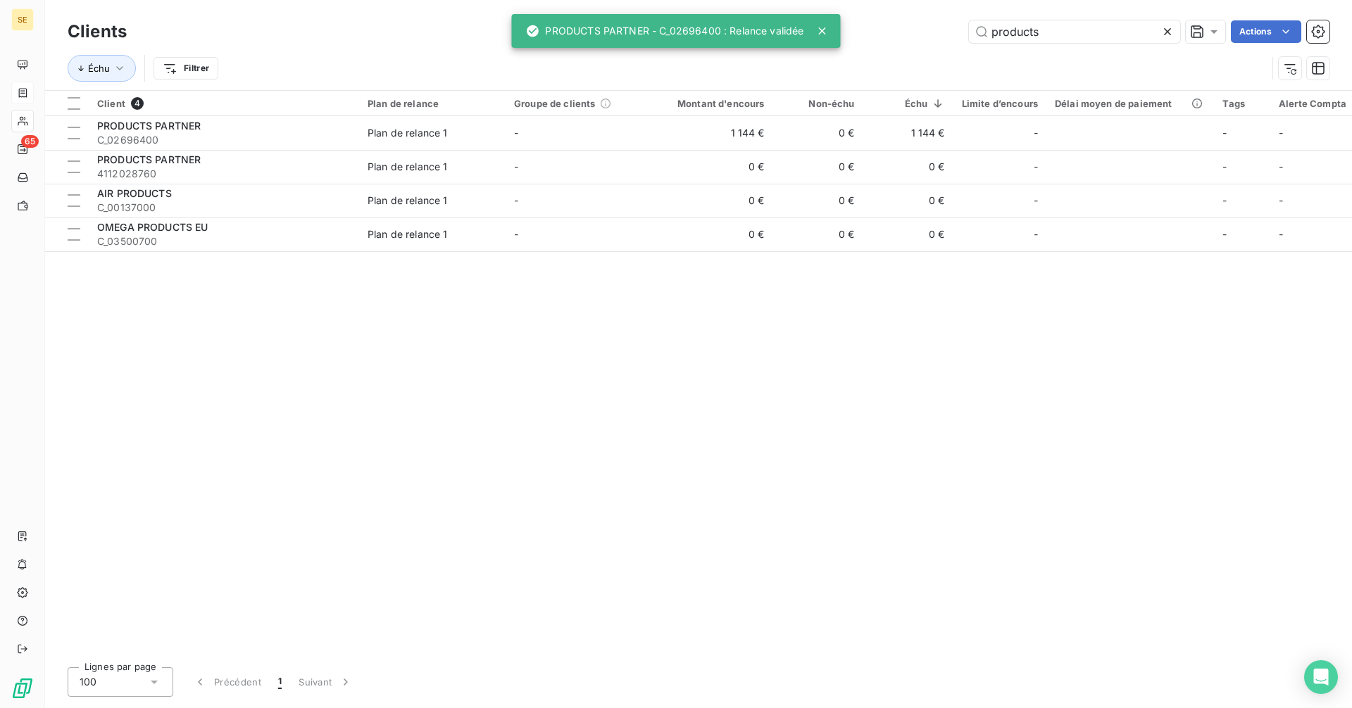
drag, startPoint x: 1087, startPoint y: 34, endPoint x: 930, endPoint y: 37, distance: 156.4
click at [930, 37] on div "products Actions" at bounding box center [737, 31] width 1186 height 23
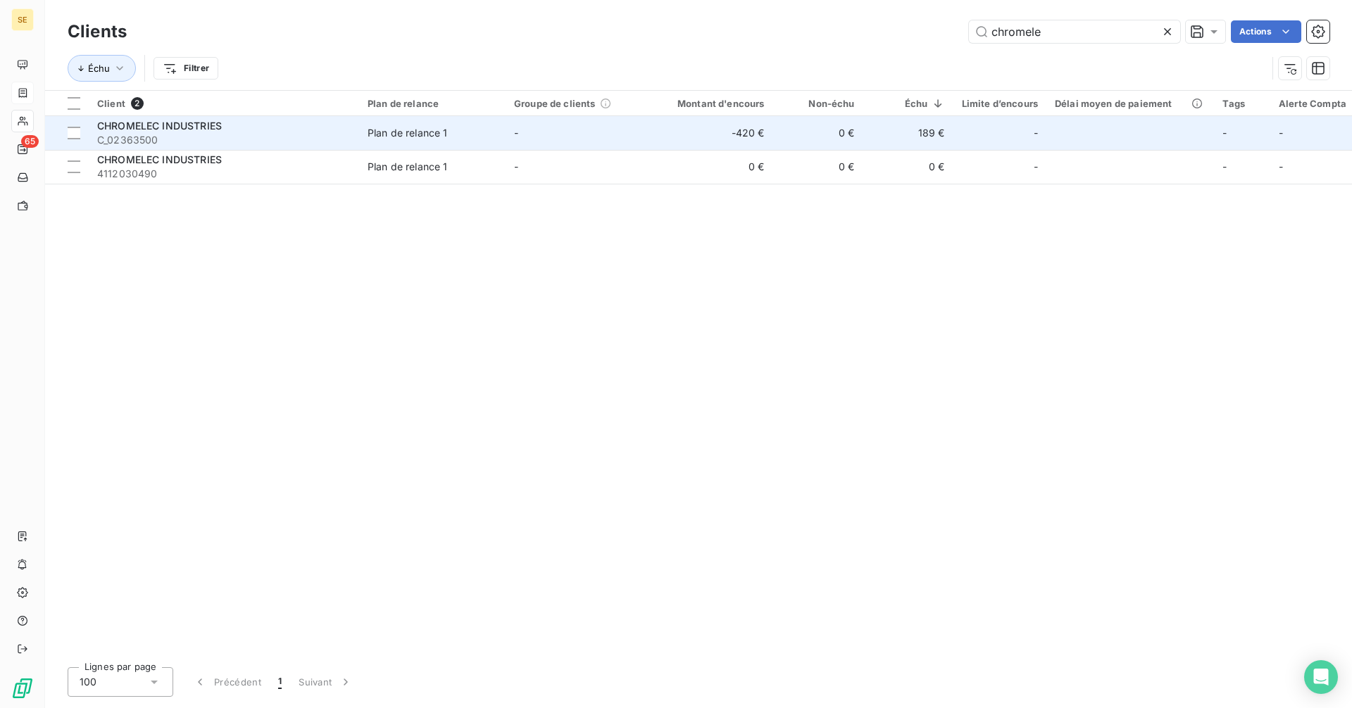
type input "chromele"
click at [713, 140] on td "-420 €" at bounding box center [712, 133] width 121 height 34
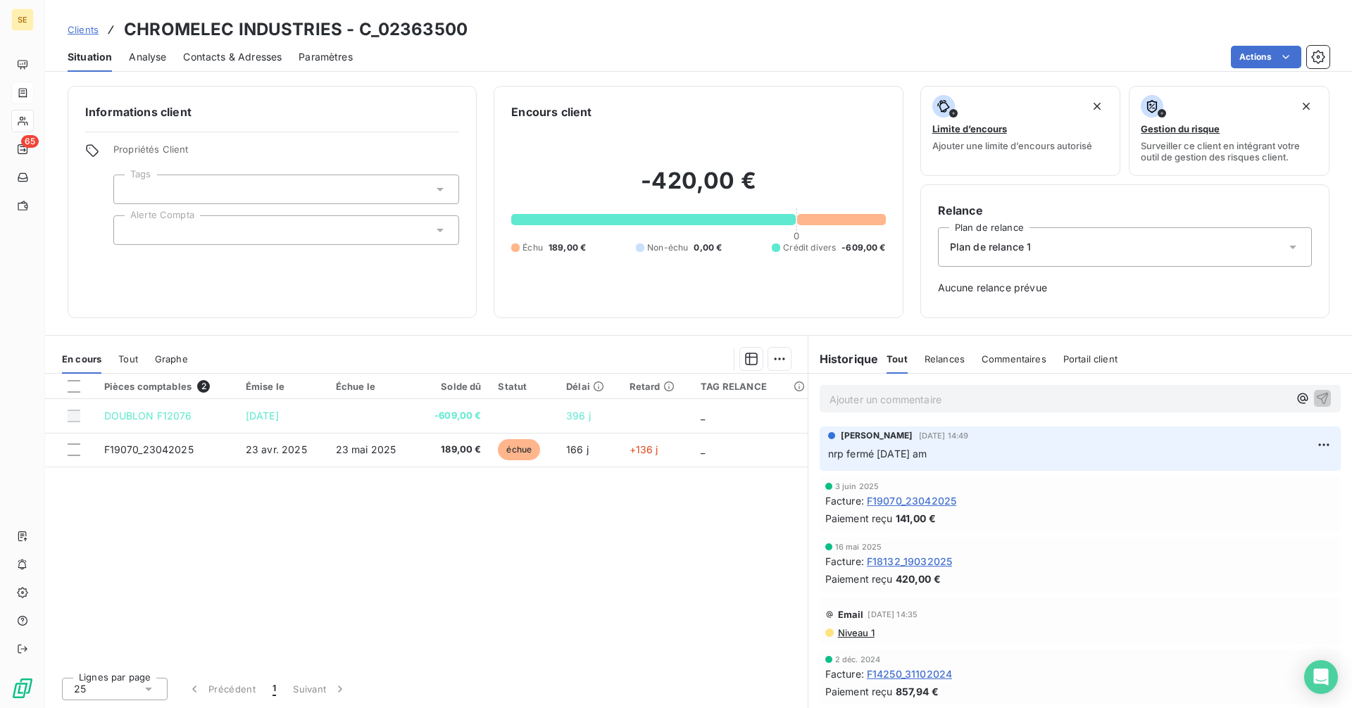
click at [209, 57] on span "Contacts & Adresses" at bounding box center [232, 57] width 99 height 14
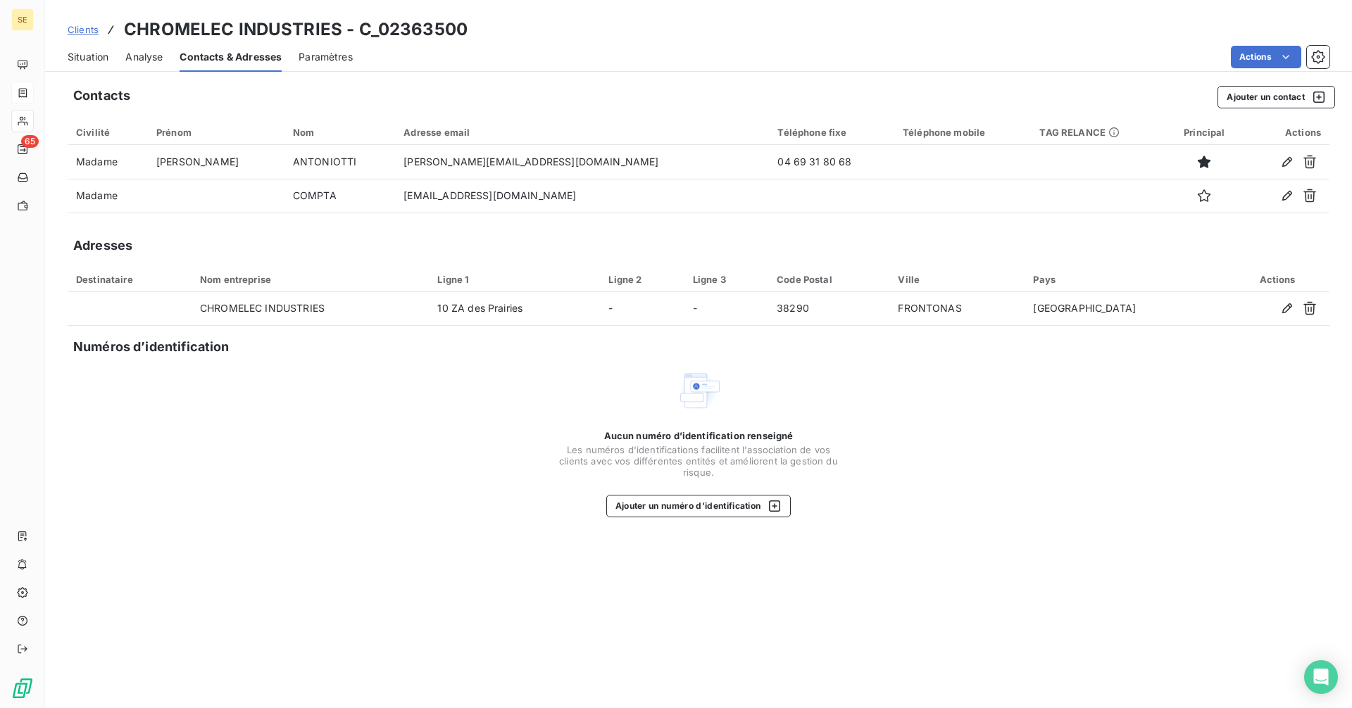
click at [81, 47] on div "Situation" at bounding box center [88, 57] width 41 height 30
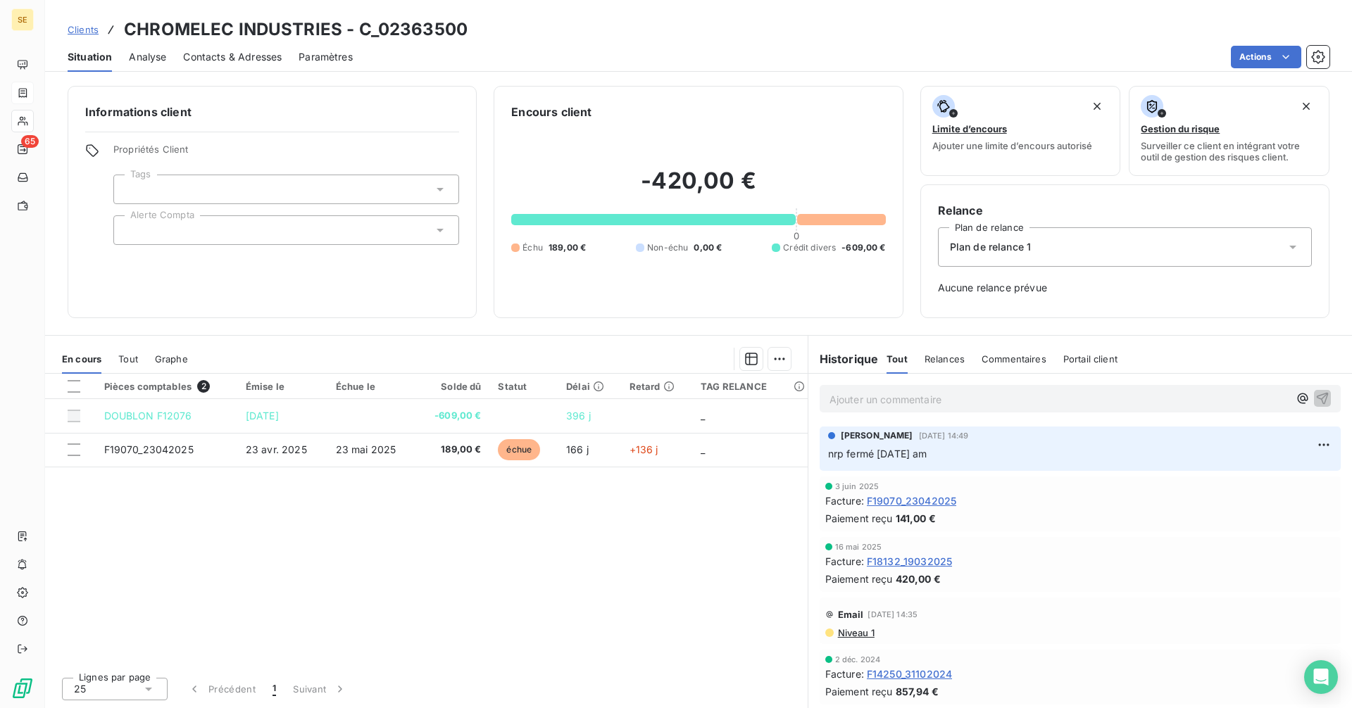
click at [204, 59] on span "Contacts & Adresses" at bounding box center [232, 57] width 99 height 14
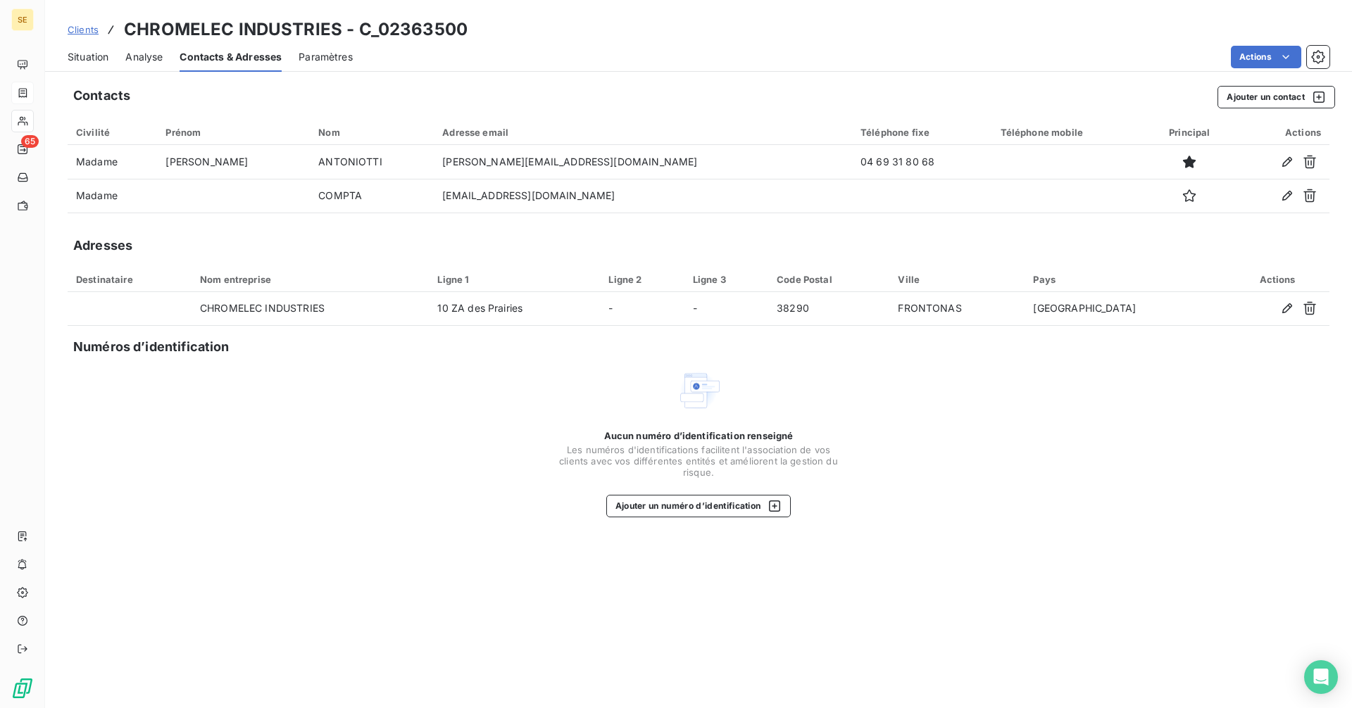
click at [90, 61] on span "Situation" at bounding box center [88, 57] width 41 height 14
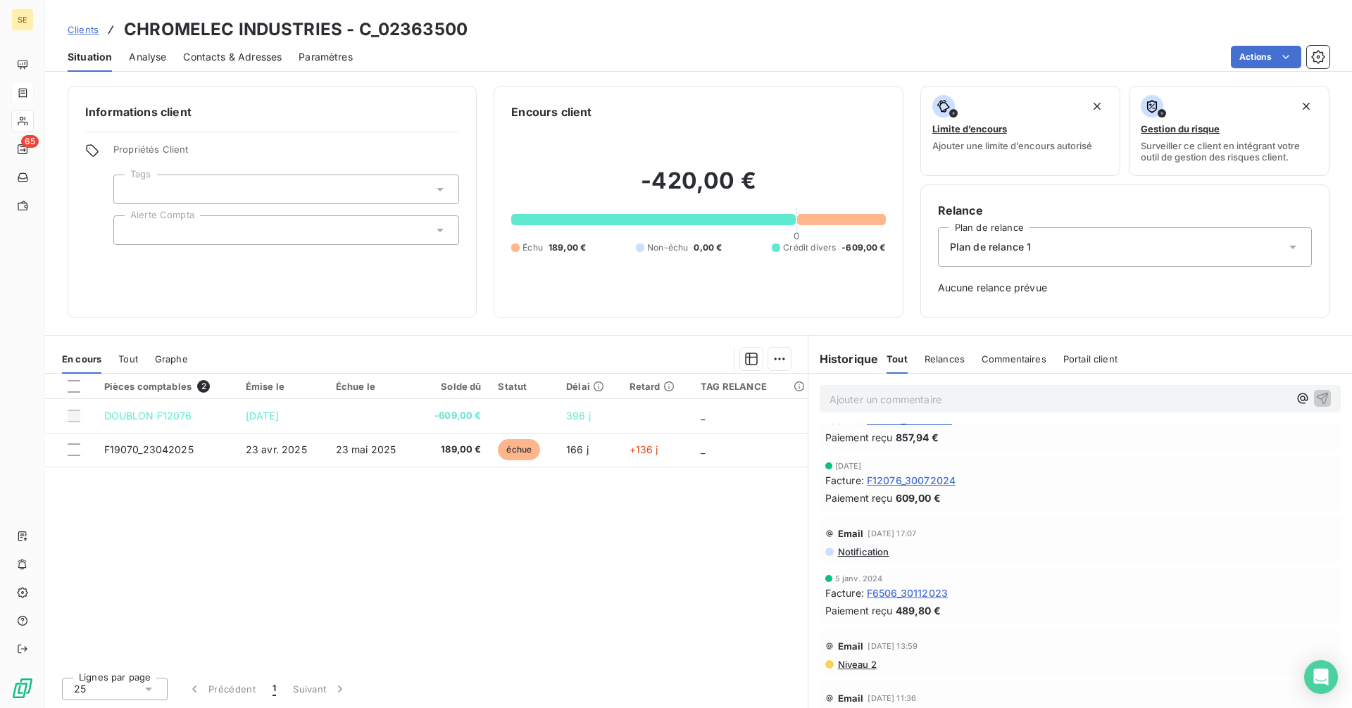
scroll to position [126, 0]
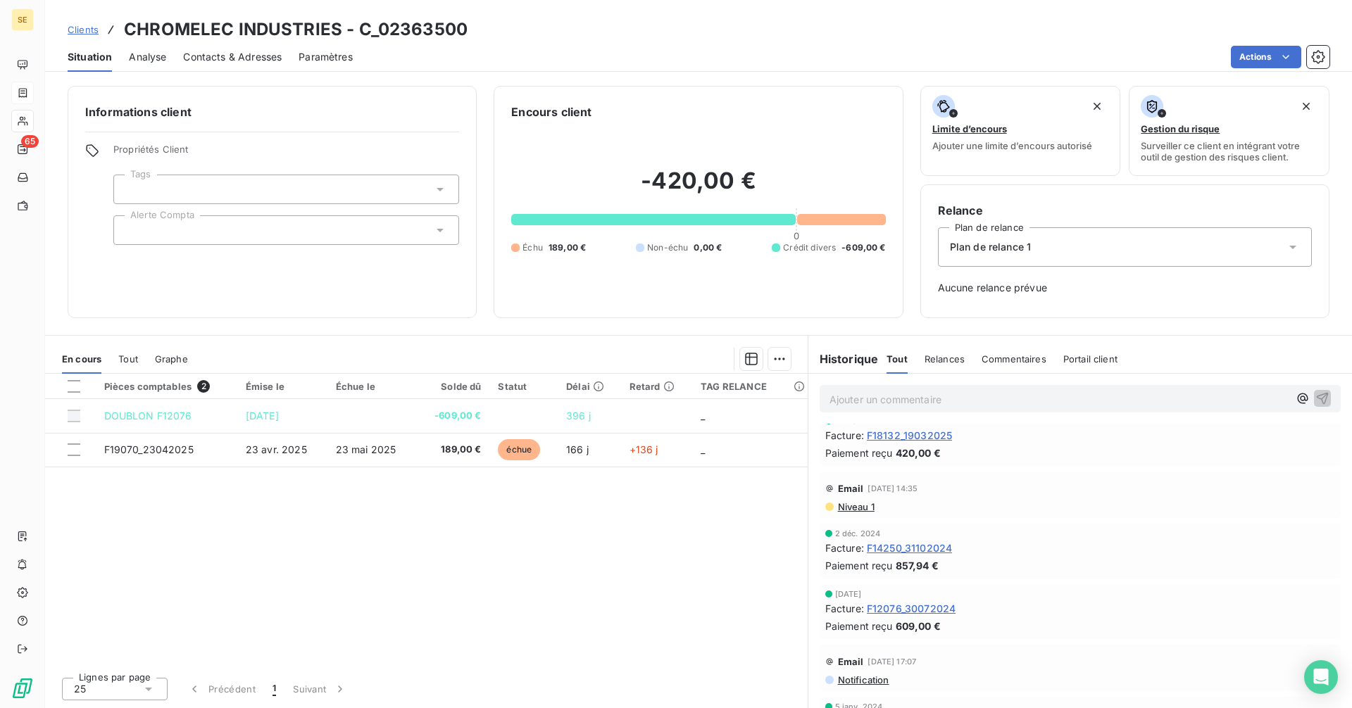
click at [213, 54] on span "Contacts & Adresses" at bounding box center [232, 57] width 99 height 14
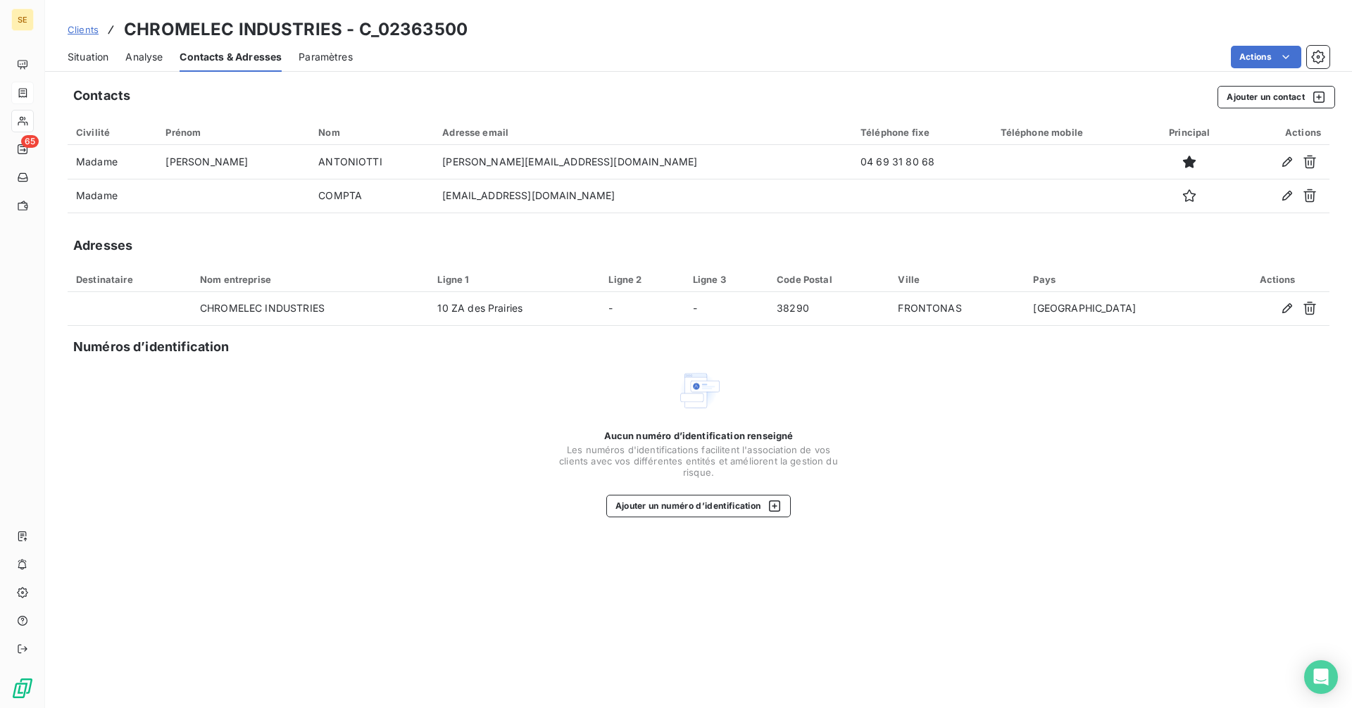
click at [89, 54] on span "Situation" at bounding box center [88, 57] width 41 height 14
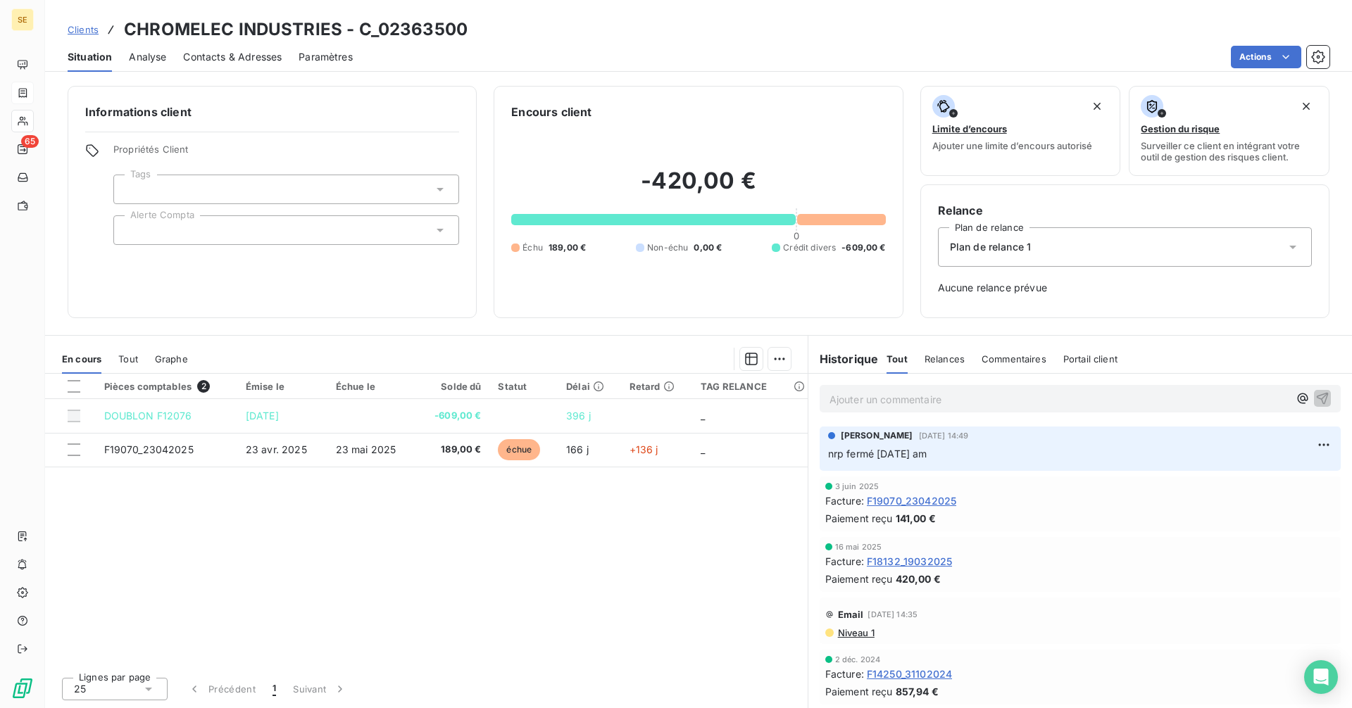
click at [873, 393] on p "Ajouter un commentaire ﻿" at bounding box center [1059, 400] width 459 height 18
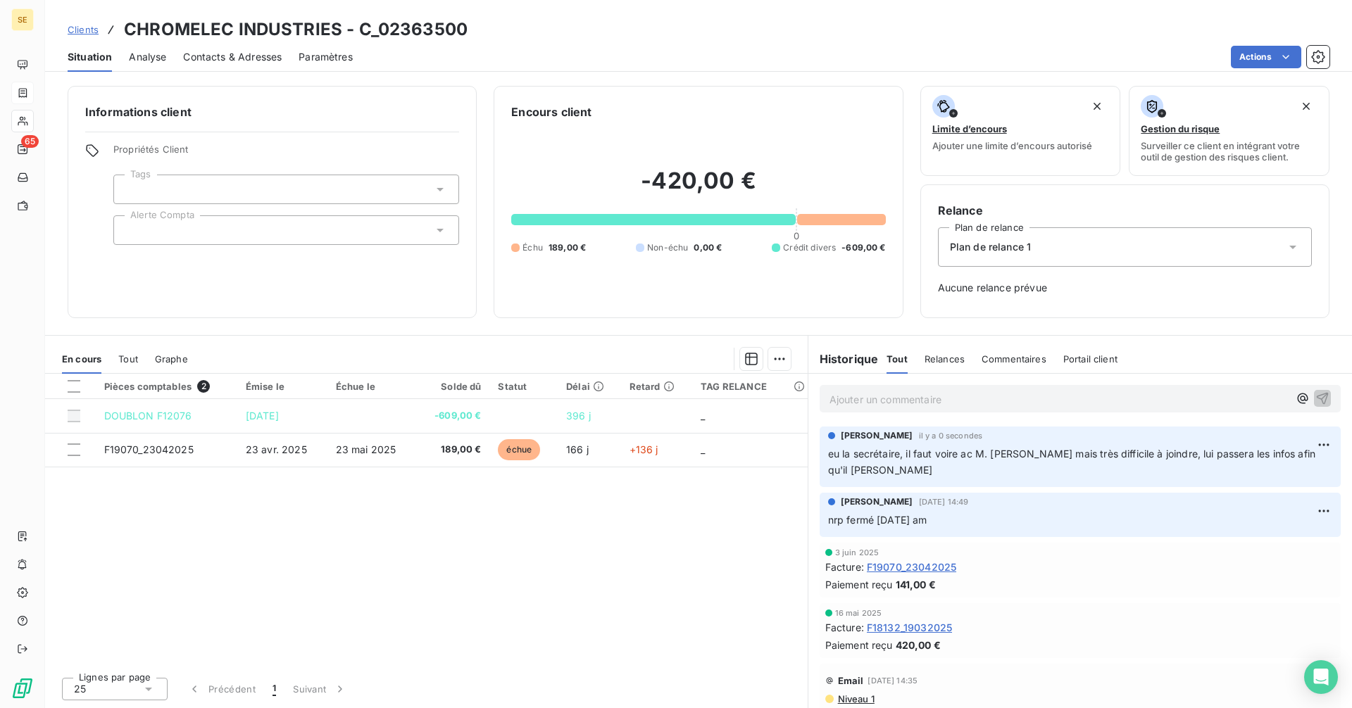
click at [92, 30] on span "Clients" at bounding box center [83, 29] width 31 height 11
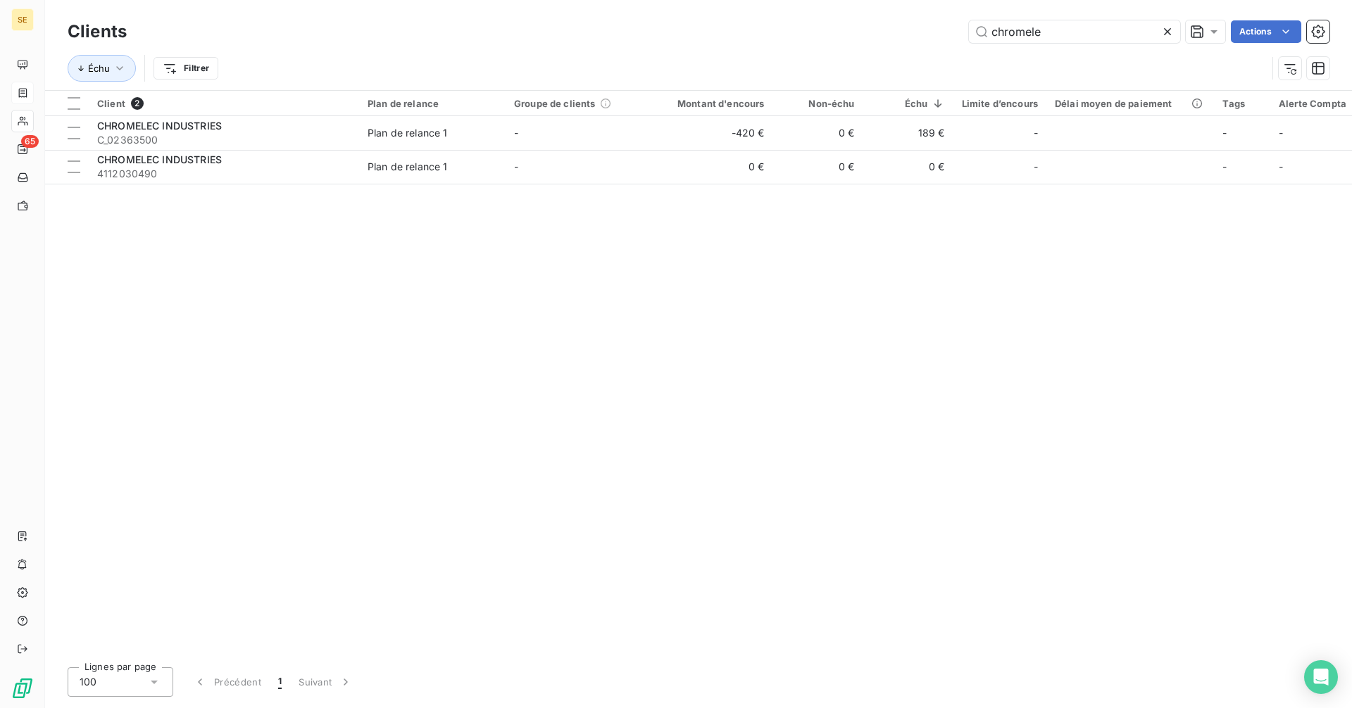
drag, startPoint x: 1062, startPoint y: 37, endPoint x: 899, endPoint y: 49, distance: 163.1
click at [899, 49] on div "Clients chromele Actions Échu Filtrer" at bounding box center [699, 53] width 1262 height 73
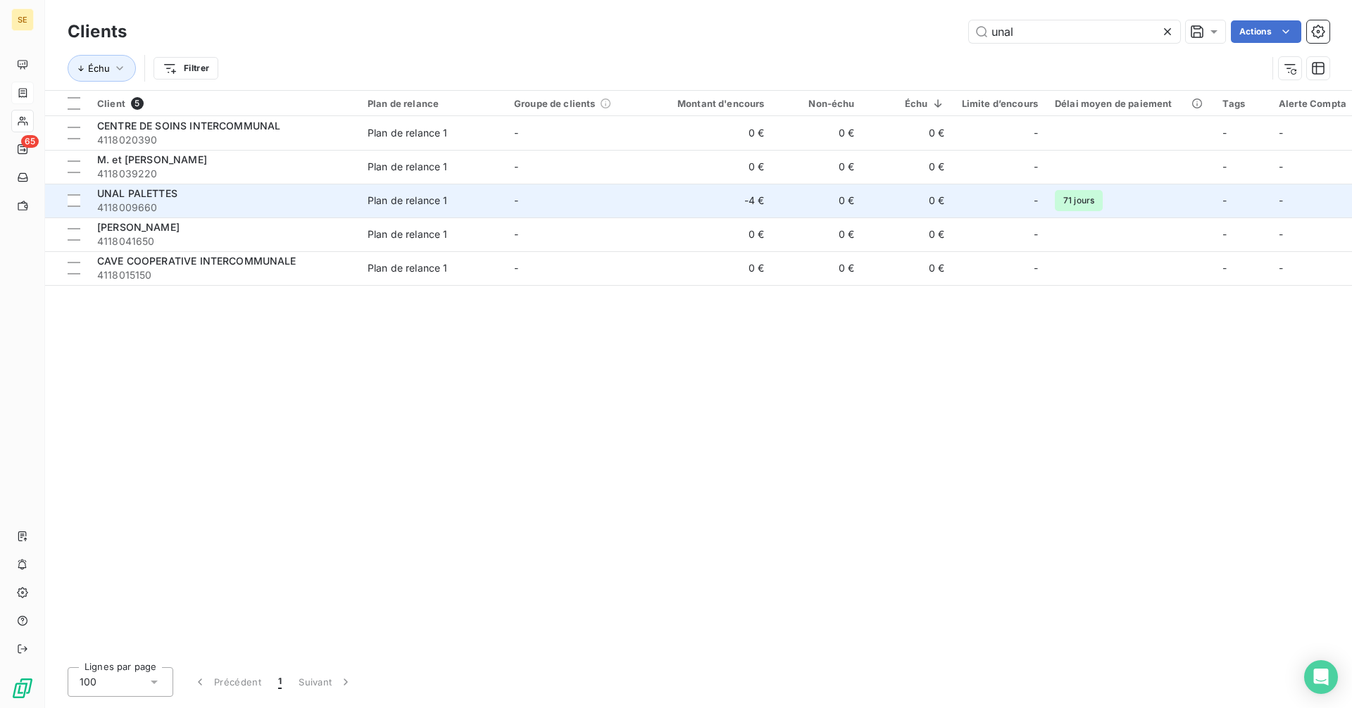
type input "unal"
click at [163, 206] on span "4118009660" at bounding box center [224, 208] width 254 height 14
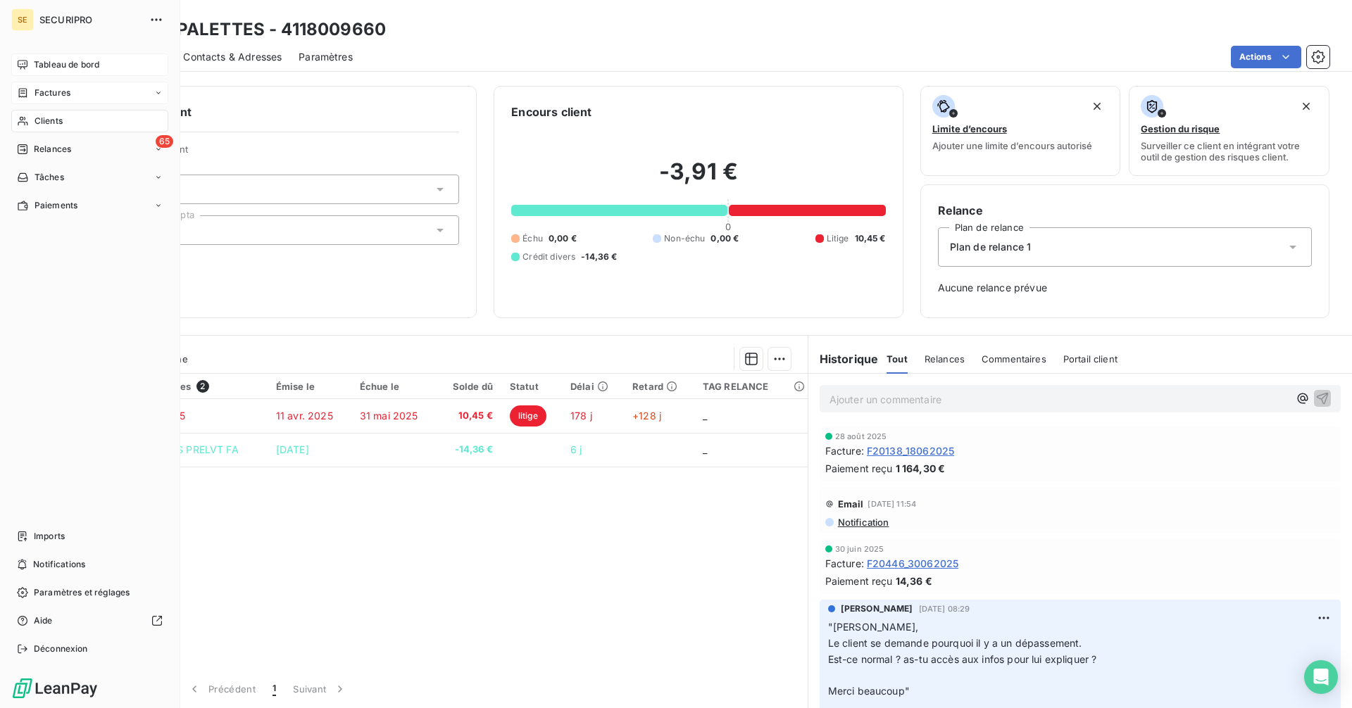
click at [39, 64] on span "Tableau de bord" at bounding box center [66, 64] width 65 height 13
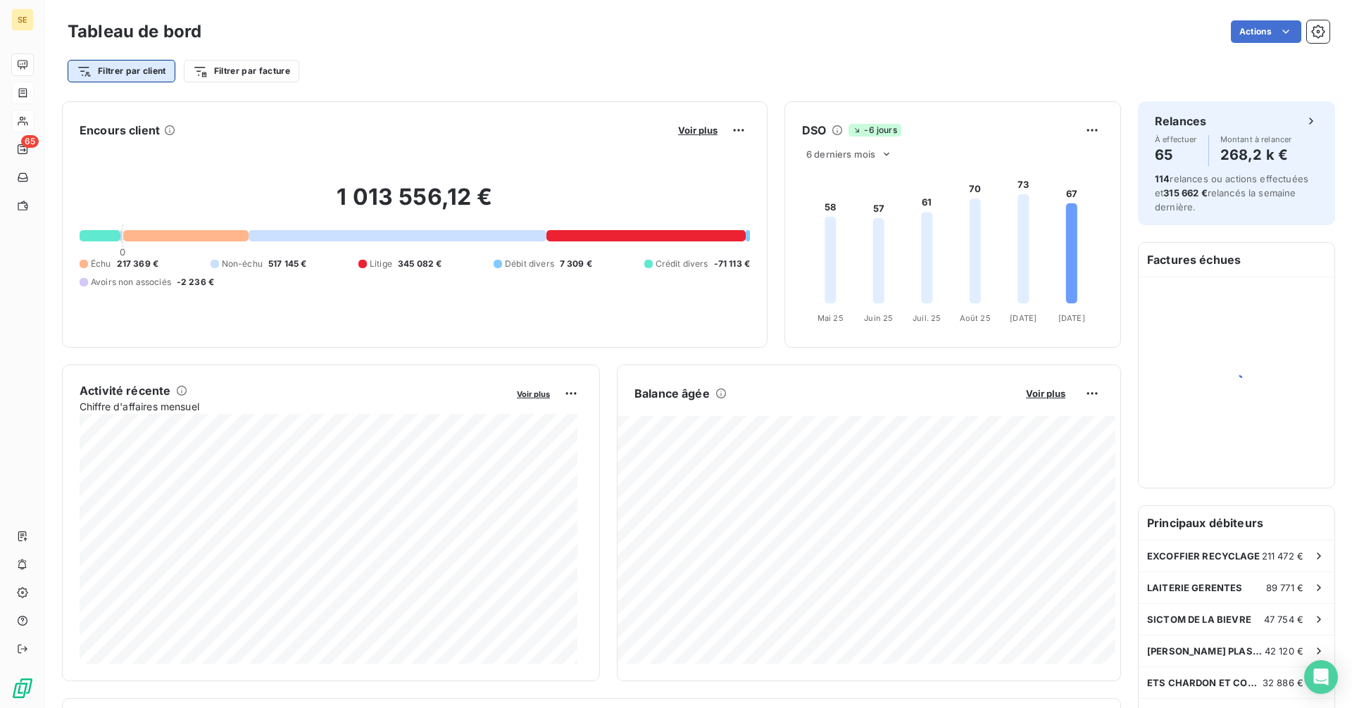
click at [143, 79] on html "SE 65 Tableau de bord Actions Filtrer par client Filtrer par facture Encours cl…" at bounding box center [676, 354] width 1352 height 708
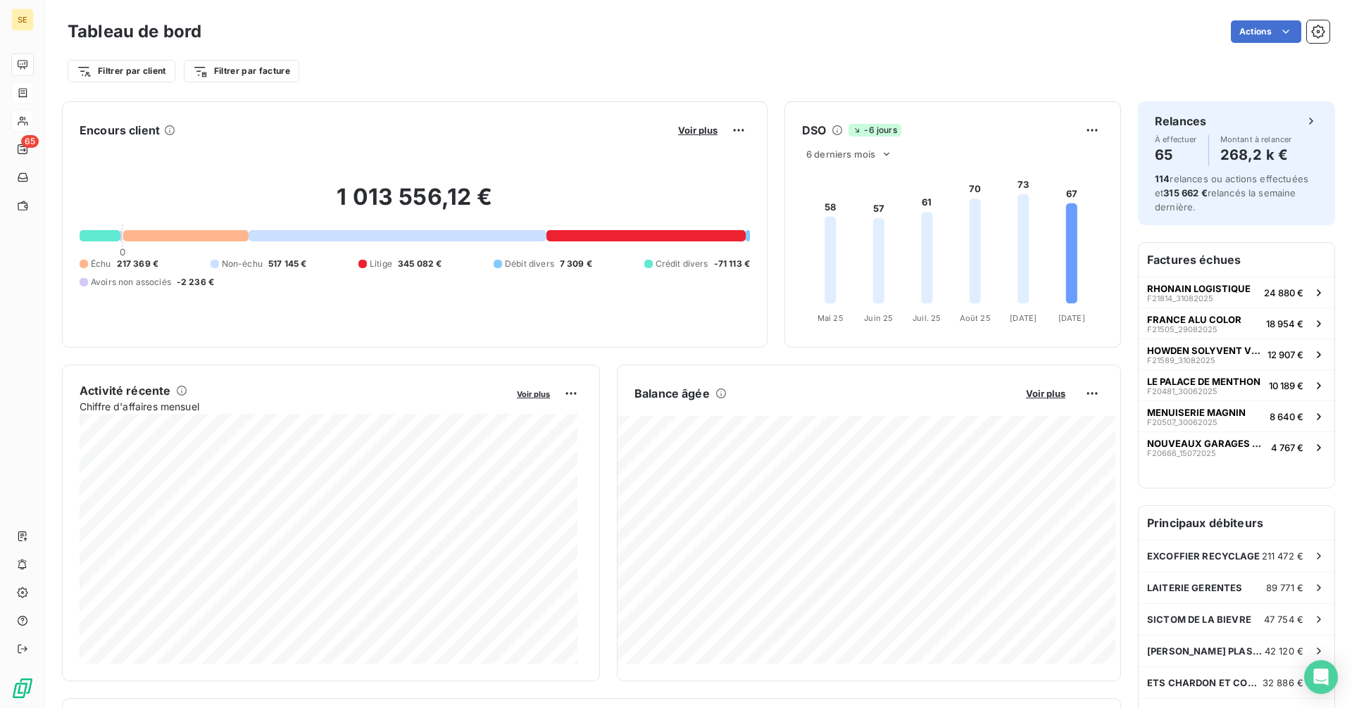
click at [143, 76] on html "SE 65 Tableau de bord Actions Filtrer par client Filtrer par facture Encours cl…" at bounding box center [676, 354] width 1352 height 708
click at [478, 80] on div "Filtrer par client Filtrer par facture" at bounding box center [699, 71] width 1262 height 27
click at [135, 73] on html "SE 65 Tableau de bord Actions Filtrer par client Filtrer par facture Encours cl…" at bounding box center [676, 354] width 1352 height 708
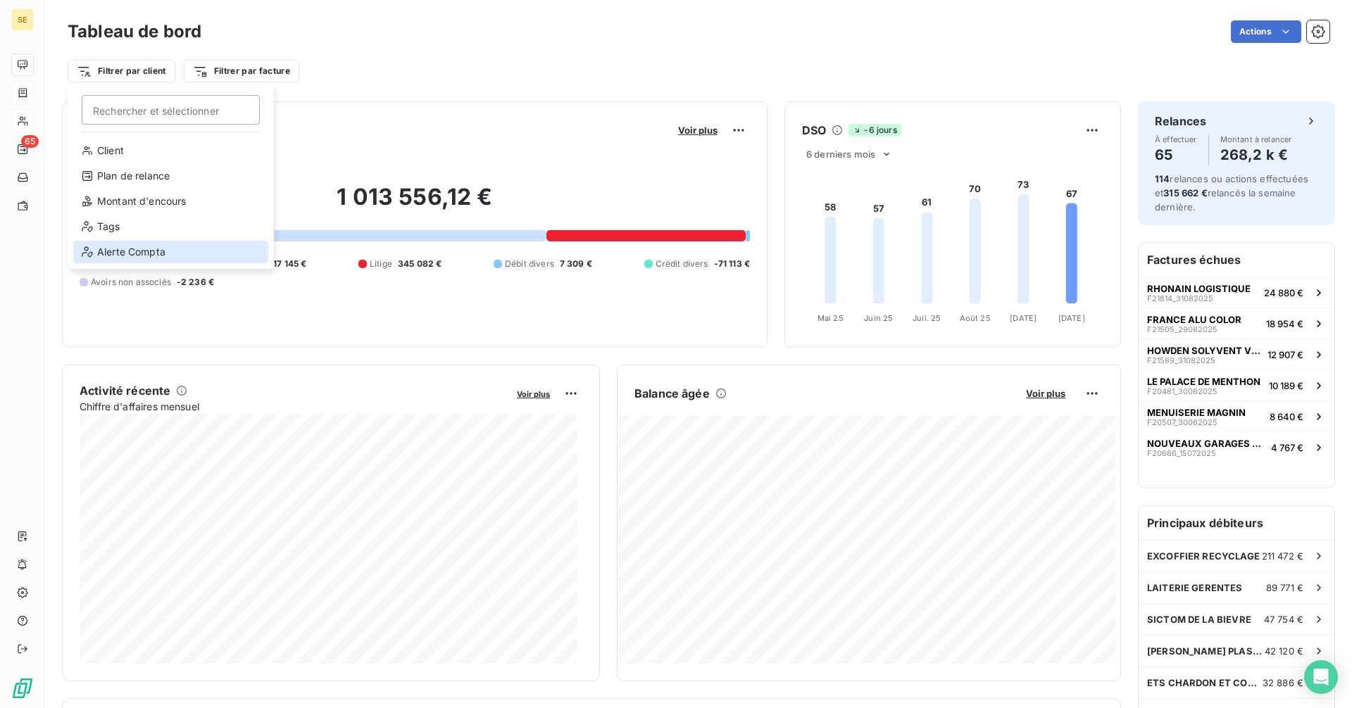
click at [144, 257] on div "Alerte Compta" at bounding box center [170, 252] width 195 height 23
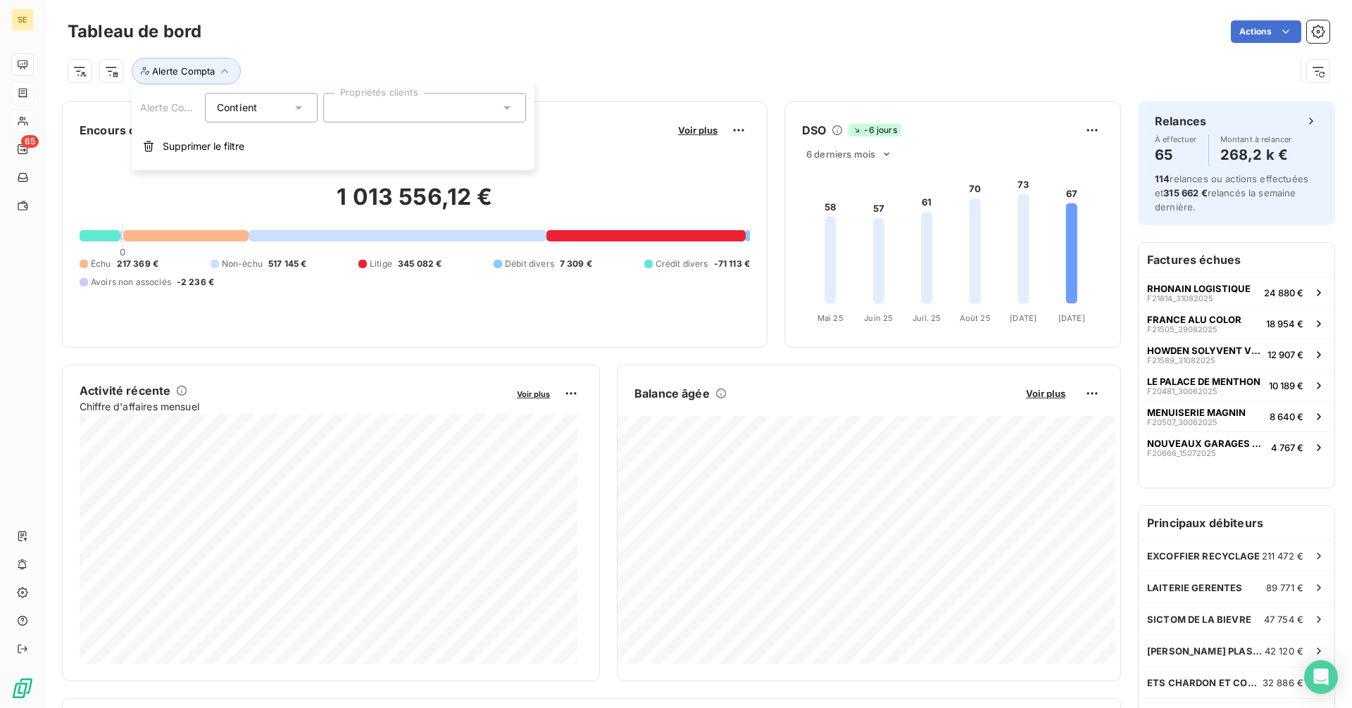
click at [406, 101] on div at bounding box center [424, 108] width 203 height 30
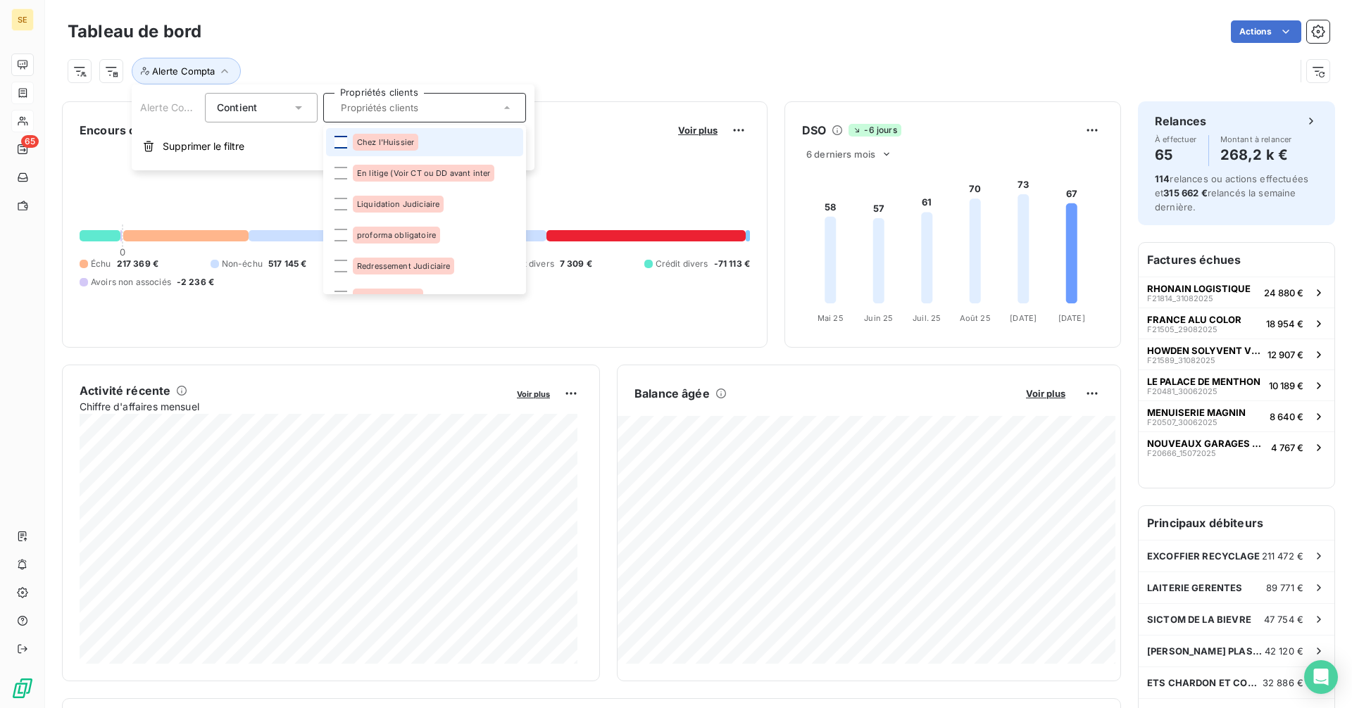
click at [345, 144] on div at bounding box center [341, 142] width 13 height 13
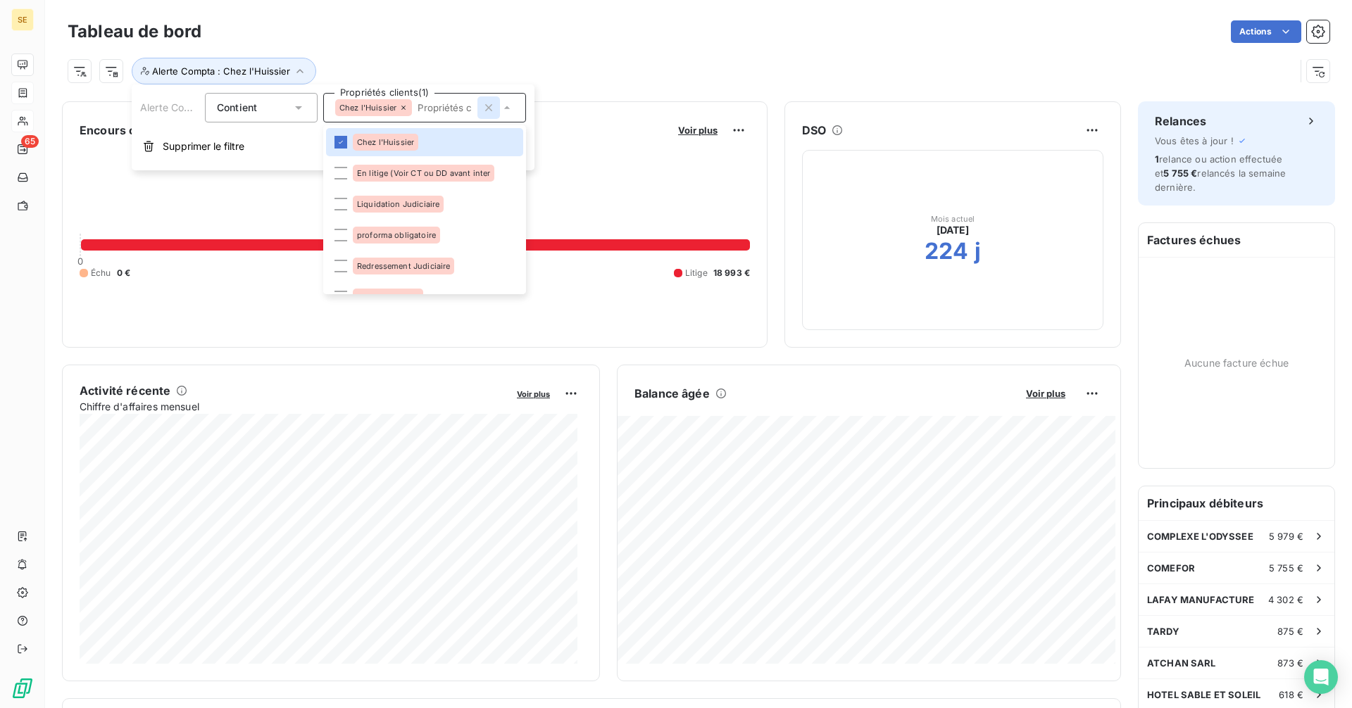
click at [485, 105] on icon "button" at bounding box center [489, 108] width 14 height 14
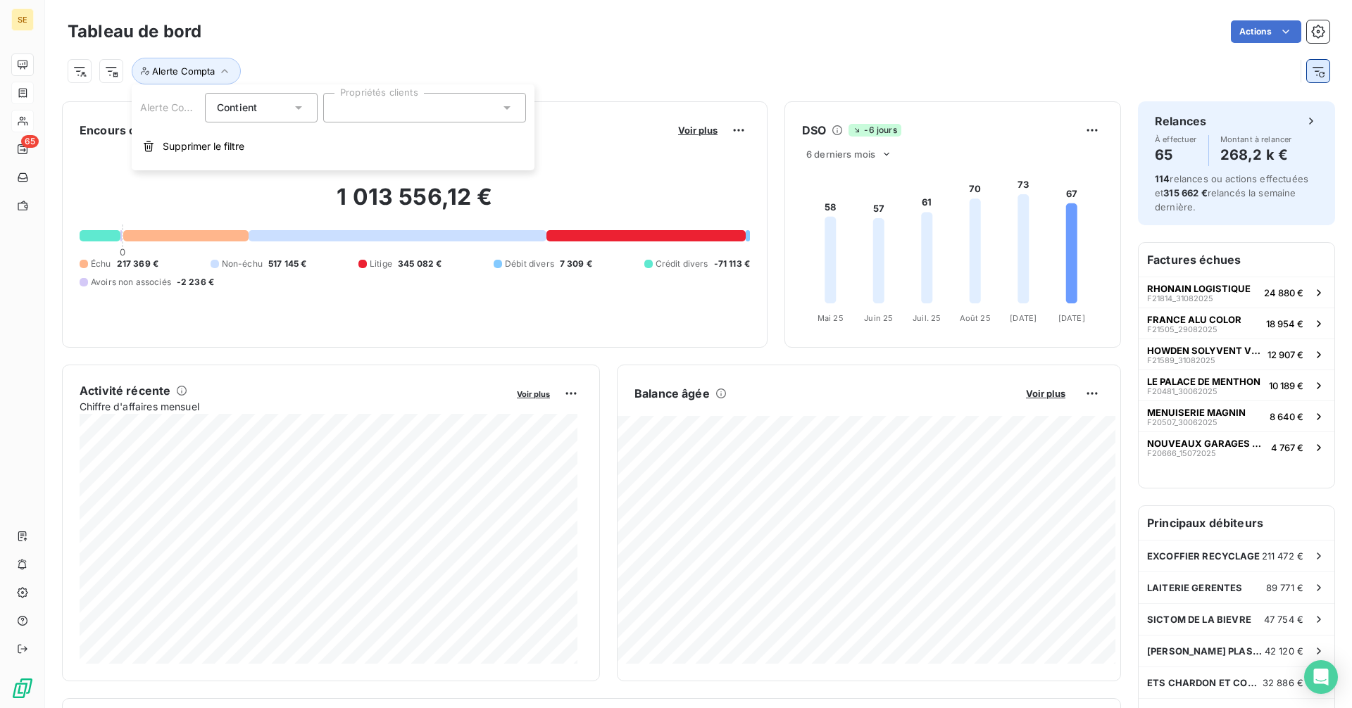
click at [1313, 71] on icon "button" at bounding box center [1318, 71] width 11 height 9
click at [408, 63] on div "Filtrer par client Filtrer par facture" at bounding box center [699, 71] width 1262 height 27
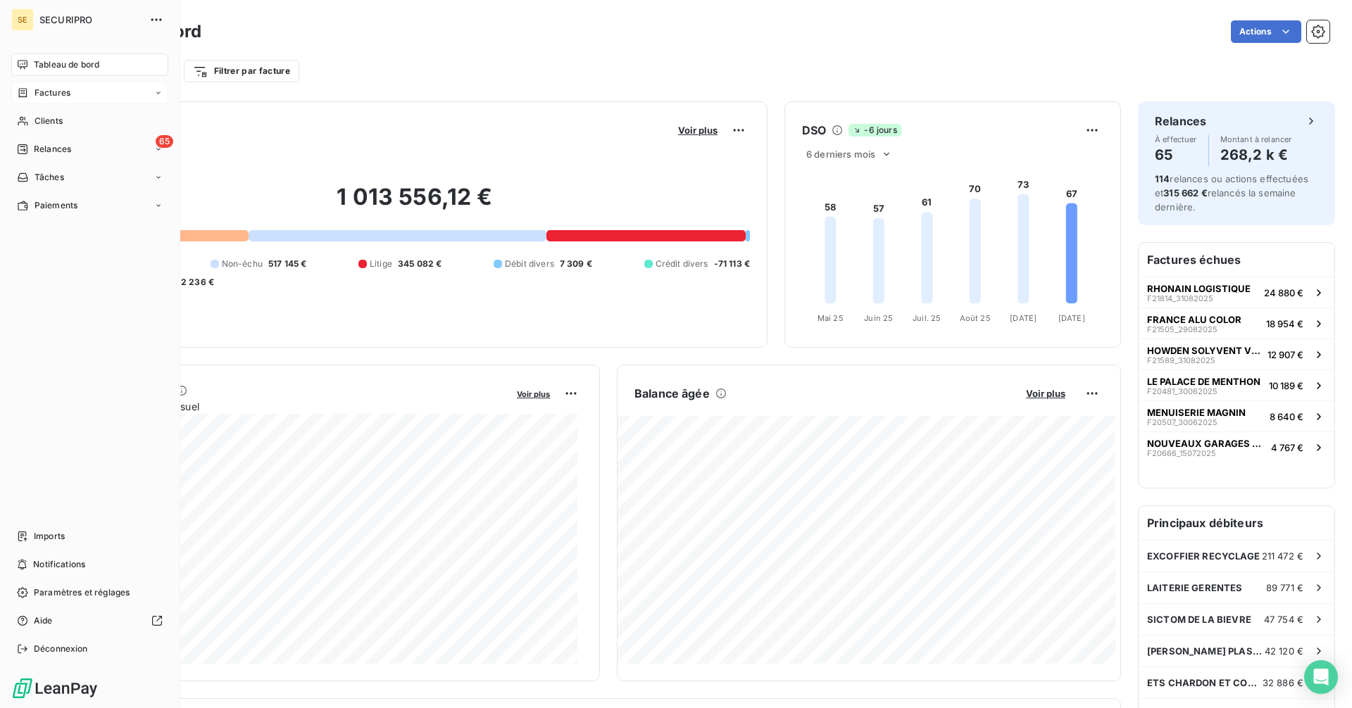
drag, startPoint x: 29, startPoint y: 115, endPoint x: 90, endPoint y: 92, distance: 65.3
click at [29, 115] on div "Clients" at bounding box center [89, 121] width 157 height 23
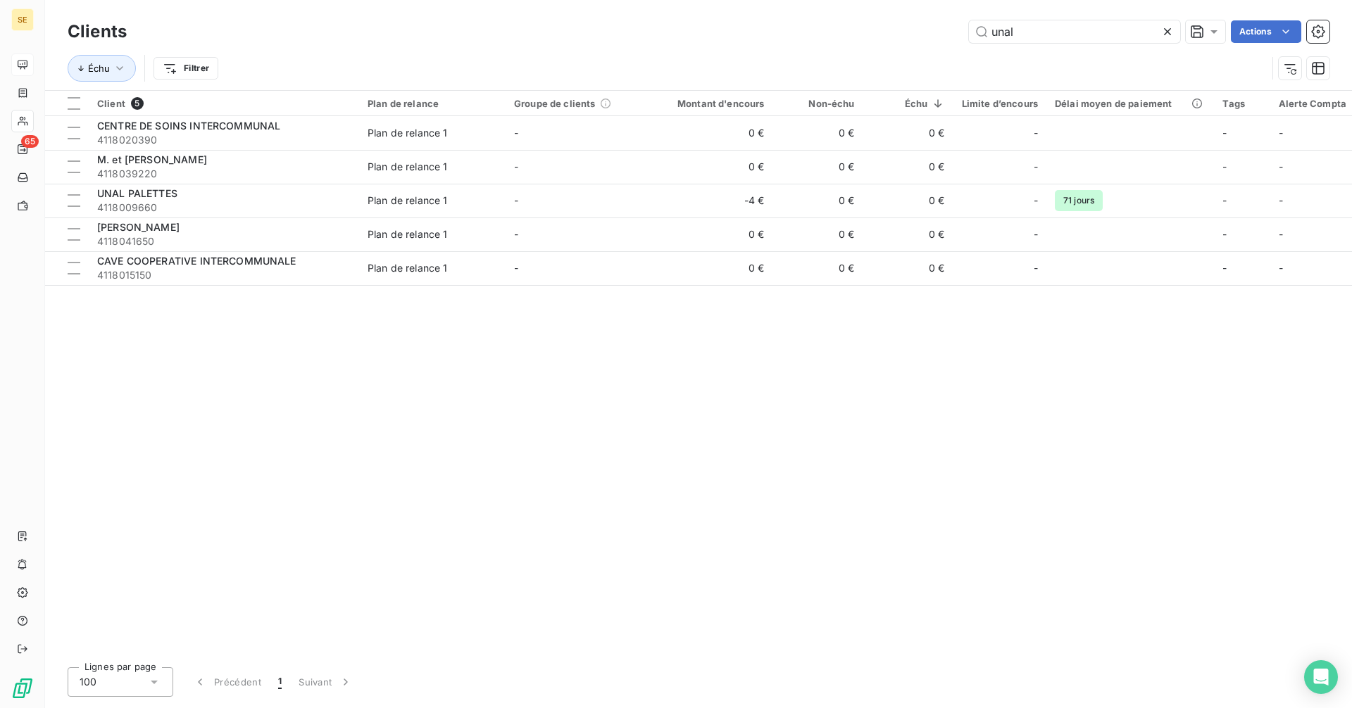
drag, startPoint x: 1065, startPoint y: 32, endPoint x: 937, endPoint y: 34, distance: 127.5
click at [937, 34] on div "unal Actions" at bounding box center [737, 31] width 1186 height 23
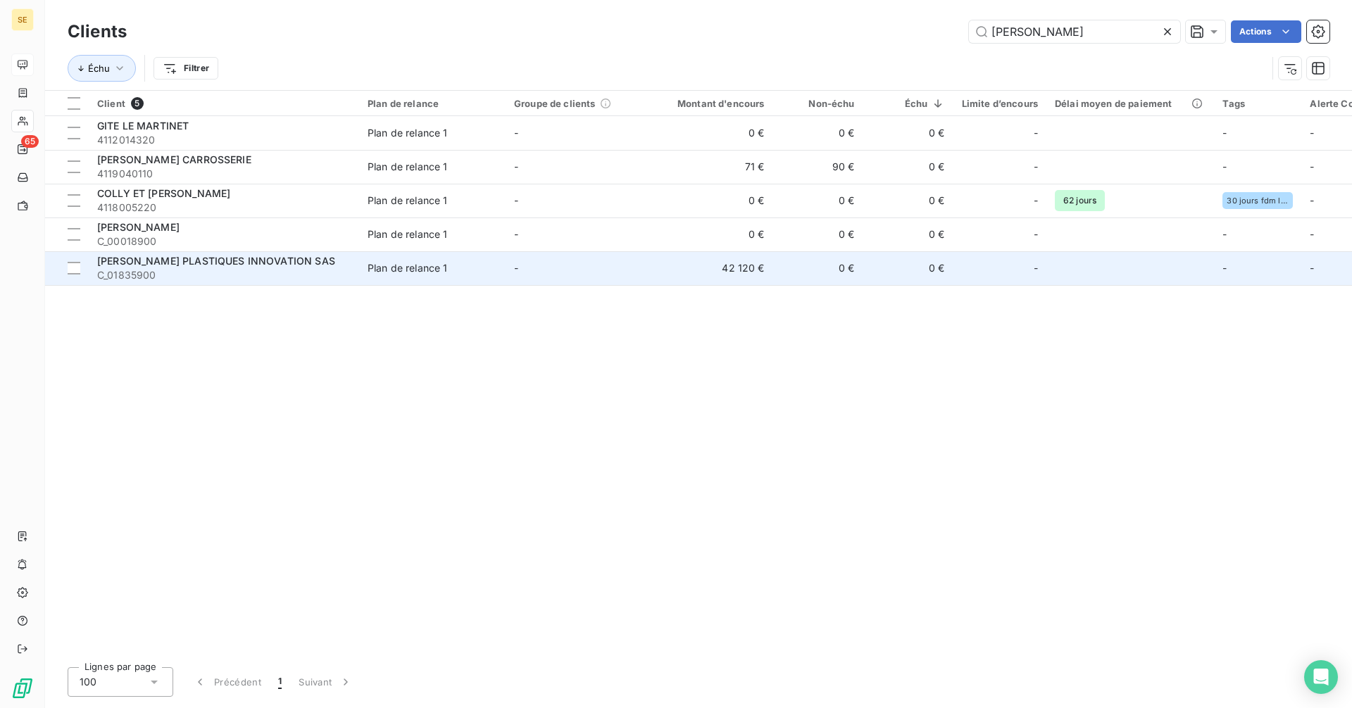
type input "[PERSON_NAME]"
click at [264, 273] on span "C_01835900" at bounding box center [224, 275] width 254 height 14
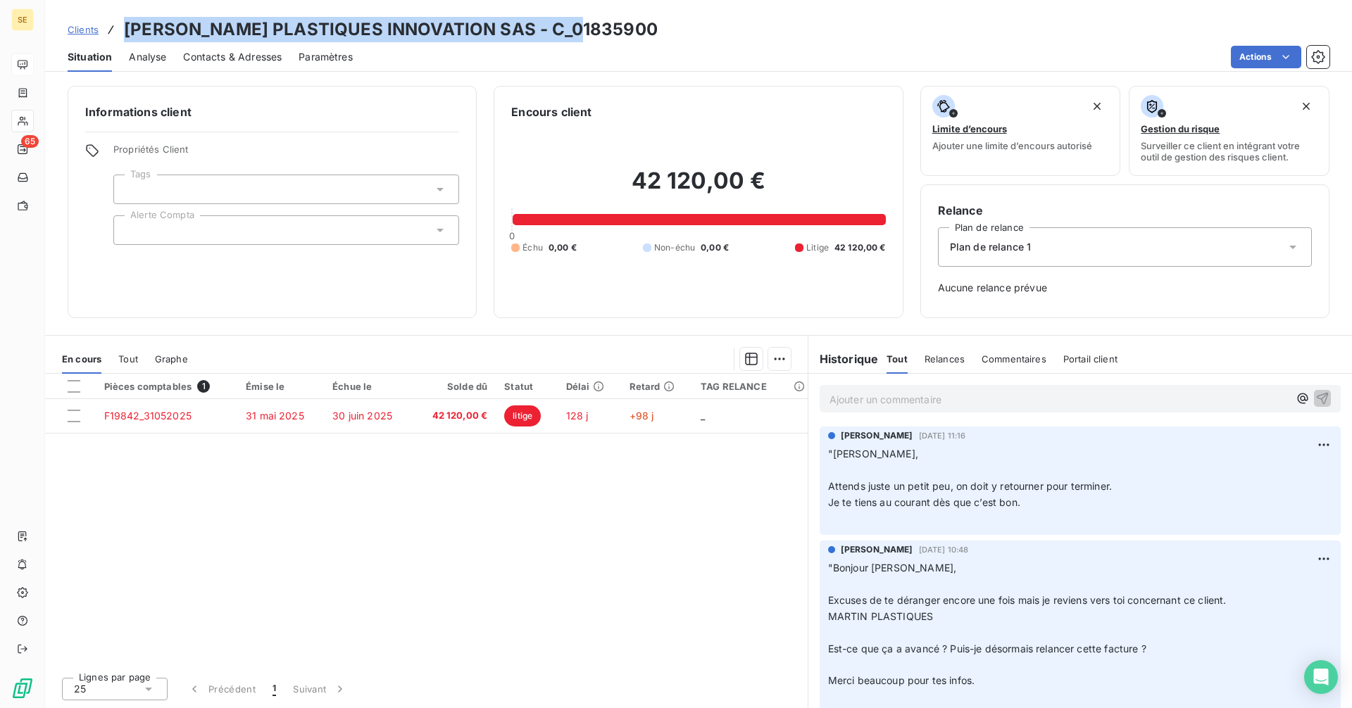
drag, startPoint x: 606, startPoint y: 29, endPoint x: 117, endPoint y: 35, distance: 488.8
click at [117, 35] on div "Clients [PERSON_NAME] PLASTIQUES INNOVATION SAS - C_01835900" at bounding box center [698, 29] width 1307 height 25
copy h3 "[PERSON_NAME] PLASTIQUES INNOVATION SAS - C_01835900"
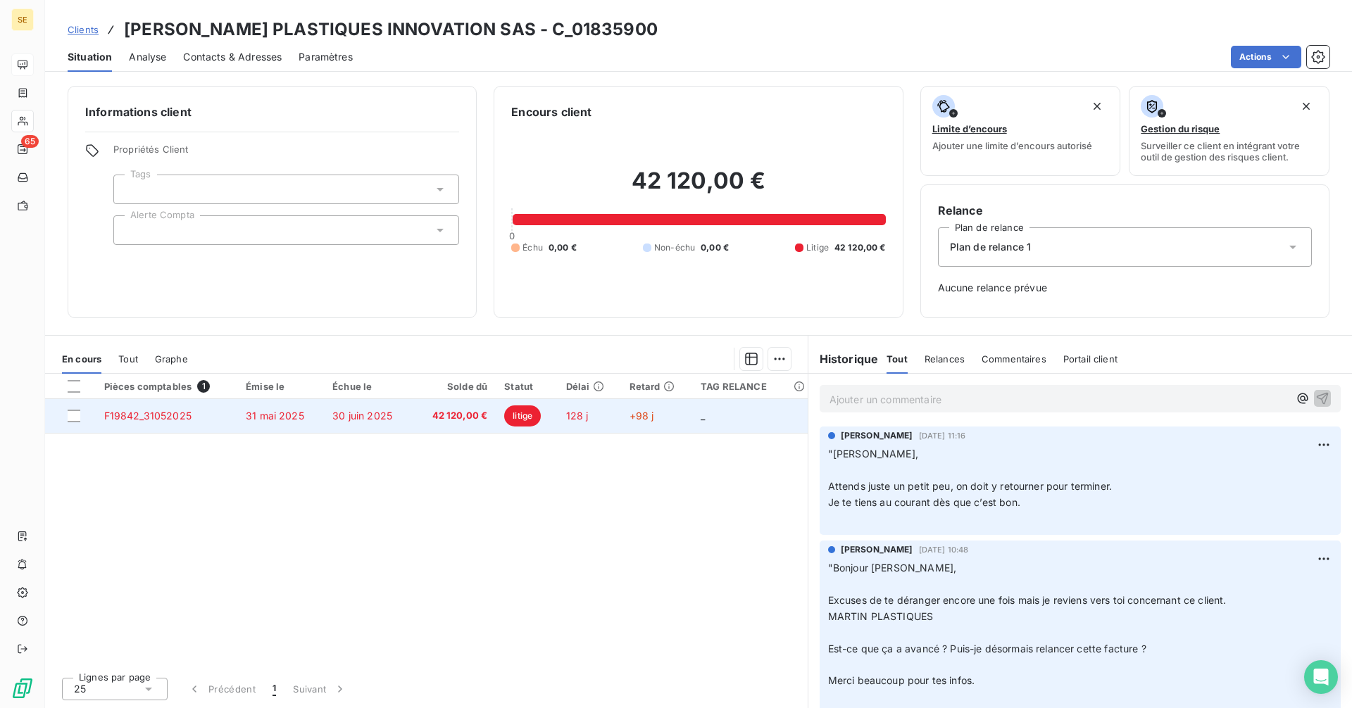
click at [305, 419] on td "31 mai 2025" at bounding box center [280, 416] width 87 height 34
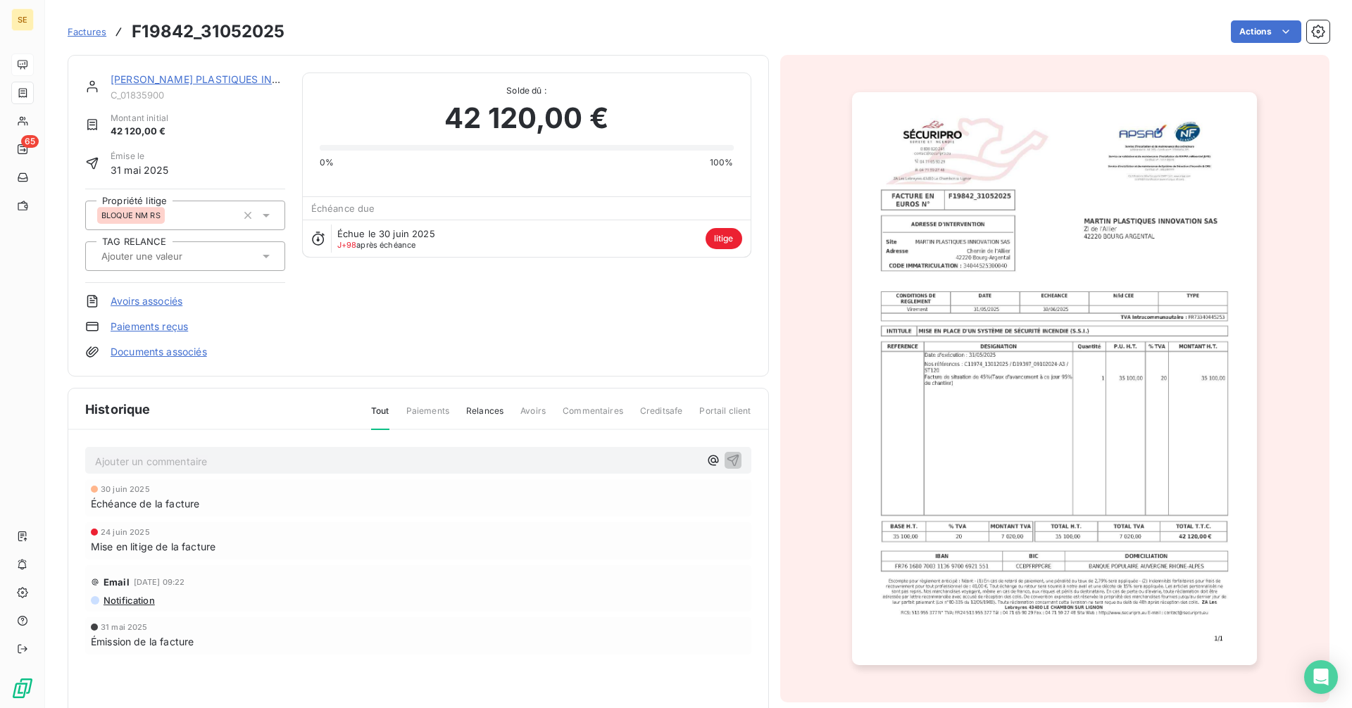
click at [1040, 383] on img "button" at bounding box center [1054, 378] width 405 height 573
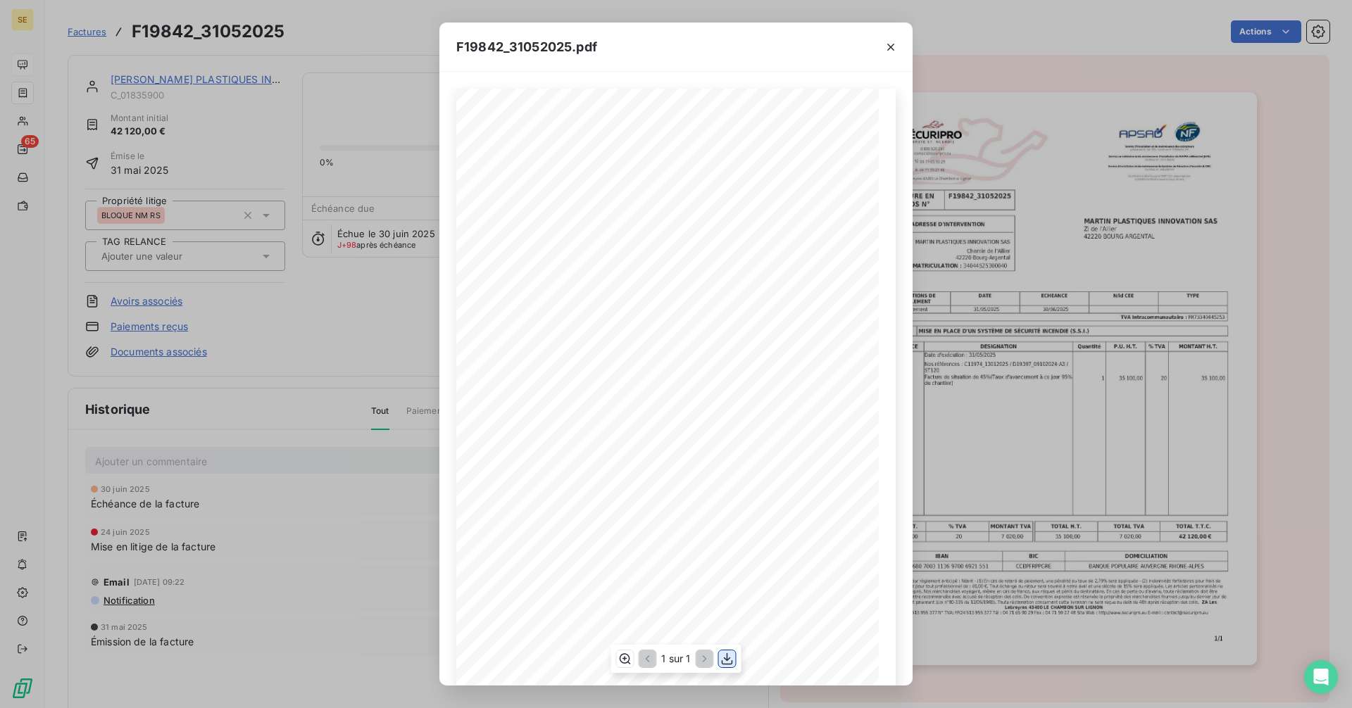
click at [732, 658] on icon "button" at bounding box center [727, 659] width 14 height 14
click at [730, 663] on icon "button" at bounding box center [727, 659] width 14 height 14
click at [889, 43] on icon "button" at bounding box center [891, 47] width 14 height 14
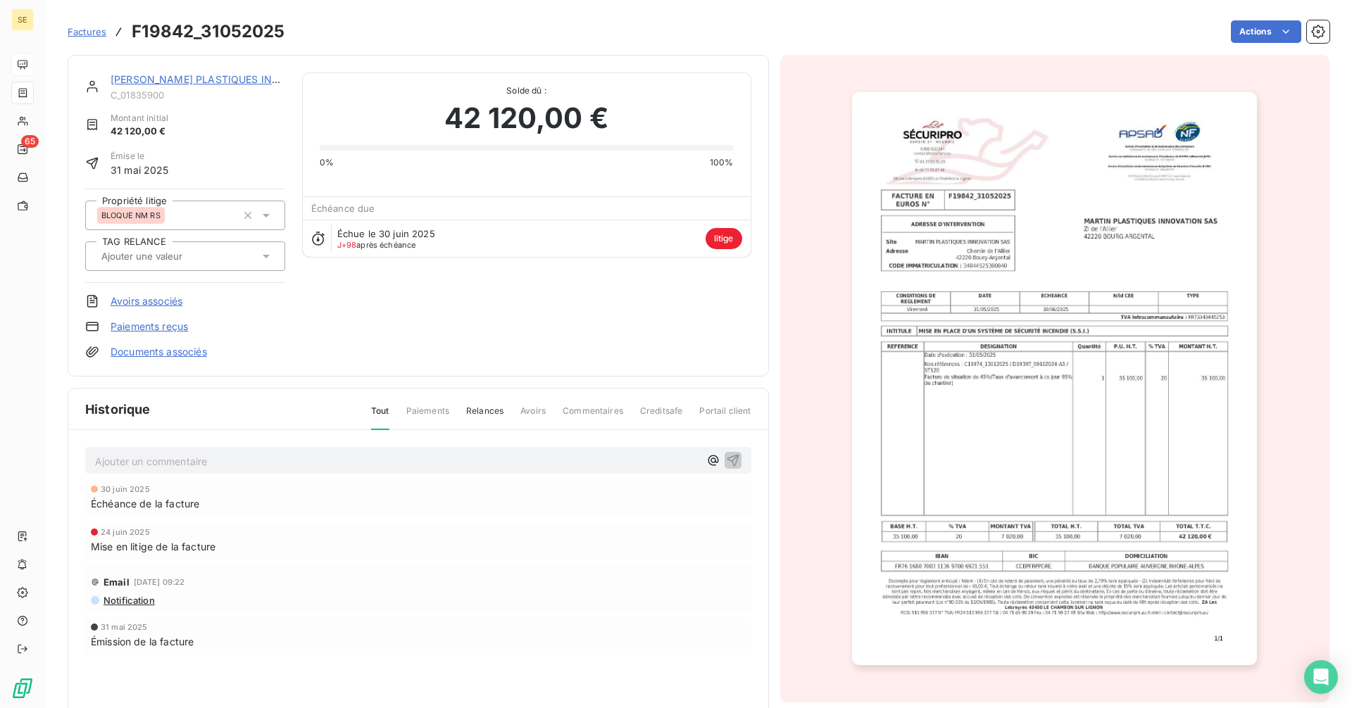
click at [177, 79] on link "[PERSON_NAME] PLASTIQUES INNOVATION SAS" at bounding box center [230, 79] width 238 height 12
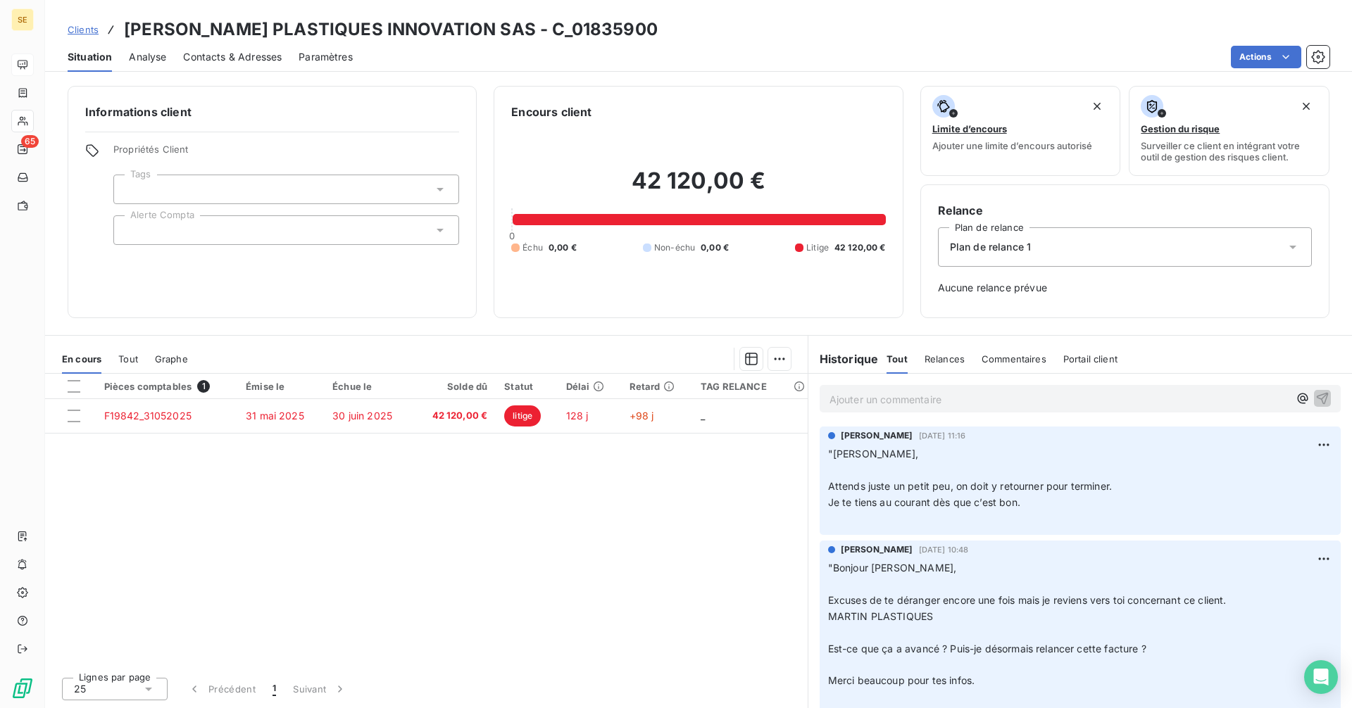
click at [876, 394] on p "Ajouter un commentaire ﻿" at bounding box center [1059, 400] width 459 height 18
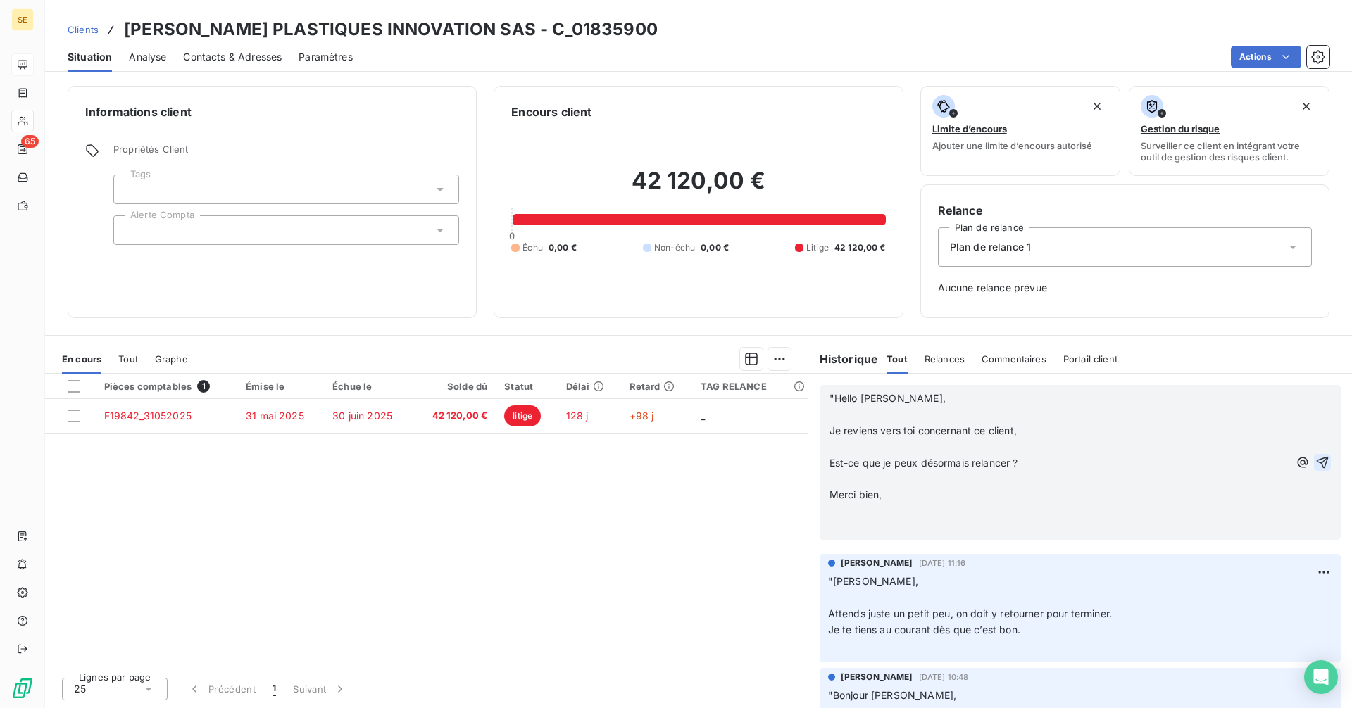
click at [1318, 461] on icon "button" at bounding box center [1323, 463] width 14 height 14
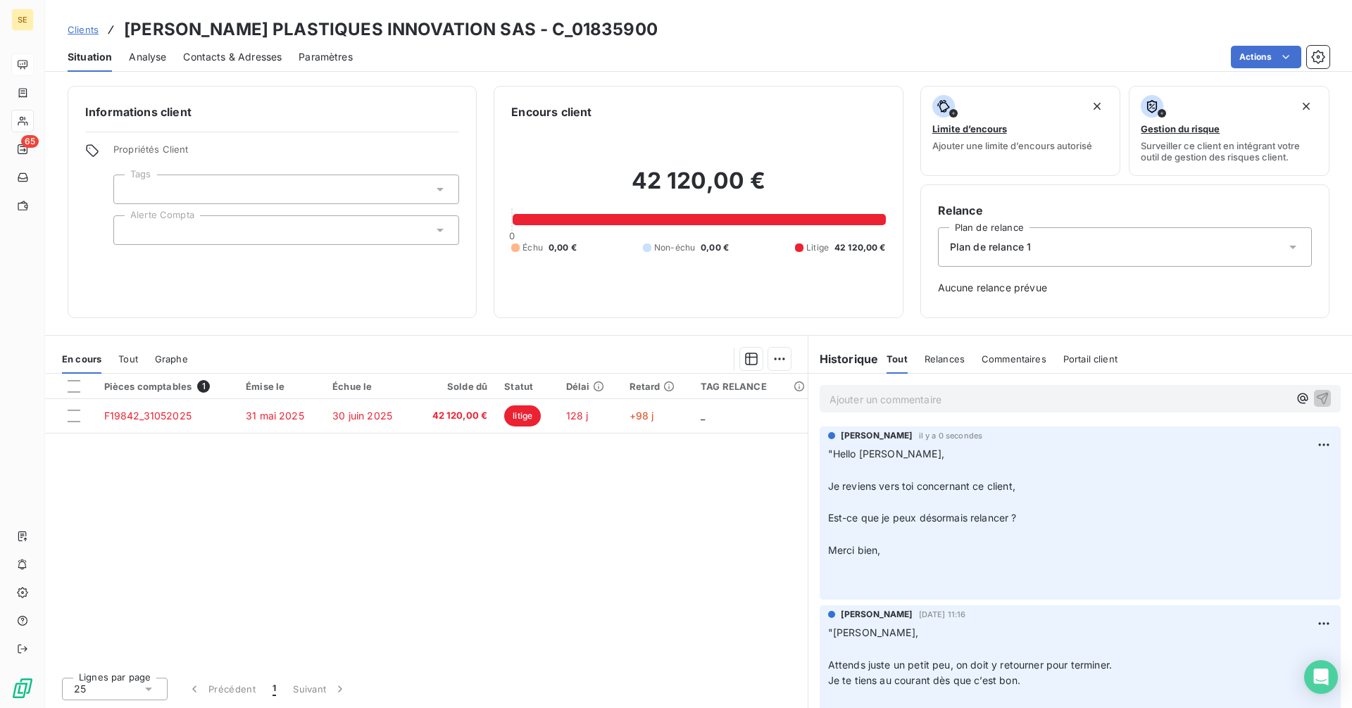
click at [83, 32] on span "Clients" at bounding box center [83, 29] width 31 height 11
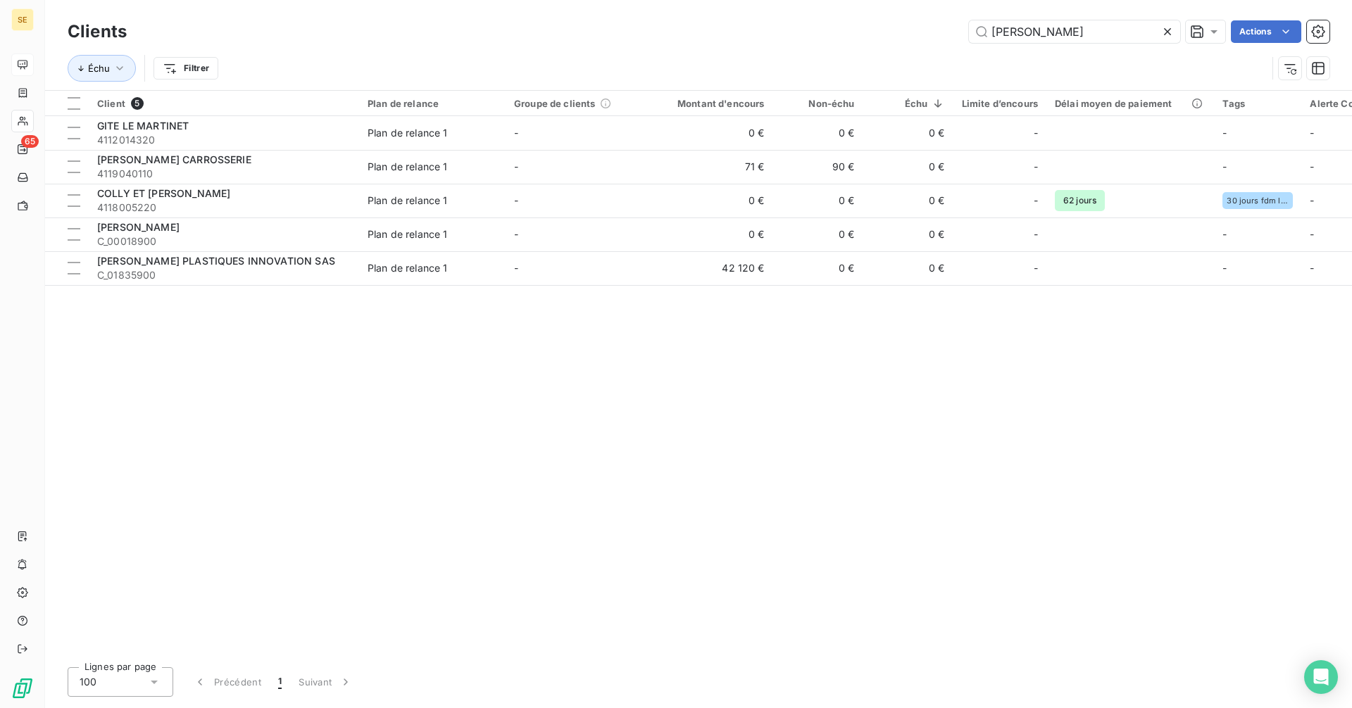
drag, startPoint x: 1034, startPoint y: 32, endPoint x: 905, endPoint y: 42, distance: 129.2
click at [905, 42] on div "martin Actions" at bounding box center [737, 31] width 1186 height 23
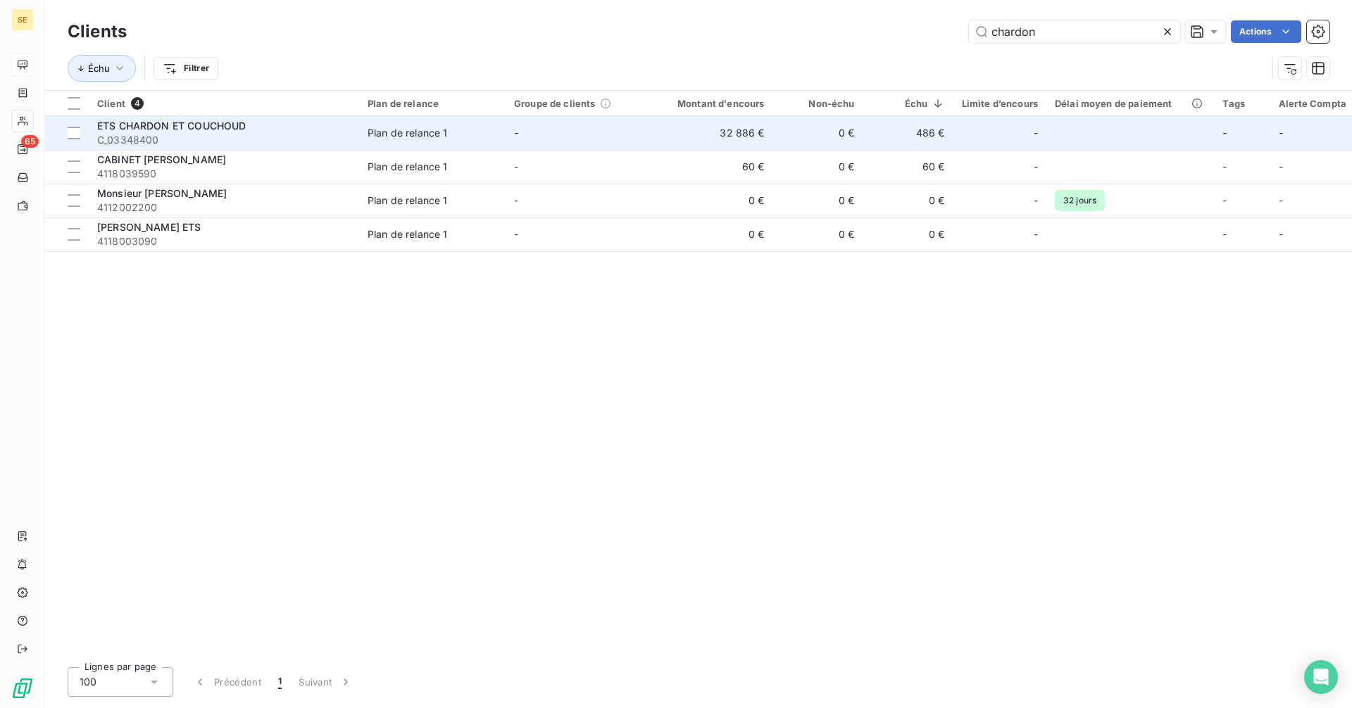
type input "chardon"
click at [782, 131] on td "0 €" at bounding box center [818, 133] width 90 height 34
